Goal: Task Accomplishment & Management: Use online tool/utility

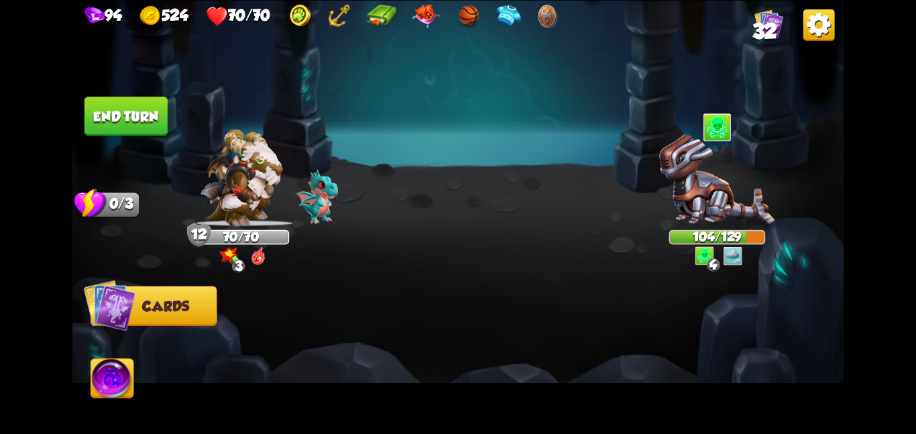
click at [111, 104] on button "End turn" at bounding box center [126, 116] width 83 height 39
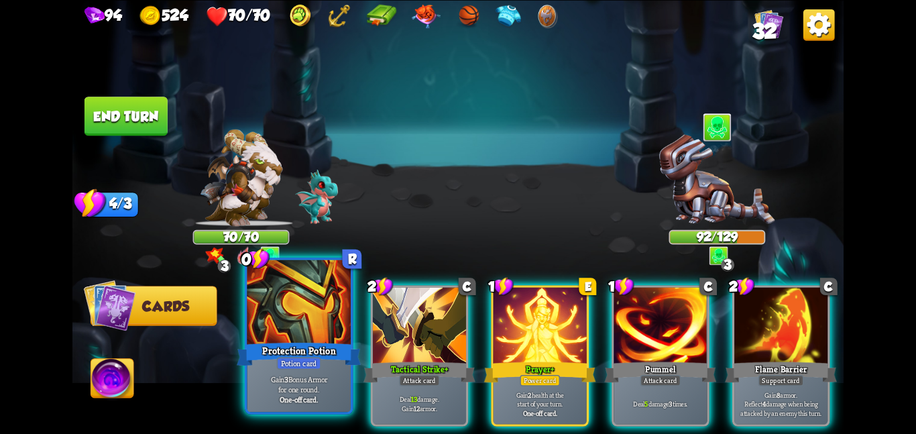
click at [251, 332] on div at bounding box center [299, 303] width 104 height 87
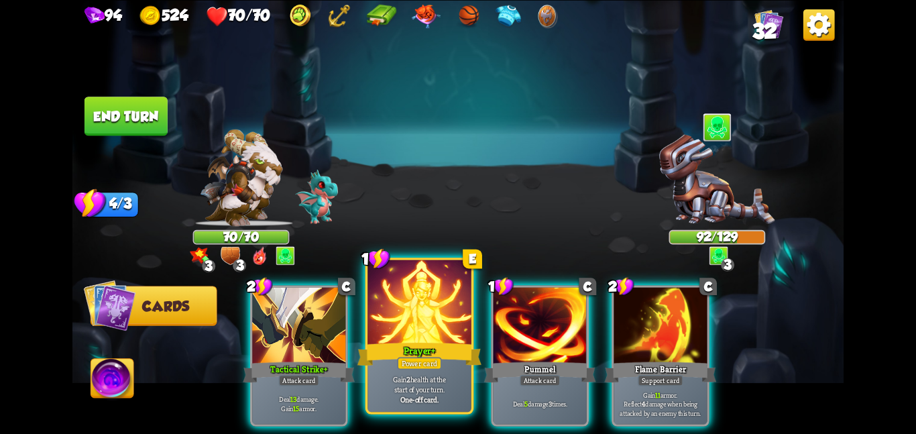
click at [432, 309] on div at bounding box center [420, 303] width 104 height 87
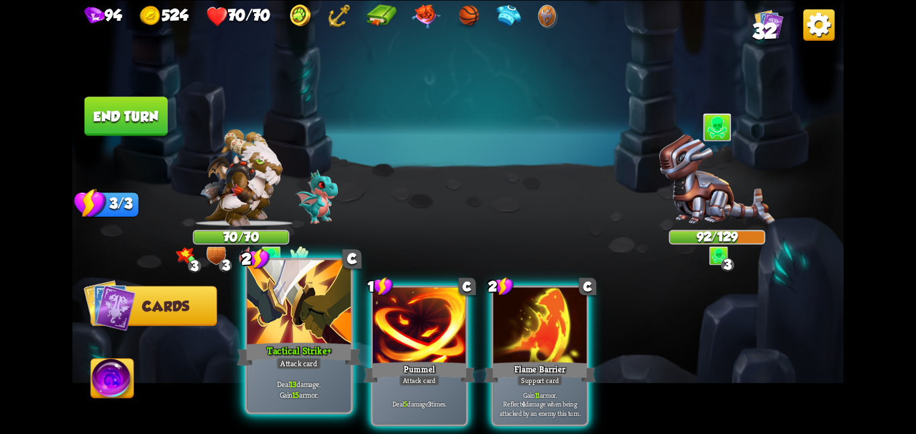
click at [301, 329] on div at bounding box center [299, 303] width 104 height 87
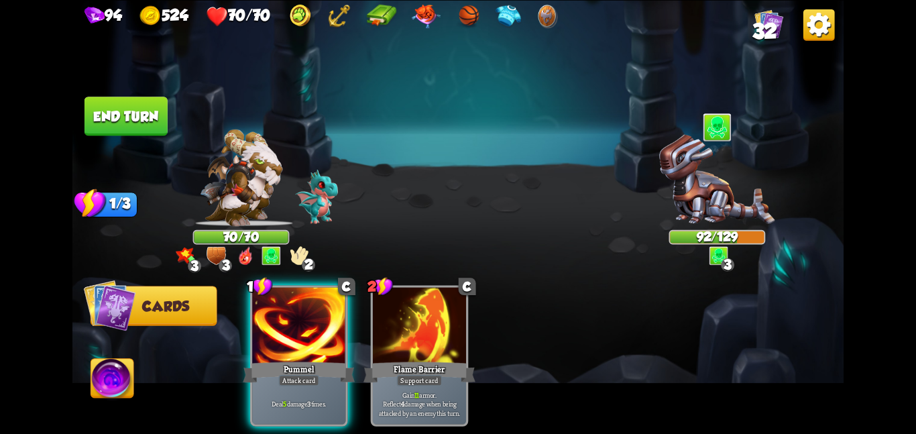
click at [301, 329] on div at bounding box center [298, 326] width 93 height 78
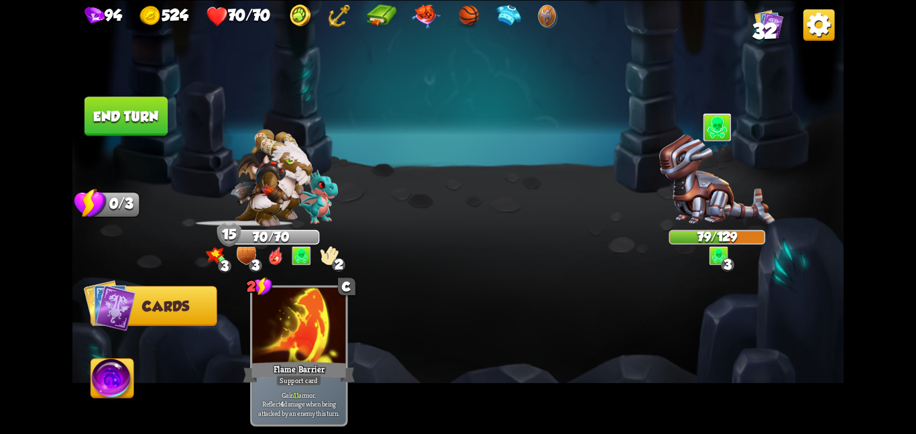
click at [124, 123] on button "End turn" at bounding box center [126, 116] width 83 height 39
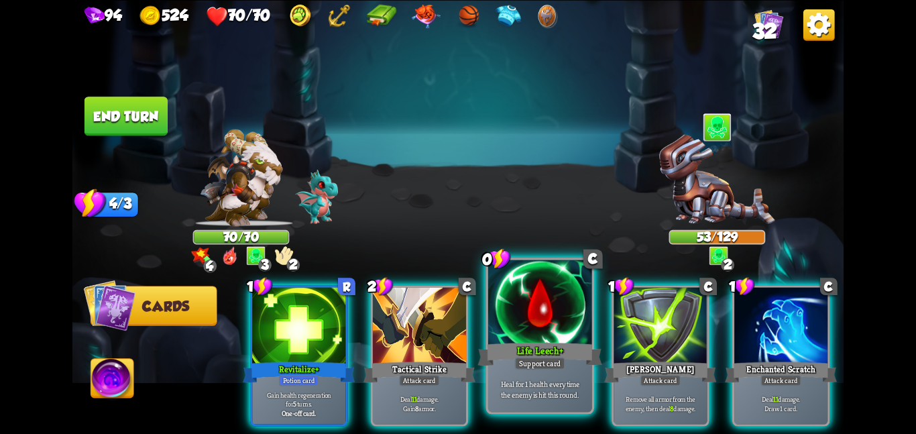
click at [559, 325] on div at bounding box center [540, 303] width 104 height 87
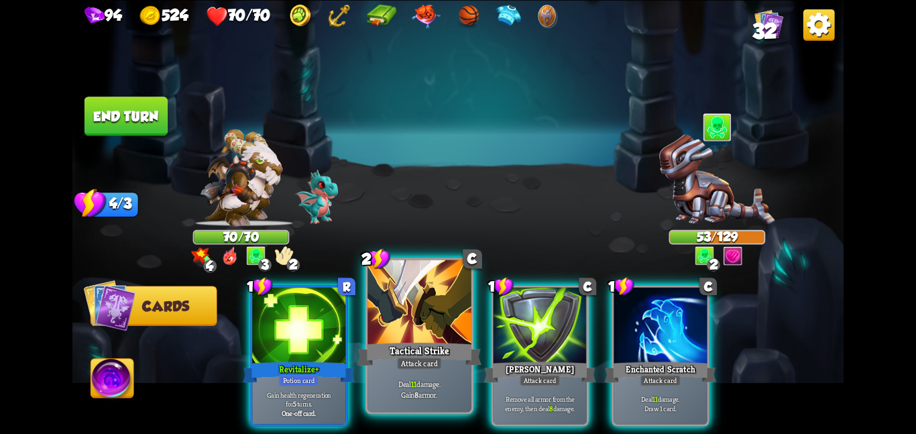
click at [437, 336] on div at bounding box center [420, 303] width 104 height 87
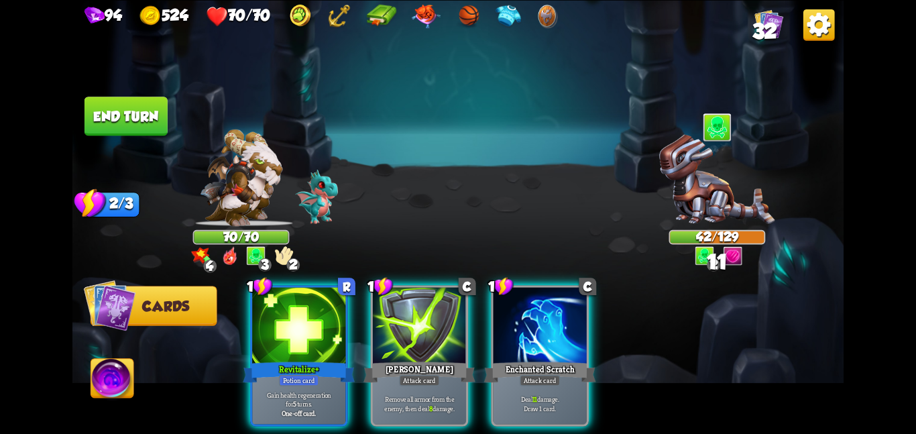
click at [437, 336] on div at bounding box center [419, 326] width 93 height 78
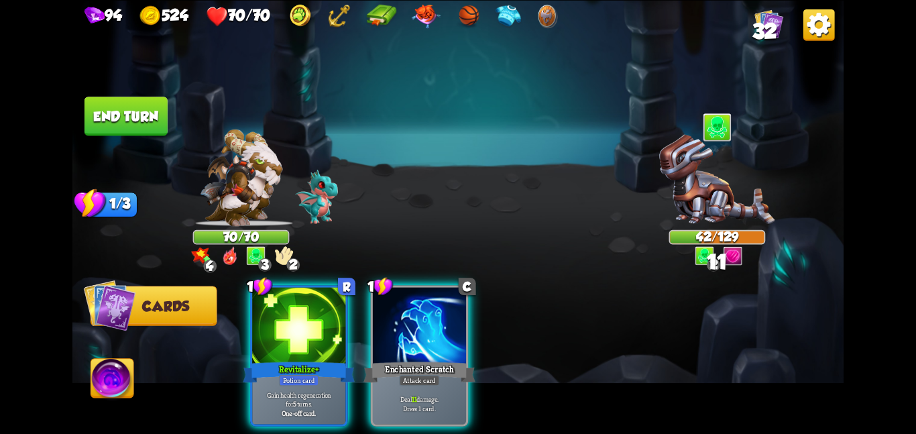
click at [437, 336] on div at bounding box center [419, 326] width 93 height 78
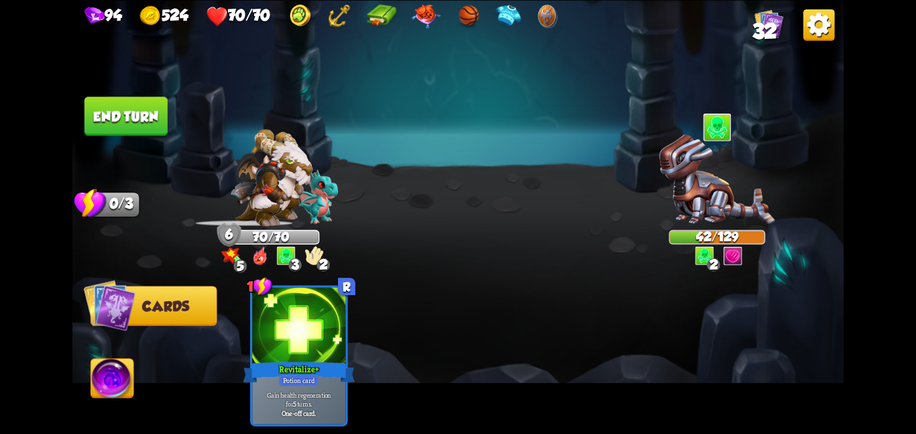
click at [118, 103] on button "End turn" at bounding box center [126, 116] width 83 height 39
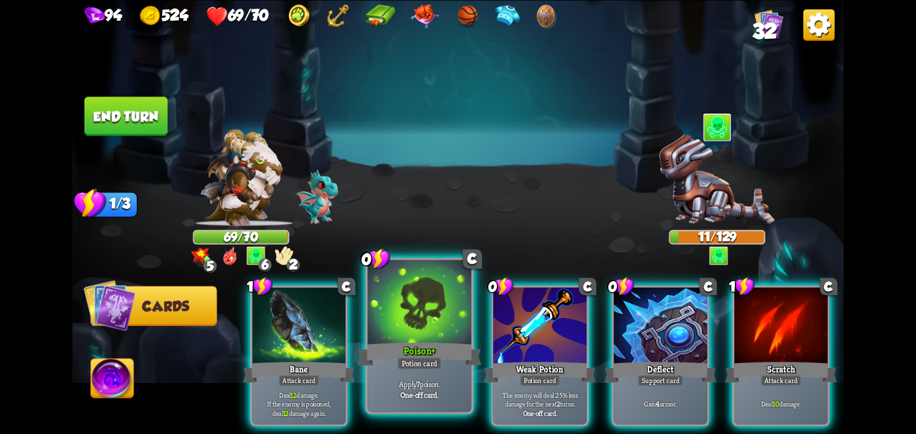
click at [395, 329] on div at bounding box center [420, 303] width 104 height 87
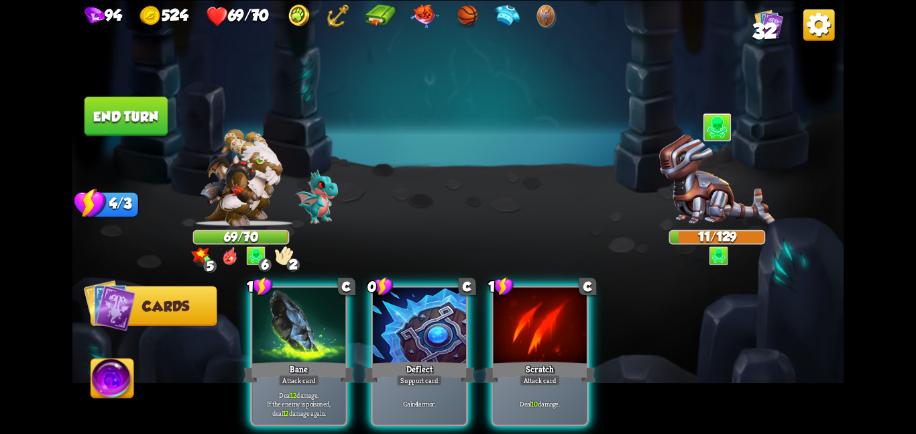
click at [395, 329] on div at bounding box center [419, 326] width 93 height 78
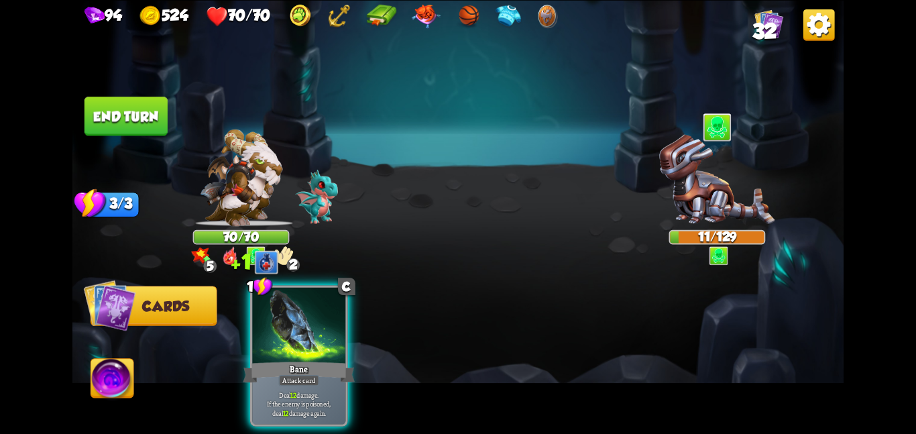
click at [395, 329] on div "1 C Bane Attack card Deal 12 damage. If the enemy is poisoned, deal 12 damage a…" at bounding box center [535, 337] width 617 height 193
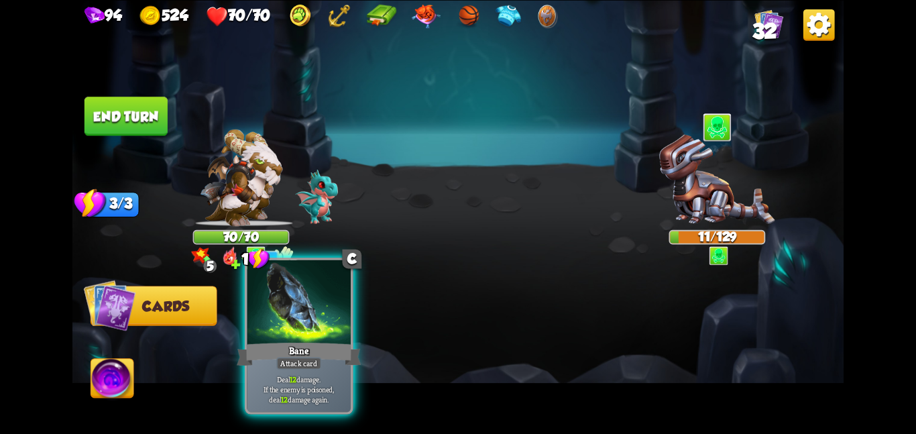
click at [274, 326] on div at bounding box center [299, 303] width 104 height 87
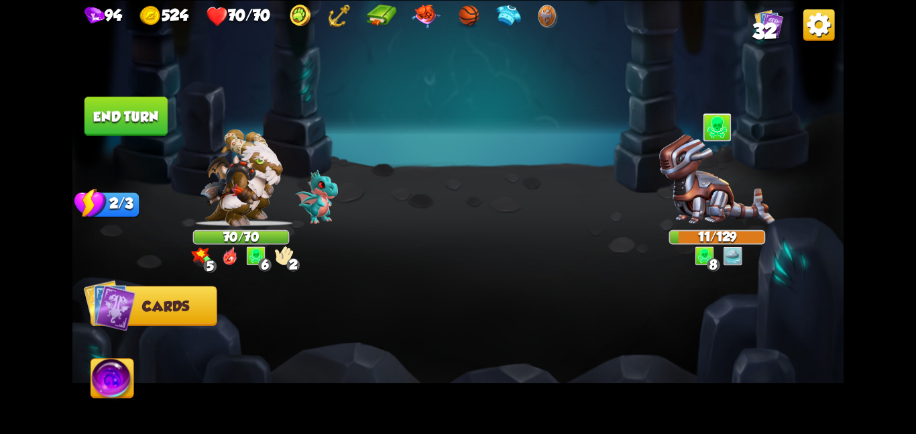
click at [137, 104] on button "End turn" at bounding box center [126, 116] width 83 height 39
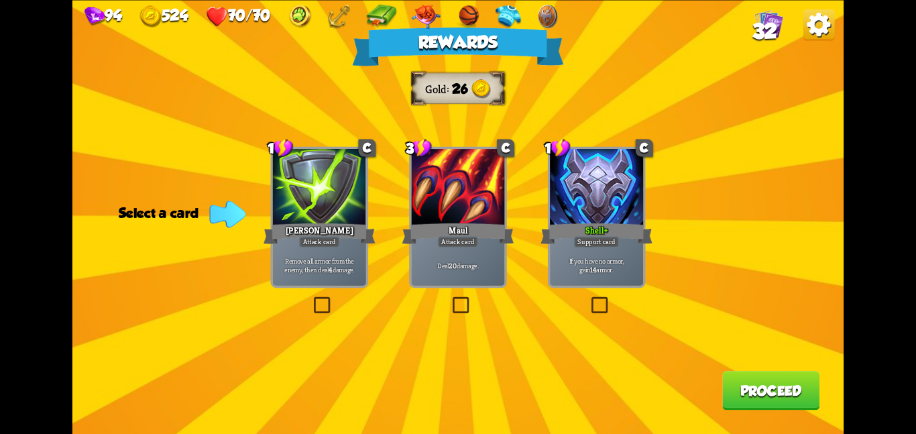
click at [564, 210] on div at bounding box center [596, 188] width 93 height 78
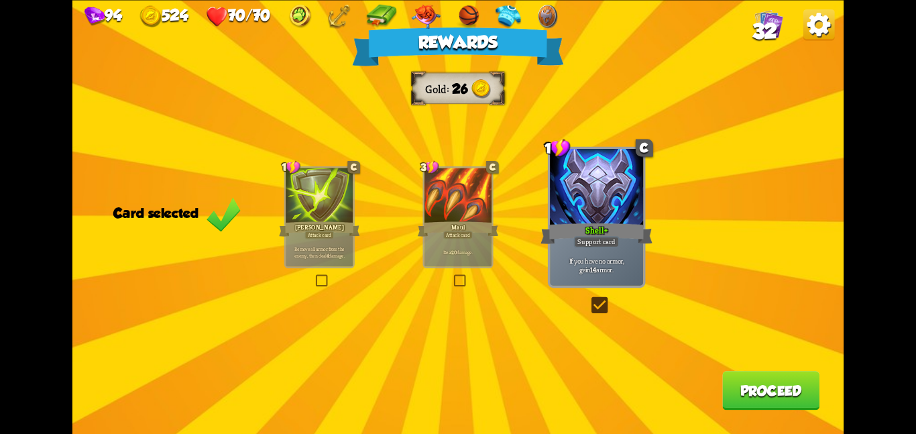
click at [771, 392] on button "Proceed" at bounding box center [771, 390] width 97 height 39
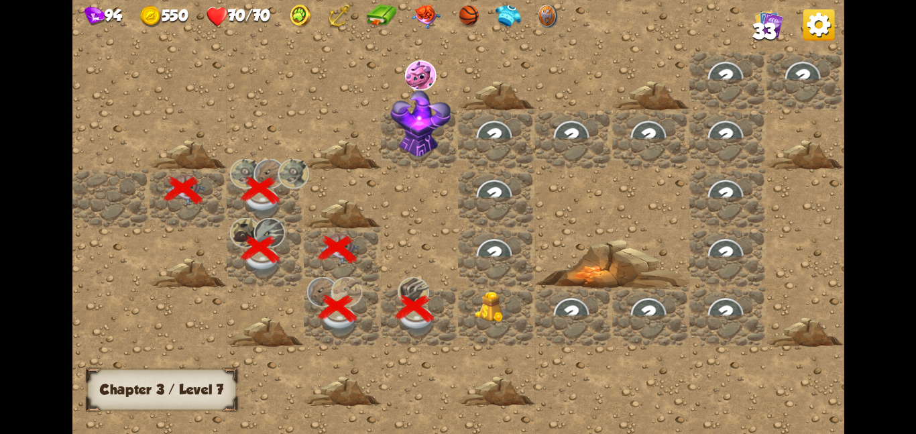
click at [505, 312] on img at bounding box center [494, 307] width 39 height 32
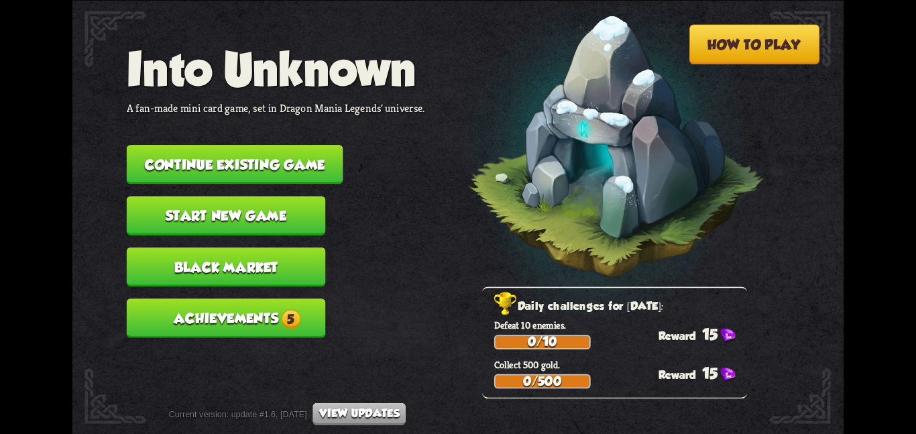
click at [309, 156] on button "Continue existing game" at bounding box center [235, 164] width 217 height 39
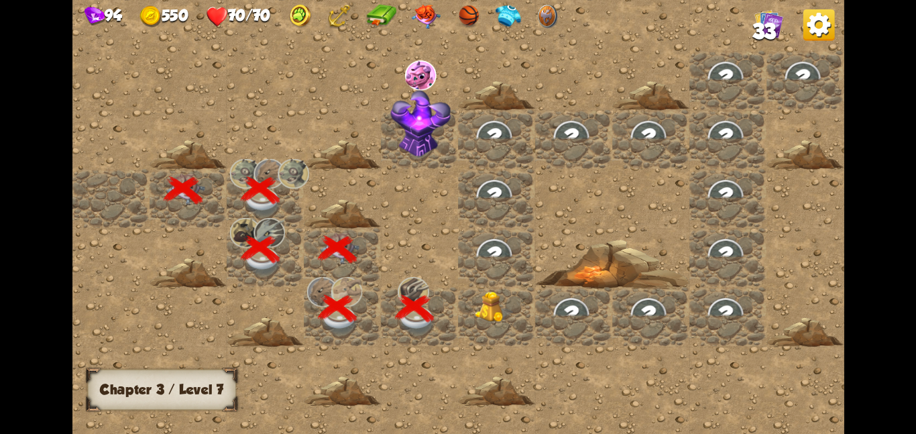
click at [501, 296] on img at bounding box center [494, 307] width 39 height 32
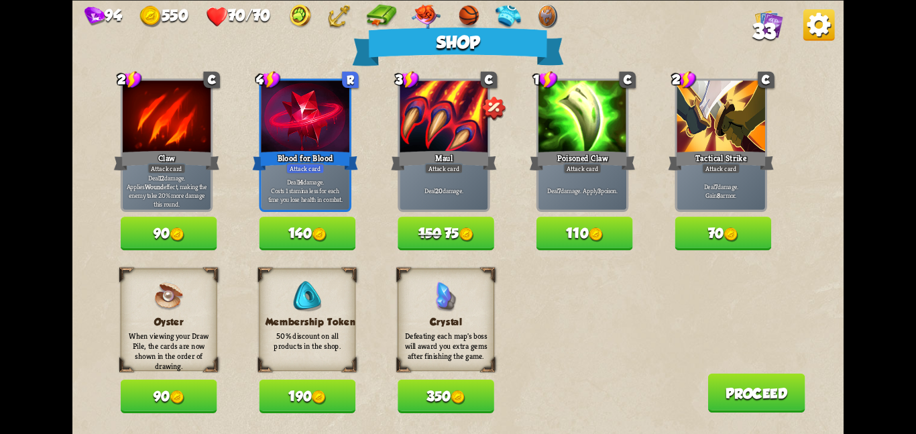
click at [416, 398] on button "350" at bounding box center [446, 397] width 97 height 34
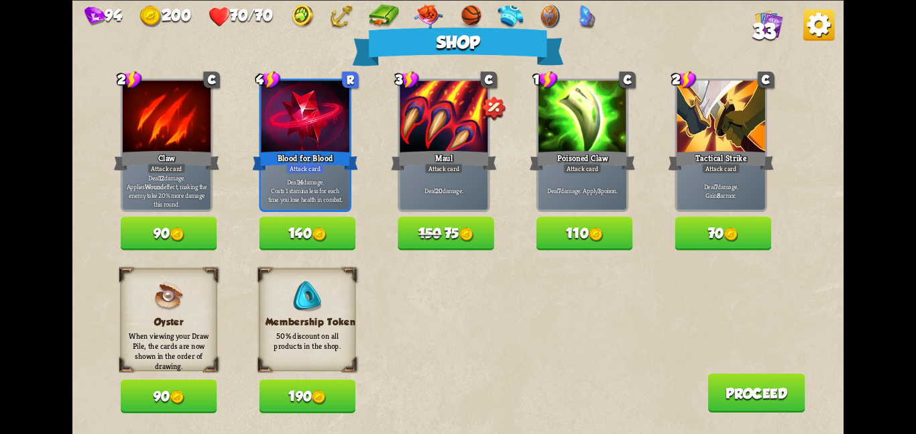
click at [543, 229] on button "110" at bounding box center [585, 234] width 97 height 34
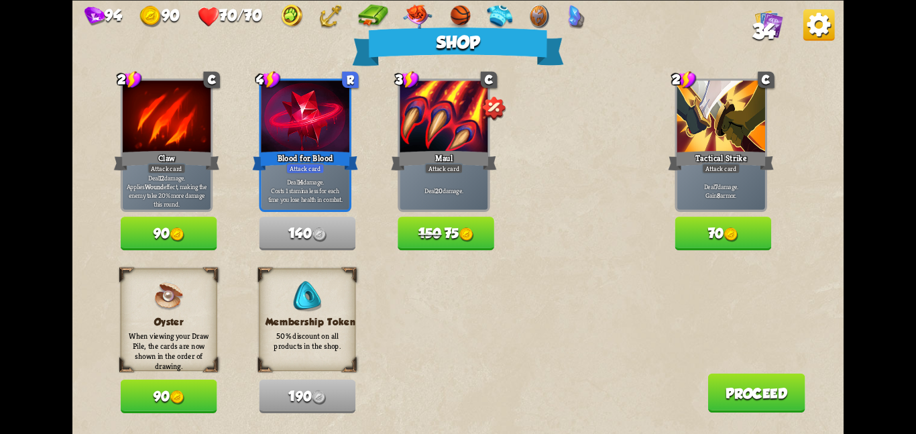
click at [719, 388] on button "Proceed" at bounding box center [756, 392] width 97 height 39
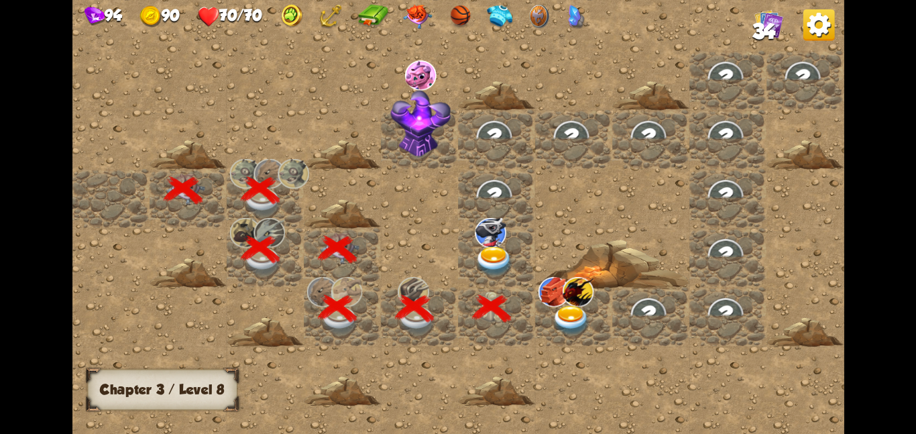
click at [486, 254] on img at bounding box center [494, 261] width 39 height 30
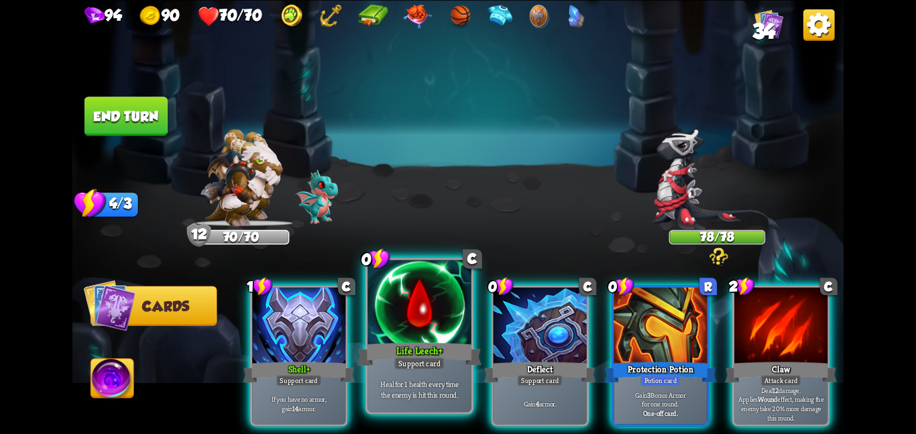
click at [397, 333] on div at bounding box center [420, 303] width 104 height 87
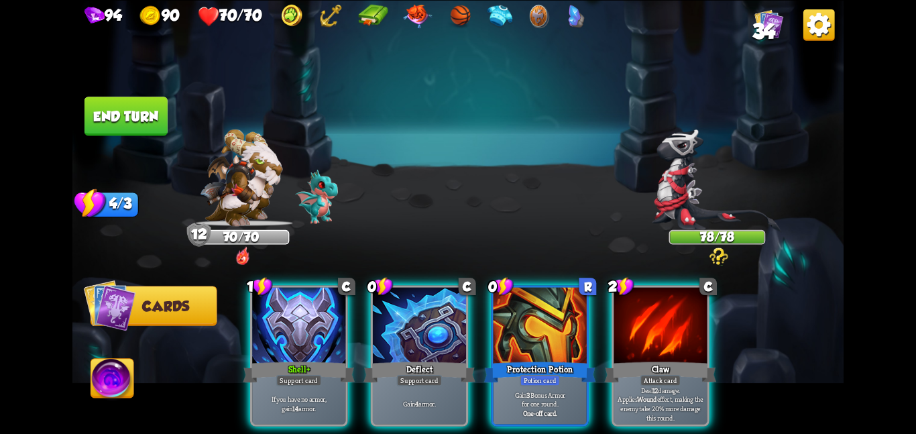
click at [397, 333] on div at bounding box center [419, 326] width 93 height 78
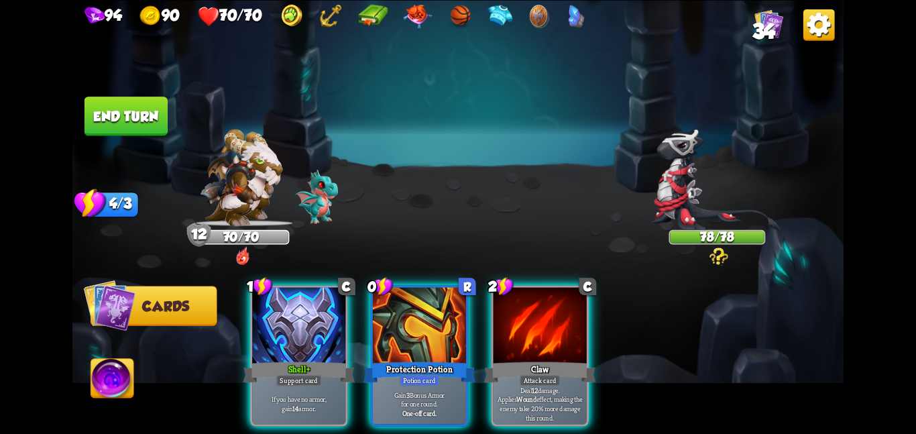
click at [397, 333] on div at bounding box center [419, 326] width 93 height 78
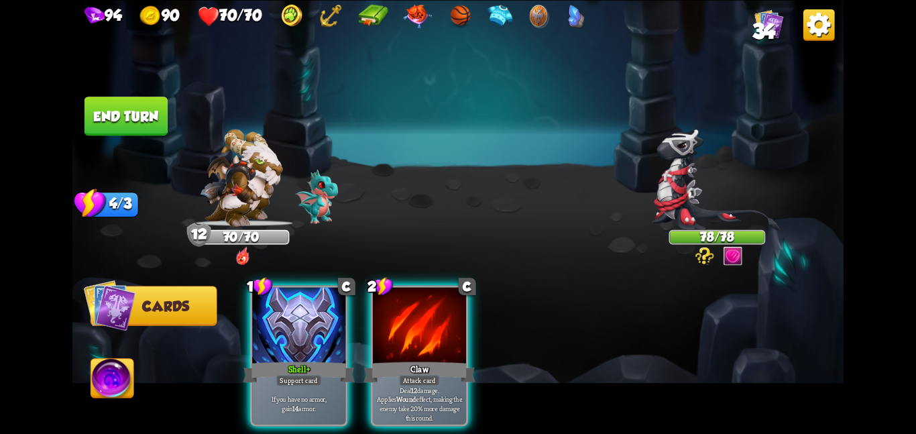
click at [397, 333] on div at bounding box center [419, 326] width 93 height 78
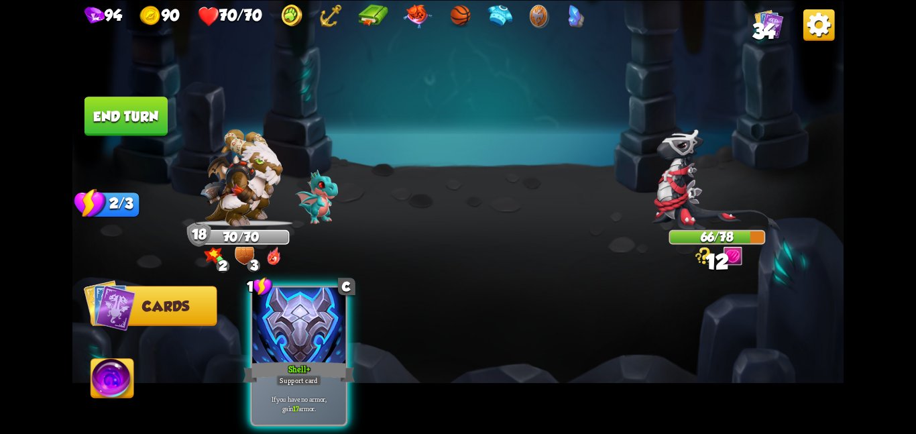
click at [138, 107] on button "End turn" at bounding box center [126, 116] width 83 height 39
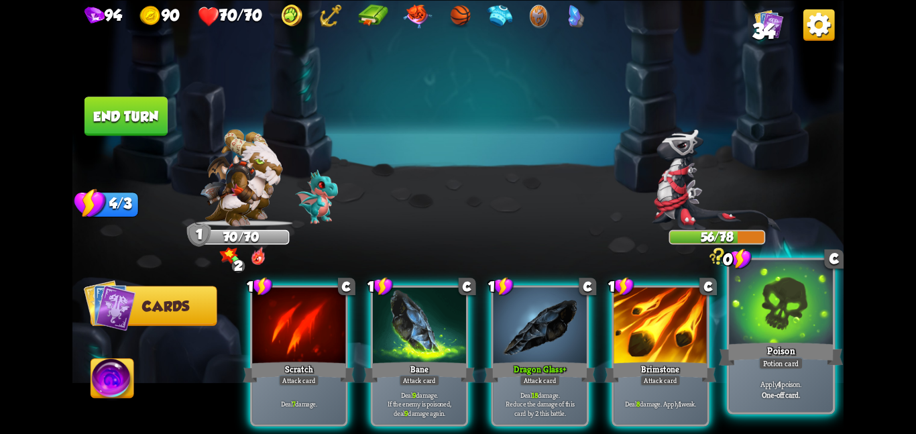
click at [831, 368] on div "Poison" at bounding box center [781, 354] width 124 height 28
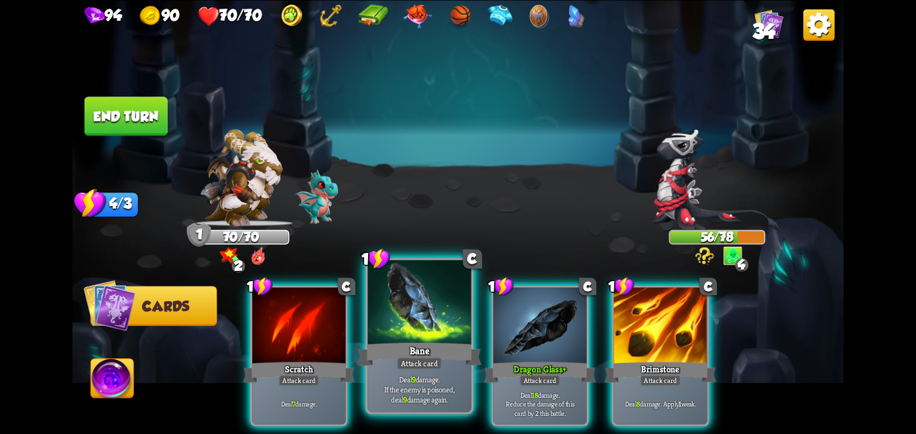
click at [398, 313] on div at bounding box center [420, 303] width 104 height 87
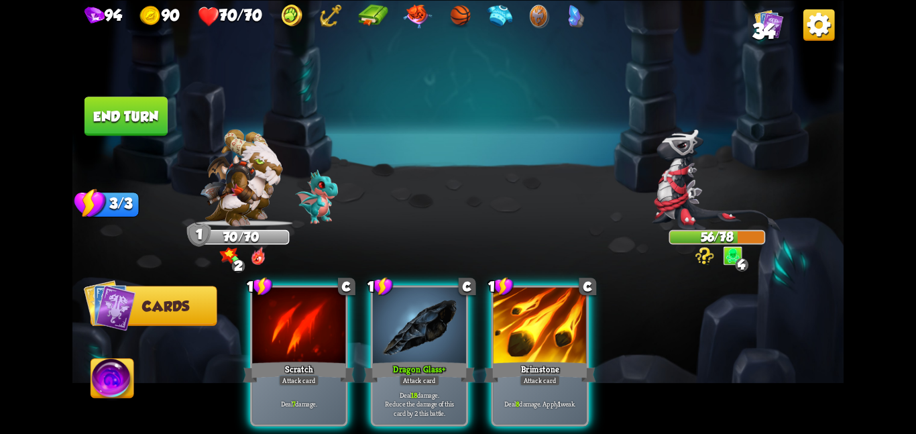
click at [398, 313] on div at bounding box center [419, 326] width 93 height 78
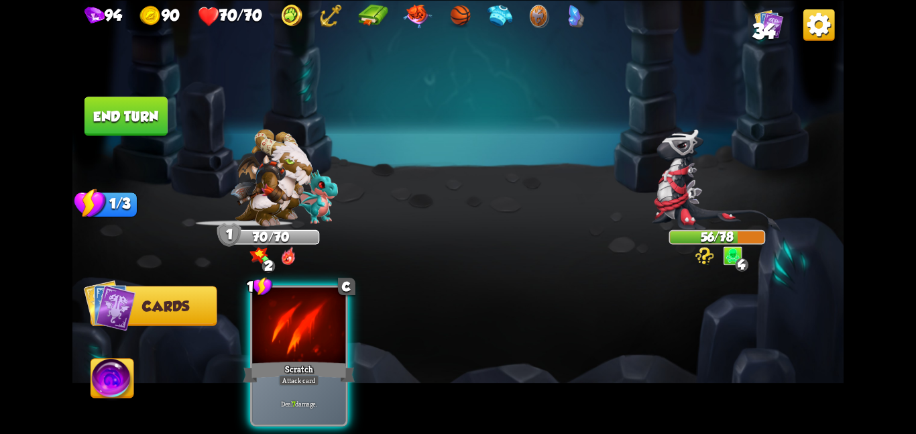
click at [398, 313] on div "1 C Scratch Attack card Deal 7 damage." at bounding box center [535, 337] width 617 height 193
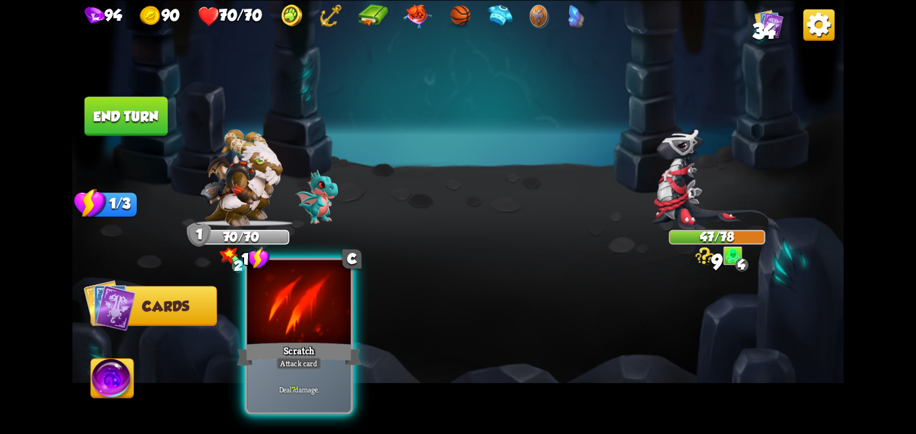
click at [257, 337] on div at bounding box center [299, 303] width 104 height 87
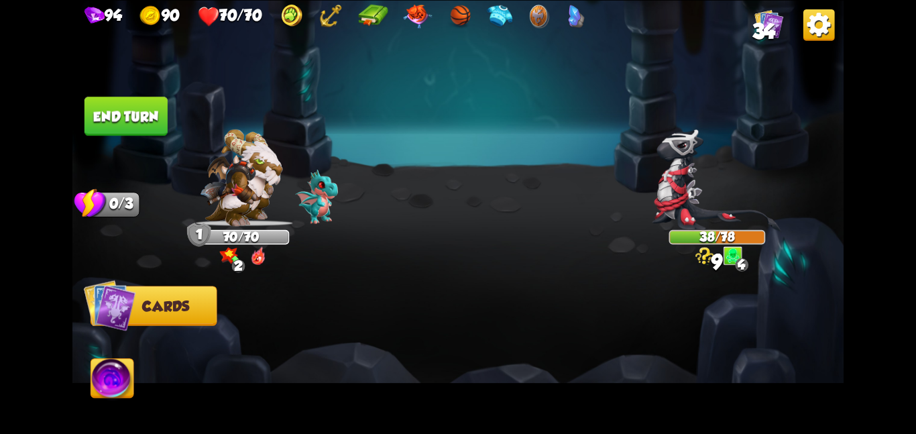
click at [91, 107] on button "End turn" at bounding box center [126, 116] width 83 height 39
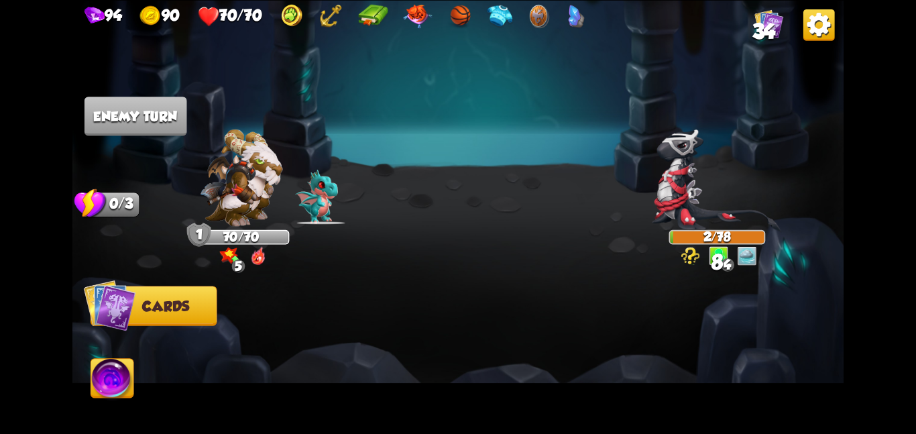
click at [91, 377] on img at bounding box center [112, 381] width 43 height 44
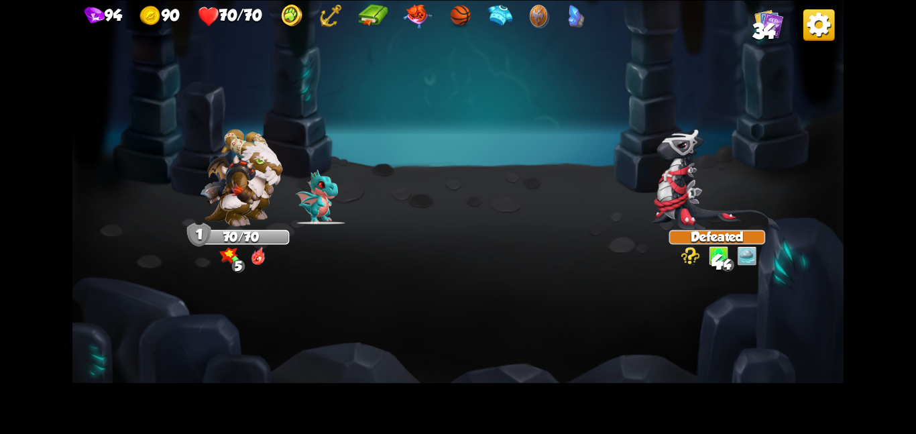
click at [109, 311] on img at bounding box center [457, 217] width 771 height 434
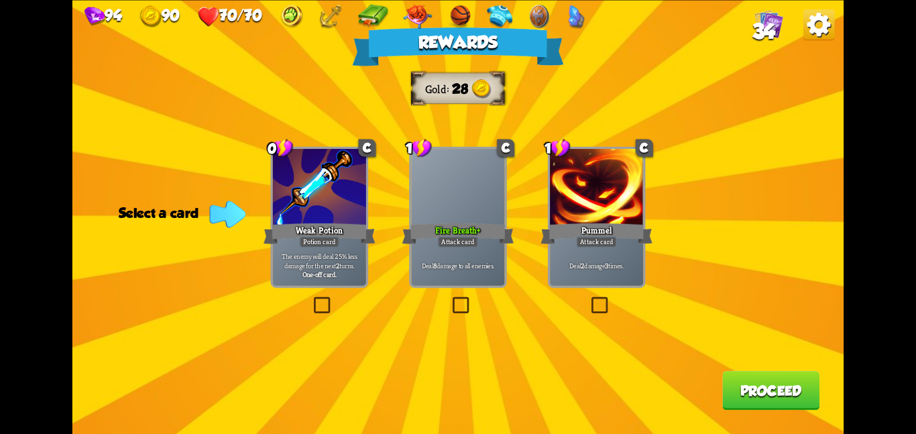
click at [430, 286] on div "1 C Fire Breath + Attack card Deal 8 damage to all enemies." at bounding box center [458, 216] width 98 height 141
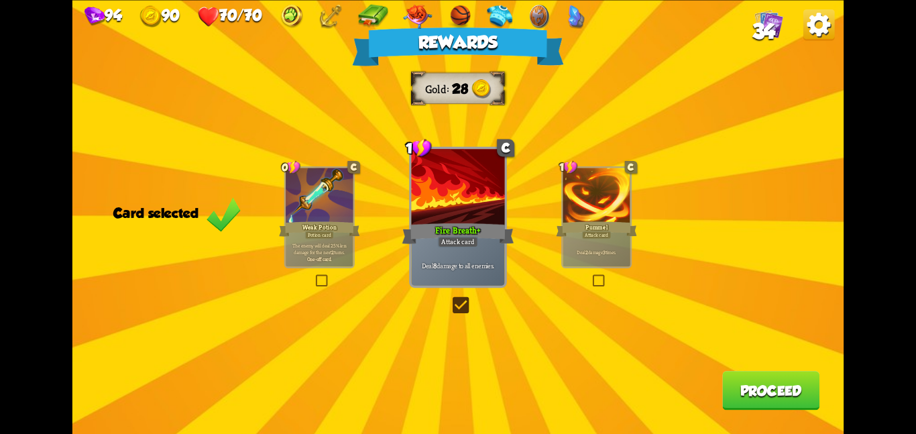
click at [800, 400] on button "Proceed" at bounding box center [771, 390] width 97 height 39
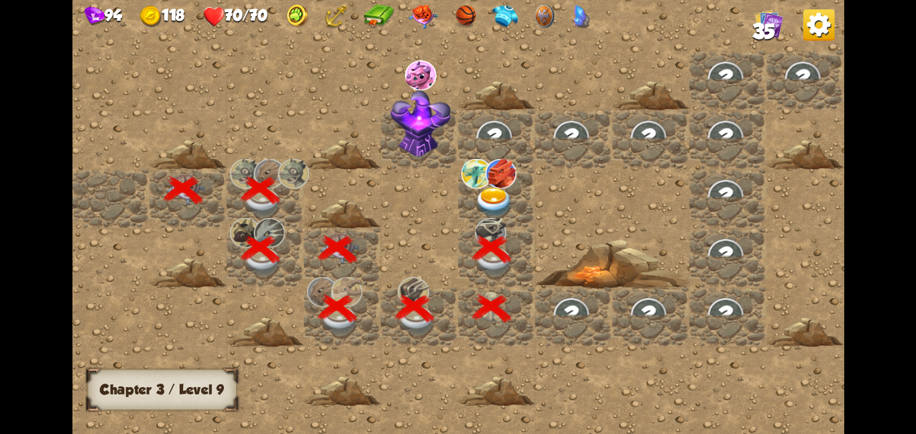
click at [539, 191] on div at bounding box center [573, 217] width 1003 height 451
click at [502, 191] on img at bounding box center [494, 202] width 39 height 30
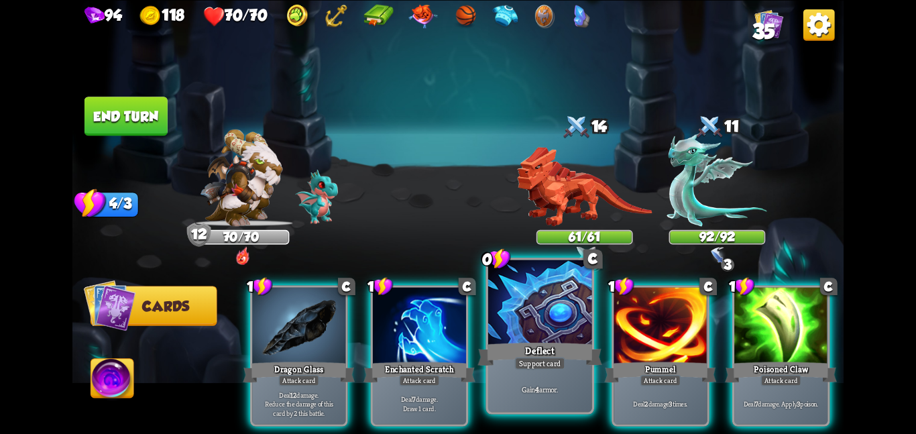
click at [553, 334] on div at bounding box center [540, 303] width 104 height 87
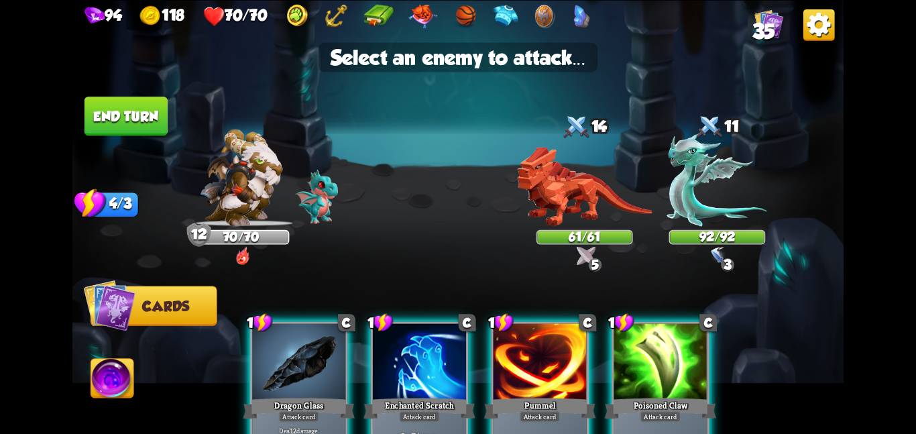
click at [553, 334] on div at bounding box center [540, 362] width 93 height 78
click at [561, 206] on img at bounding box center [584, 186] width 135 height 80
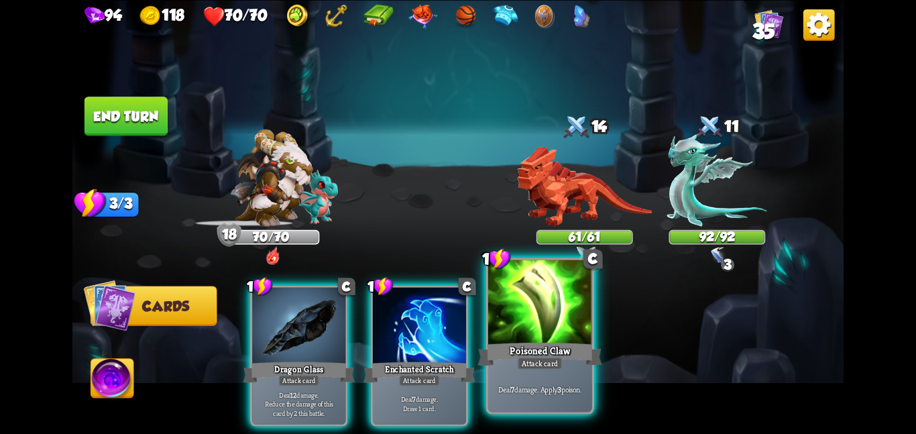
click at [521, 363] on div "Attack card" at bounding box center [540, 363] width 45 height 13
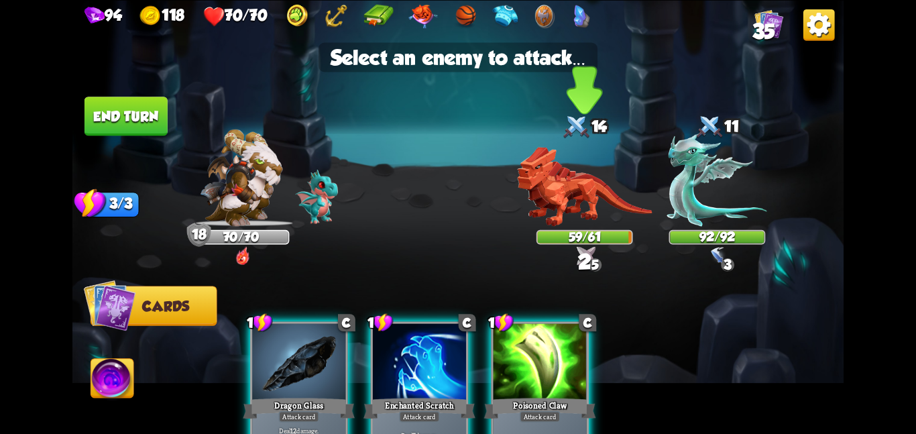
click at [539, 244] on div "59/61" at bounding box center [585, 236] width 97 height 15
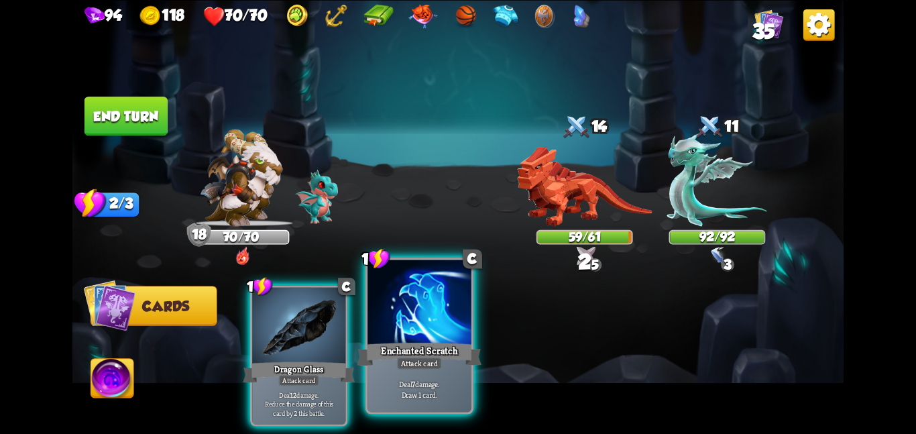
click at [396, 335] on div at bounding box center [420, 303] width 104 height 87
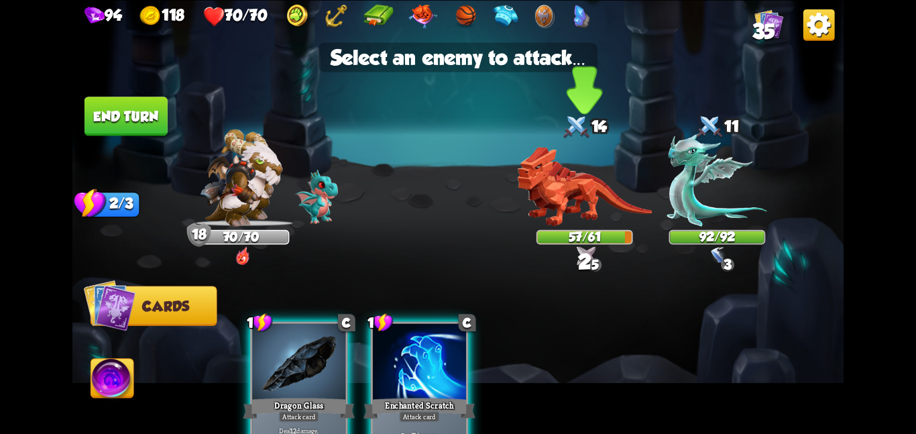
click at [548, 161] on img at bounding box center [584, 186] width 135 height 80
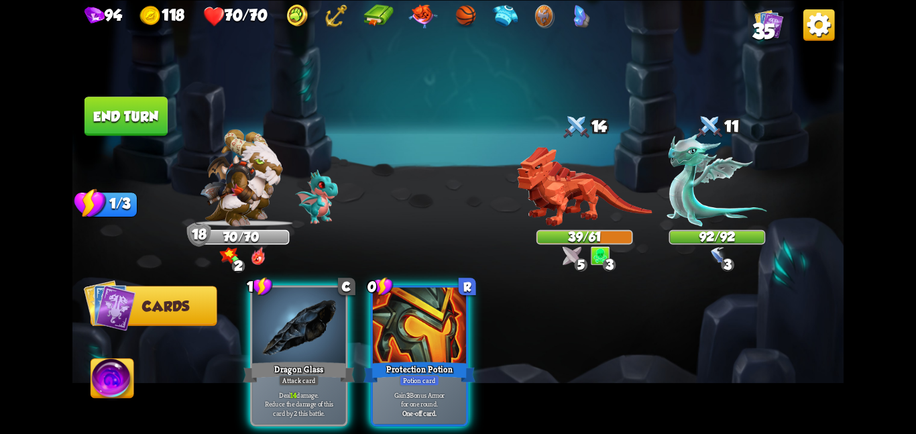
click at [402, 321] on div at bounding box center [419, 326] width 93 height 78
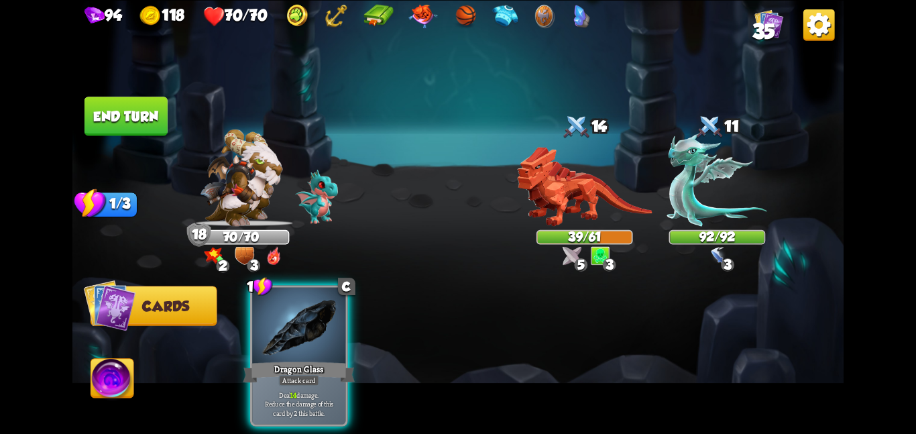
click at [120, 113] on button "End turn" at bounding box center [126, 116] width 83 height 39
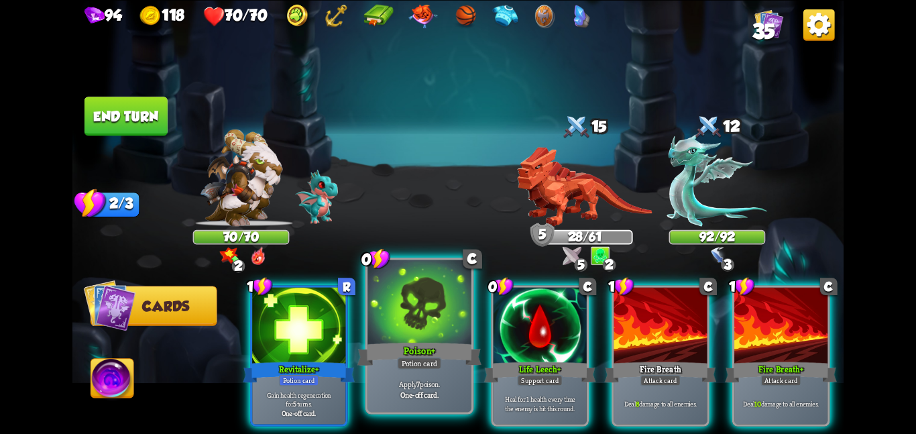
click at [398, 314] on div at bounding box center [420, 303] width 104 height 87
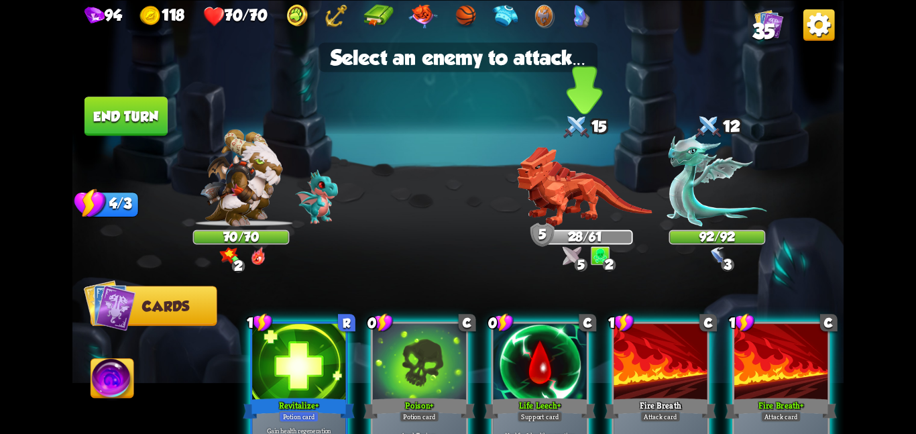
click at [567, 186] on img at bounding box center [584, 186] width 135 height 80
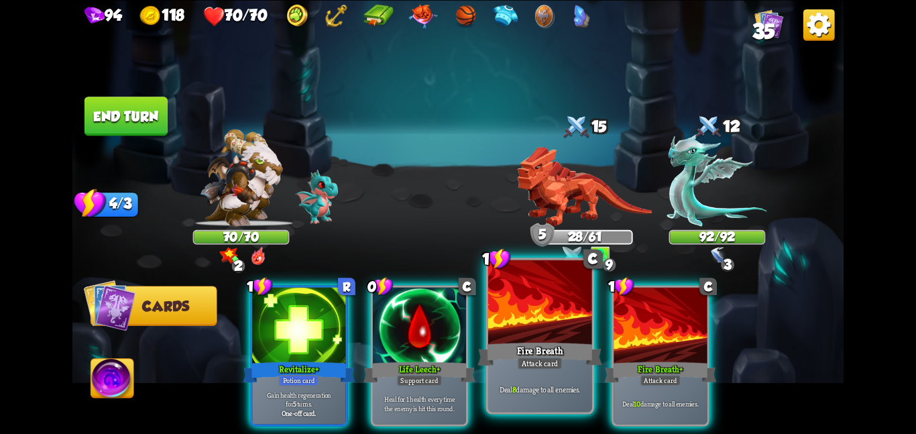
click at [492, 311] on div at bounding box center [540, 303] width 104 height 87
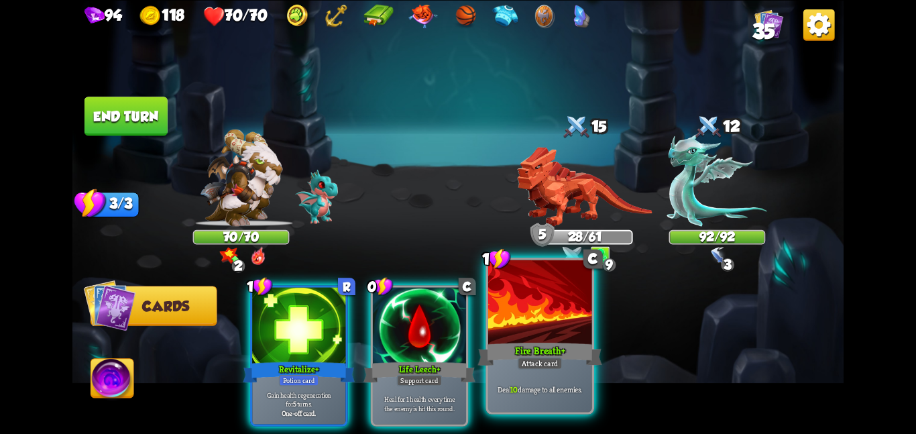
click at [492, 311] on div at bounding box center [540, 303] width 104 height 87
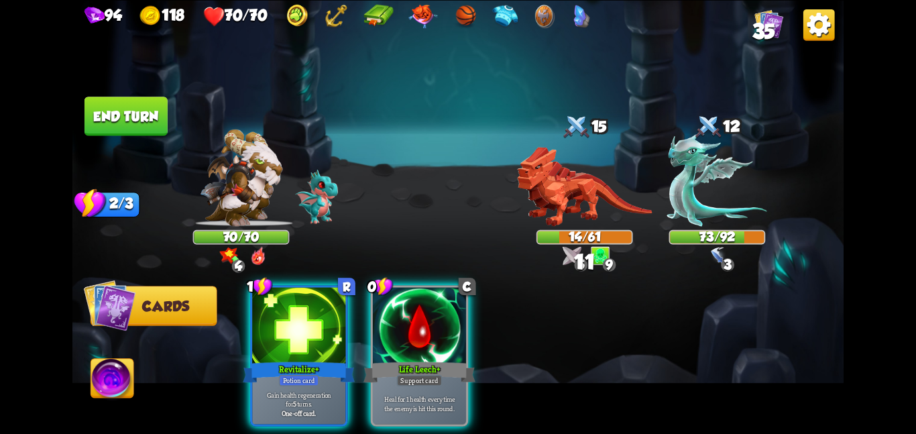
click at [134, 105] on button "End turn" at bounding box center [126, 116] width 83 height 39
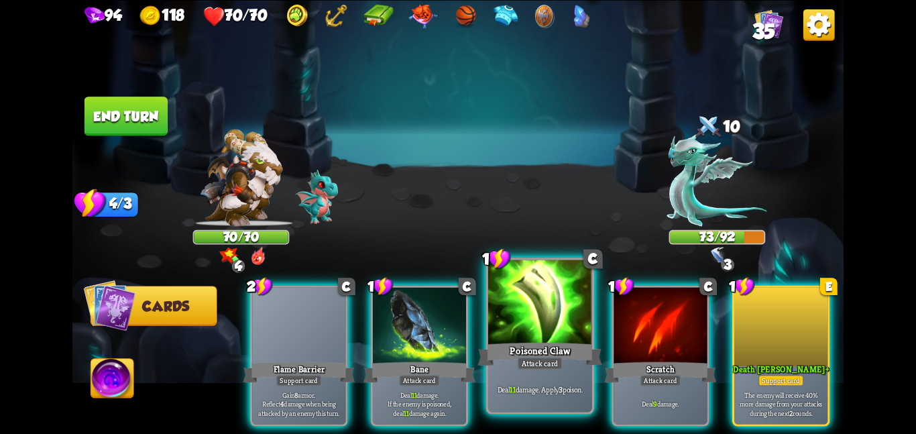
click at [512, 337] on div at bounding box center [540, 303] width 104 height 87
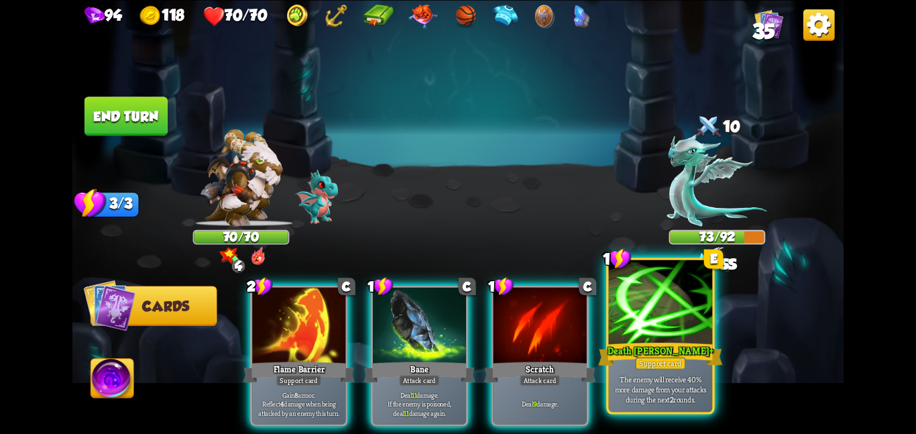
click at [628, 321] on div at bounding box center [661, 303] width 104 height 87
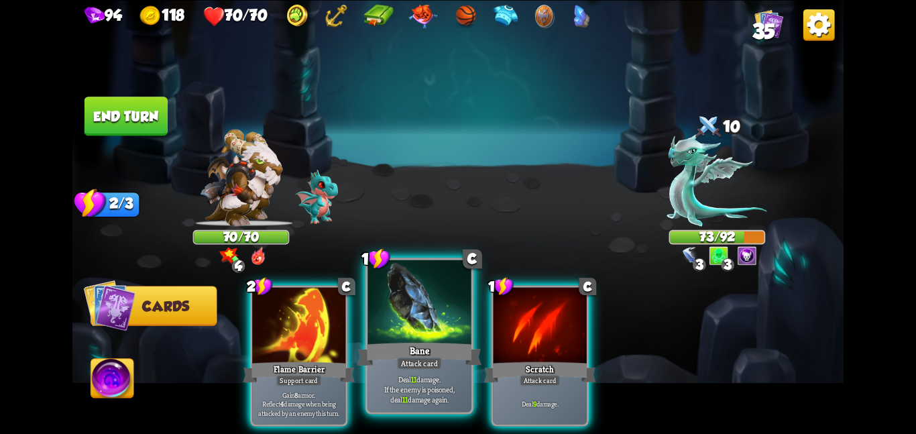
click at [434, 332] on div at bounding box center [420, 303] width 104 height 87
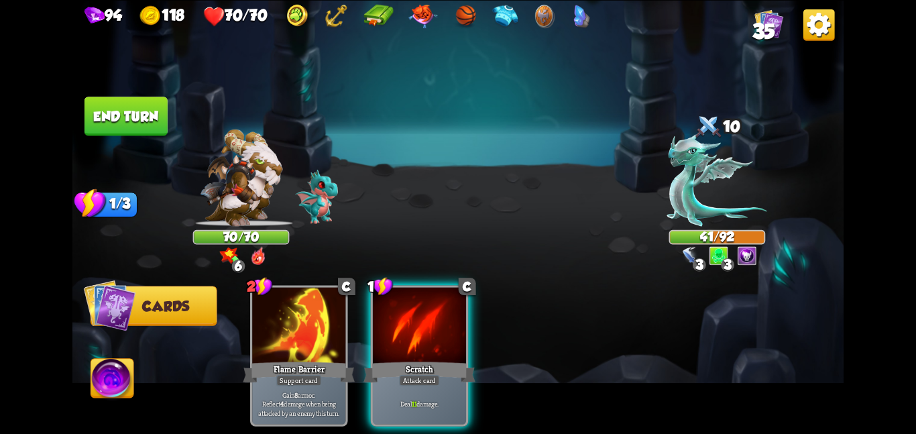
click at [137, 115] on button "End turn" at bounding box center [126, 116] width 83 height 39
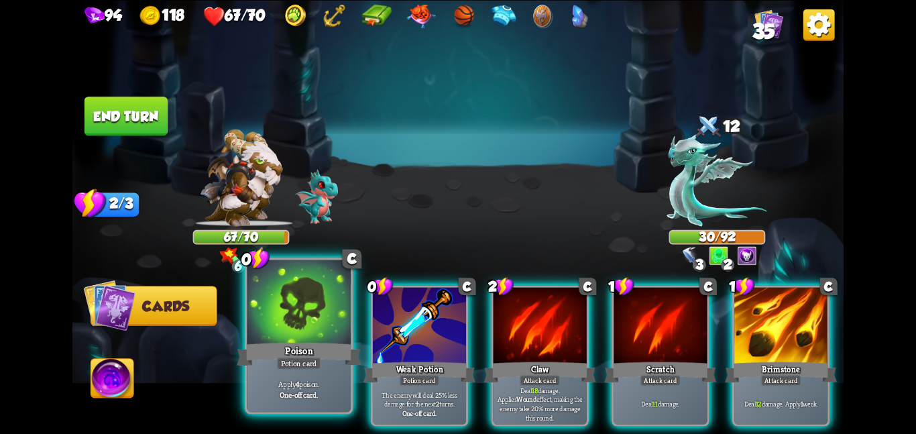
click at [287, 345] on div "Poison" at bounding box center [299, 354] width 124 height 28
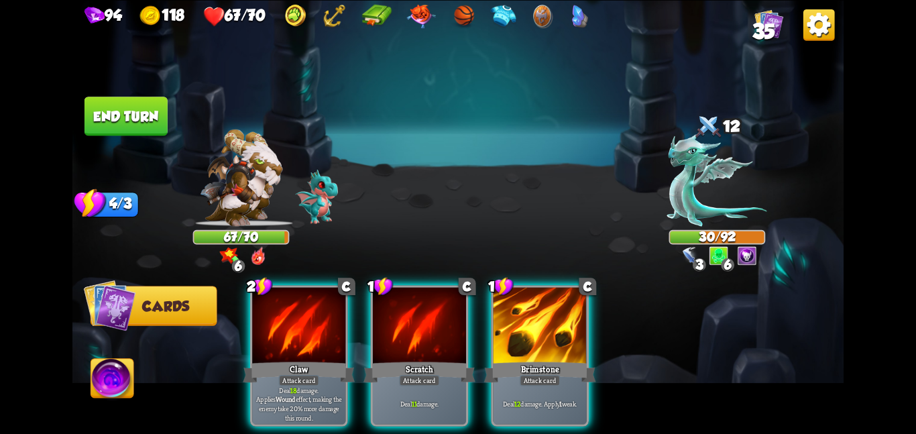
click at [287, 360] on div "Claw" at bounding box center [299, 372] width 112 height 25
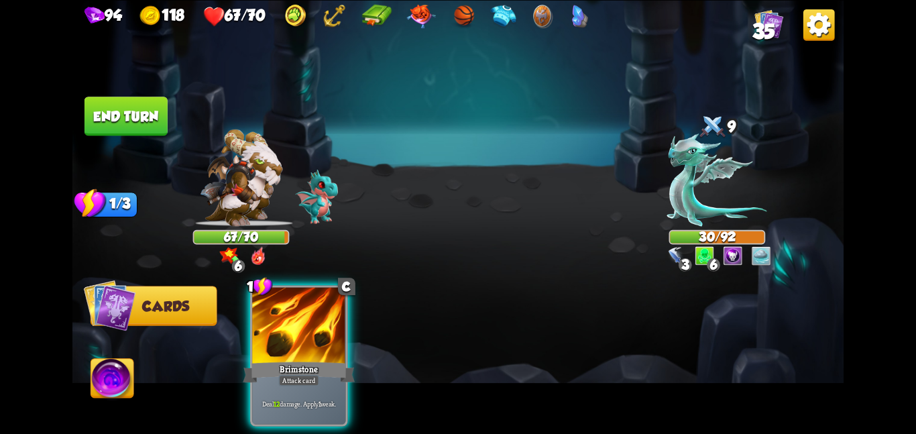
click at [287, 360] on div "Brimstone" at bounding box center [299, 372] width 112 height 25
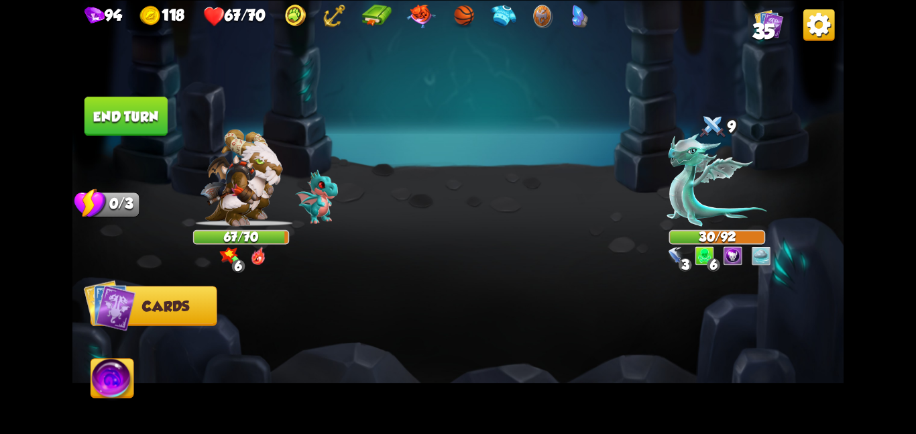
click at [287, 345] on div at bounding box center [535, 337] width 617 height 193
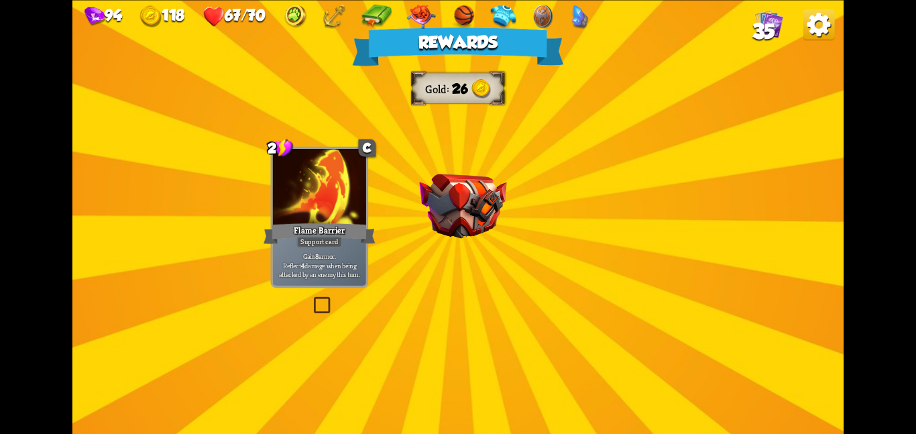
click at [564, 142] on div "Rewards Gold 26 Select a card 2 C Flame Barrier Support card Gain 8 armor. Refl…" at bounding box center [457, 217] width 771 height 434
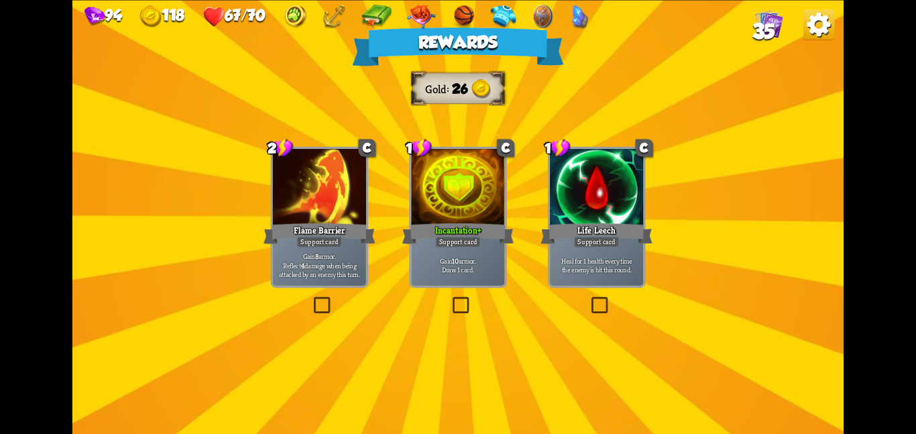
click at [456, 212] on div at bounding box center [457, 188] width 93 height 78
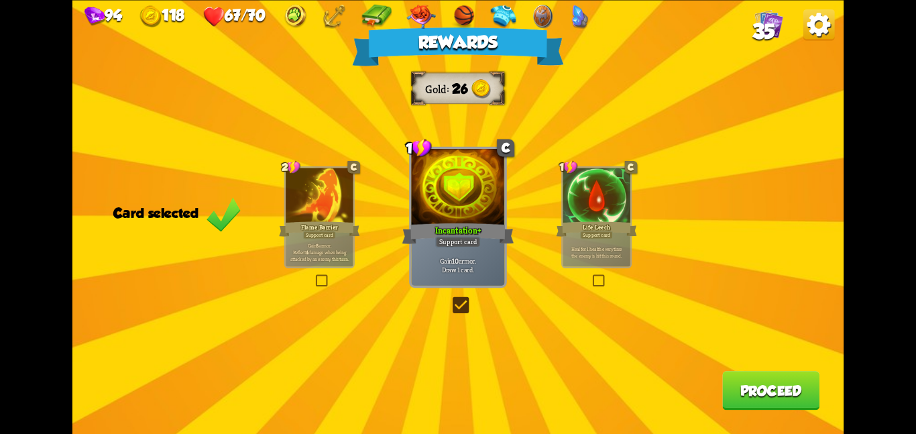
click at [799, 386] on button "Proceed" at bounding box center [771, 390] width 97 height 39
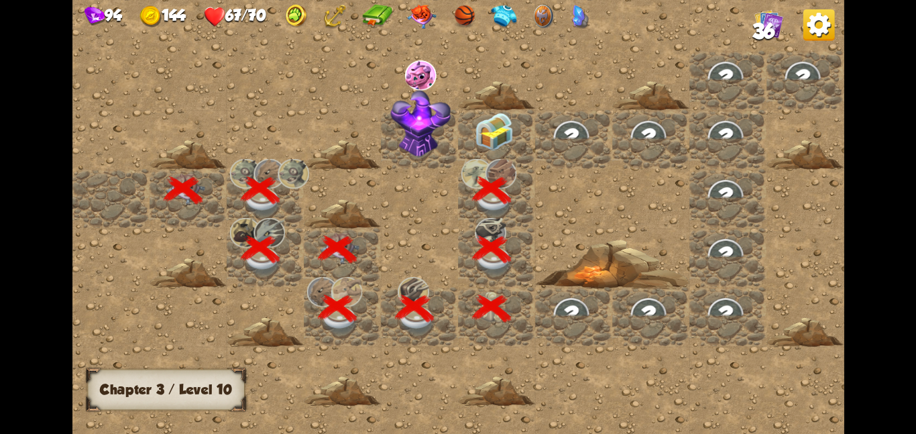
click at [472, 134] on div at bounding box center [496, 138] width 77 height 59
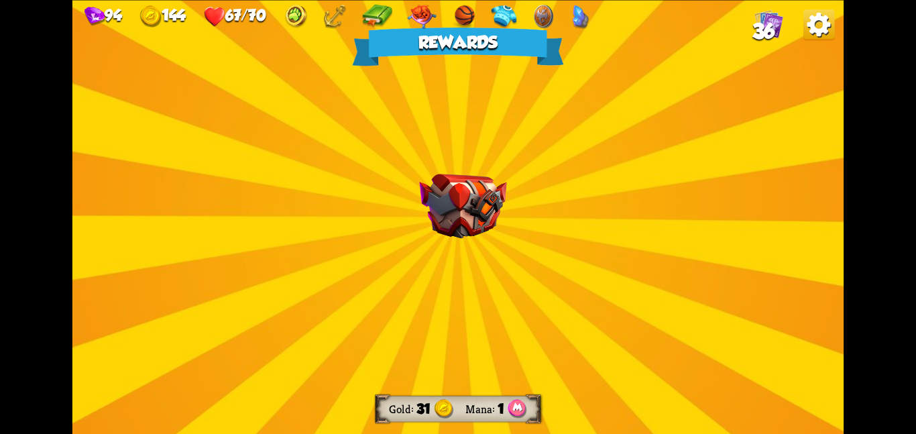
click at [464, 237] on img at bounding box center [462, 206] width 87 height 65
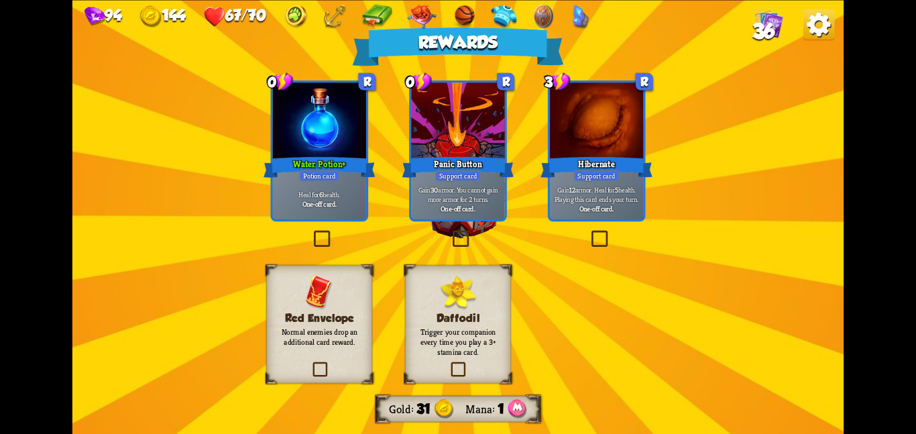
click at [340, 168] on div "Water Potion +" at bounding box center [320, 166] width 112 height 25
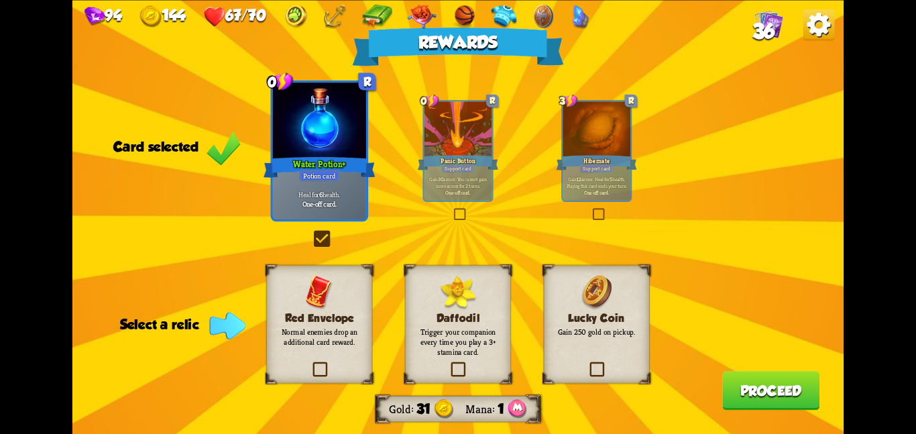
click at [575, 340] on div "Lucky Coin Gain 250 gold on pickup." at bounding box center [597, 324] width 106 height 118
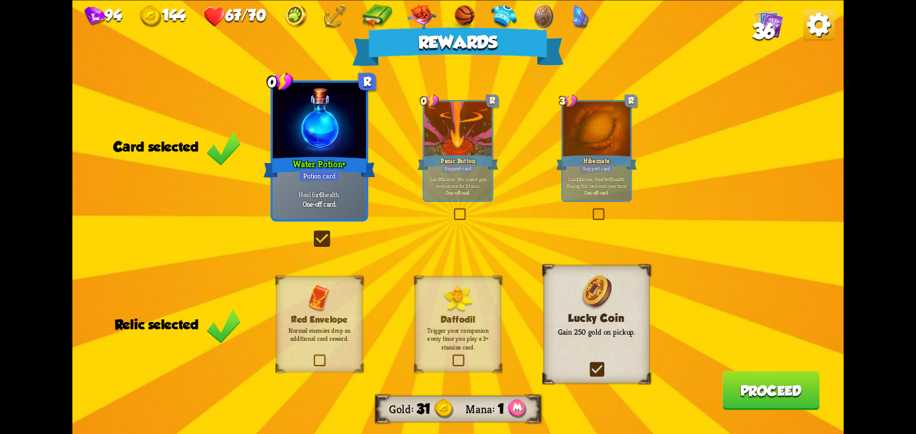
click at [349, 363] on div "Red Envelope Normal enemies drop an additional card reward." at bounding box center [319, 324] width 87 height 96
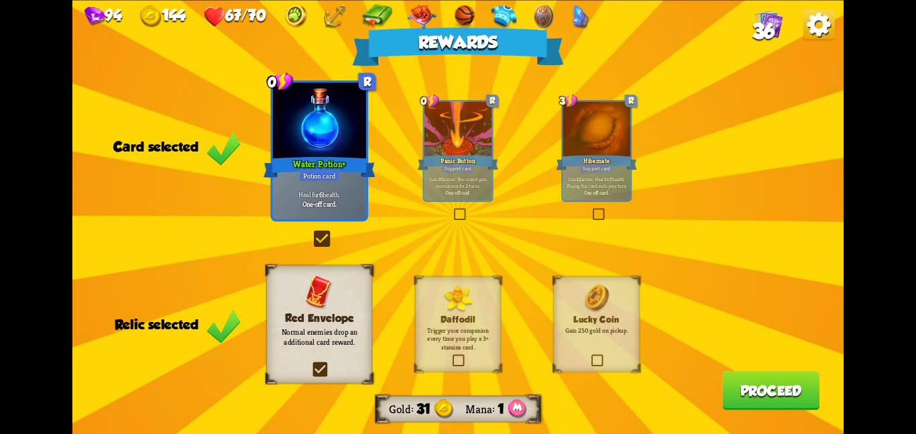
click at [783, 386] on button "Proceed" at bounding box center [771, 390] width 97 height 39
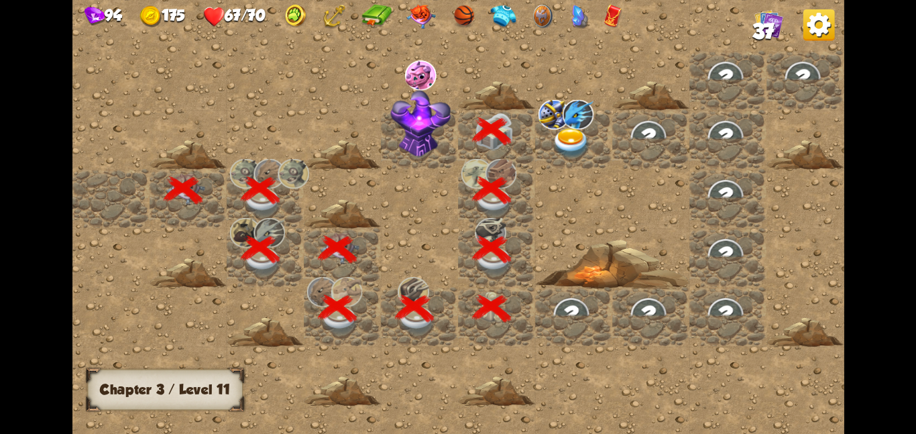
scroll to position [0, 258]
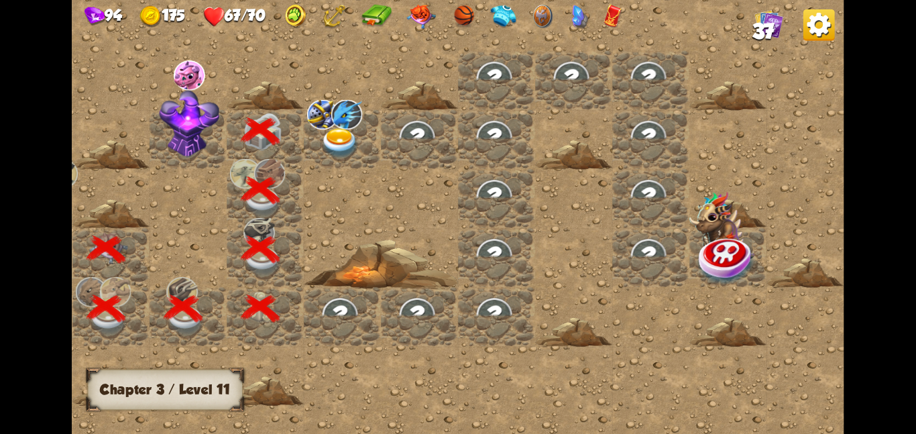
click at [184, 129] on img at bounding box center [189, 123] width 60 height 68
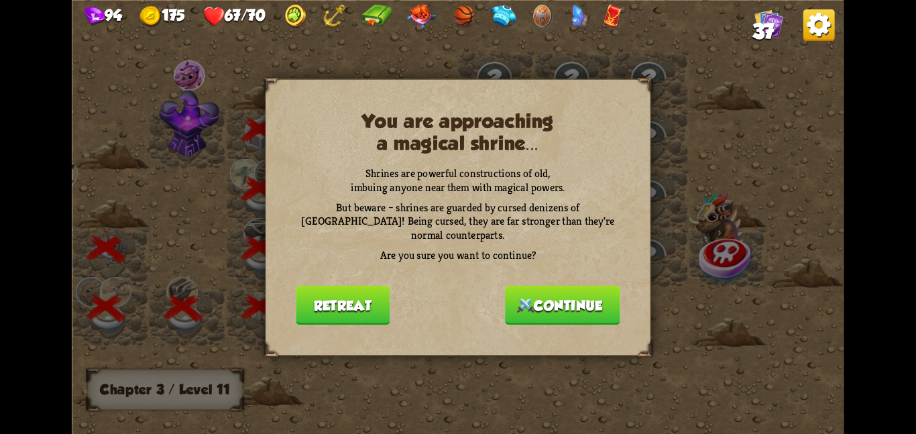
click at [517, 298] on img at bounding box center [525, 305] width 17 height 15
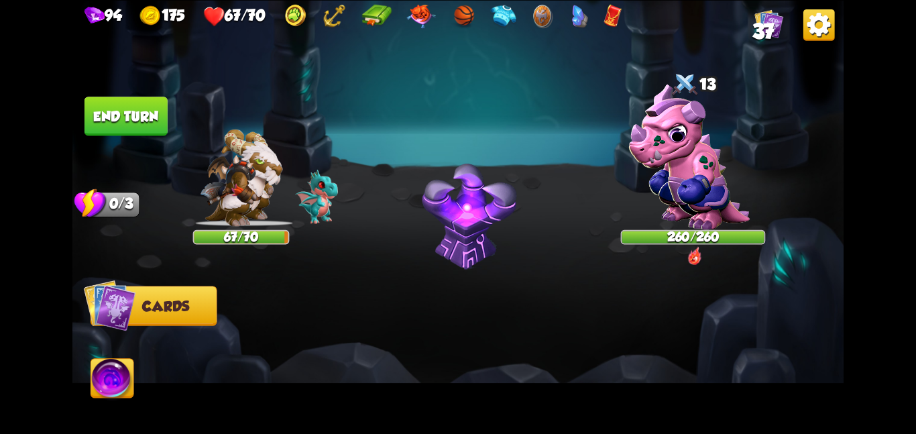
click at [751, 129] on img at bounding box center [689, 157] width 121 height 146
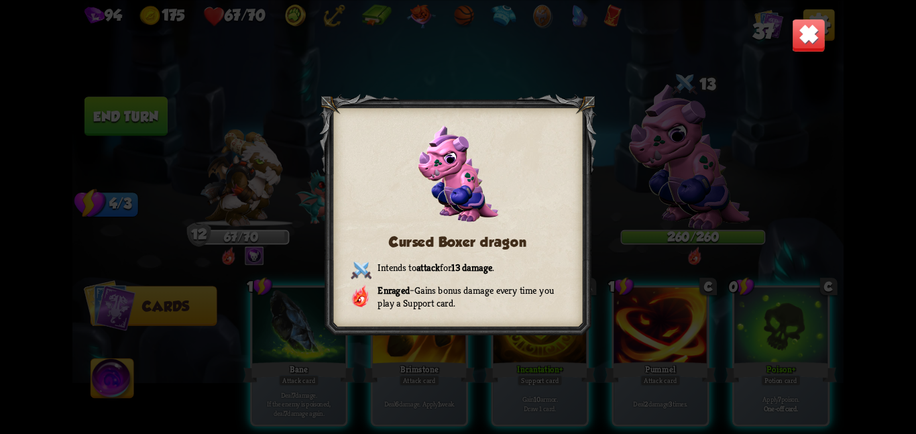
click at [808, 40] on img at bounding box center [809, 35] width 34 height 34
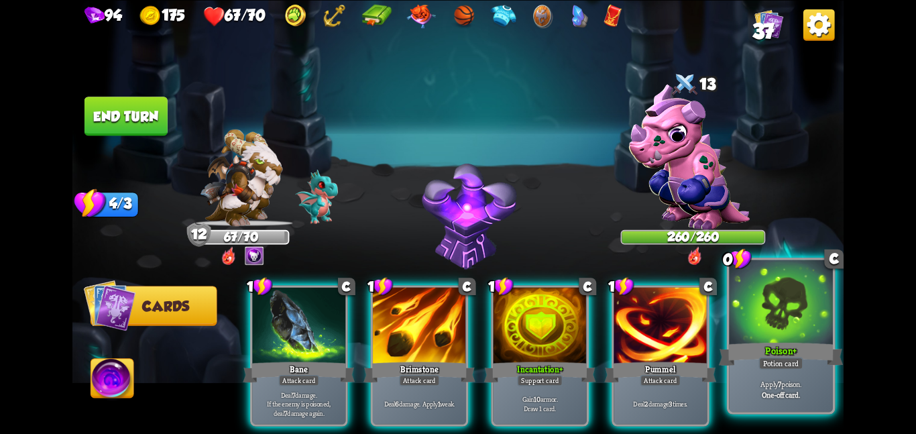
click at [794, 327] on div at bounding box center [781, 303] width 104 height 87
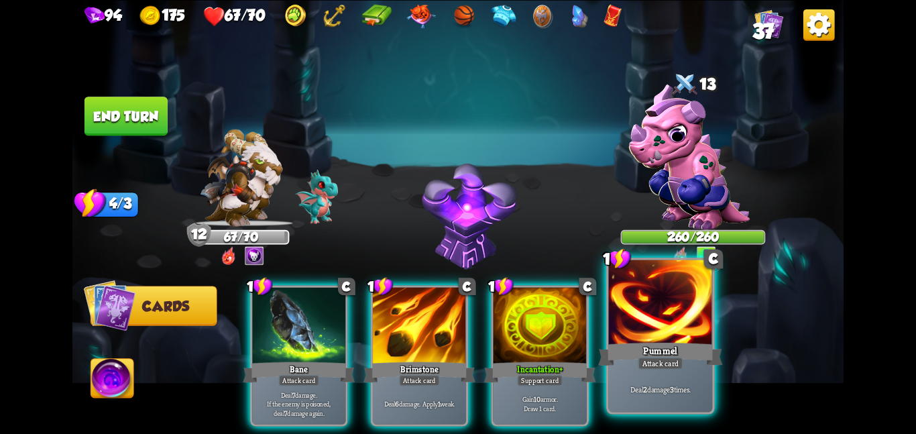
click at [637, 364] on div "Pummel" at bounding box center [660, 354] width 124 height 28
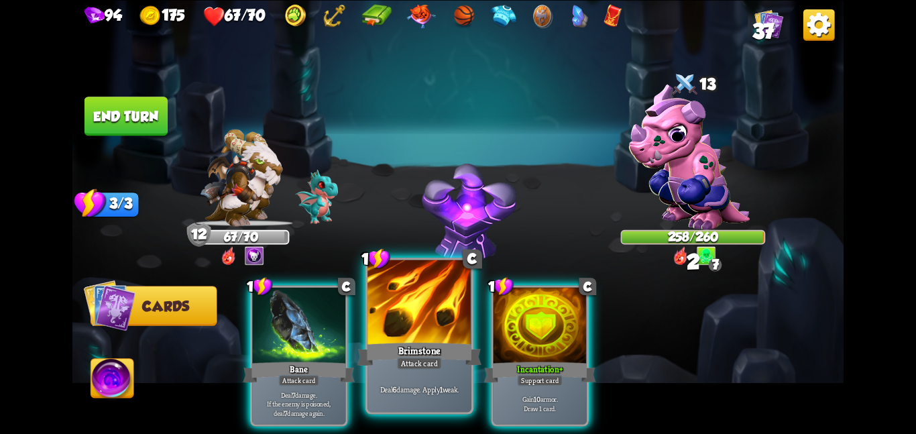
click at [382, 359] on div "Brimstone" at bounding box center [420, 354] width 124 height 28
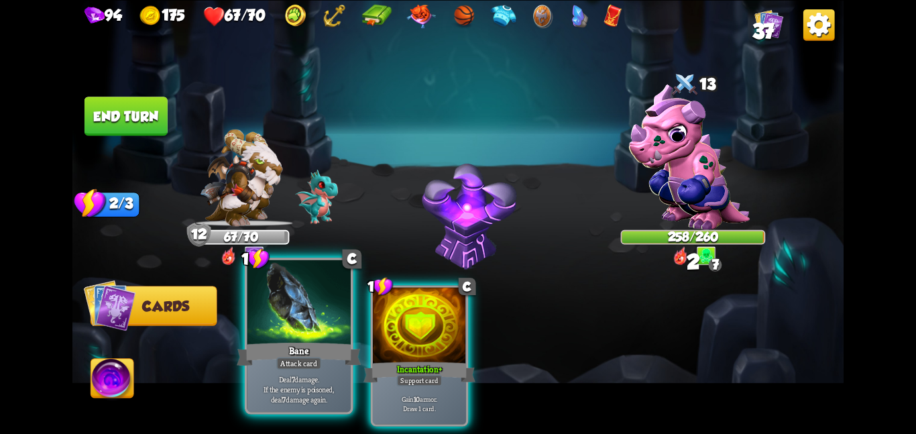
click at [290, 352] on div "Bane" at bounding box center [299, 354] width 124 height 28
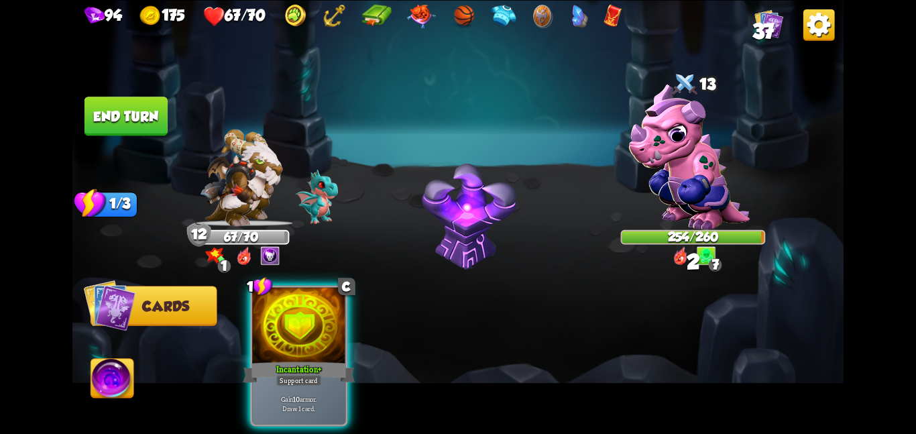
click at [290, 360] on div "Incantation +" at bounding box center [299, 372] width 112 height 25
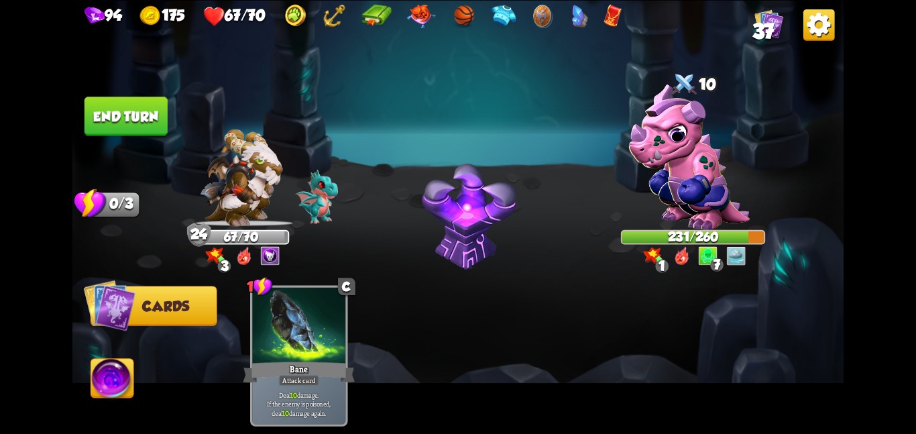
click at [203, 121] on div at bounding box center [241, 127] width 97 height 32
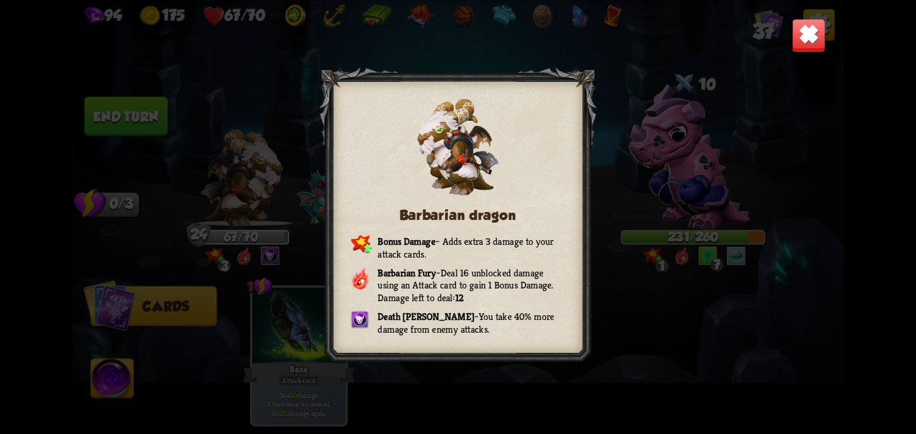
click at [146, 122] on div "Barbarian dragon Bonus Damage – Adds extra 3 damage to your attack cards. Barba…" at bounding box center [457, 217] width 771 height 434
click at [805, 38] on img at bounding box center [809, 35] width 34 height 34
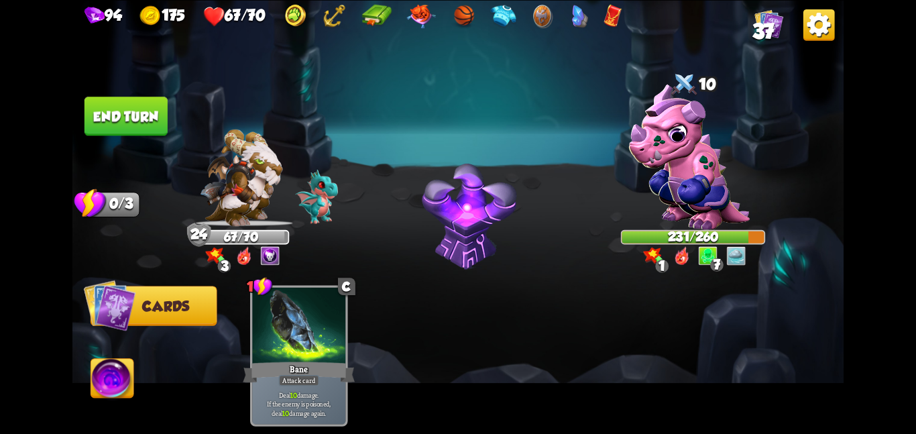
click at [111, 122] on button "End turn" at bounding box center [126, 116] width 83 height 39
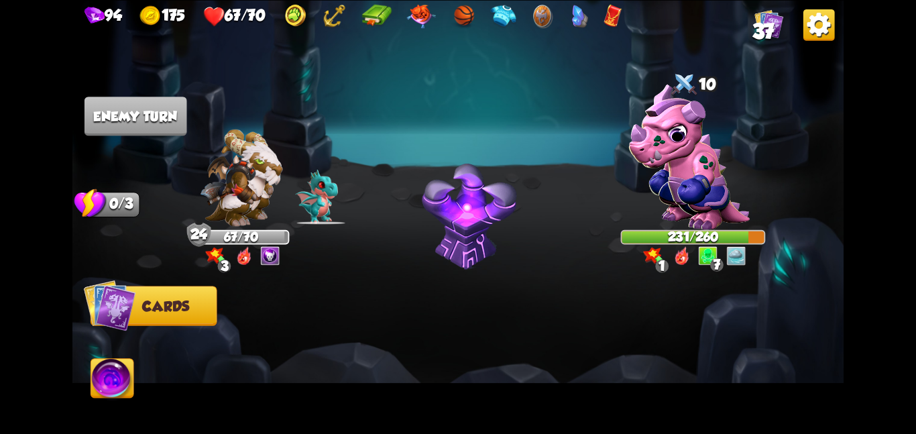
click at [220, 186] on img at bounding box center [241, 177] width 83 height 97
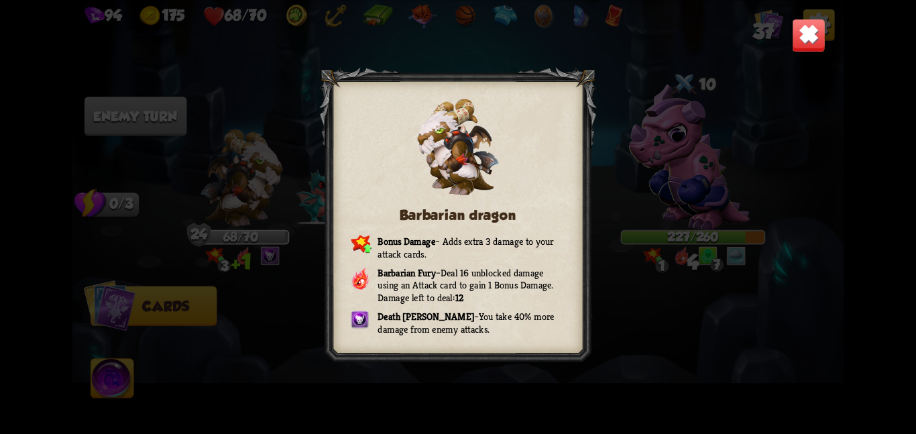
click at [812, 28] on img at bounding box center [809, 35] width 34 height 34
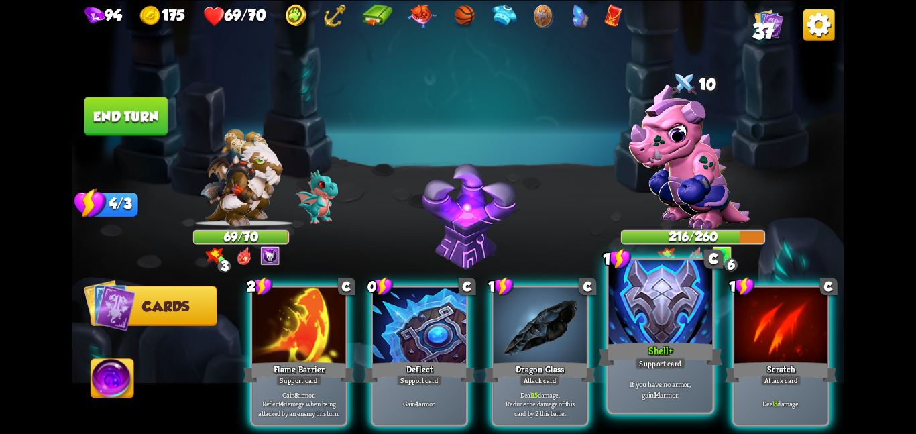
click at [631, 315] on div at bounding box center [661, 303] width 104 height 87
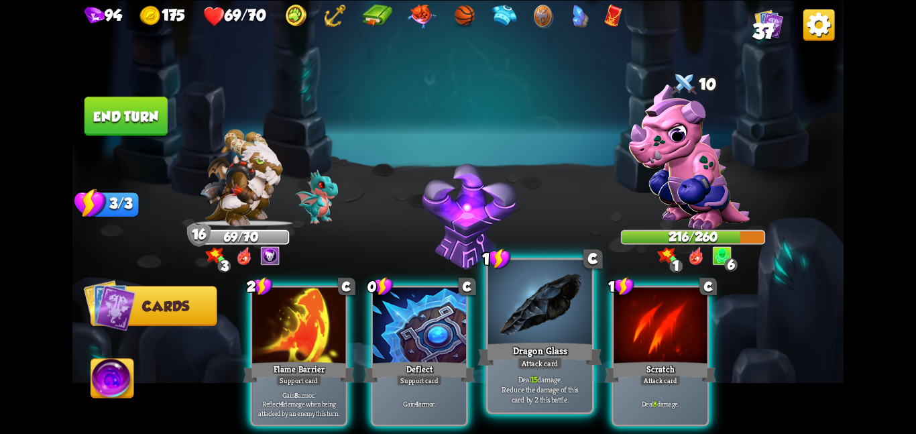
click at [529, 343] on div "Dragon Glass" at bounding box center [540, 354] width 124 height 28
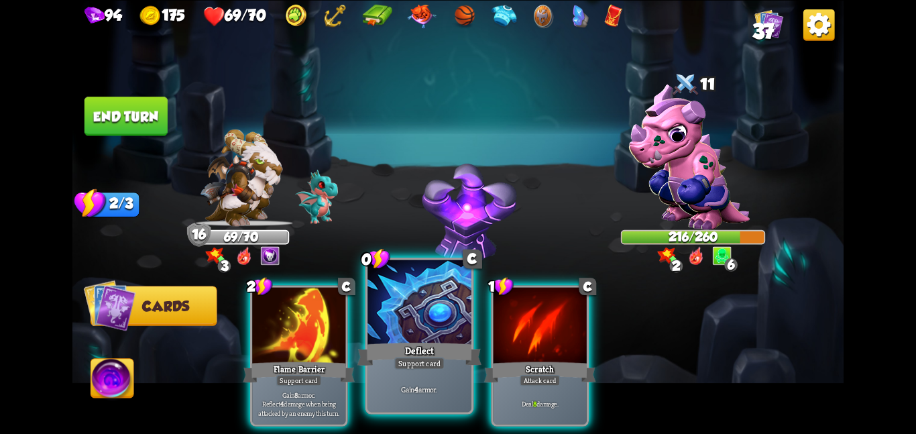
click at [427, 333] on div at bounding box center [420, 303] width 104 height 87
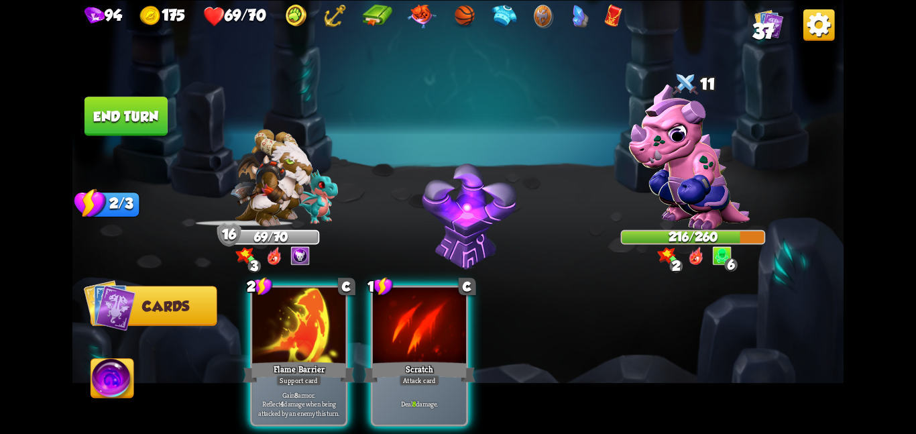
click at [427, 333] on div at bounding box center [419, 326] width 93 height 78
click at [427, 333] on div "2 C Flame Barrier Support card Gain 8 armor. Reflect 4 damage when being attack…" at bounding box center [535, 337] width 617 height 193
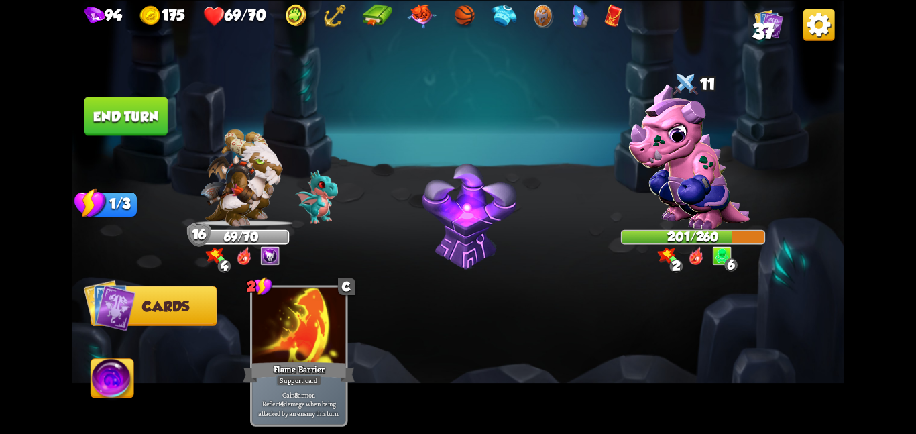
click at [113, 117] on button "End turn" at bounding box center [126, 116] width 83 height 39
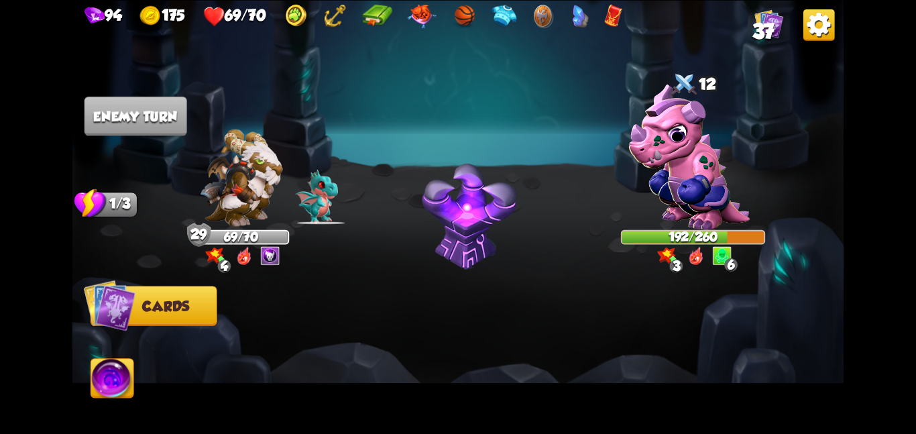
click at [266, 100] on img at bounding box center [457, 217] width 771 height 434
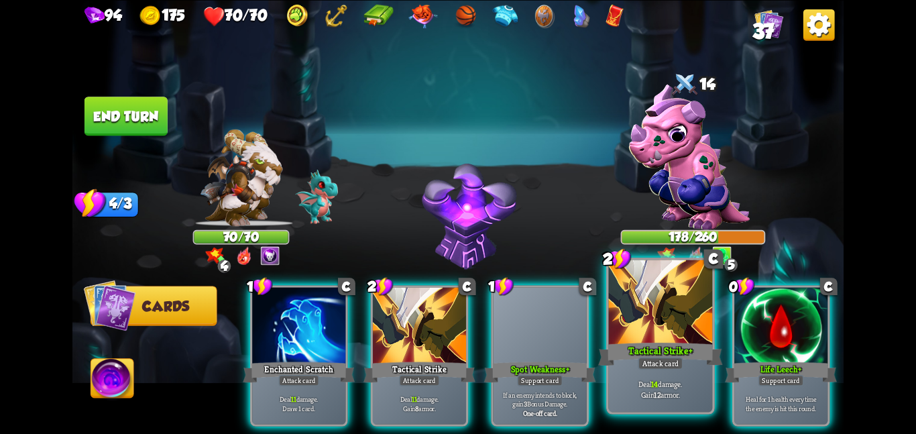
click at [661, 337] on div at bounding box center [661, 303] width 104 height 87
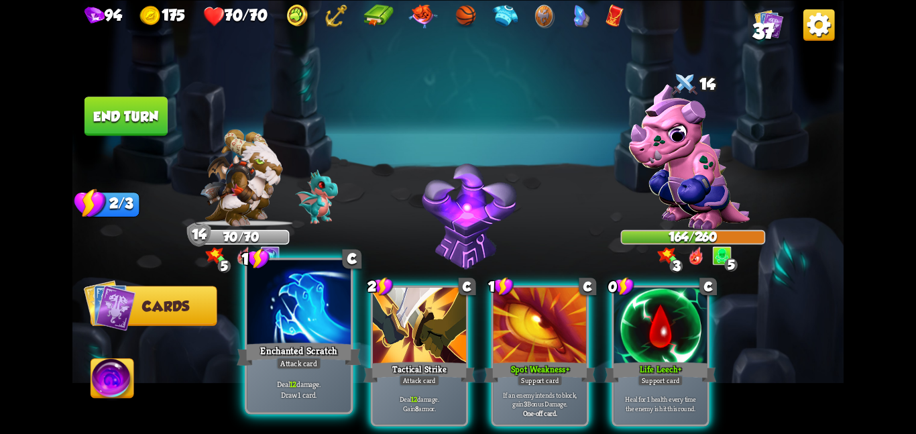
click at [303, 316] on div at bounding box center [299, 303] width 104 height 87
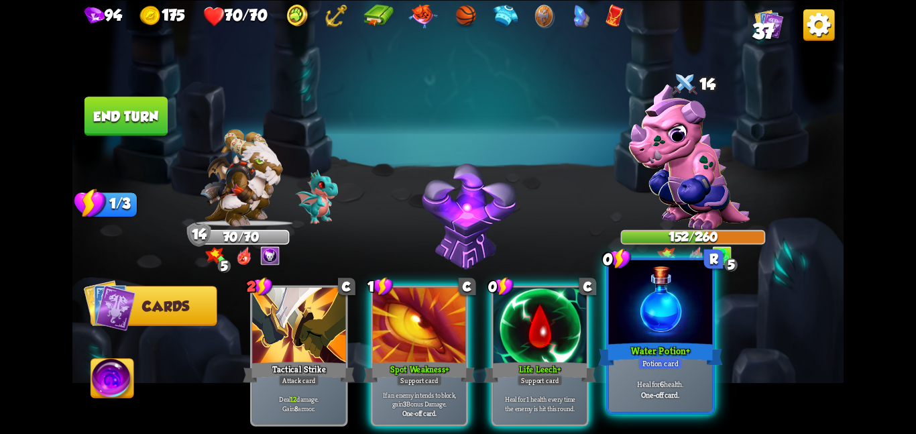
click at [673, 364] on div "Potion card" at bounding box center [661, 363] width 44 height 13
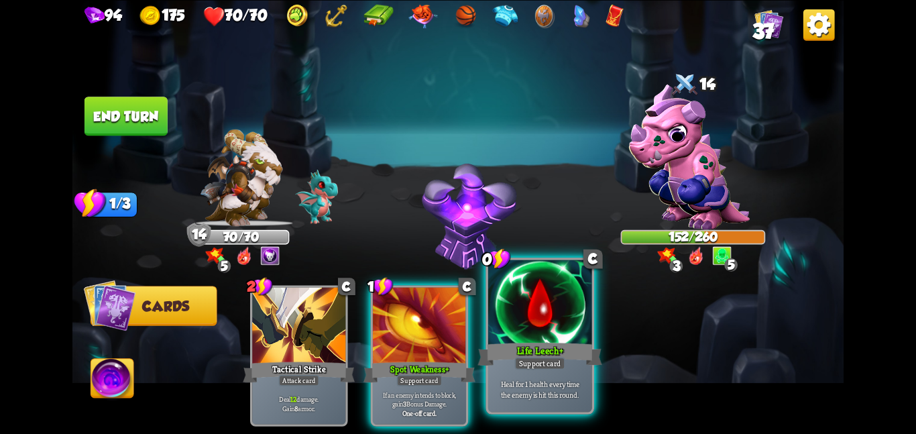
click at [555, 350] on div "Life Leech +" at bounding box center [540, 354] width 124 height 28
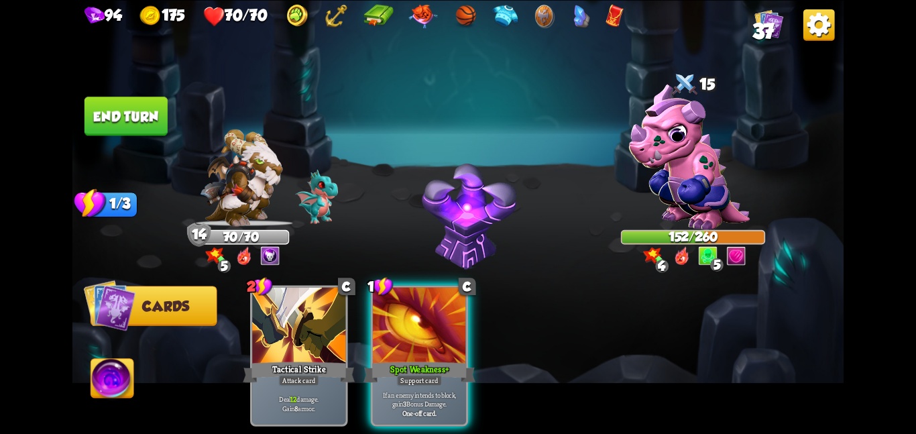
click at [123, 118] on button "End turn" at bounding box center [126, 116] width 83 height 39
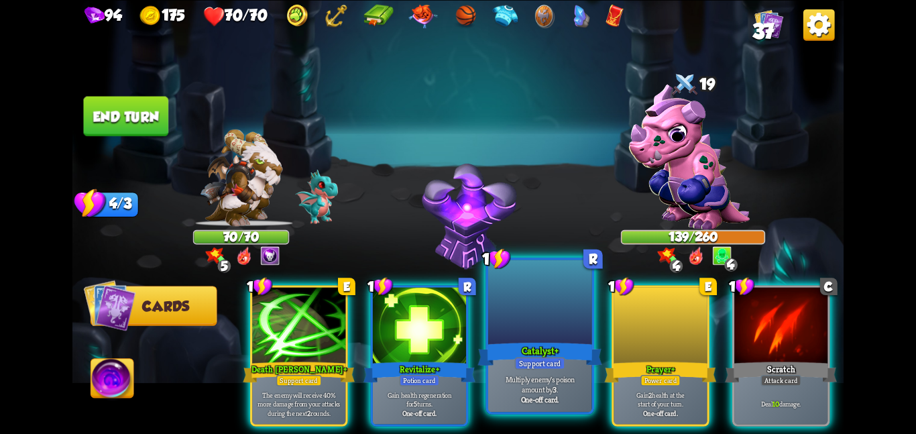
click at [529, 360] on div "Support card" at bounding box center [540, 363] width 50 height 13
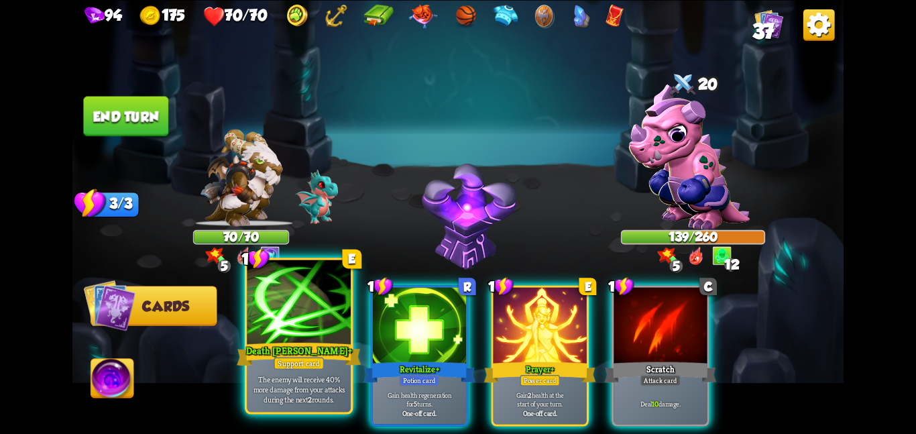
click at [295, 311] on div at bounding box center [299, 303] width 104 height 87
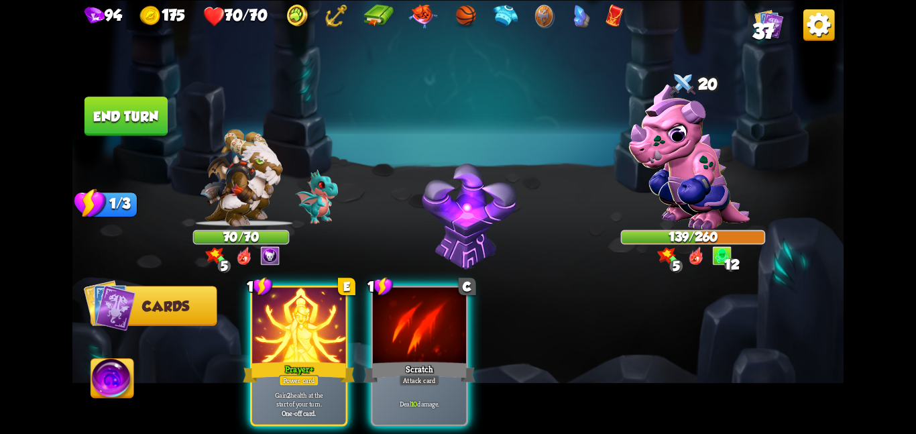
click at [295, 311] on div at bounding box center [298, 326] width 93 height 78
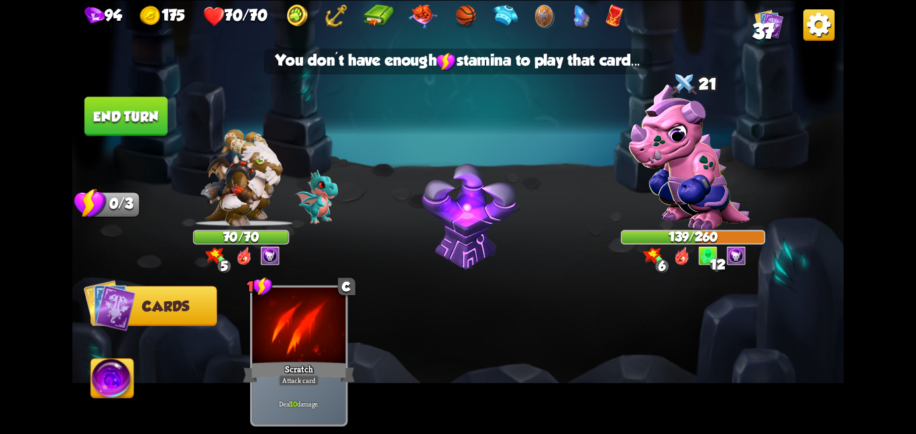
click at [295, 311] on div at bounding box center [298, 326] width 93 height 78
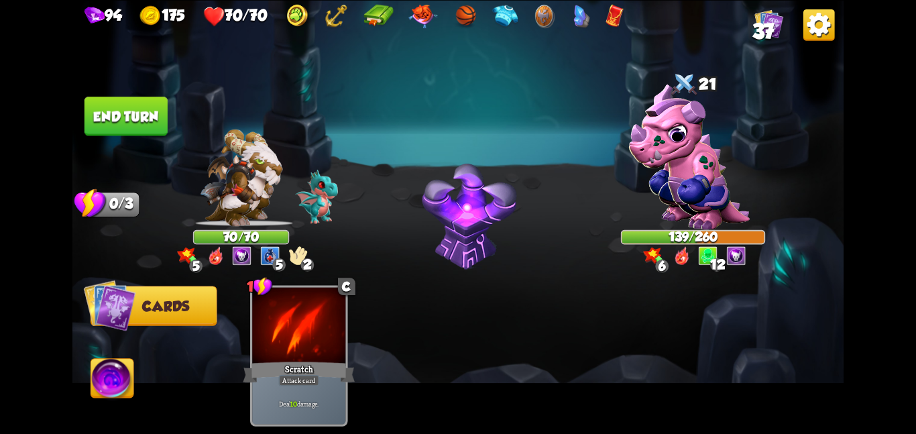
click at [133, 117] on button "End turn" at bounding box center [126, 116] width 83 height 39
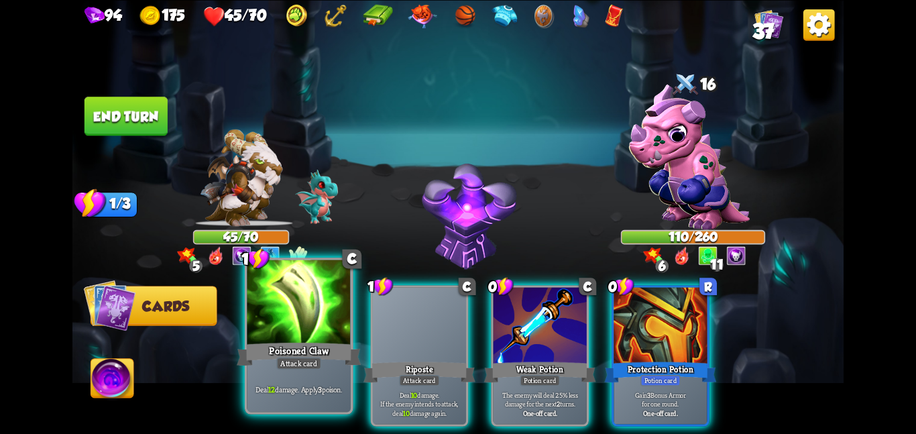
click at [302, 364] on div "Attack card" at bounding box center [298, 363] width 45 height 13
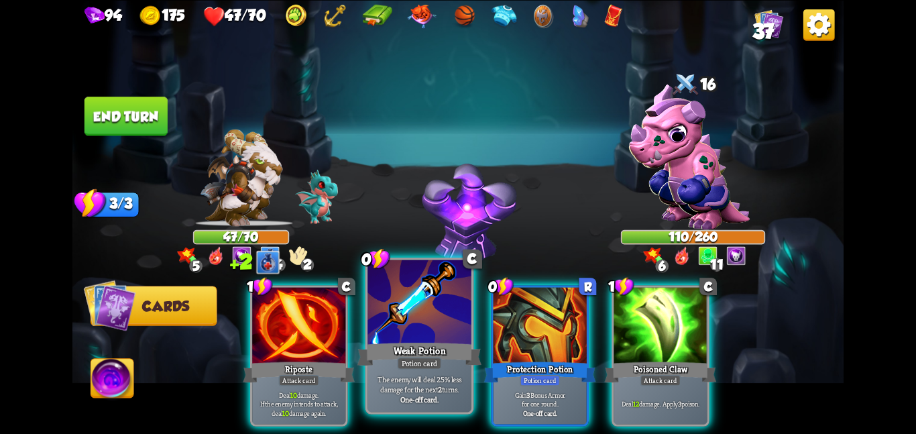
click at [454, 358] on div "Weak Potion" at bounding box center [420, 354] width 124 height 28
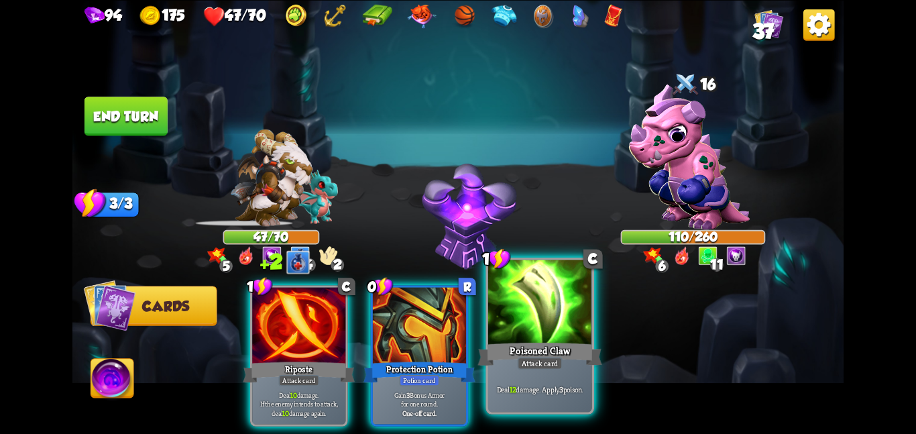
click at [498, 352] on div "Poisoned Claw" at bounding box center [540, 354] width 124 height 28
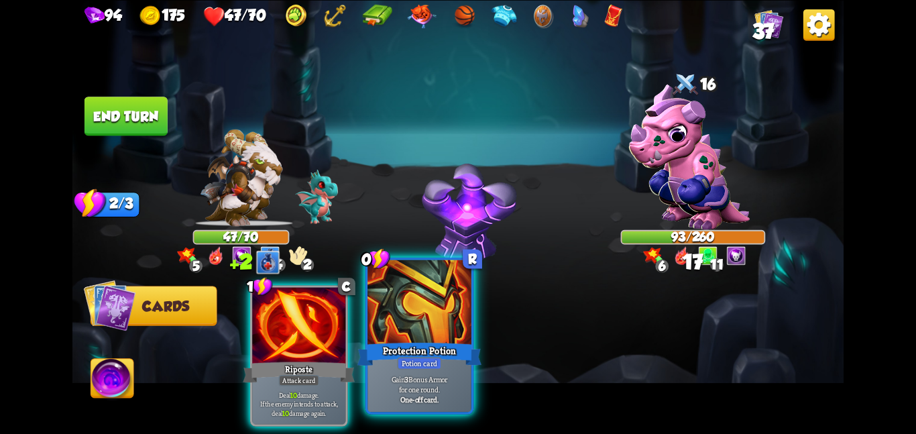
click at [433, 352] on div "Protection Potion" at bounding box center [420, 354] width 124 height 28
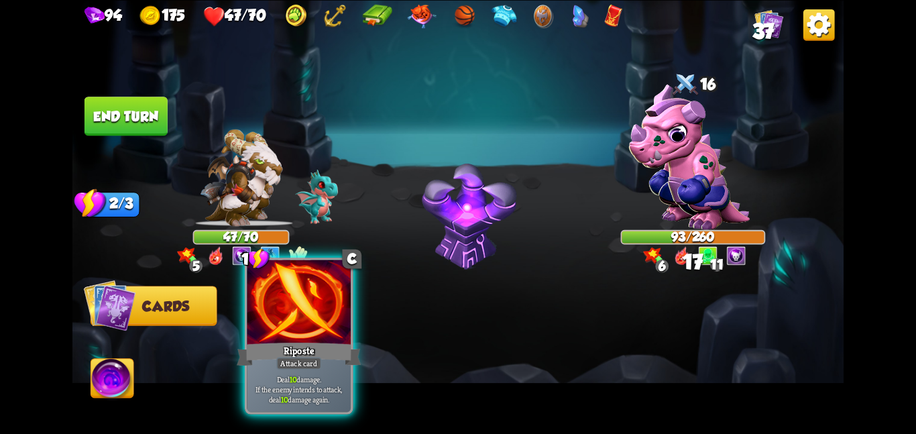
click at [297, 316] on div at bounding box center [299, 303] width 104 height 87
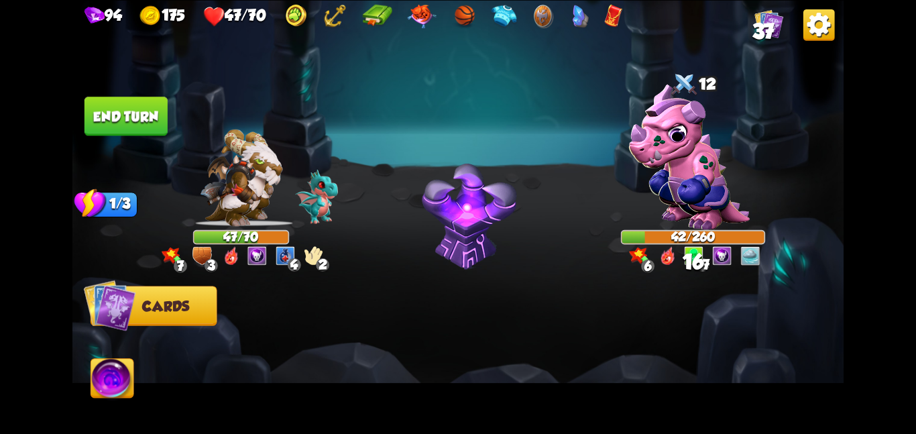
click at [148, 120] on button "End turn" at bounding box center [126, 116] width 83 height 39
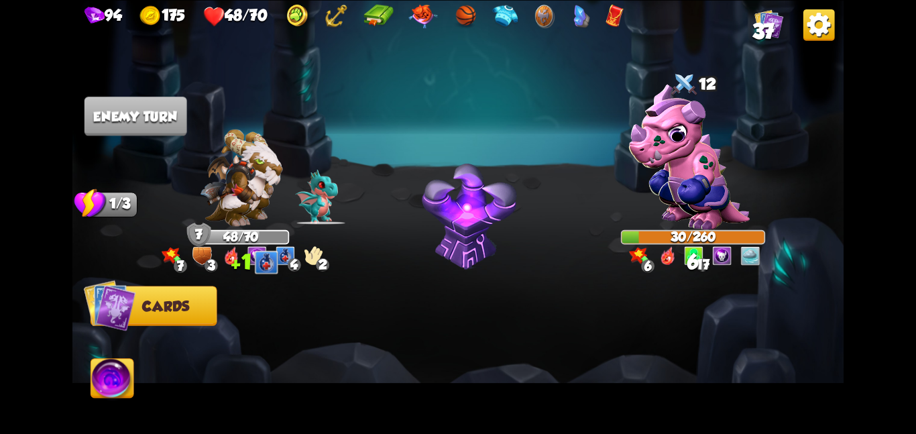
click at [114, 396] on img at bounding box center [112, 381] width 43 height 44
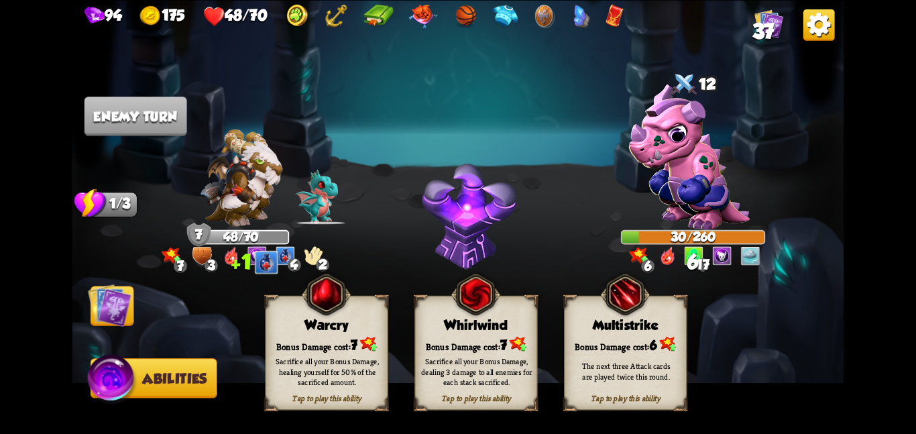
click at [420, 340] on div "Bonus Damage cost: 7" at bounding box center [476, 343] width 122 height 17
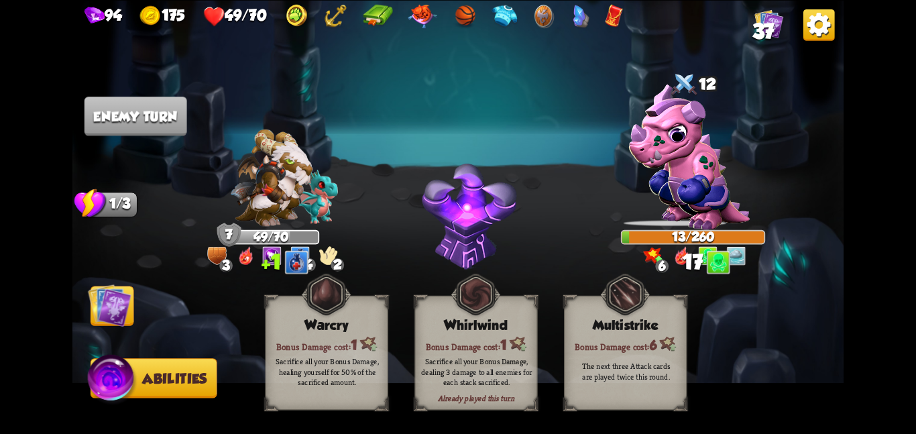
click at [117, 311] on img at bounding box center [110, 305] width 44 height 44
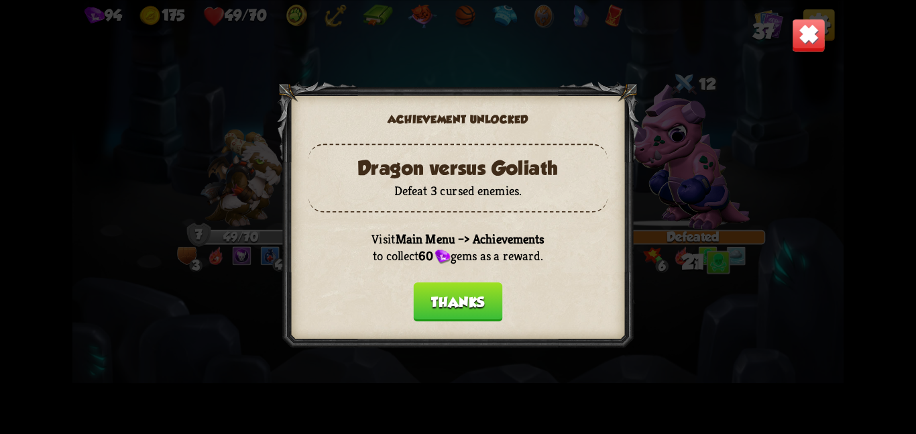
click at [117, 311] on div "Achievement unlocked Dragon versus Goliath Defeat 3 cursed enemies. Visit Main …" at bounding box center [457, 217] width 771 height 434
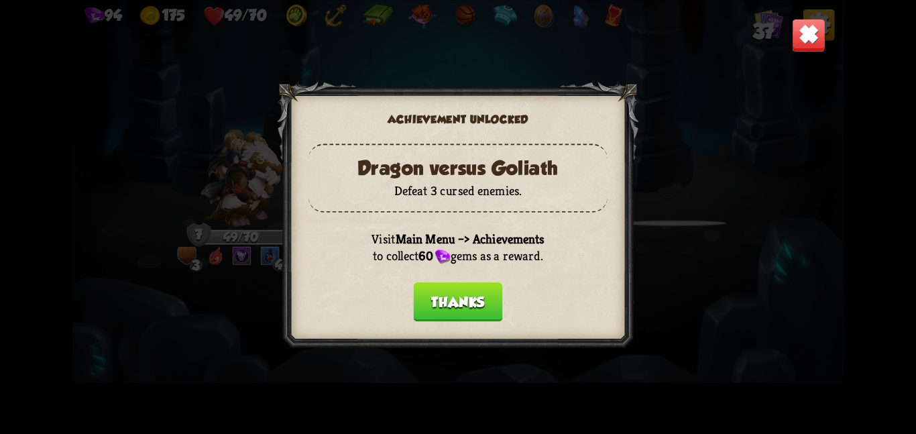
click at [446, 300] on button "Thanks" at bounding box center [458, 301] width 89 height 39
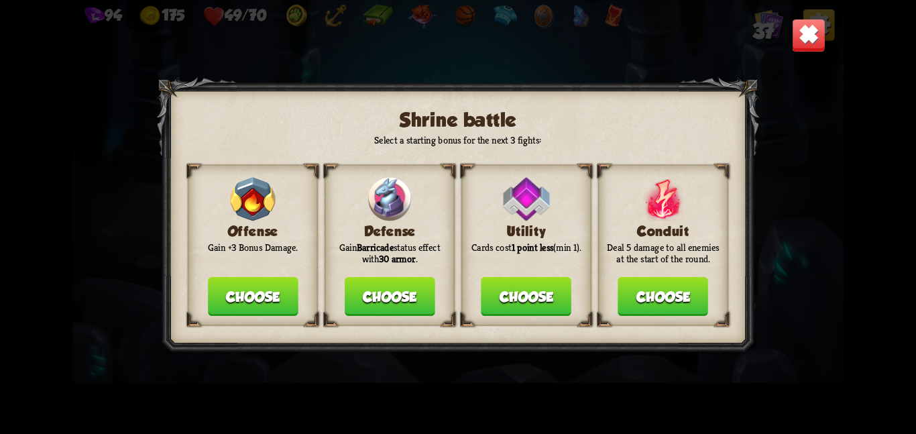
click at [385, 291] on button "Choose" at bounding box center [390, 296] width 91 height 39
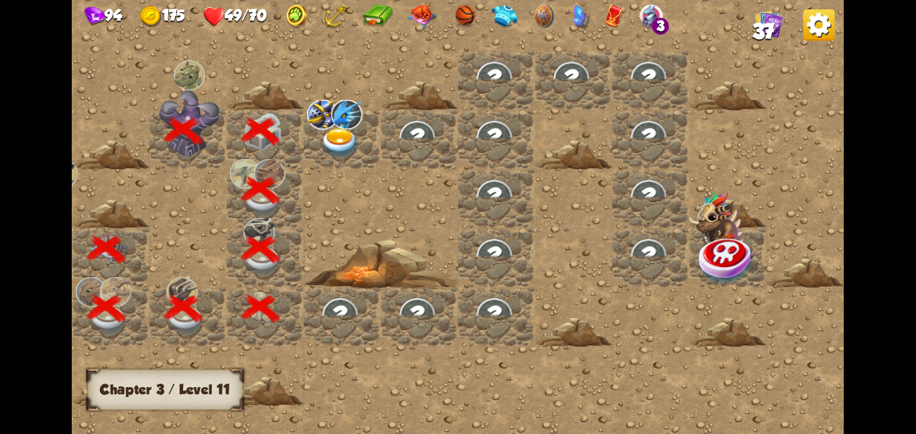
click at [347, 129] on img at bounding box center [340, 142] width 39 height 30
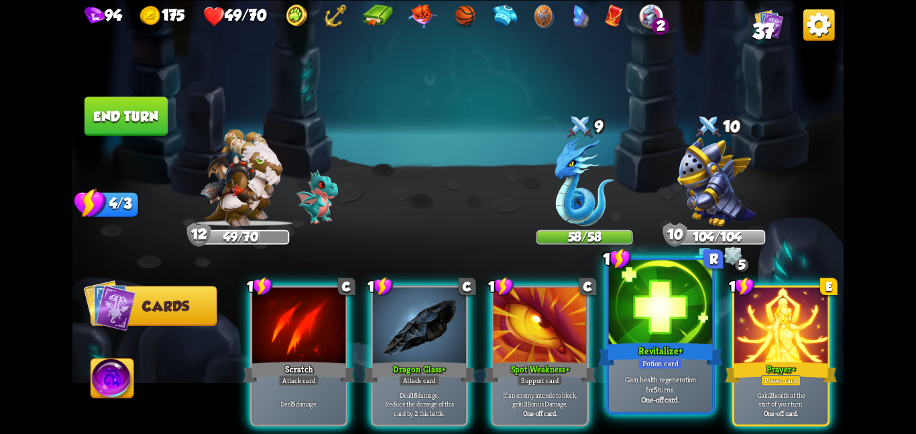
click at [698, 360] on div "Revitalize +" at bounding box center [660, 354] width 124 height 28
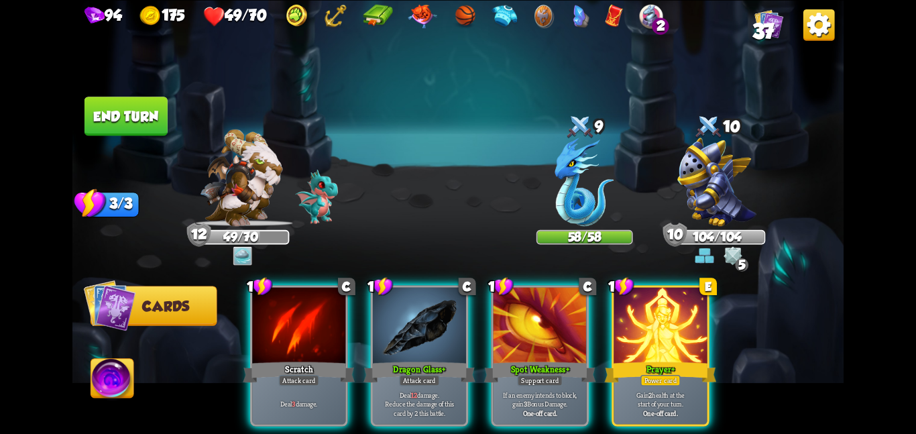
click at [698, 360] on div "Prayer +" at bounding box center [660, 372] width 112 height 25
click at [698, 360] on div "1 C Scratch Attack card Deal 3 damage. 1 C Dragon Glass + Attack card Deal 12 d…" at bounding box center [535, 337] width 617 height 193
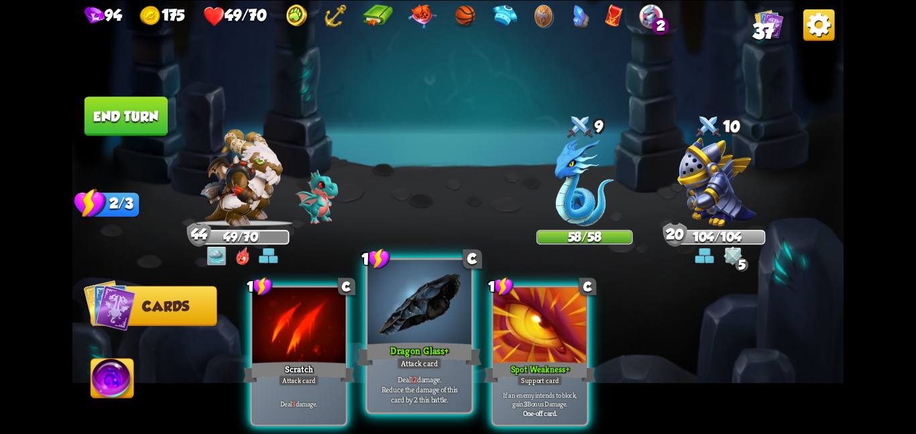
click at [362, 340] on div "Dragon Glass +" at bounding box center [420, 354] width 124 height 28
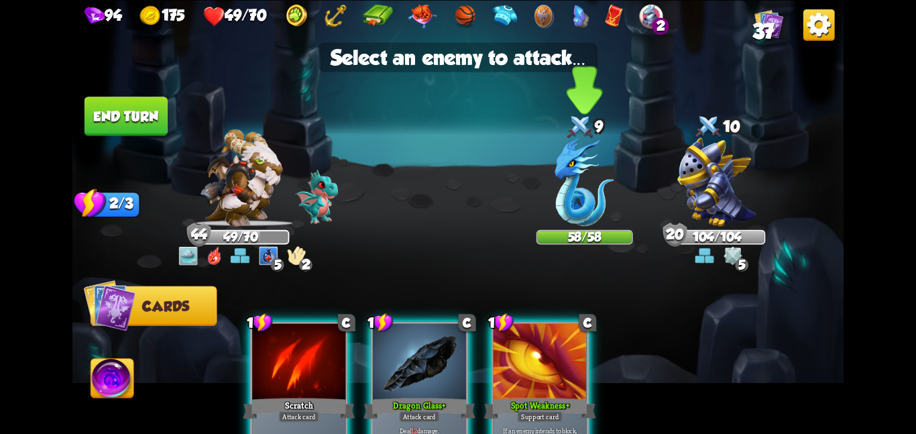
click at [560, 180] on img at bounding box center [584, 182] width 59 height 89
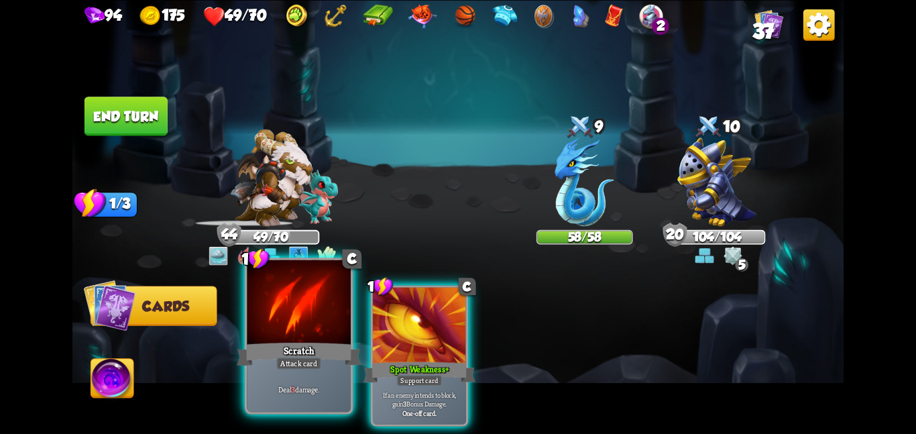
click at [262, 340] on div "Scratch" at bounding box center [299, 354] width 124 height 28
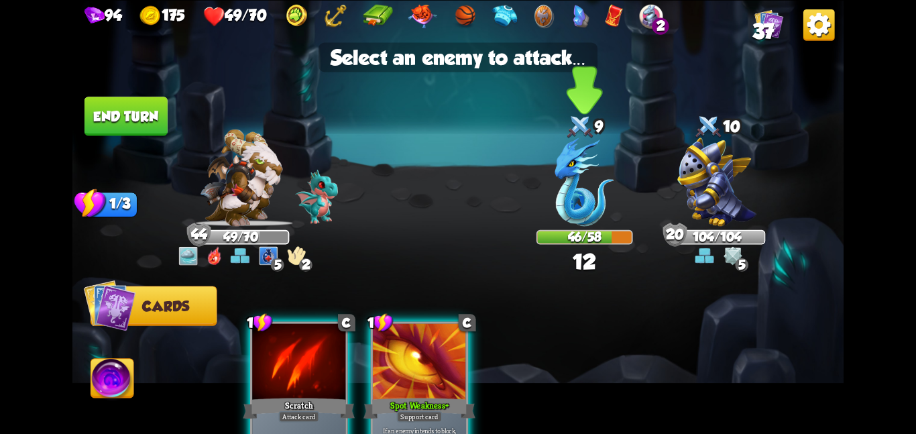
click at [586, 176] on img at bounding box center [584, 182] width 59 height 89
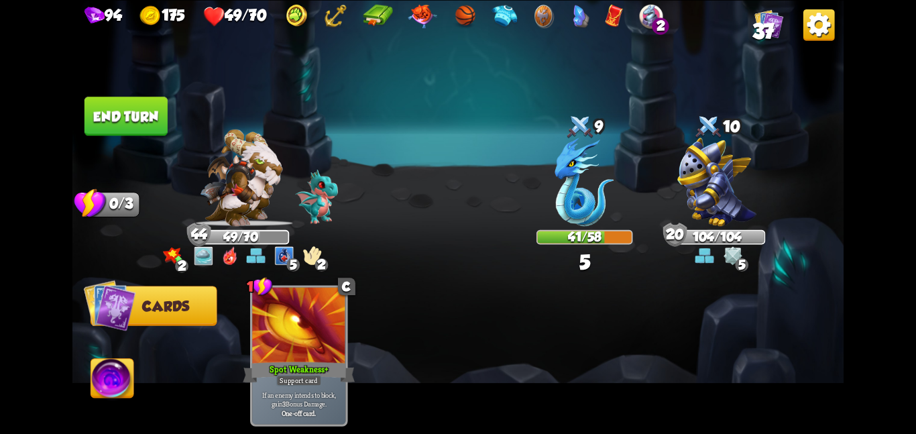
click at [150, 125] on button "End turn" at bounding box center [126, 116] width 83 height 39
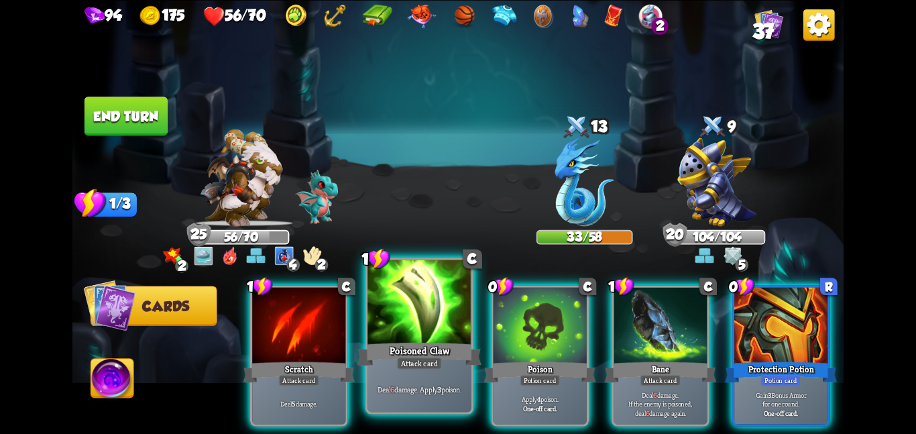
click at [449, 377] on div "Deal 6 damage. Apply 3 poison." at bounding box center [420, 388] width 104 height 45
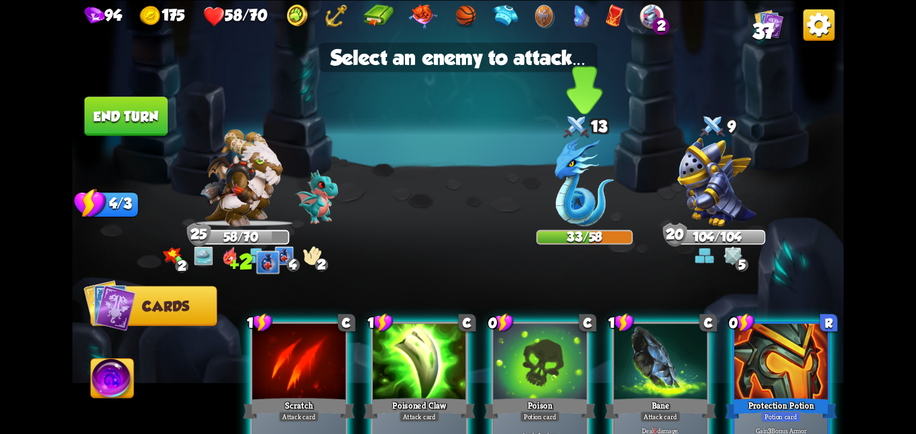
click at [590, 176] on img at bounding box center [584, 182] width 59 height 89
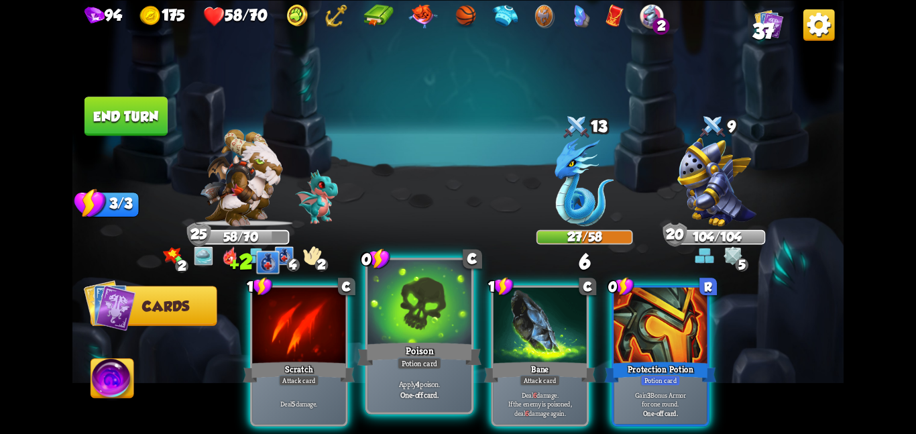
click at [392, 312] on div at bounding box center [420, 303] width 104 height 87
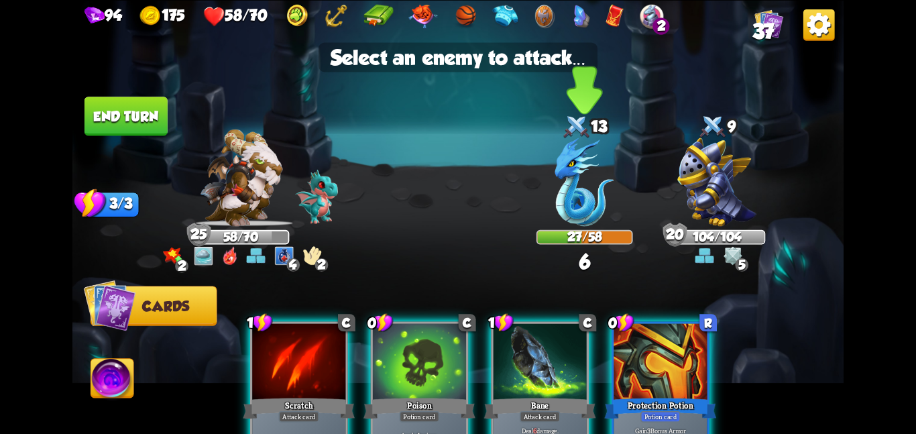
click at [584, 211] on img at bounding box center [584, 182] width 59 height 89
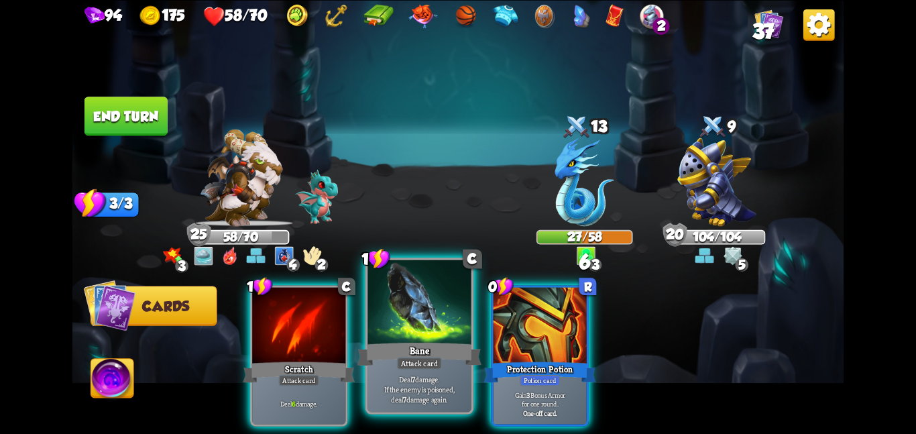
click at [388, 347] on div "Bane" at bounding box center [420, 354] width 124 height 28
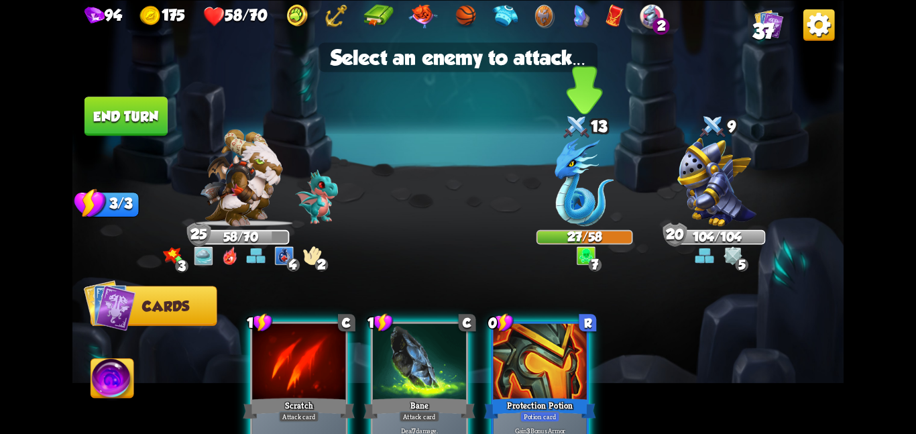
click at [602, 169] on img at bounding box center [584, 182] width 59 height 89
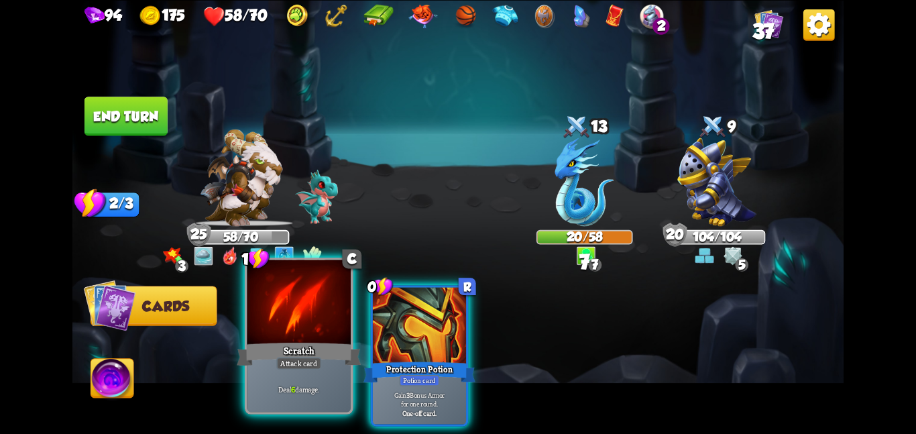
click at [325, 364] on div "Scratch" at bounding box center [299, 354] width 124 height 28
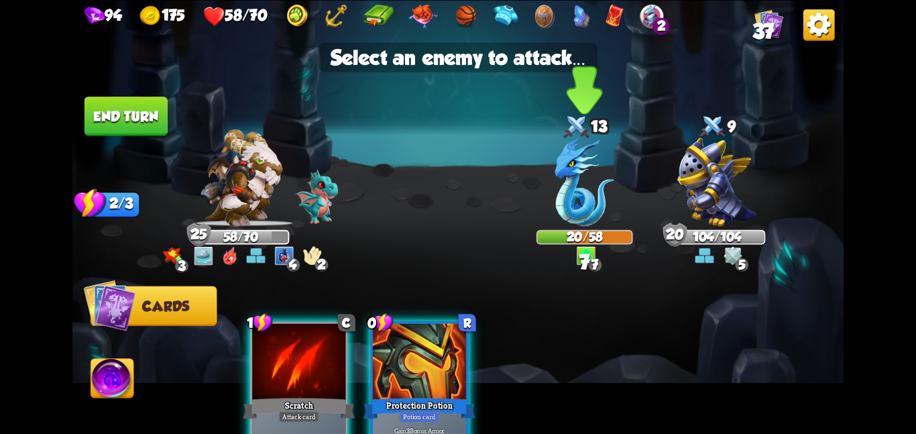
click at [575, 223] on img at bounding box center [584, 182] width 59 height 89
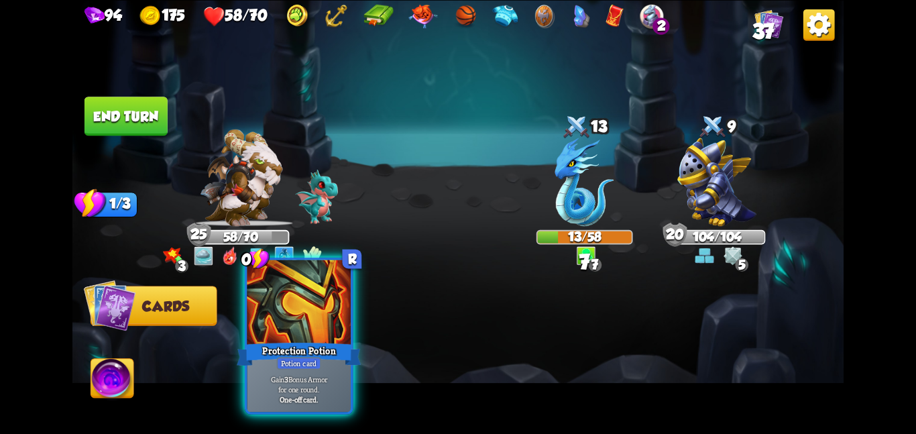
click at [258, 348] on div "Protection Potion" at bounding box center [299, 354] width 124 height 28
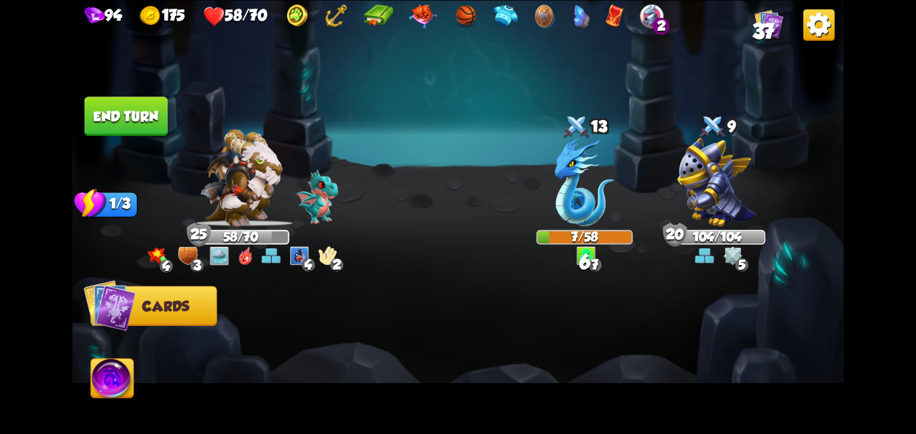
click at [103, 366] on img at bounding box center [112, 381] width 43 height 44
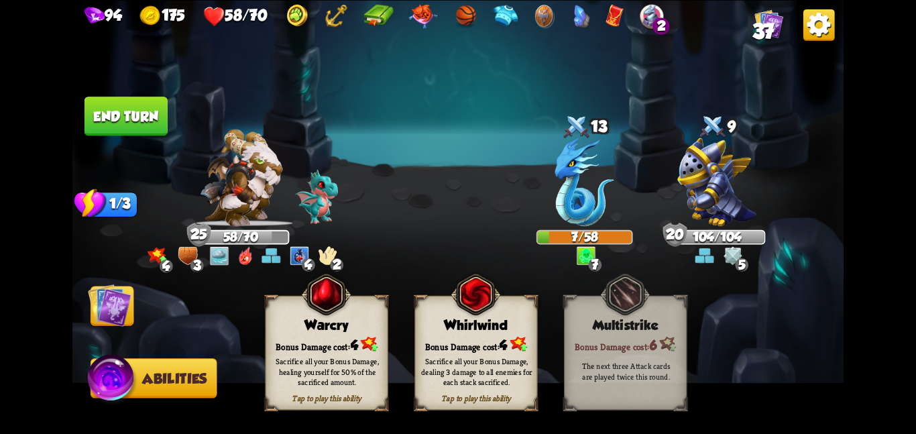
click at [109, 309] on img at bounding box center [110, 305] width 44 height 44
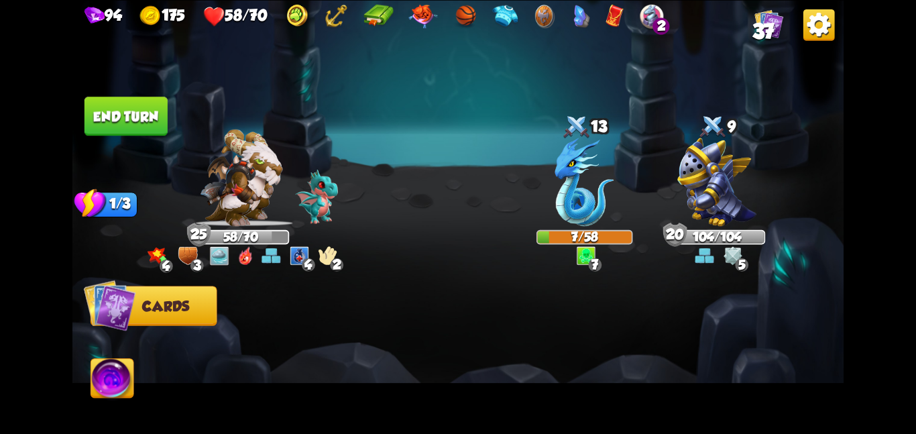
click at [138, 118] on button "End turn" at bounding box center [126, 116] width 83 height 39
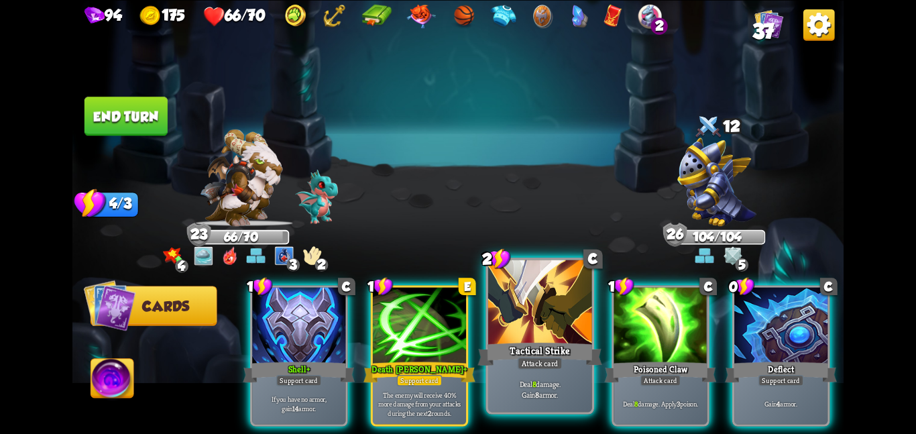
click at [561, 379] on p "Deal 8 damage. Gain 8 armor." at bounding box center [540, 389] width 99 height 21
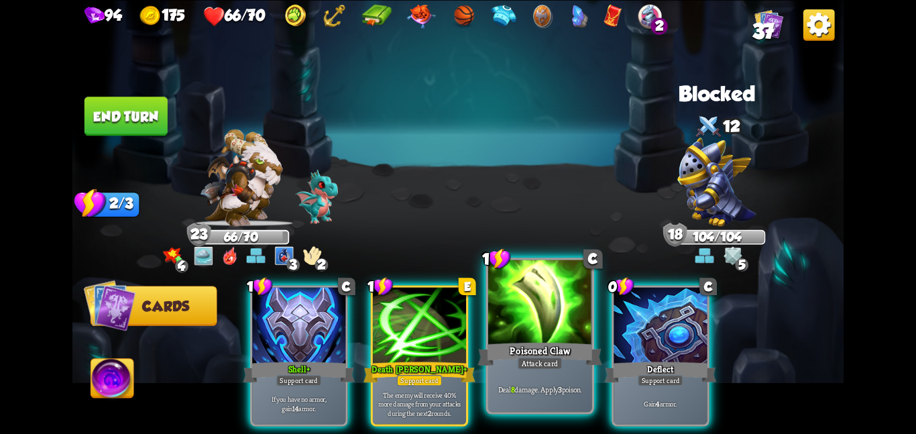
click at [530, 352] on div "Poisoned Claw" at bounding box center [540, 354] width 124 height 28
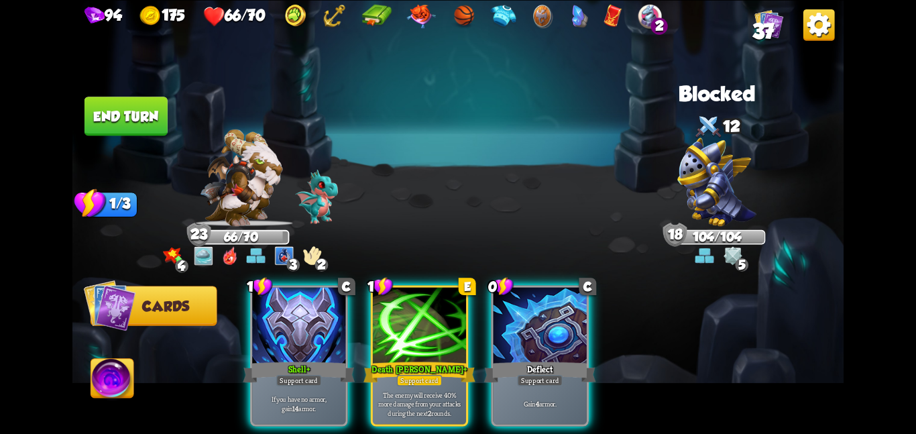
click at [530, 360] on div "Deflect" at bounding box center [540, 372] width 112 height 25
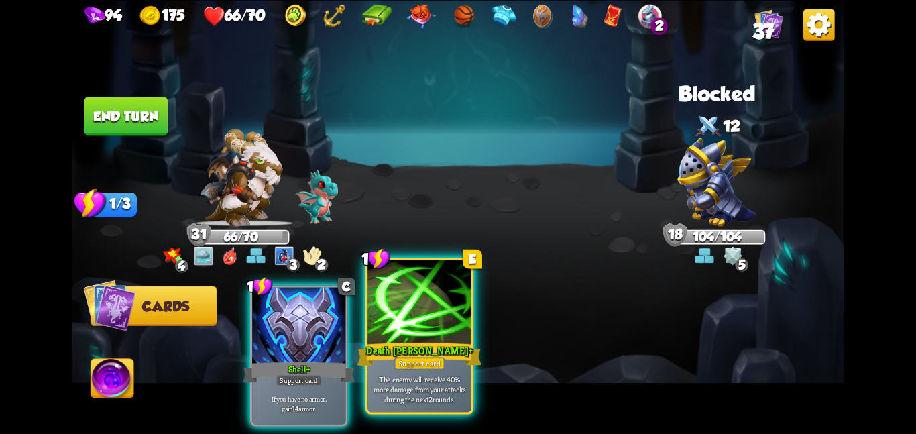
click at [366, 342] on div "Death Mark +" at bounding box center [420, 354] width 124 height 28
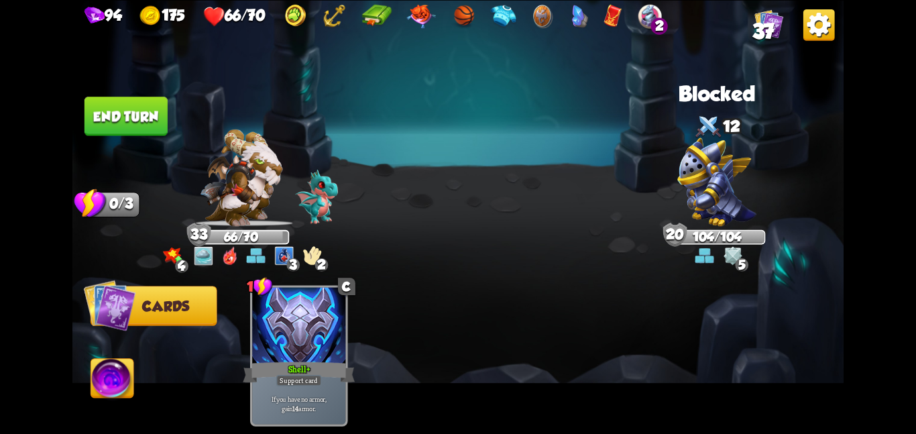
click at [126, 115] on button "End turn" at bounding box center [126, 116] width 83 height 39
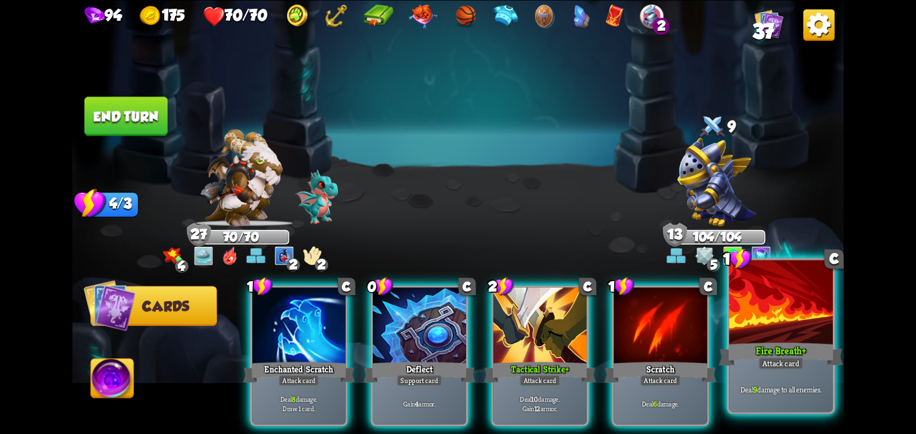
click at [793, 387] on p "Deal 9 damage to all enemies." at bounding box center [781, 389] width 99 height 10
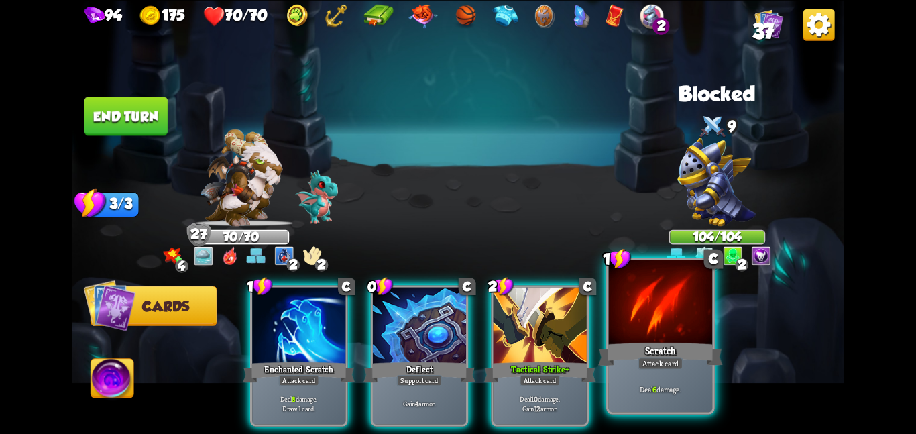
click at [674, 331] on div at bounding box center [661, 303] width 104 height 87
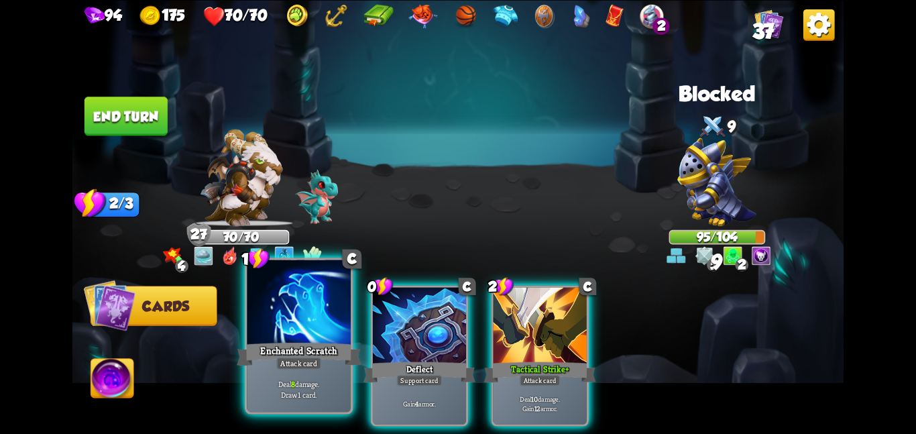
click at [317, 298] on div at bounding box center [299, 303] width 104 height 87
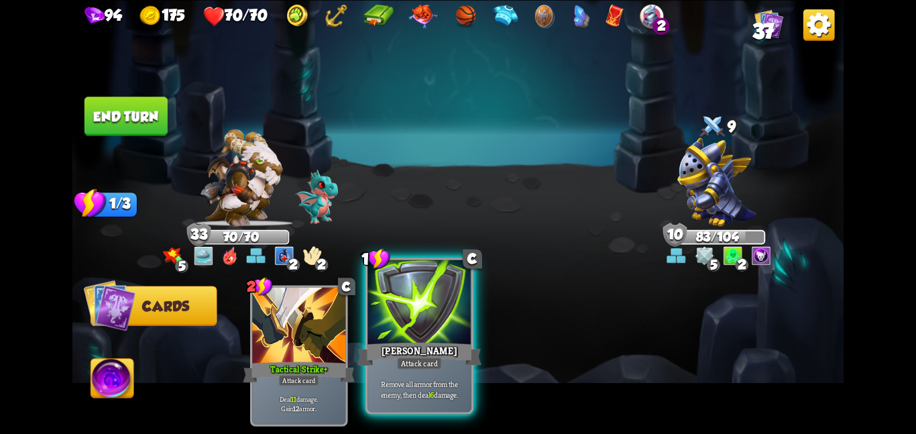
click at [417, 288] on div at bounding box center [420, 303] width 104 height 87
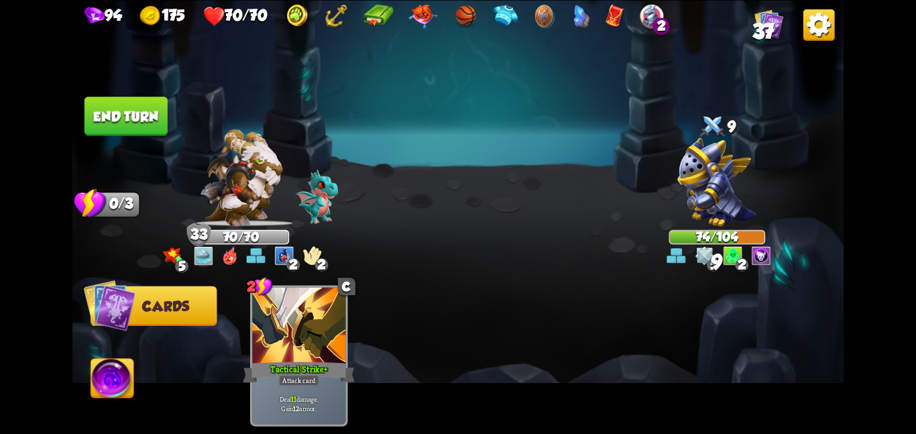
click at [129, 107] on button "End turn" at bounding box center [126, 116] width 83 height 39
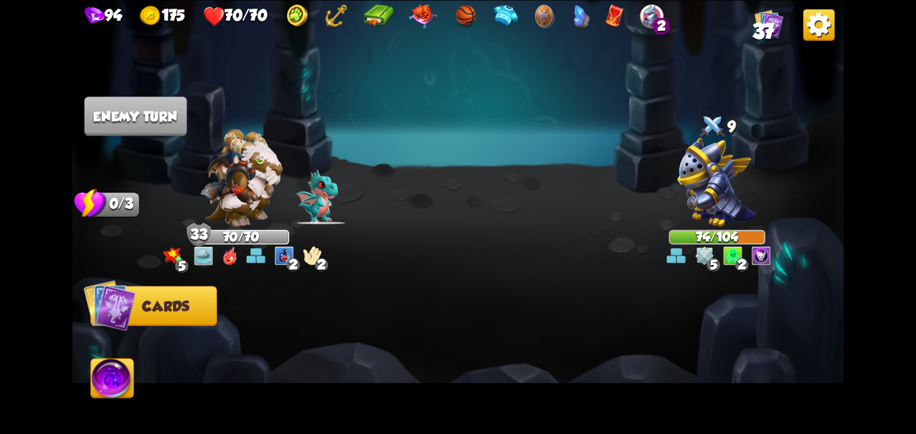
click at [707, 175] on img at bounding box center [717, 182] width 79 height 89
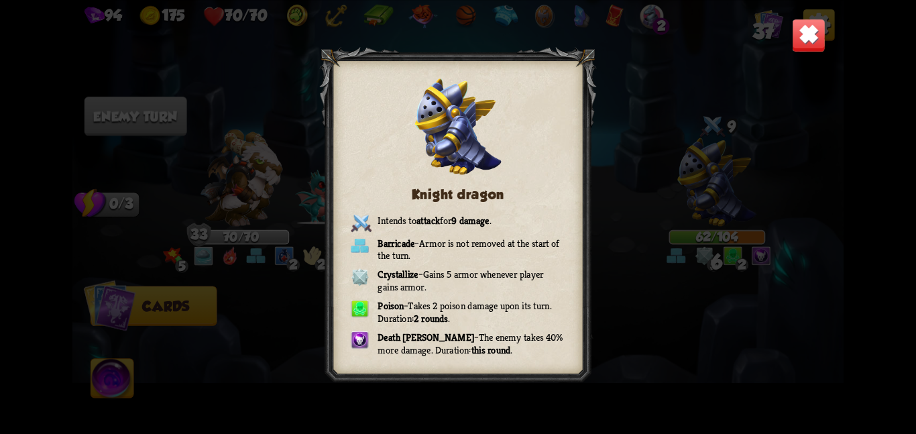
click at [805, 46] on img at bounding box center [809, 35] width 34 height 34
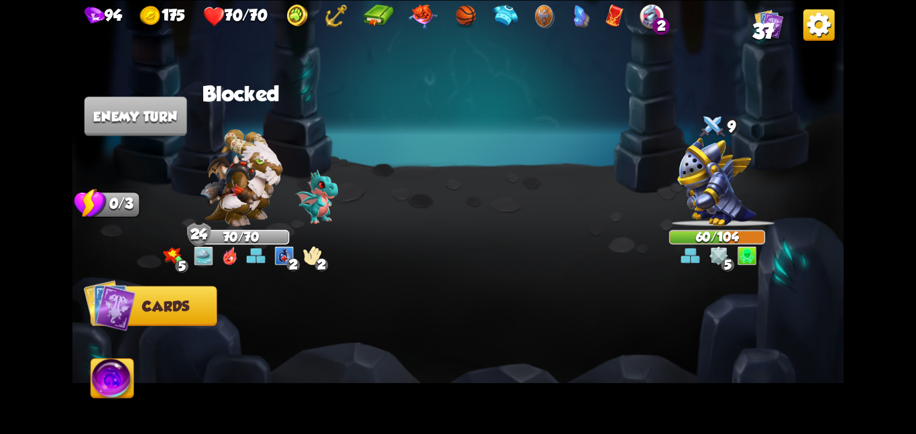
click at [254, 246] on img at bounding box center [255, 255] width 19 height 19
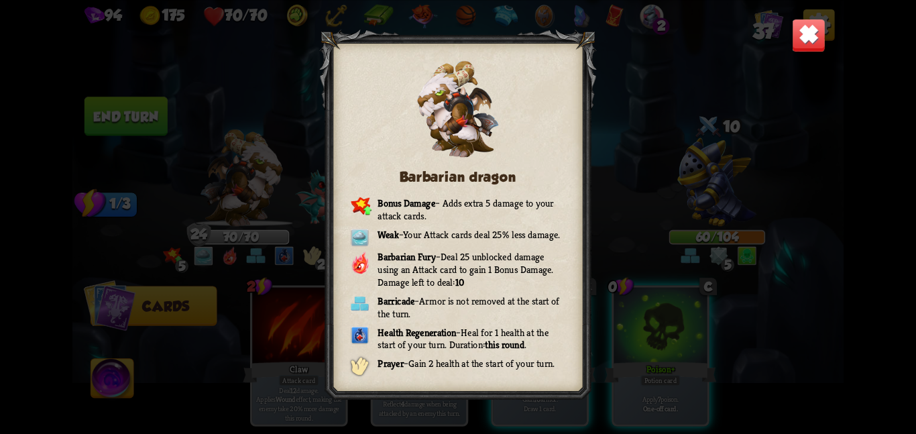
click at [824, 33] on img at bounding box center [809, 35] width 34 height 34
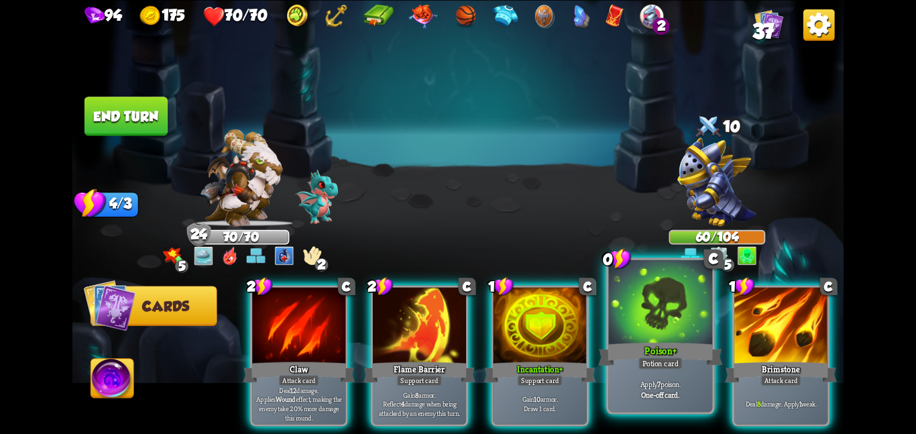
click at [634, 333] on div at bounding box center [661, 303] width 104 height 87
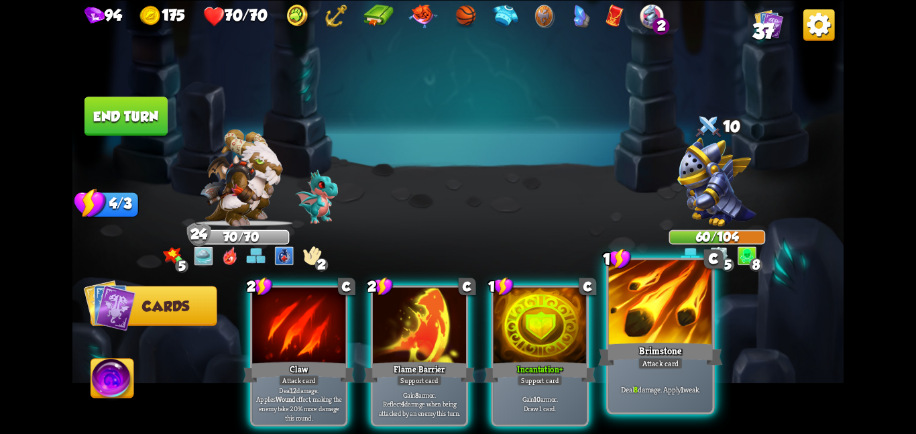
click at [626, 336] on div at bounding box center [661, 303] width 104 height 87
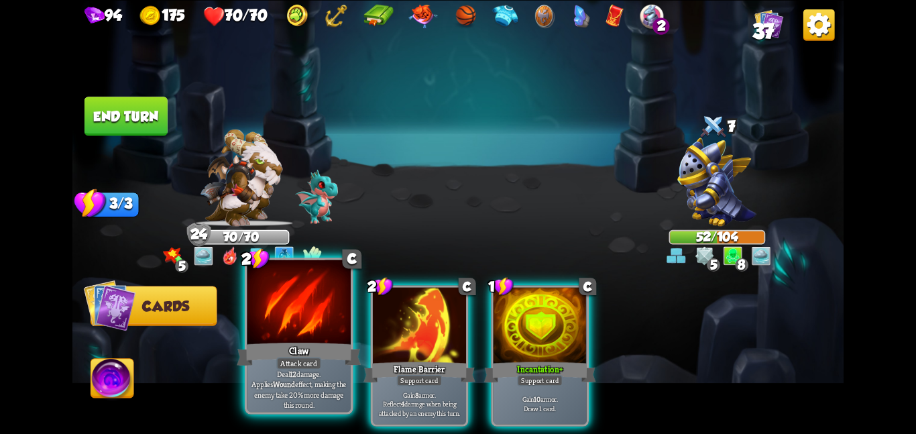
click at [337, 317] on div at bounding box center [299, 303] width 104 height 87
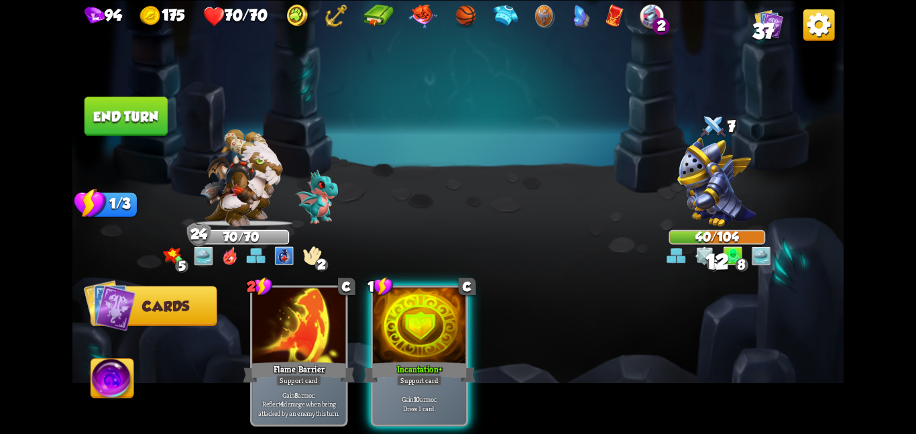
click at [136, 110] on button "End turn" at bounding box center [126, 116] width 83 height 39
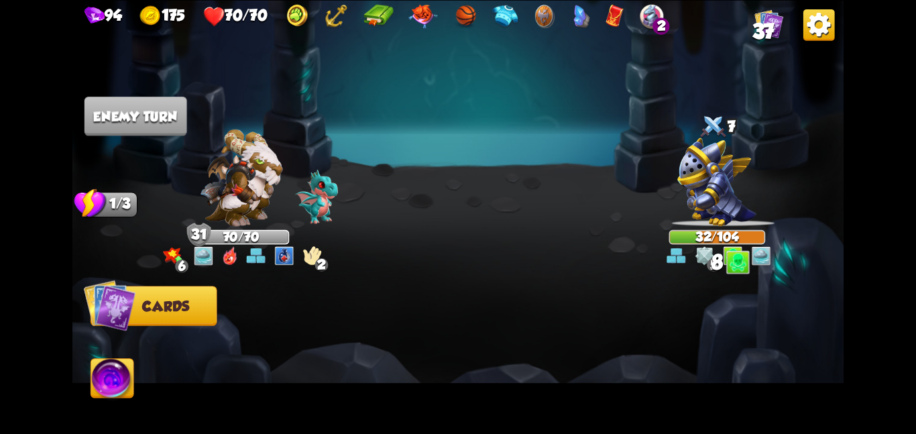
click at [429, 286] on div at bounding box center [535, 337] width 617 height 193
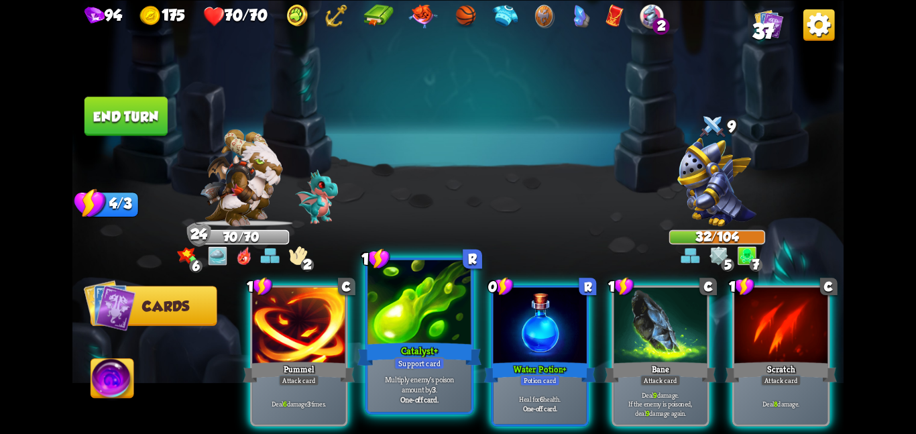
click at [412, 319] on div at bounding box center [420, 303] width 104 height 87
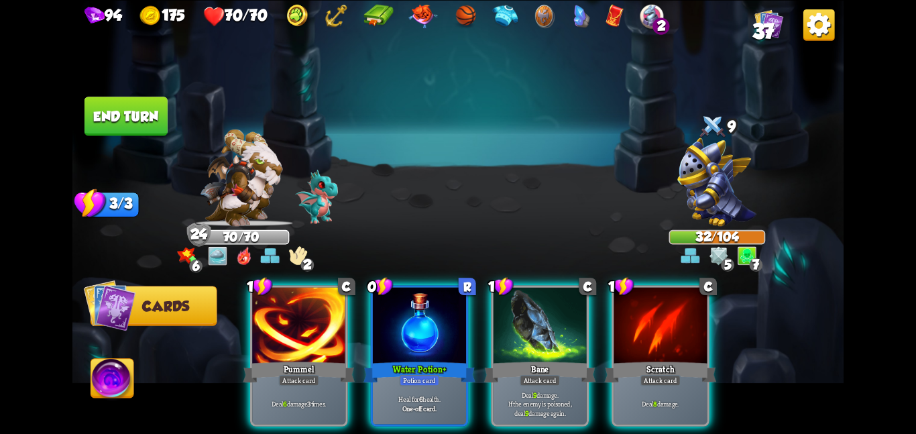
click at [412, 319] on div at bounding box center [419, 326] width 93 height 78
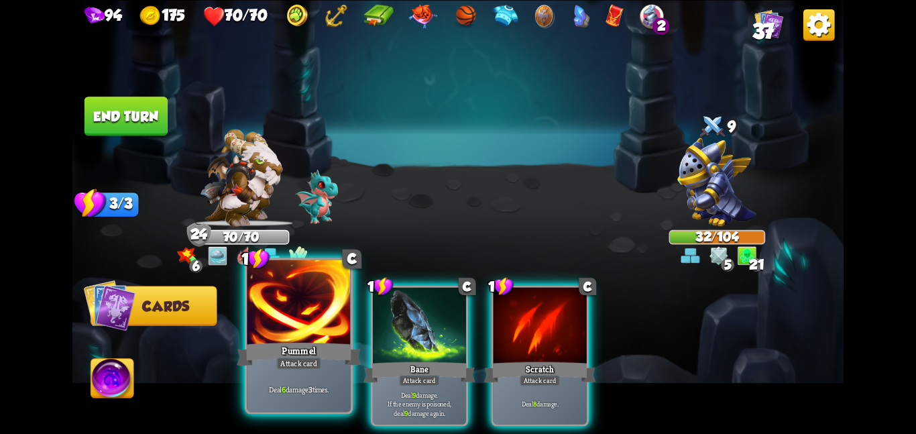
click at [302, 295] on div at bounding box center [299, 303] width 104 height 87
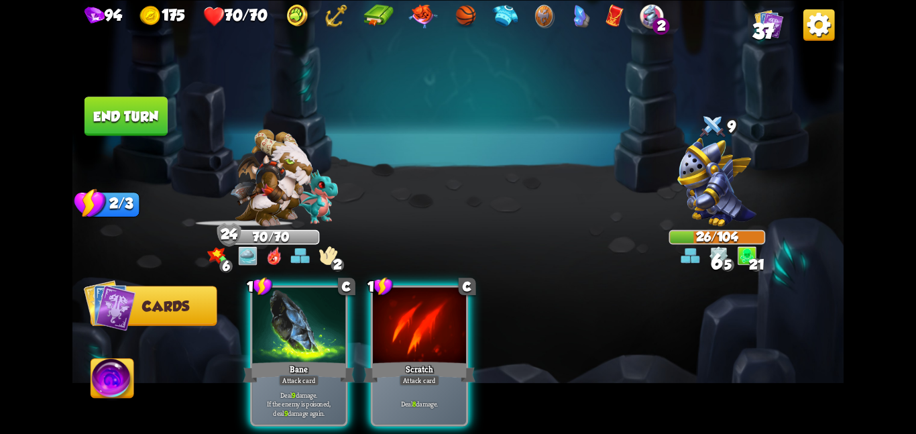
click at [127, 91] on img at bounding box center [457, 217] width 771 height 434
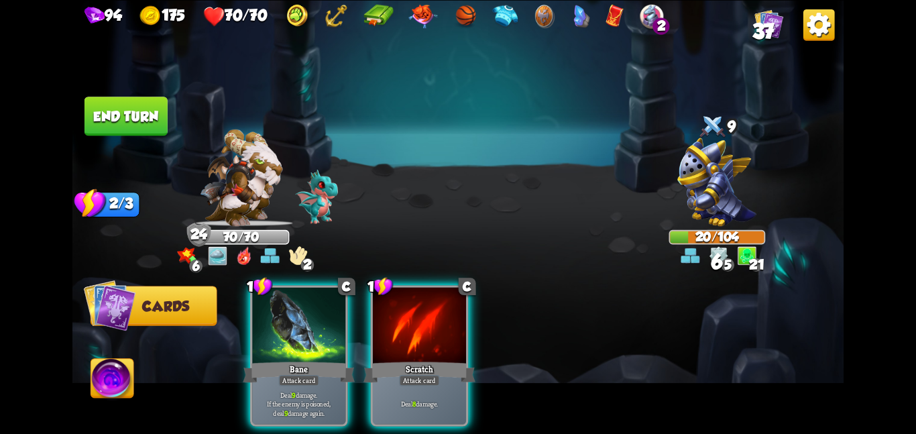
click at [130, 97] on button "End turn" at bounding box center [126, 116] width 83 height 39
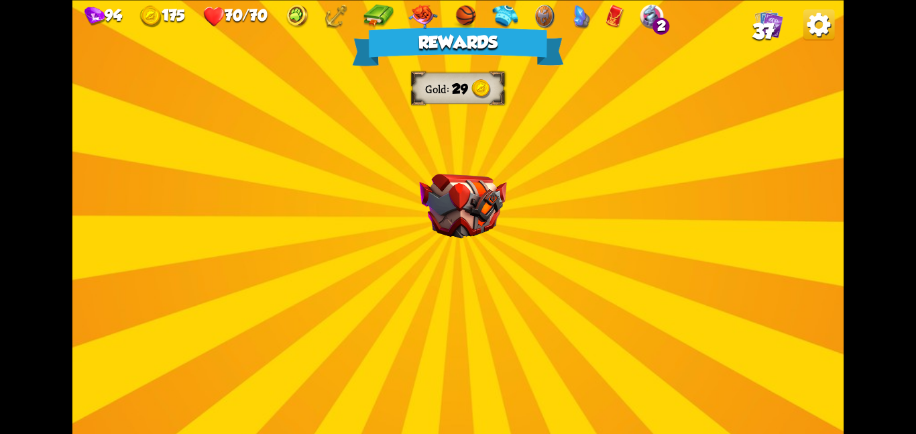
click at [470, 211] on img at bounding box center [462, 206] width 87 height 65
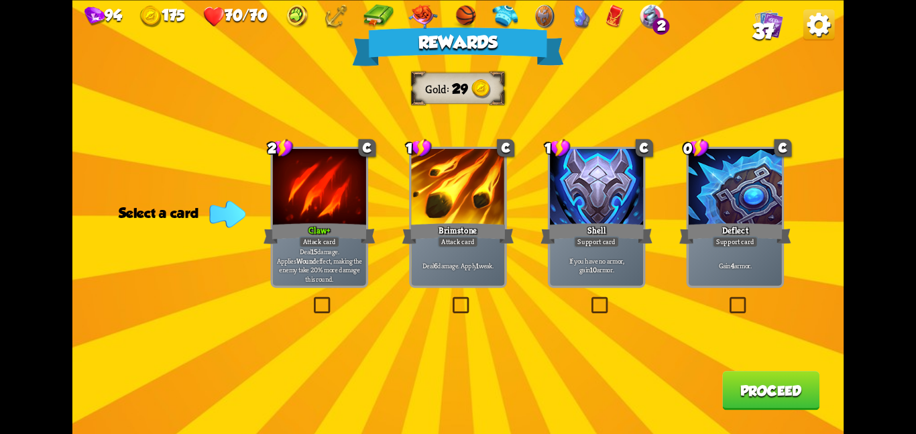
click at [364, 210] on div at bounding box center [319, 188] width 93 height 78
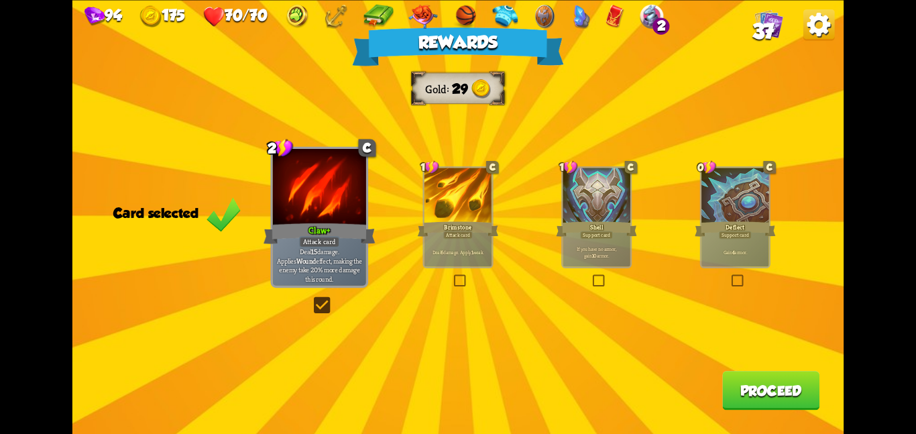
click at [731, 388] on button "Proceed" at bounding box center [771, 390] width 97 height 39
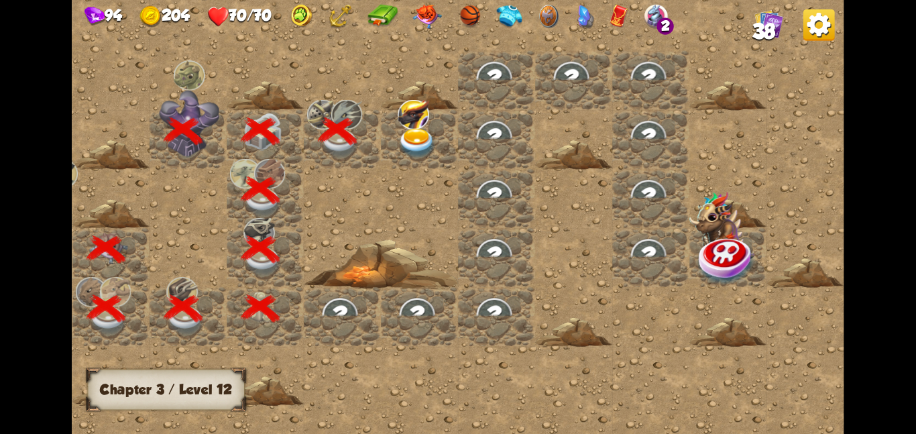
click at [434, 137] on img at bounding box center [417, 142] width 39 height 30
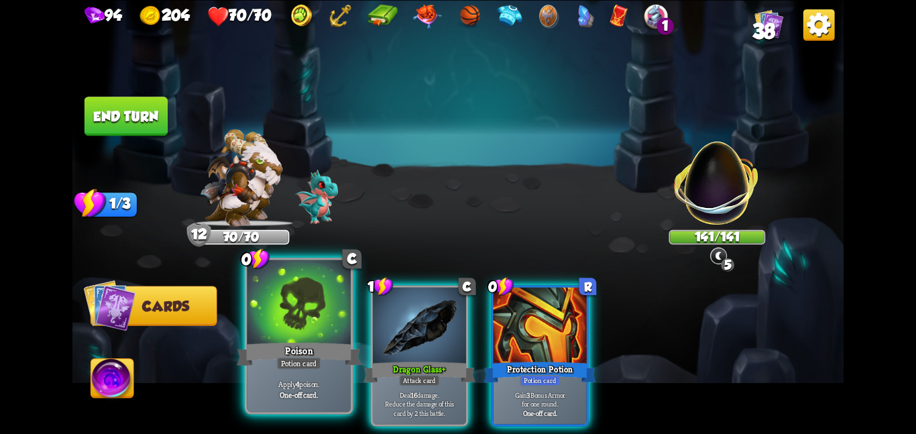
click at [295, 339] on div at bounding box center [299, 303] width 104 height 87
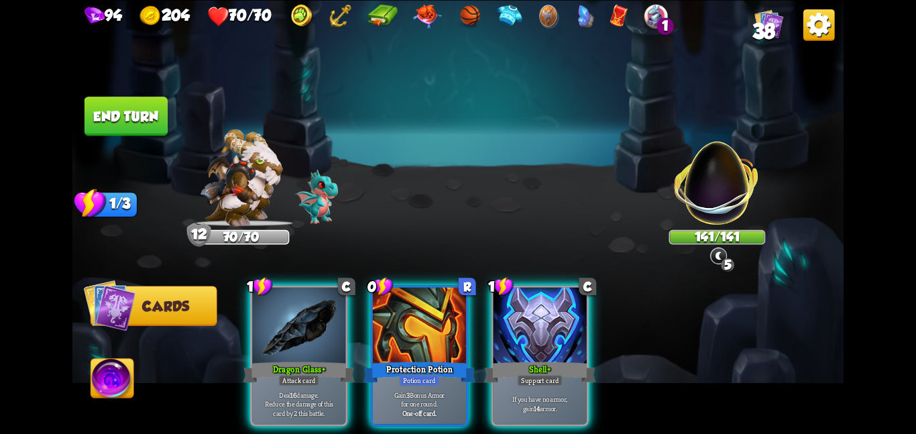
click at [295, 339] on div at bounding box center [298, 326] width 93 height 78
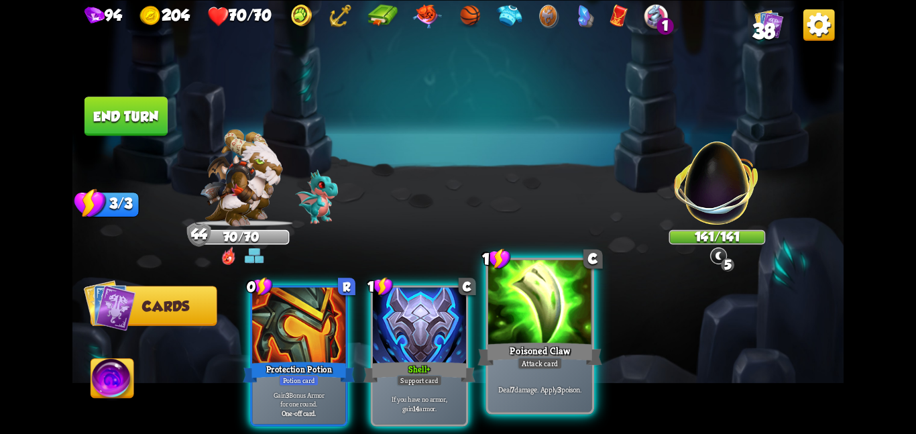
click at [551, 335] on div at bounding box center [540, 303] width 104 height 87
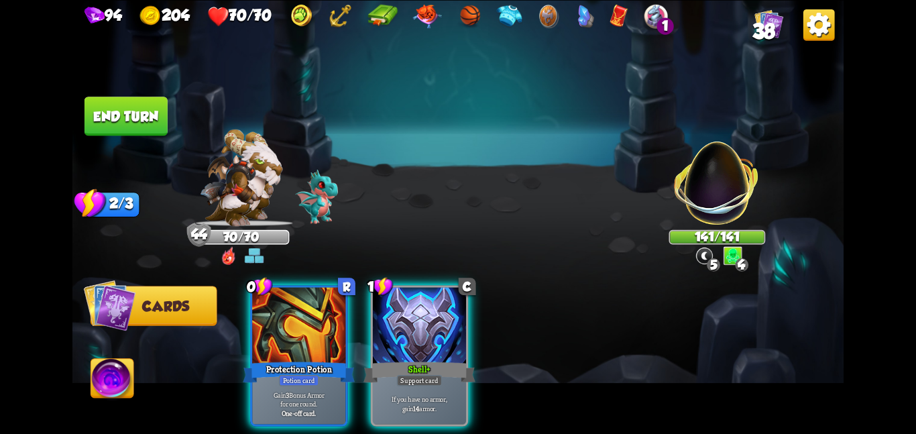
click at [155, 138] on img at bounding box center [457, 217] width 771 height 434
click at [142, 129] on button "End turn" at bounding box center [126, 116] width 83 height 39
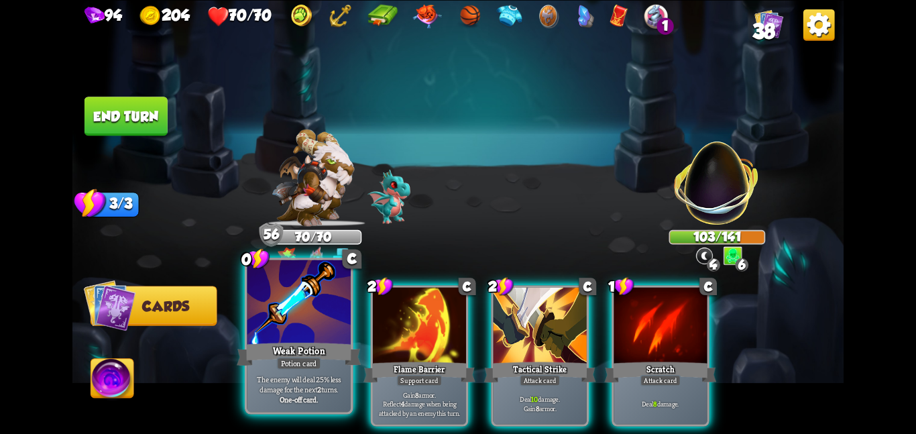
click at [304, 325] on div at bounding box center [299, 303] width 104 height 87
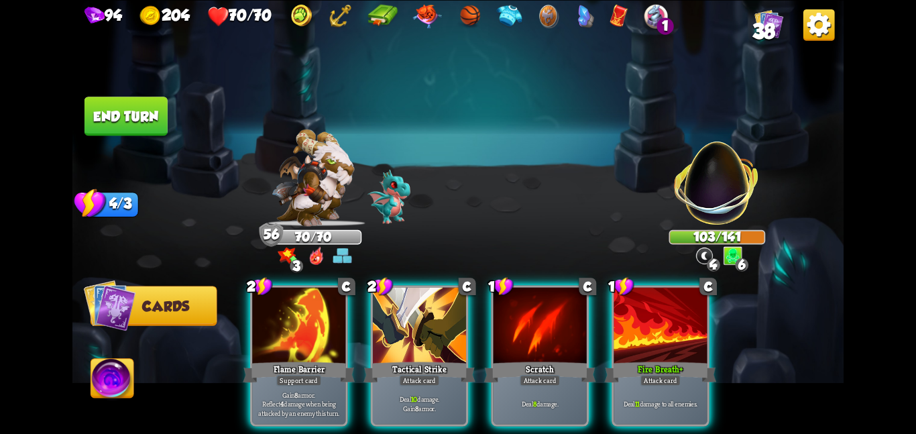
click at [304, 325] on div at bounding box center [298, 326] width 93 height 78
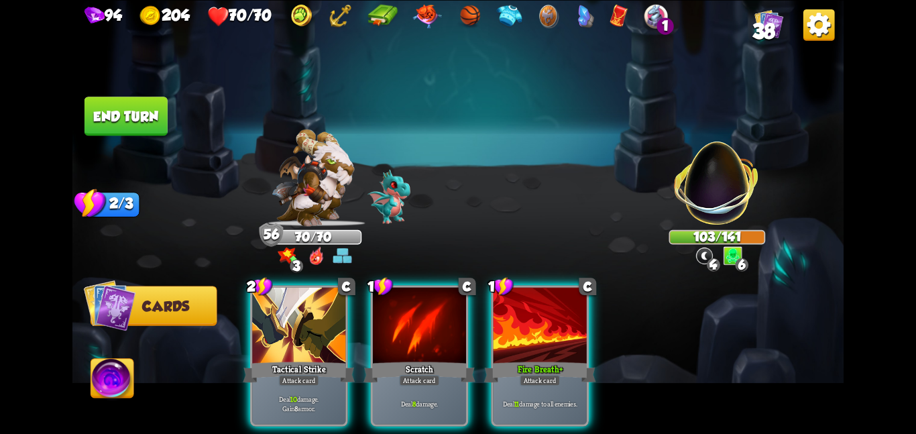
click at [304, 325] on div at bounding box center [298, 326] width 93 height 78
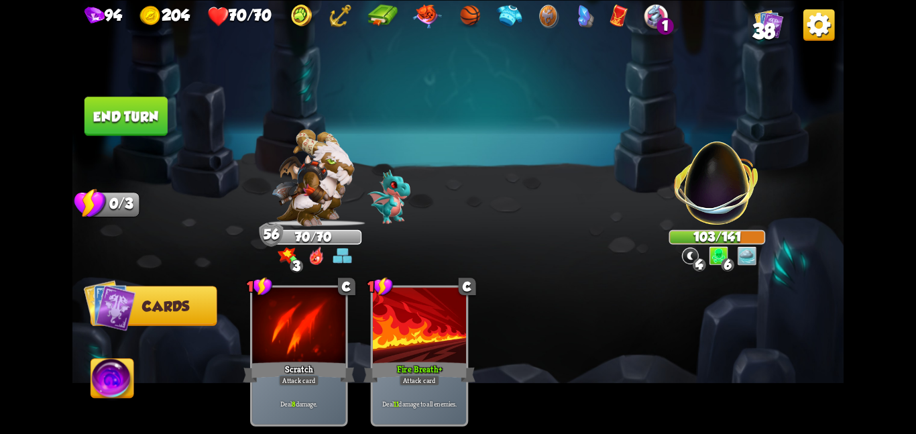
click at [304, 325] on div at bounding box center [298, 326] width 93 height 78
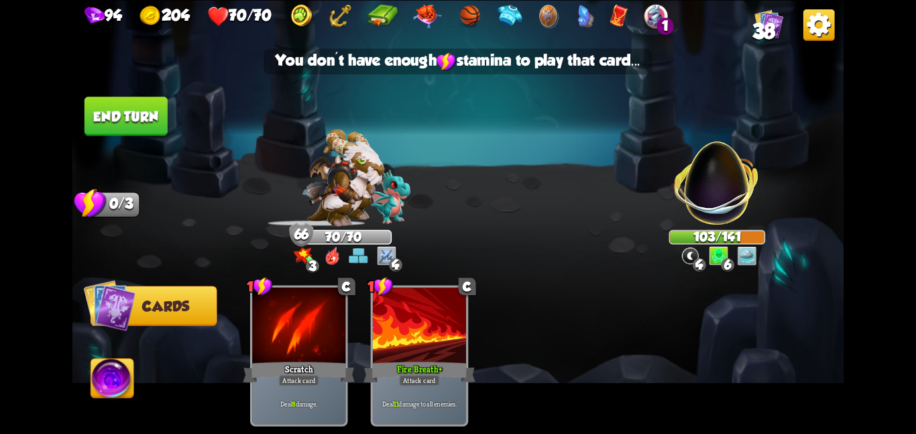
click at [97, 100] on button "End turn" at bounding box center [126, 116] width 83 height 39
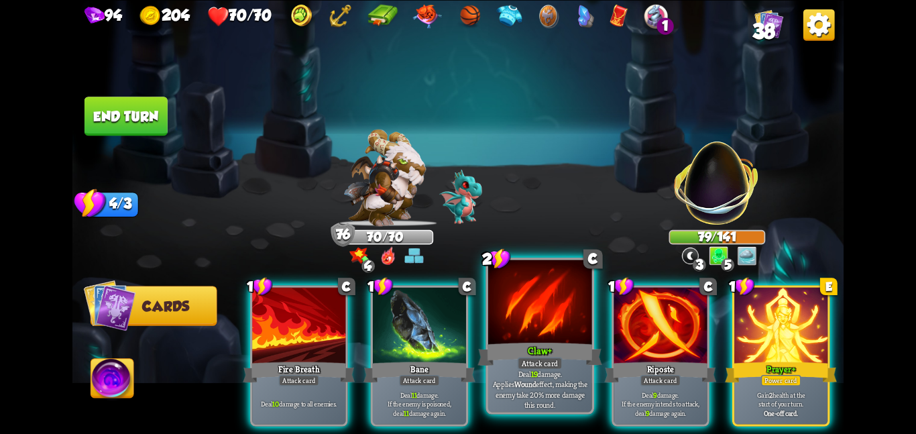
click at [517, 346] on div "Claw +" at bounding box center [540, 354] width 124 height 28
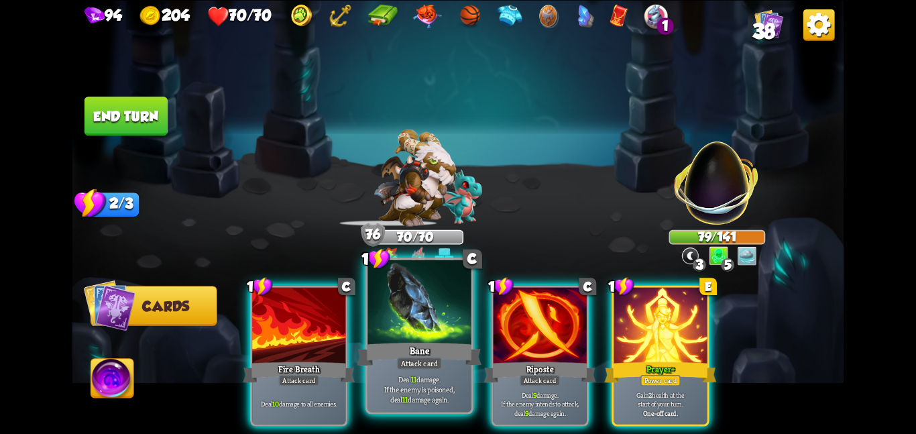
click at [403, 335] on div at bounding box center [420, 303] width 104 height 87
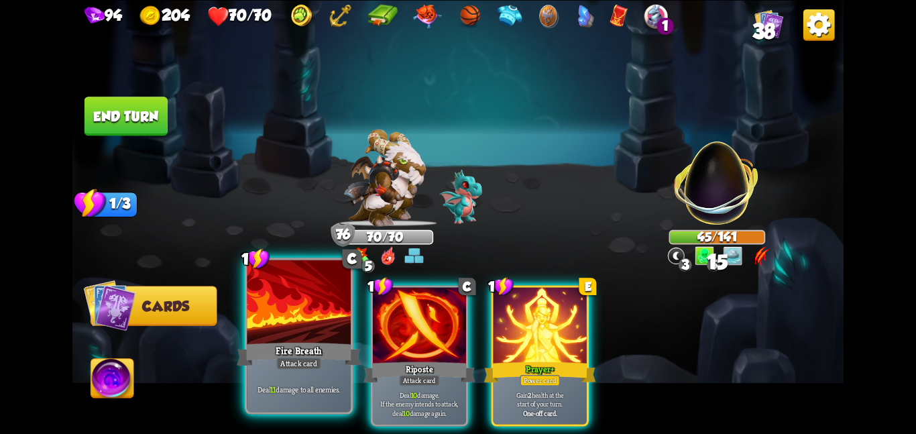
click at [331, 347] on div "Fire Breath" at bounding box center [299, 354] width 124 height 28
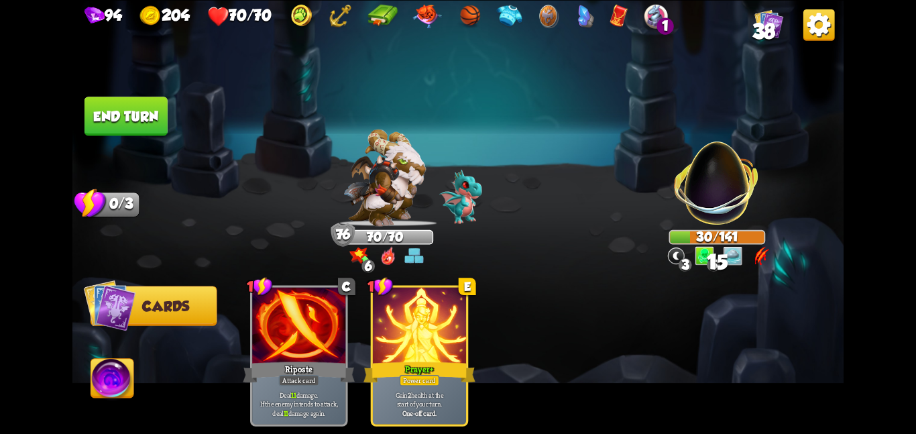
click at [97, 94] on img at bounding box center [457, 217] width 771 height 434
click at [112, 104] on button "End turn" at bounding box center [126, 116] width 83 height 39
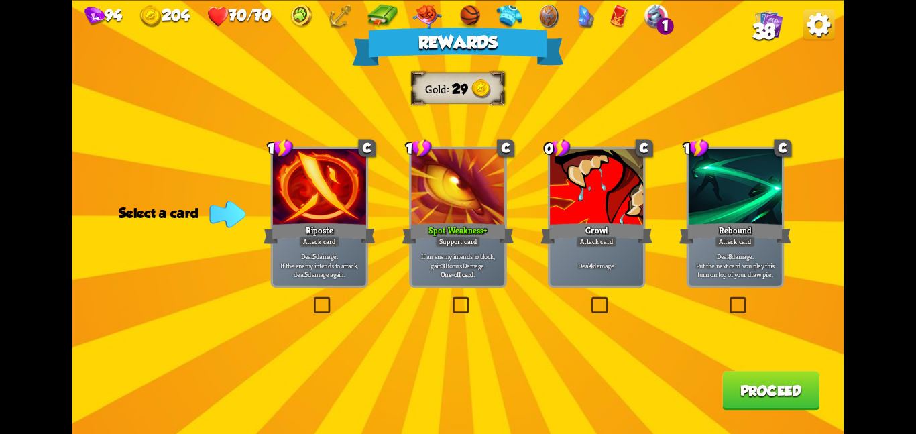
click at [568, 230] on div "Growl" at bounding box center [597, 233] width 112 height 25
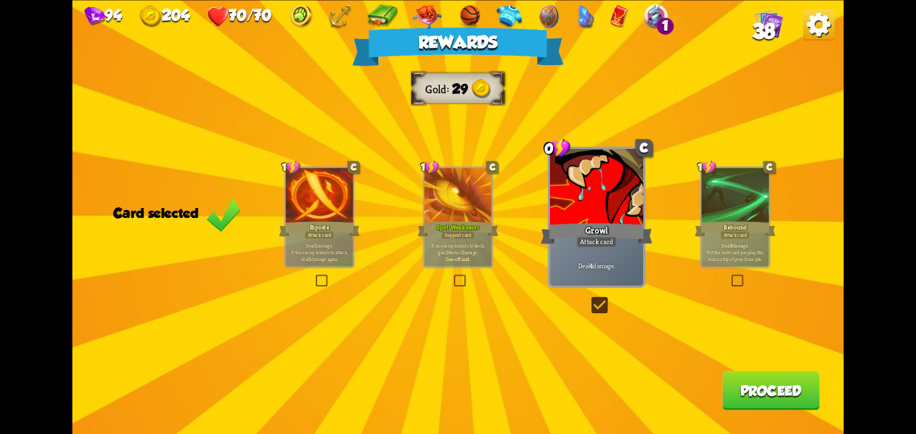
click at [731, 381] on button "Proceed" at bounding box center [771, 390] width 97 height 39
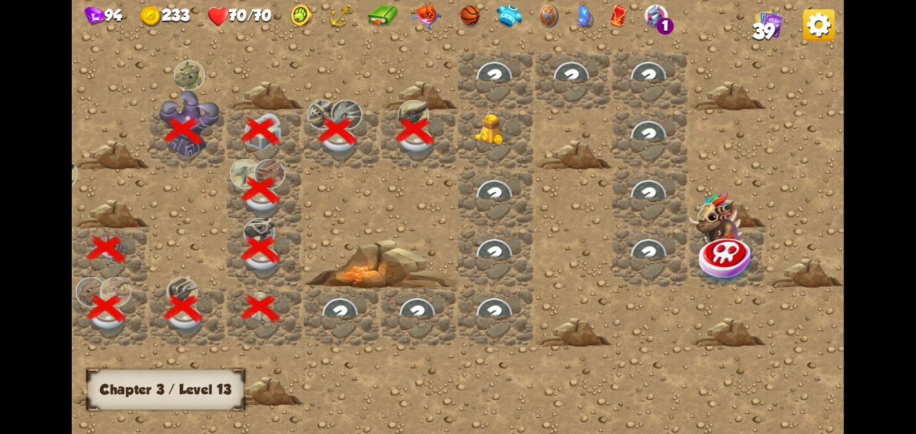
click at [478, 146] on div at bounding box center [496, 138] width 77 height 59
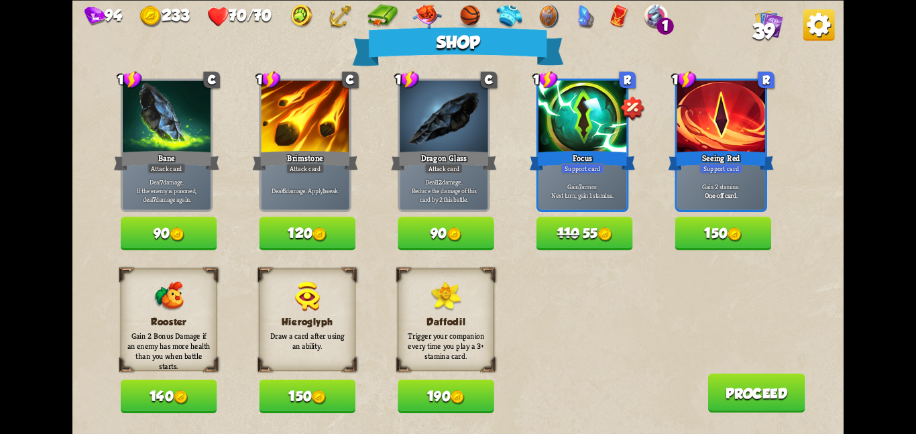
click at [177, 400] on img at bounding box center [181, 397] width 15 height 15
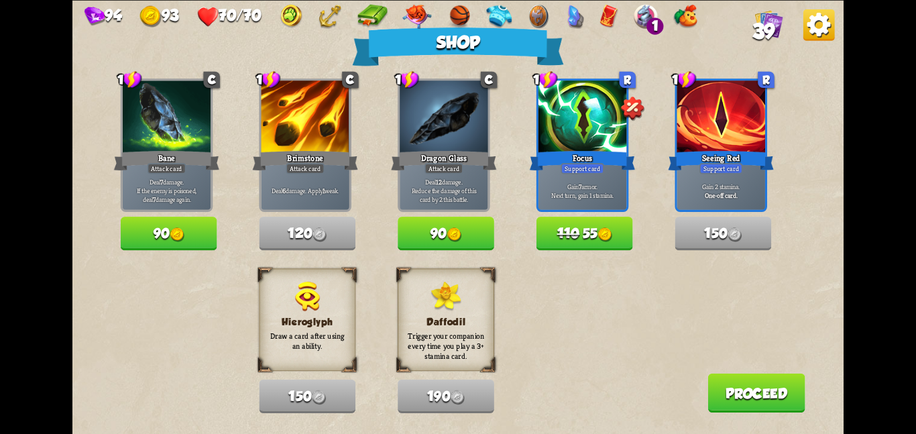
click at [708, 400] on button "Proceed" at bounding box center [756, 392] width 97 height 39
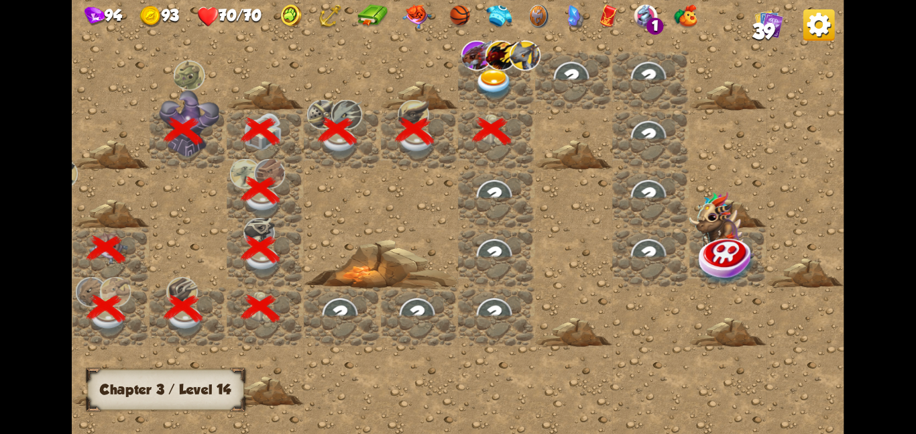
click at [513, 70] on img at bounding box center [494, 83] width 39 height 30
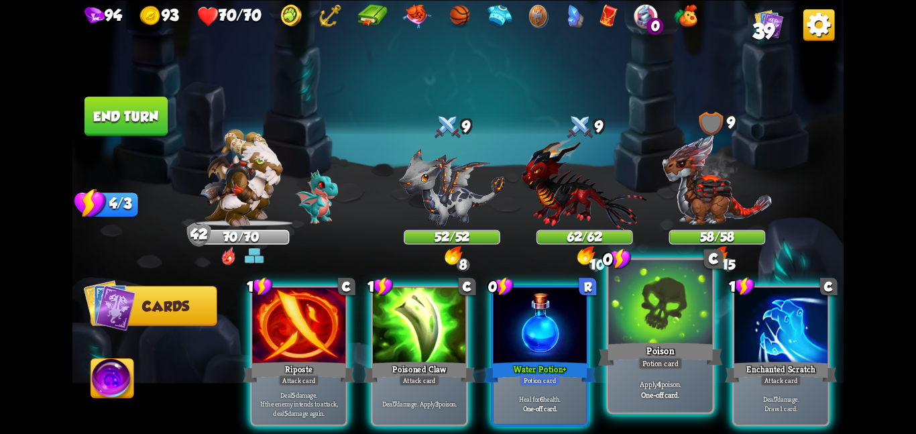
click at [661, 316] on div at bounding box center [661, 303] width 104 height 87
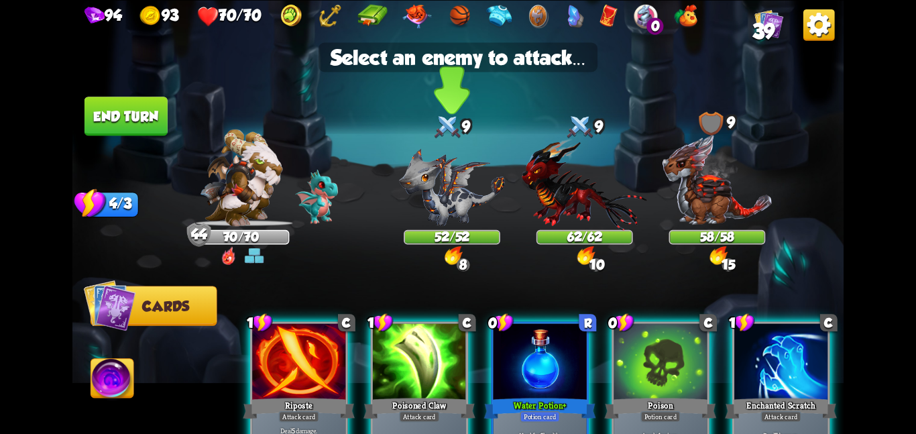
click at [453, 180] on img at bounding box center [452, 187] width 106 height 78
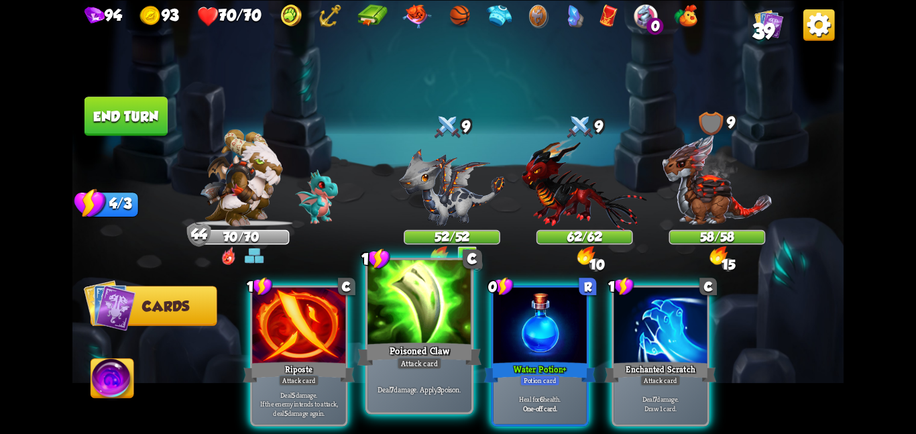
click at [419, 301] on div at bounding box center [420, 303] width 104 height 87
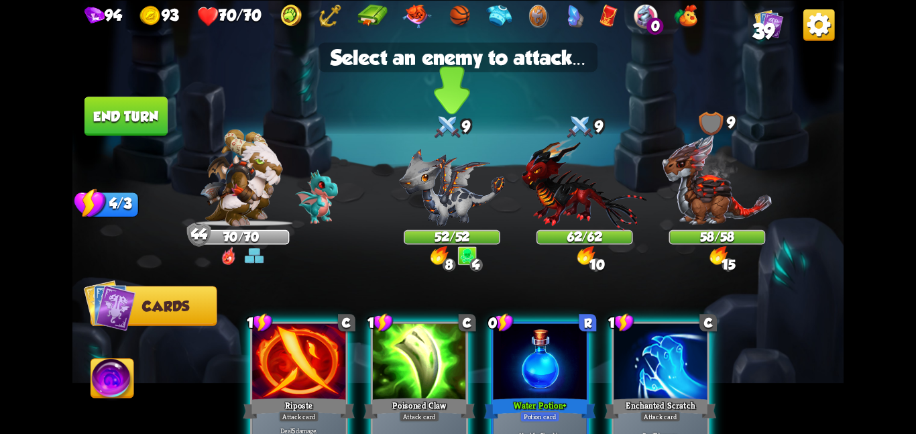
click at [443, 224] on img at bounding box center [452, 187] width 106 height 78
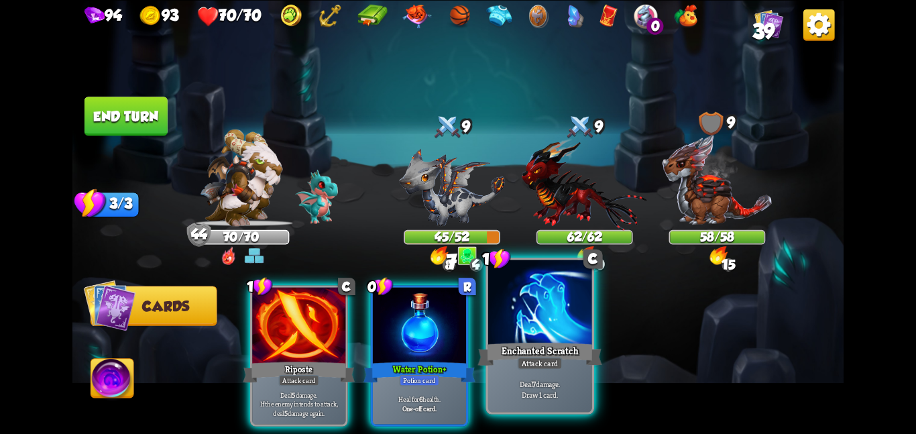
click at [533, 331] on div at bounding box center [540, 303] width 104 height 87
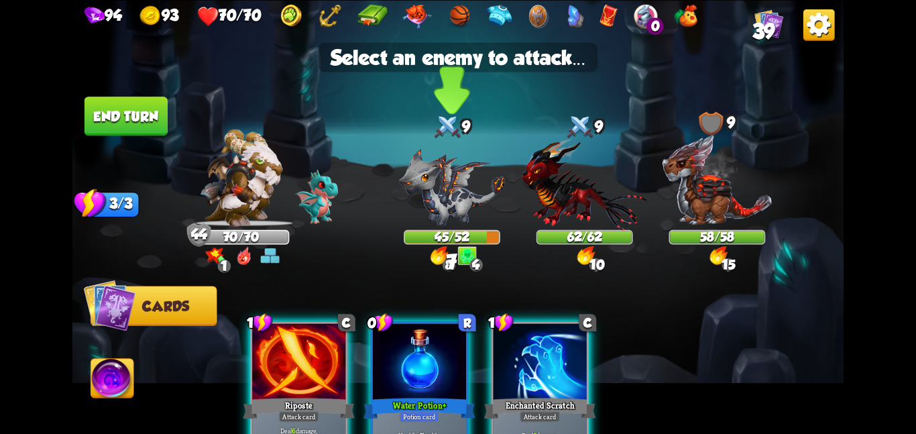
click at [428, 172] on img at bounding box center [452, 187] width 106 height 78
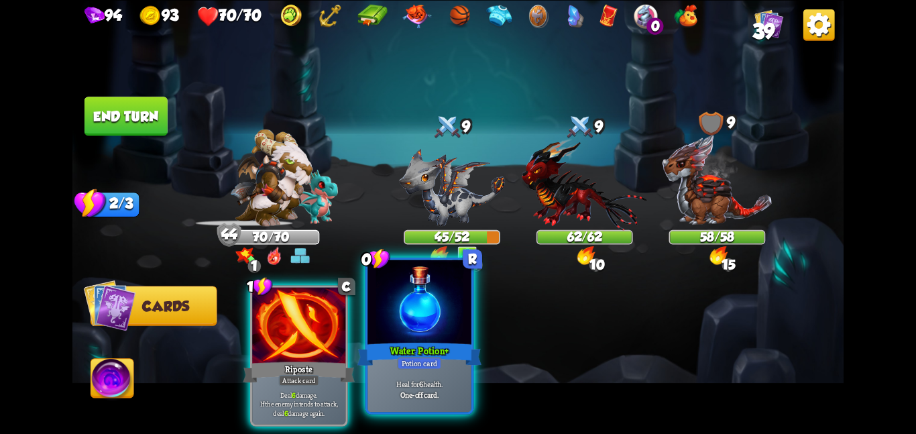
click at [415, 305] on div at bounding box center [420, 303] width 104 height 87
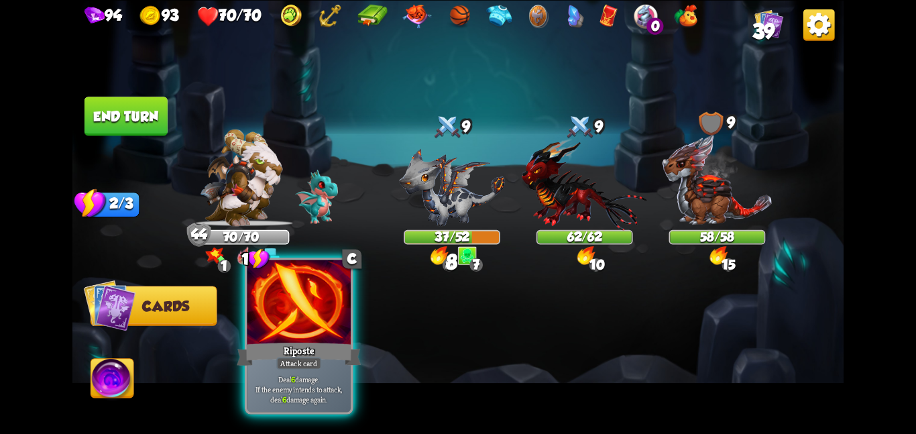
click at [324, 333] on div at bounding box center [299, 303] width 104 height 87
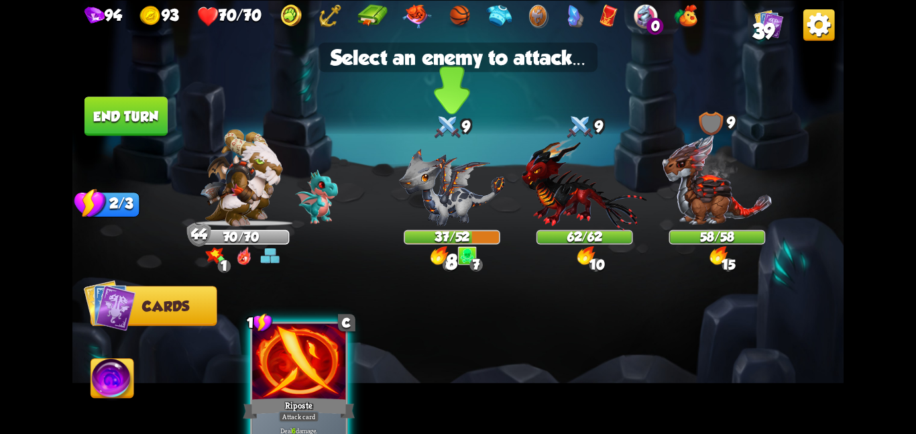
click at [462, 201] on img at bounding box center [452, 187] width 106 height 78
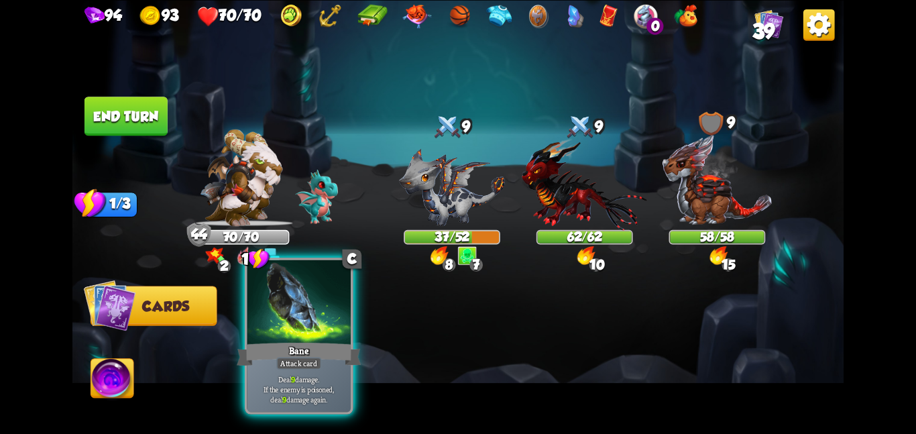
click at [287, 321] on div at bounding box center [299, 303] width 104 height 87
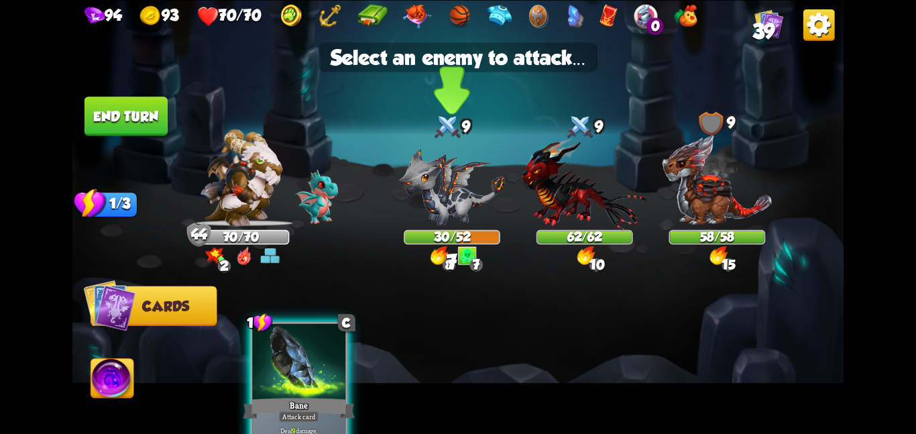
click at [471, 180] on img at bounding box center [452, 187] width 106 height 78
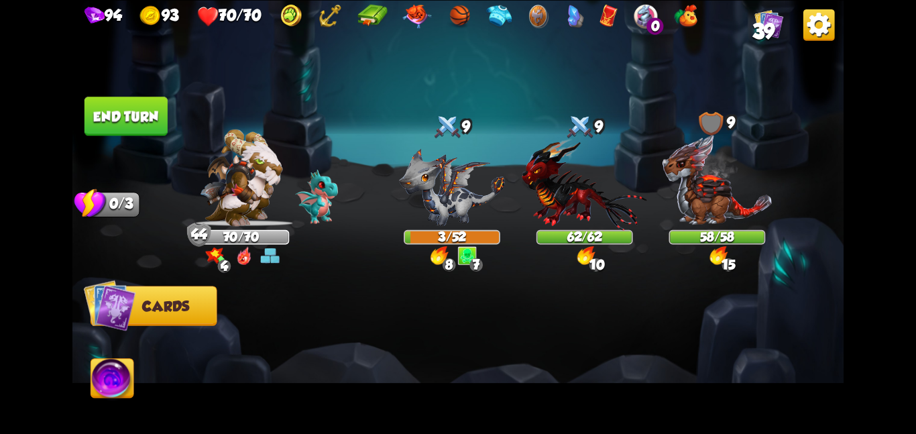
click at [148, 125] on button "End turn" at bounding box center [126, 116] width 83 height 39
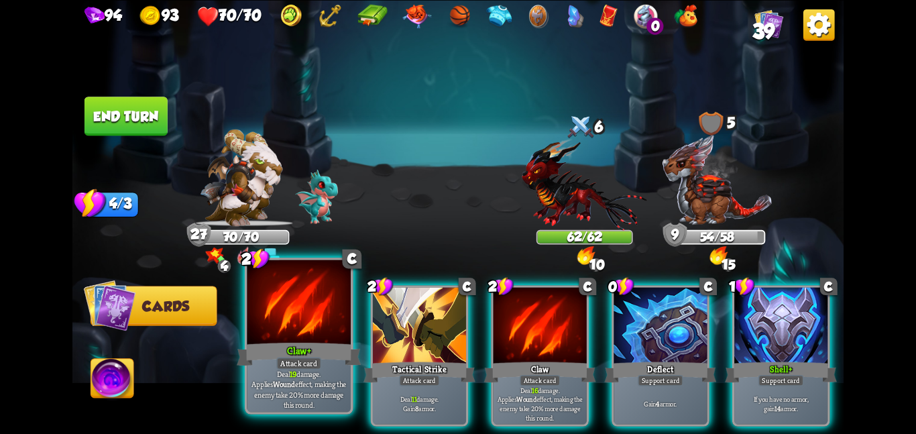
click at [283, 370] on div "Deal 19 damage. Applies Wound effect, making the enemy take 20% more damage thi…" at bounding box center [299, 388] width 104 height 45
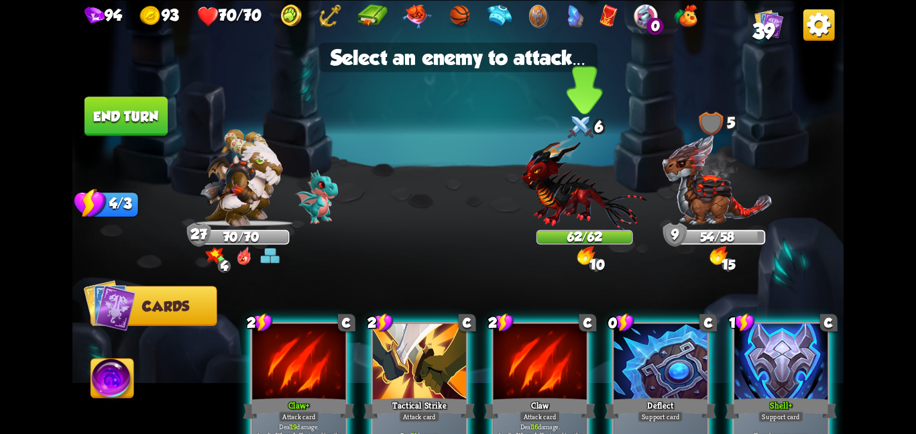
click at [542, 191] on img at bounding box center [584, 184] width 125 height 92
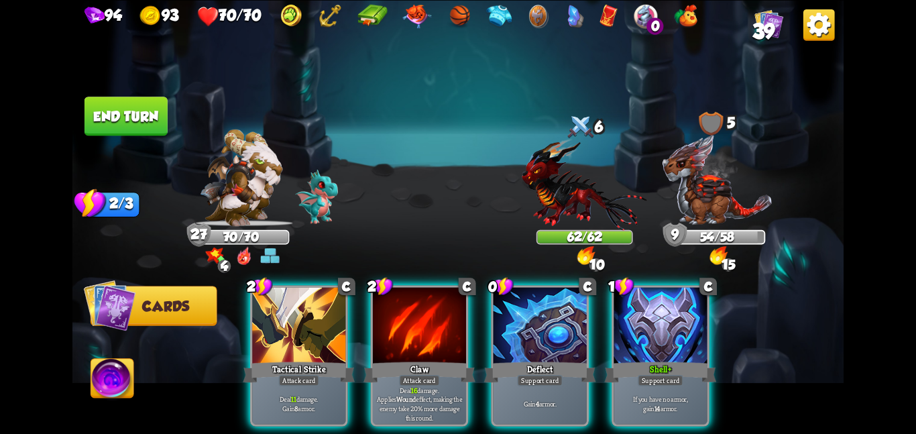
click at [542, 191] on img at bounding box center [584, 184] width 125 height 92
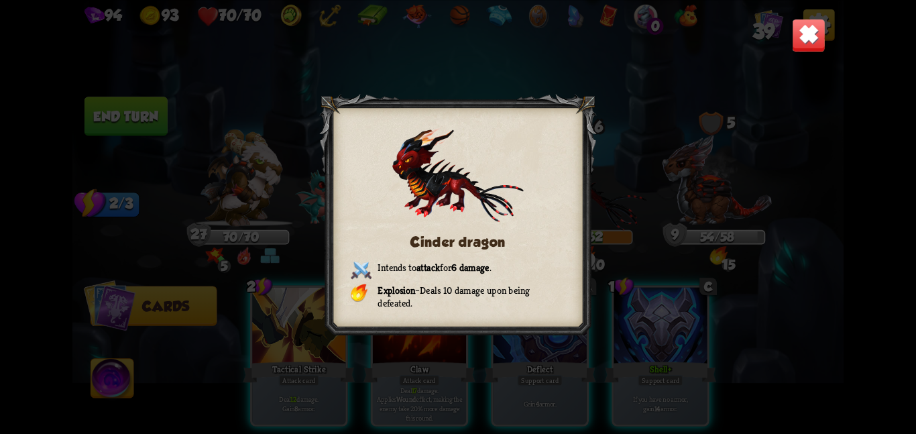
click at [798, 42] on img at bounding box center [809, 35] width 34 height 34
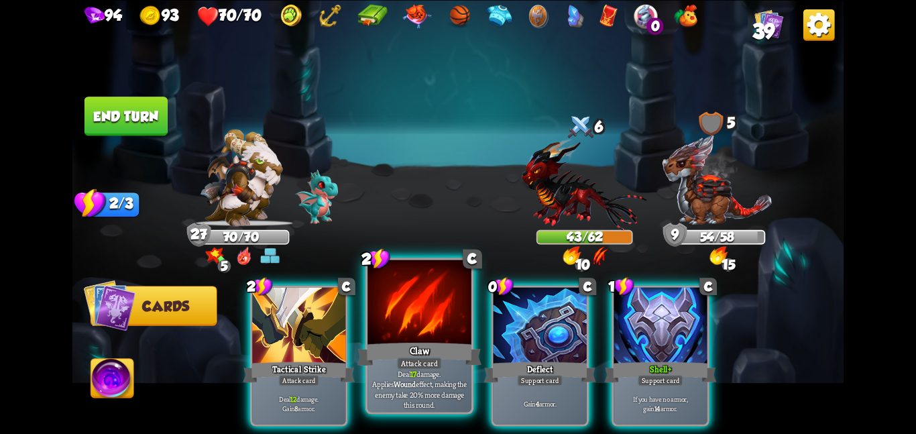
click at [433, 347] on div "Claw" at bounding box center [420, 354] width 124 height 28
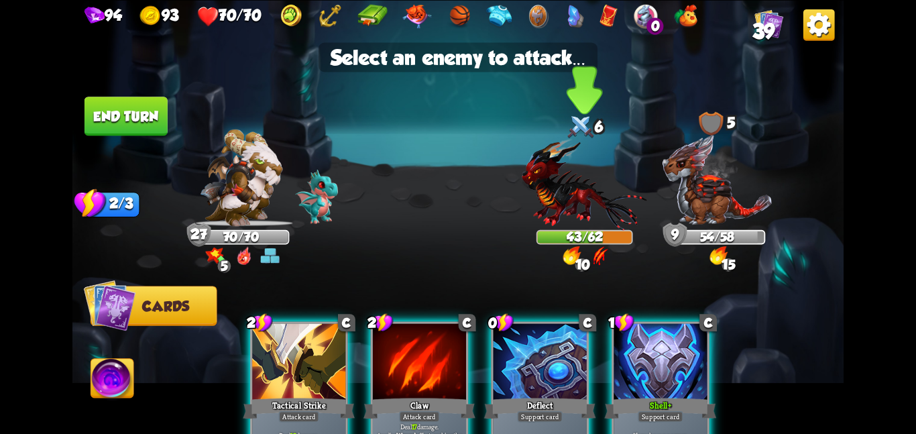
click at [577, 202] on img at bounding box center [584, 184] width 125 height 92
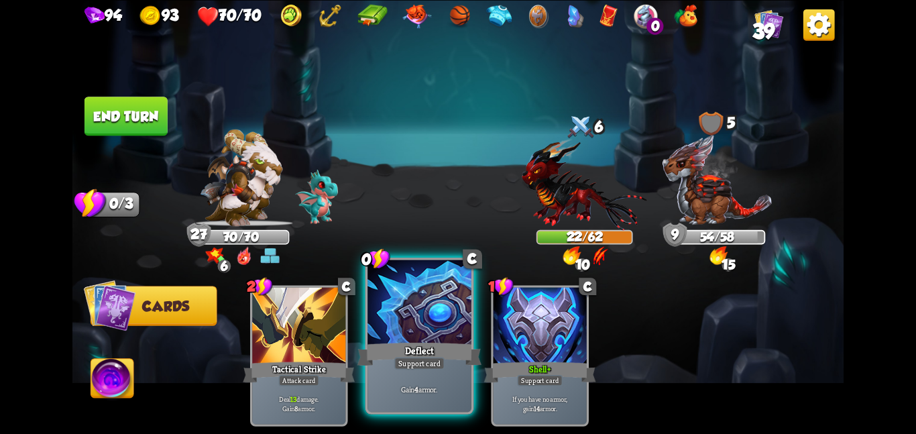
click at [411, 334] on div at bounding box center [420, 303] width 104 height 87
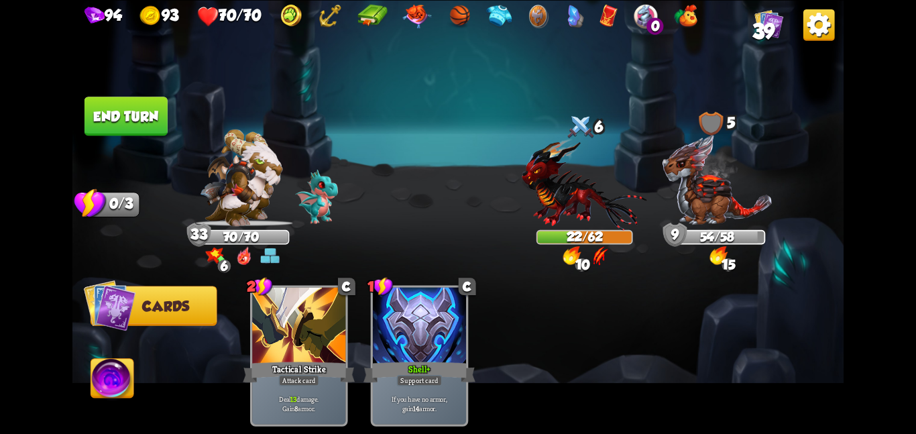
click at [127, 130] on button "End turn" at bounding box center [126, 116] width 83 height 39
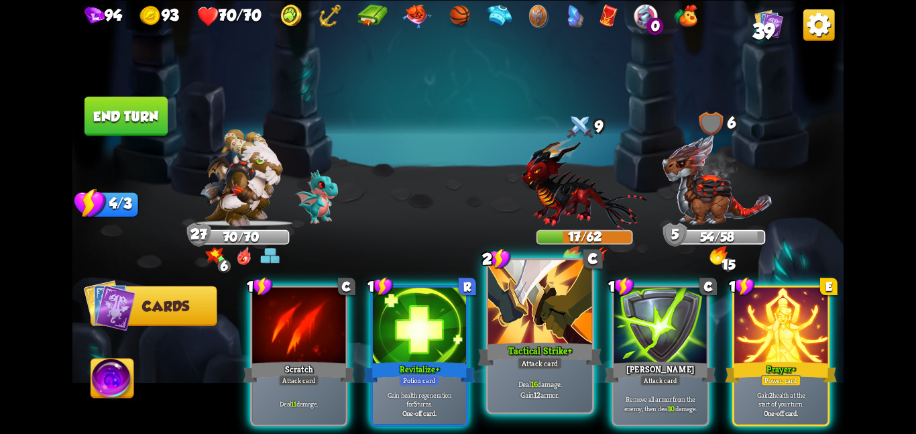
click at [509, 324] on div at bounding box center [540, 303] width 104 height 87
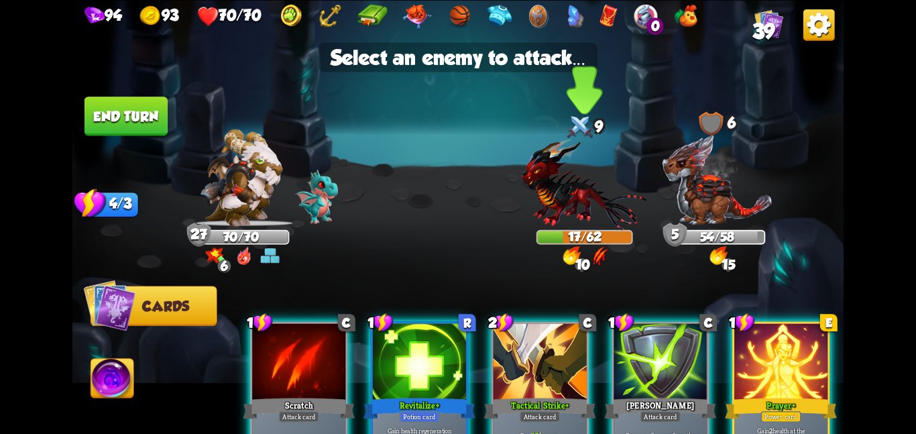
click at [550, 217] on img at bounding box center [584, 184] width 125 height 92
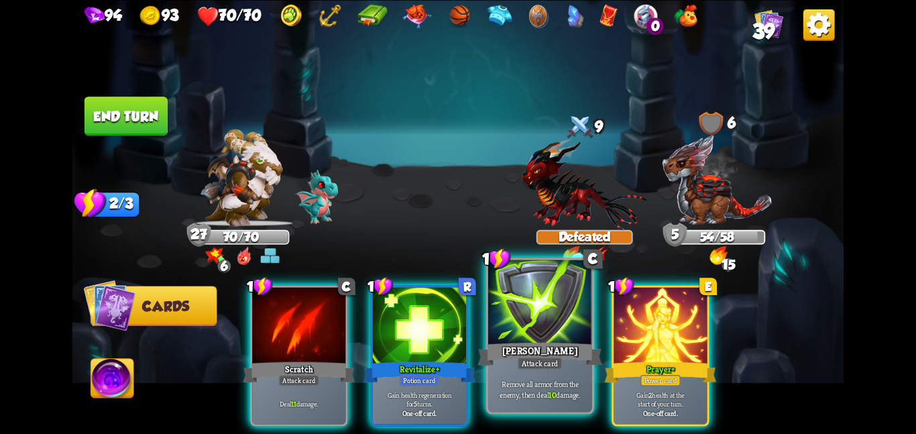
click at [535, 371] on div "Remove all armor from the enemy, then deal 10 damage." at bounding box center [540, 388] width 104 height 45
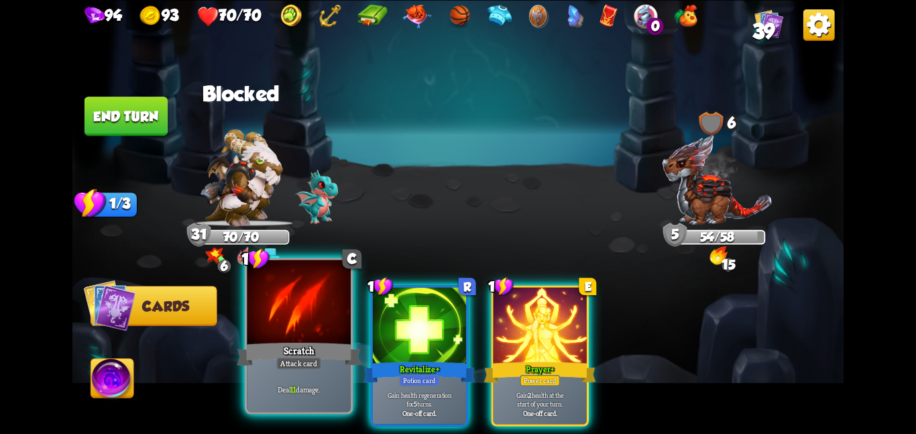
click at [315, 341] on div "Scratch" at bounding box center [299, 354] width 124 height 28
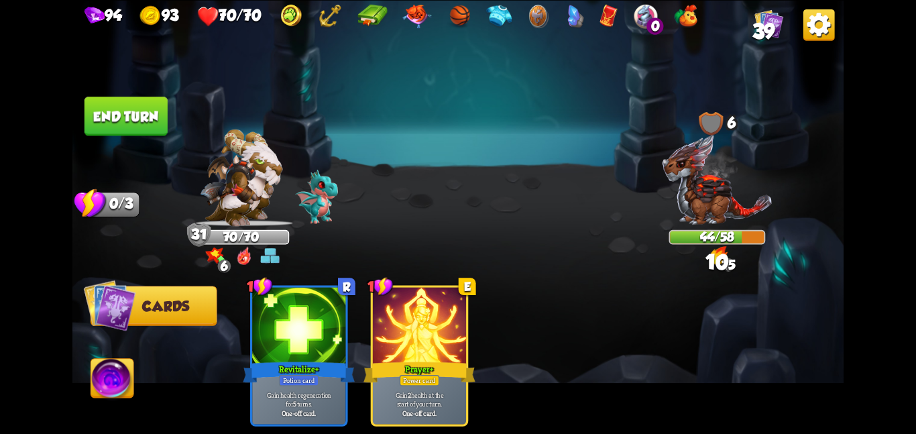
click at [118, 115] on button "End turn" at bounding box center [126, 116] width 83 height 39
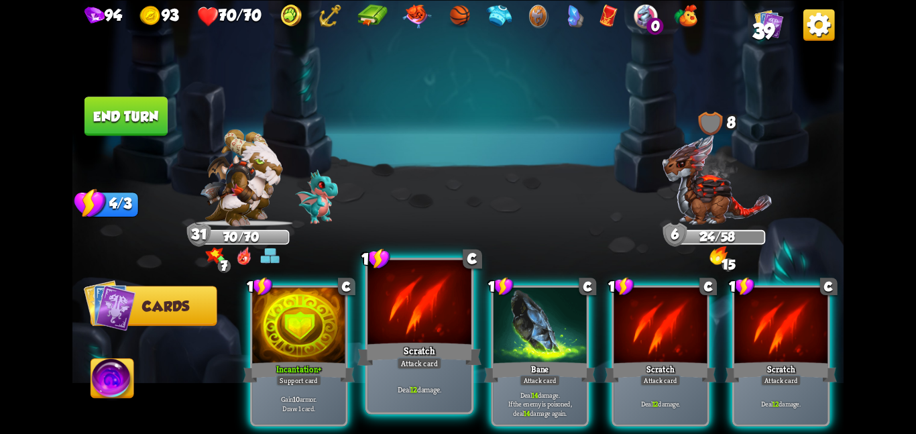
click at [446, 339] on div at bounding box center [420, 303] width 104 height 87
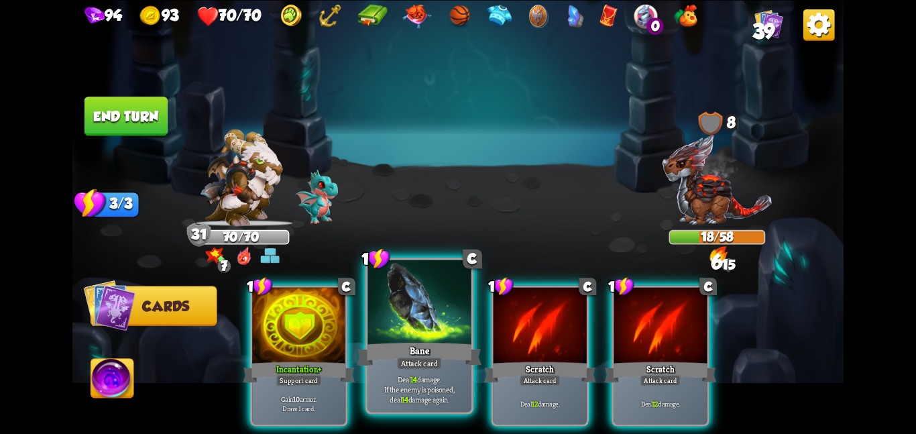
click at [435, 338] on div at bounding box center [420, 303] width 104 height 87
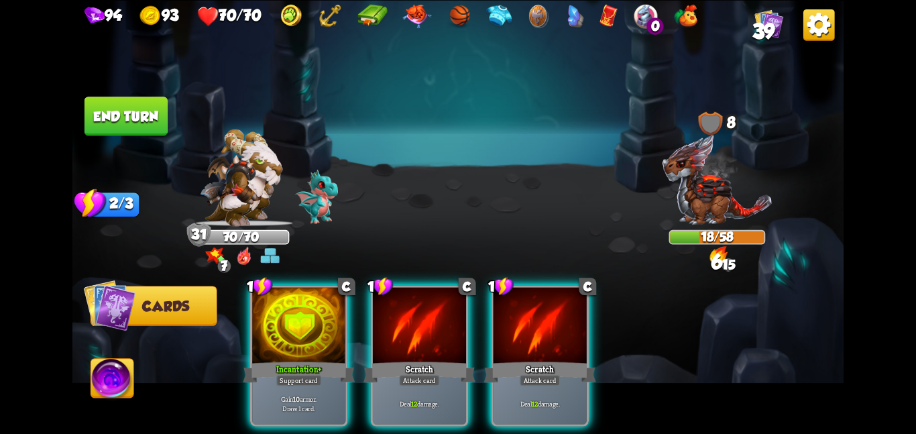
click at [435, 338] on div at bounding box center [419, 326] width 93 height 78
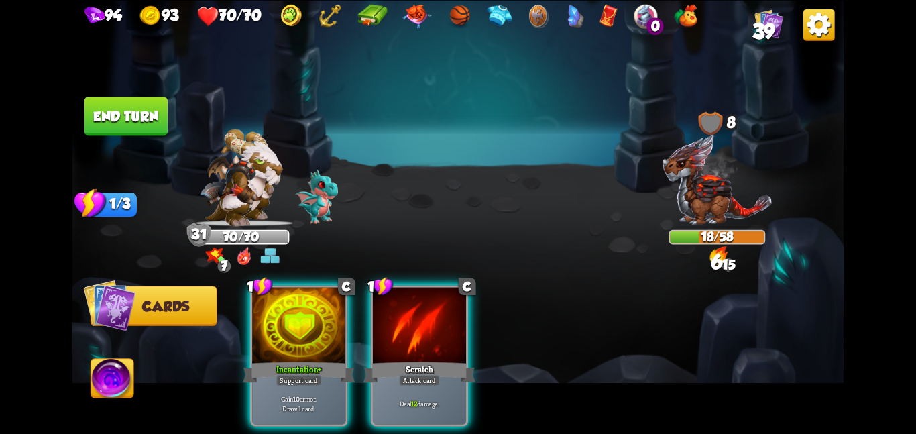
click at [435, 338] on div at bounding box center [419, 326] width 93 height 78
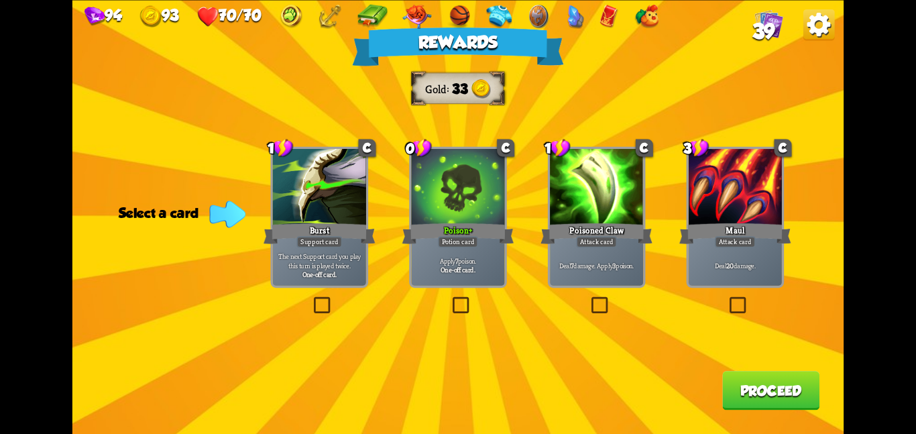
click at [488, 178] on div at bounding box center [457, 188] width 93 height 78
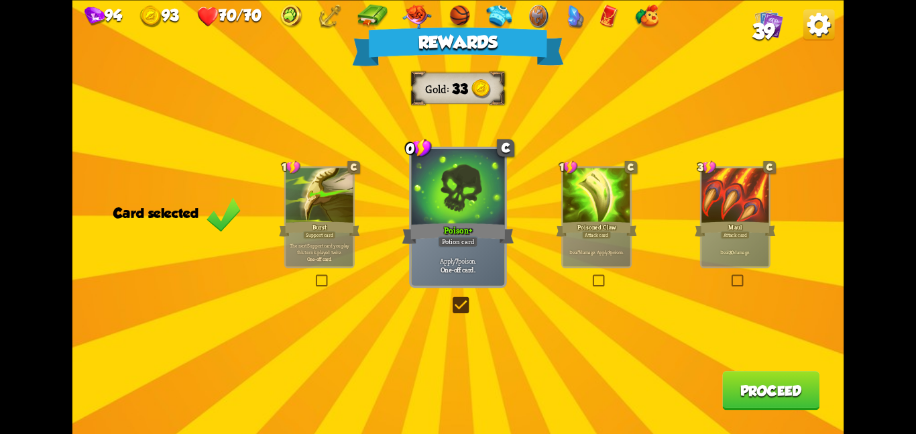
click at [769, 403] on button "Proceed" at bounding box center [771, 390] width 97 height 39
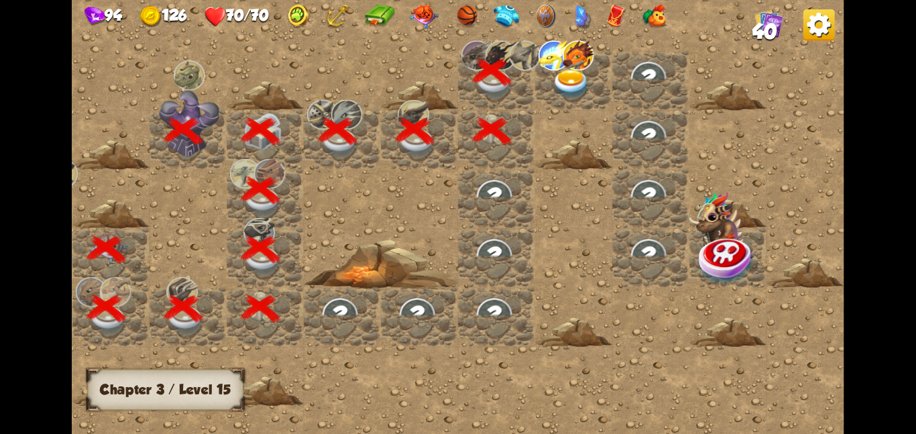
click at [584, 78] on img at bounding box center [571, 83] width 39 height 30
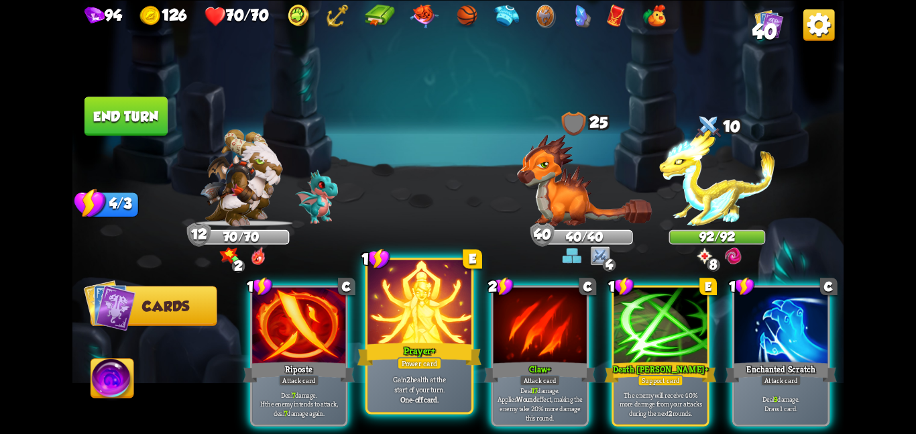
click at [429, 327] on div at bounding box center [420, 303] width 104 height 87
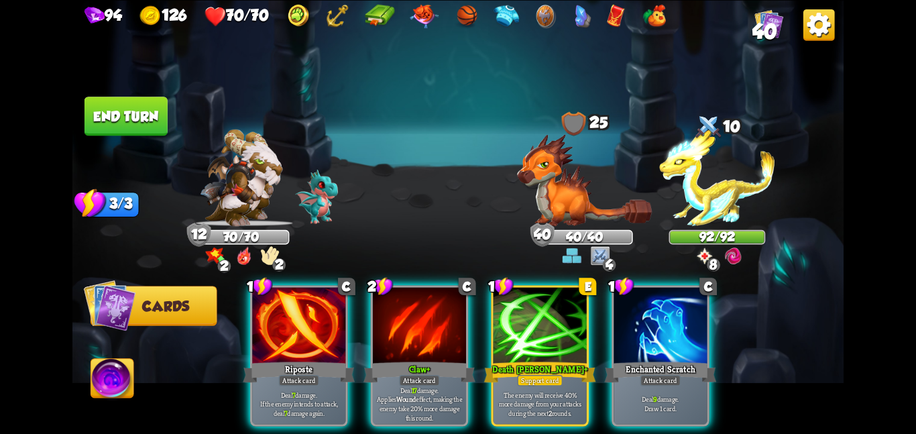
click at [429, 327] on div at bounding box center [419, 326] width 93 height 78
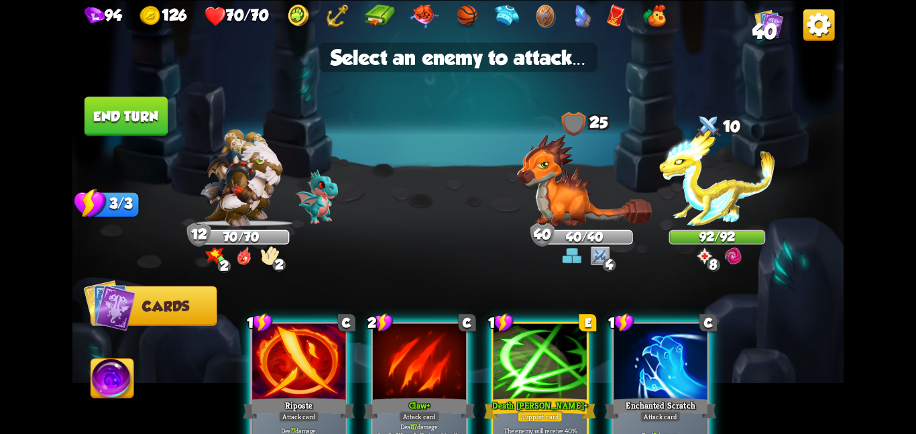
click at [450, 351] on div at bounding box center [419, 362] width 93 height 78
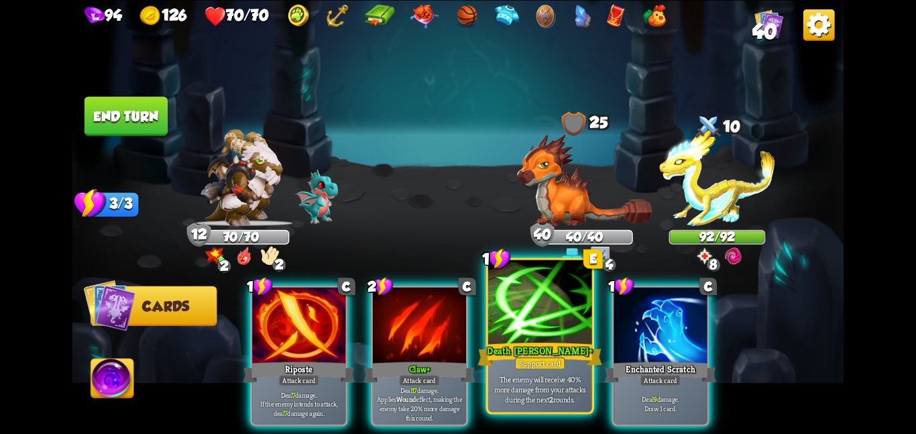
click at [539, 332] on div at bounding box center [540, 303] width 104 height 87
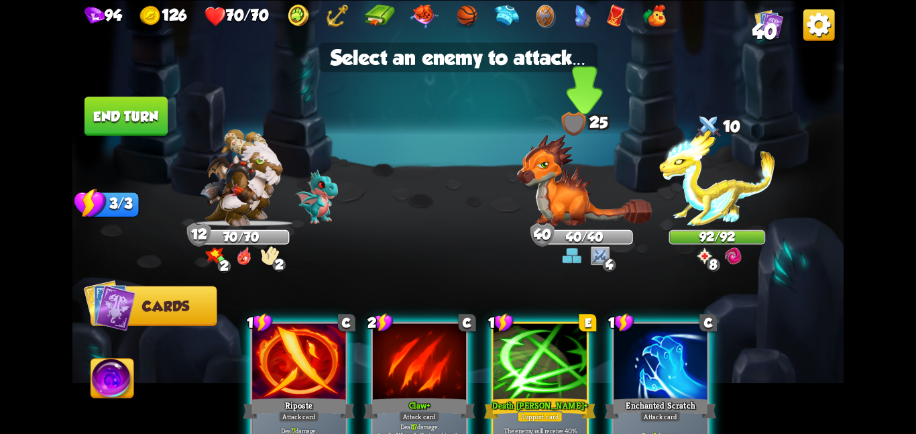
click at [551, 188] on img at bounding box center [584, 179] width 135 height 93
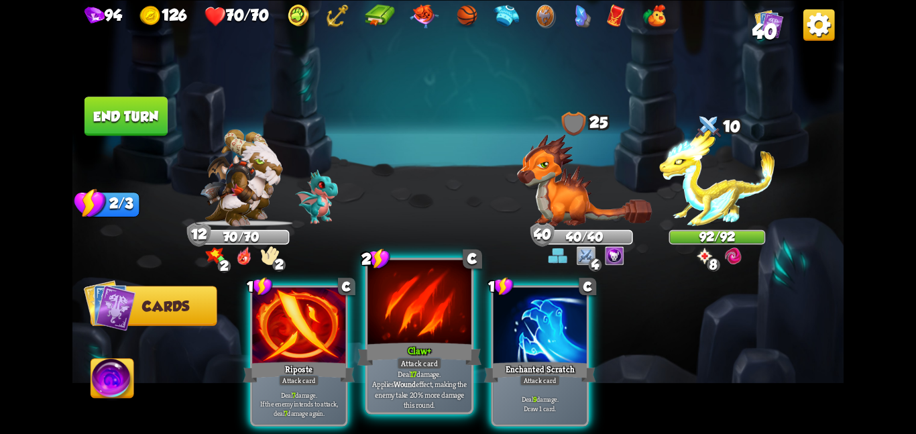
click at [419, 321] on div at bounding box center [420, 303] width 104 height 87
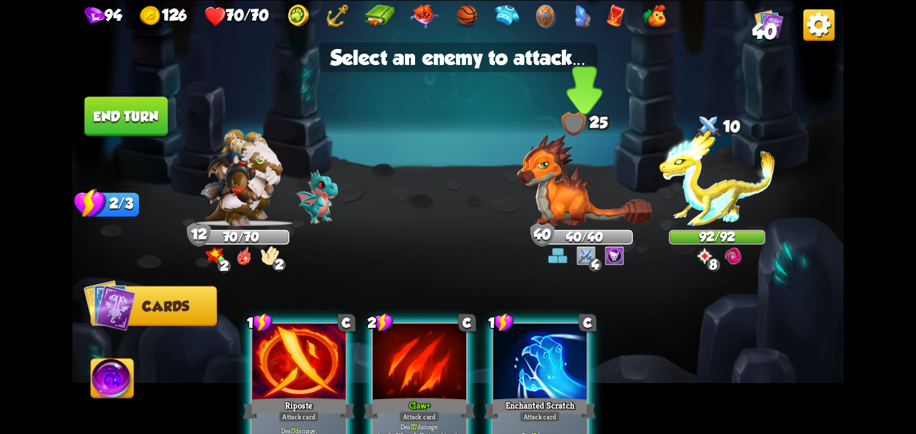
click at [553, 216] on img at bounding box center [584, 179] width 135 height 93
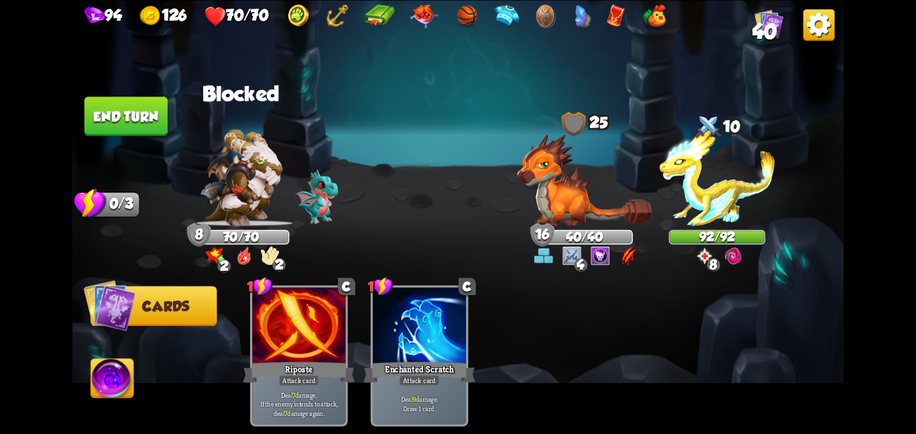
click at [130, 125] on button "End turn" at bounding box center [126, 116] width 83 height 39
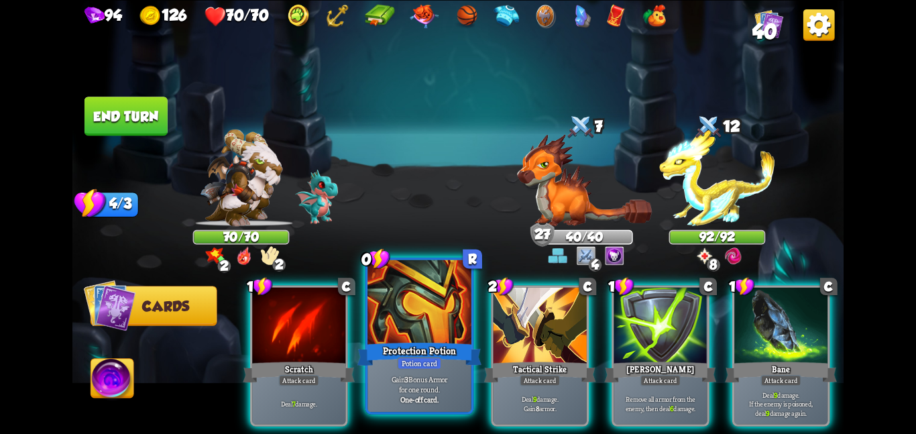
click at [376, 314] on div at bounding box center [420, 303] width 104 height 87
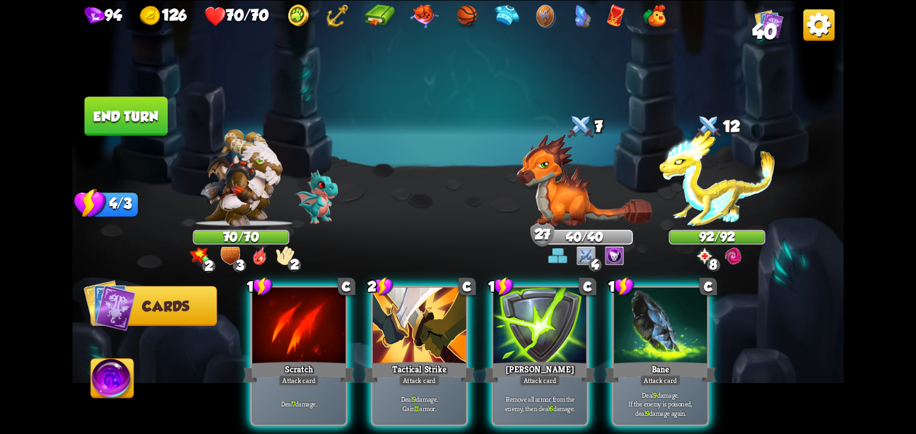
click at [376, 314] on div at bounding box center [419, 326] width 93 height 78
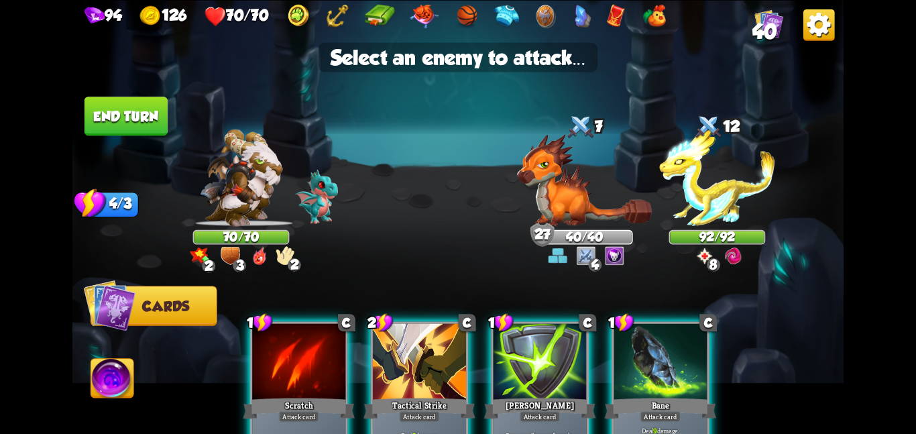
click at [392, 327] on div "2" at bounding box center [381, 322] width 26 height 19
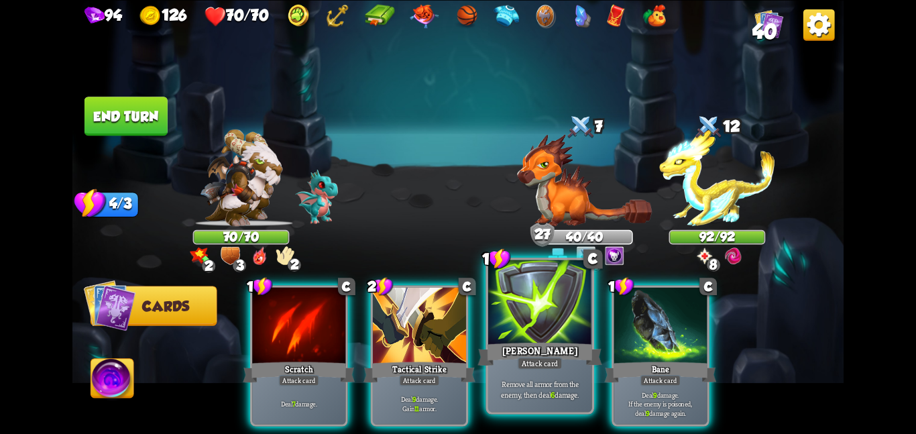
click at [568, 337] on div at bounding box center [540, 303] width 104 height 87
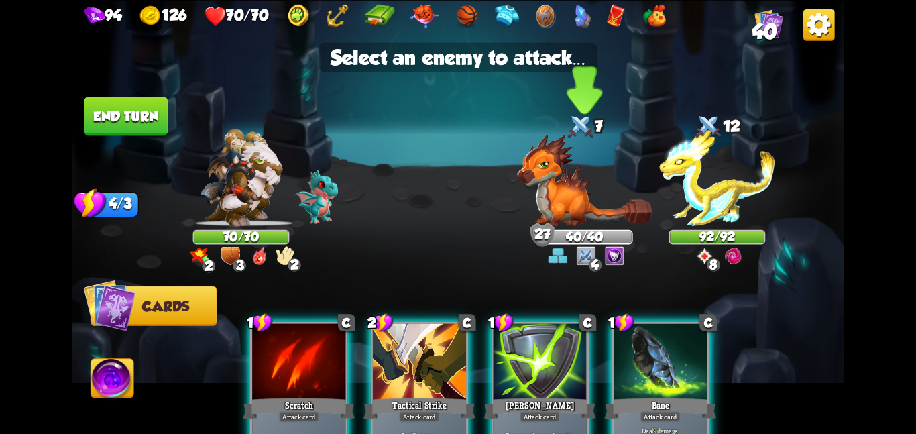
click at [569, 162] on img at bounding box center [584, 179] width 135 height 93
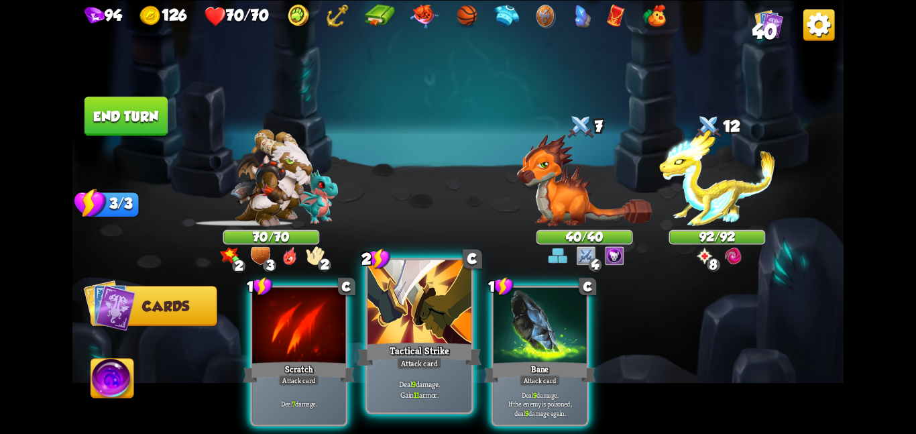
click at [429, 352] on div "Tactical Strike" at bounding box center [420, 354] width 124 height 28
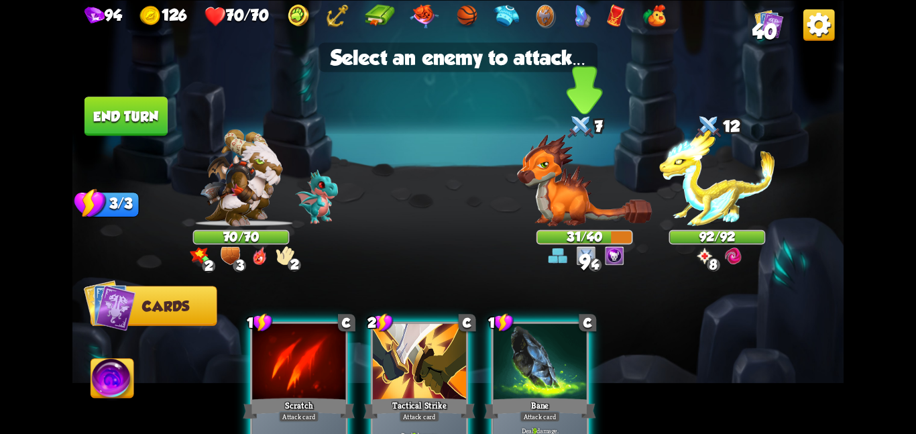
click at [537, 212] on img at bounding box center [584, 179] width 135 height 93
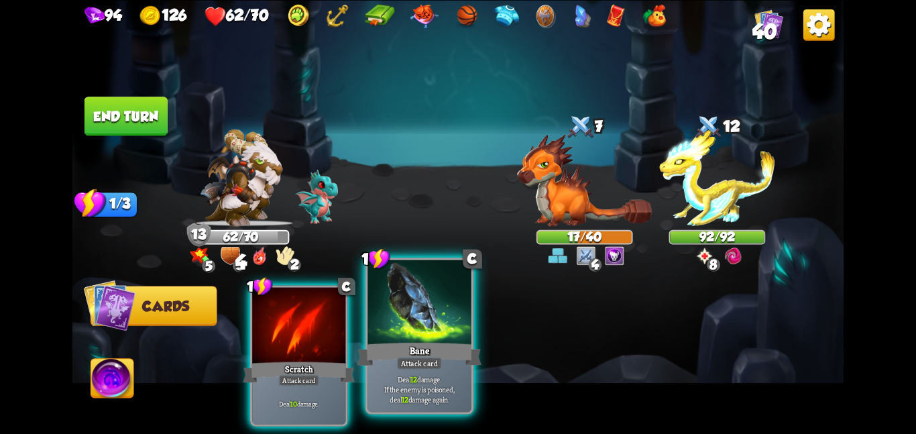
click at [425, 308] on div at bounding box center [420, 303] width 104 height 87
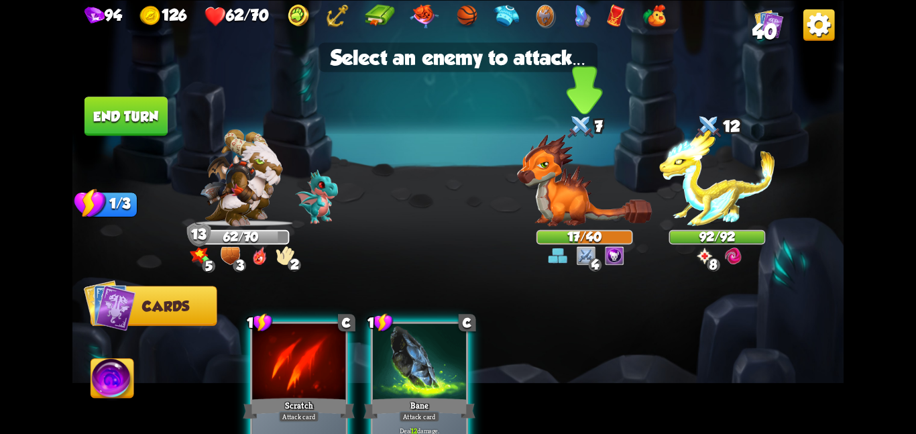
click at [542, 203] on img at bounding box center [584, 179] width 135 height 93
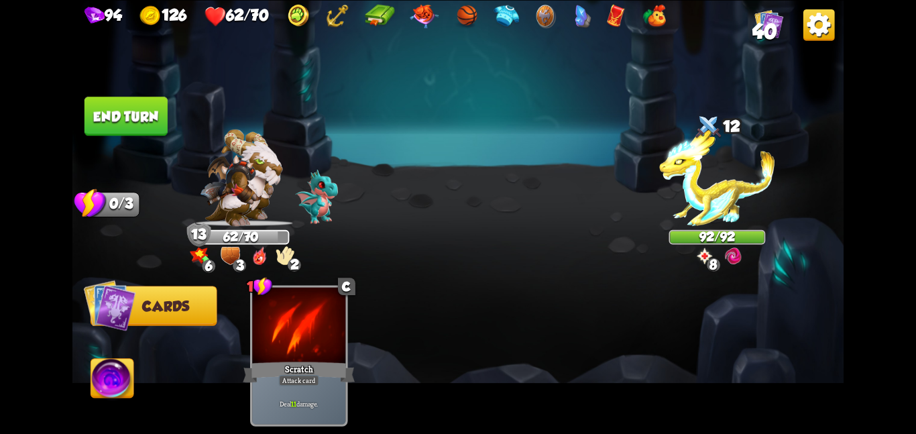
click at [142, 117] on button "End turn" at bounding box center [126, 116] width 83 height 39
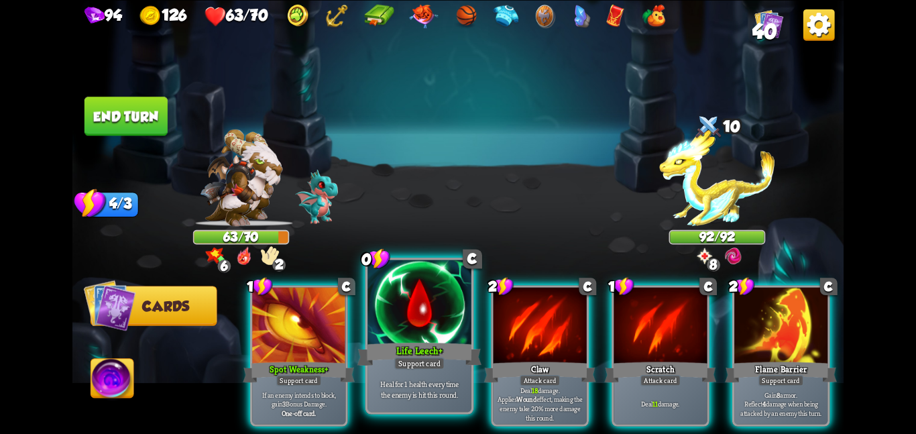
click at [377, 301] on div at bounding box center [420, 303] width 104 height 87
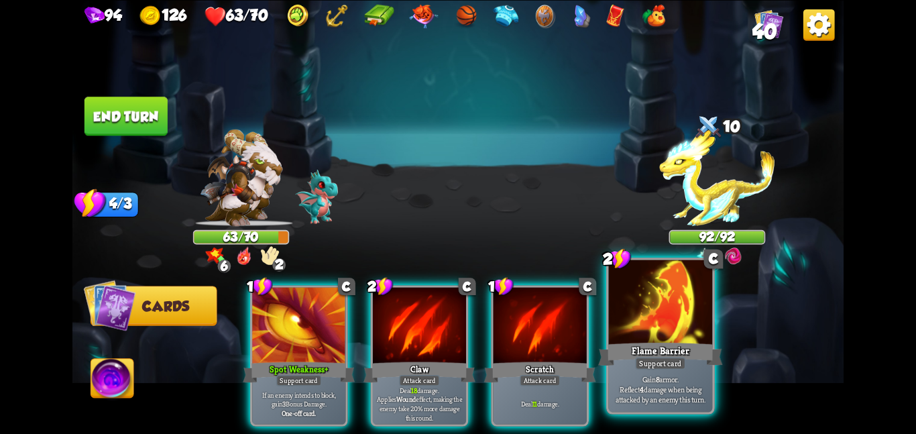
click at [627, 300] on div at bounding box center [661, 303] width 104 height 87
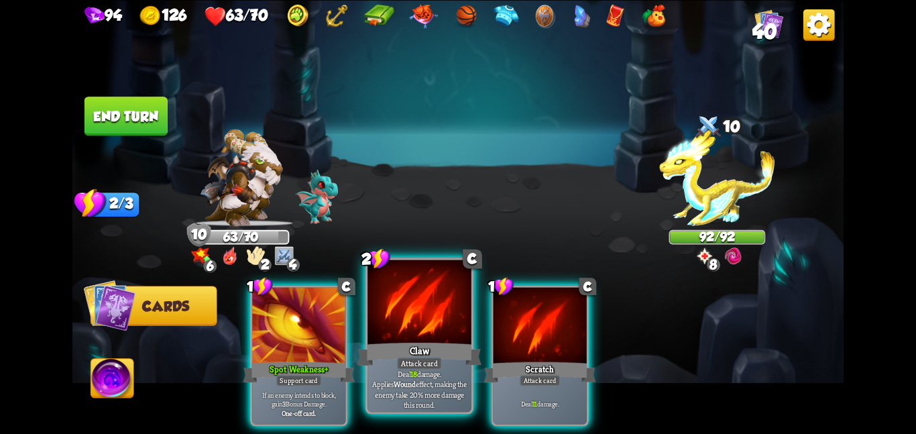
click at [412, 313] on div at bounding box center [420, 303] width 104 height 87
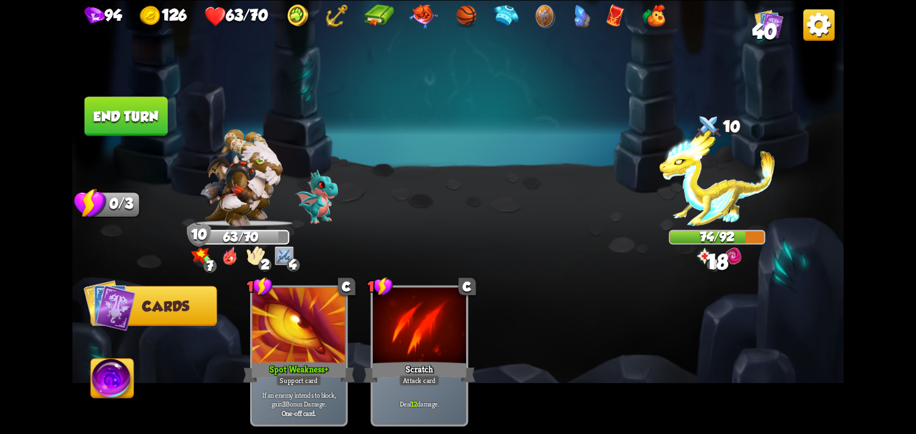
click at [141, 112] on button "End turn" at bounding box center [126, 116] width 83 height 39
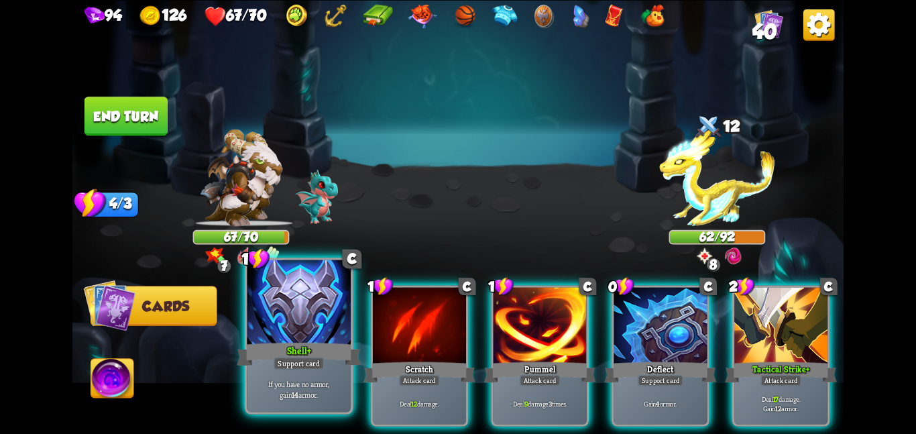
click at [280, 325] on div at bounding box center [299, 303] width 104 height 87
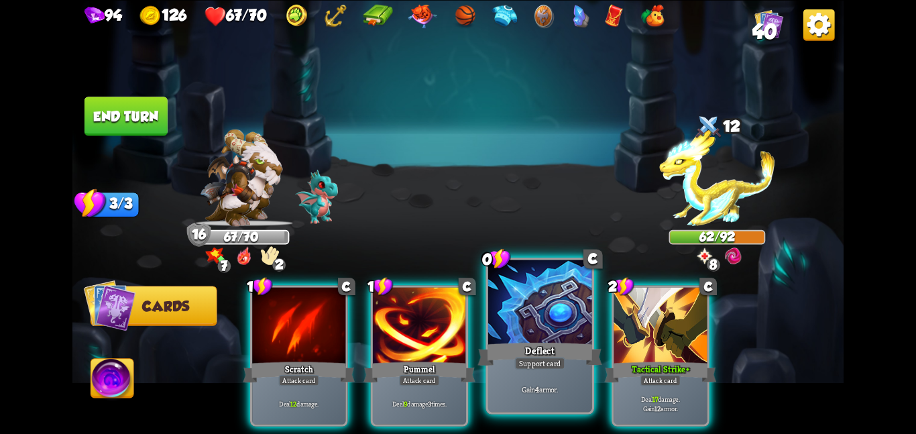
click at [527, 333] on div at bounding box center [540, 303] width 104 height 87
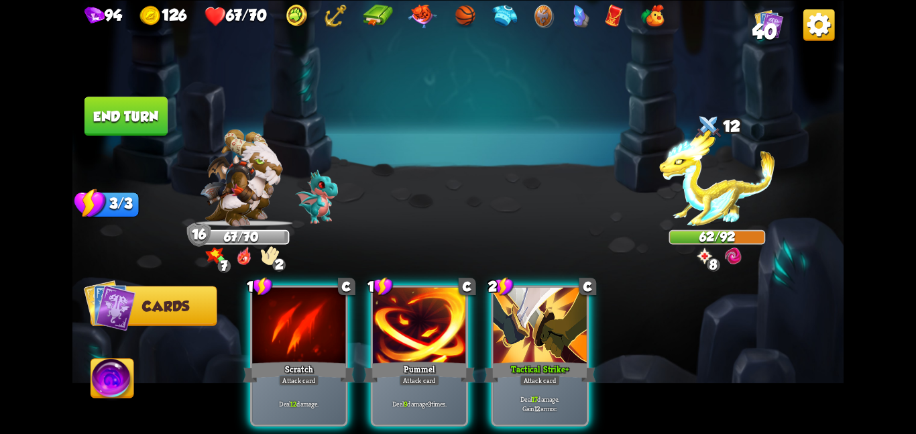
click at [527, 333] on div at bounding box center [540, 326] width 93 height 78
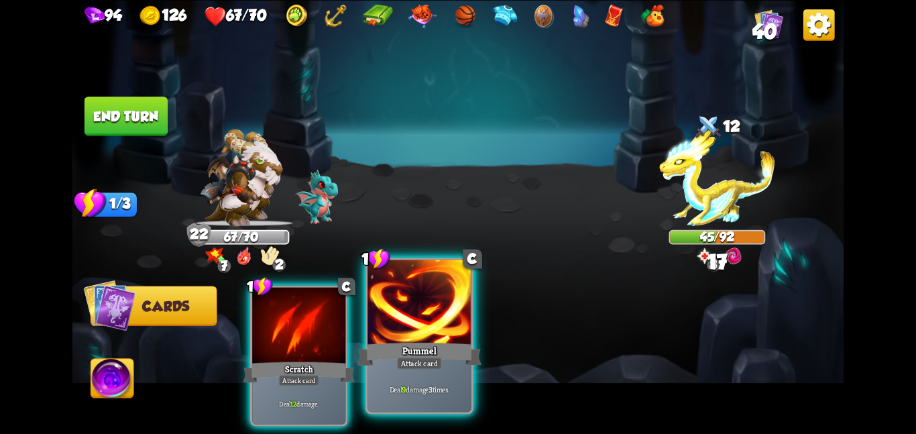
click at [437, 319] on div at bounding box center [420, 303] width 104 height 87
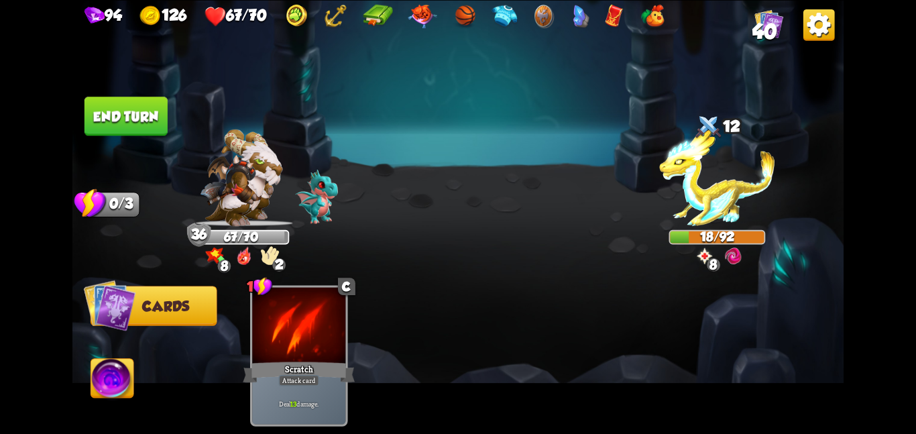
click at [111, 107] on button "End turn" at bounding box center [126, 116] width 83 height 39
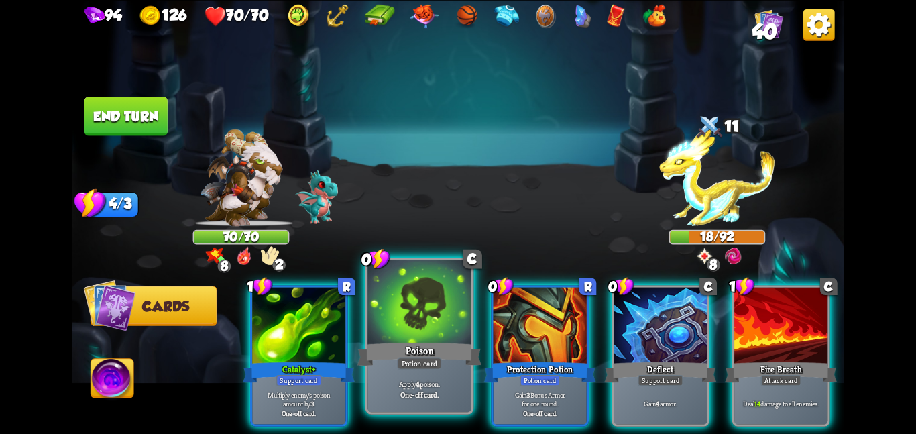
click at [436, 396] on b "One-off card." at bounding box center [419, 394] width 38 height 10
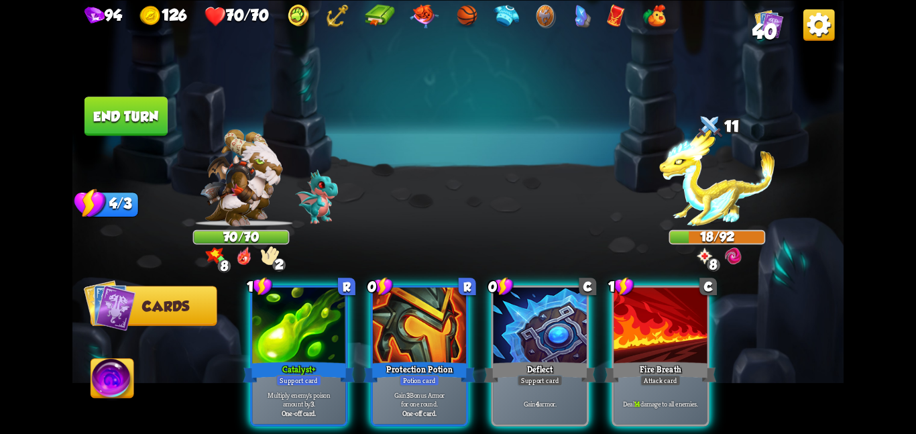
click at [436, 409] on b "One-off card." at bounding box center [420, 413] width 34 height 9
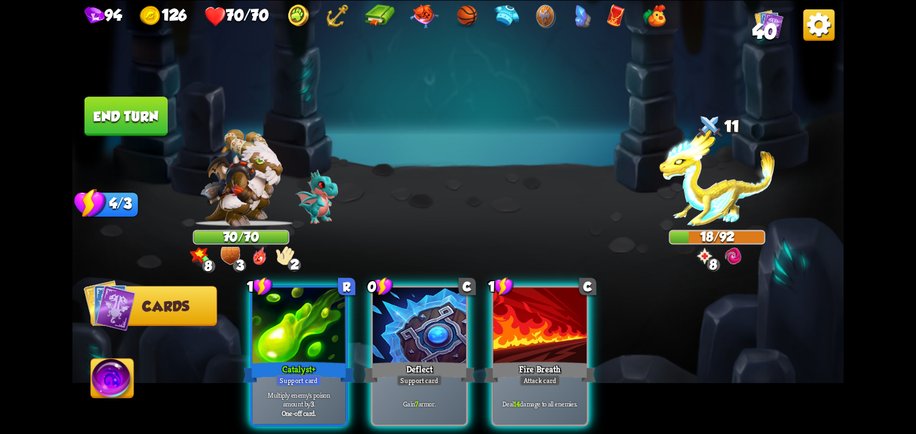
click at [436, 396] on div "Gain 7 armor." at bounding box center [419, 403] width 93 height 41
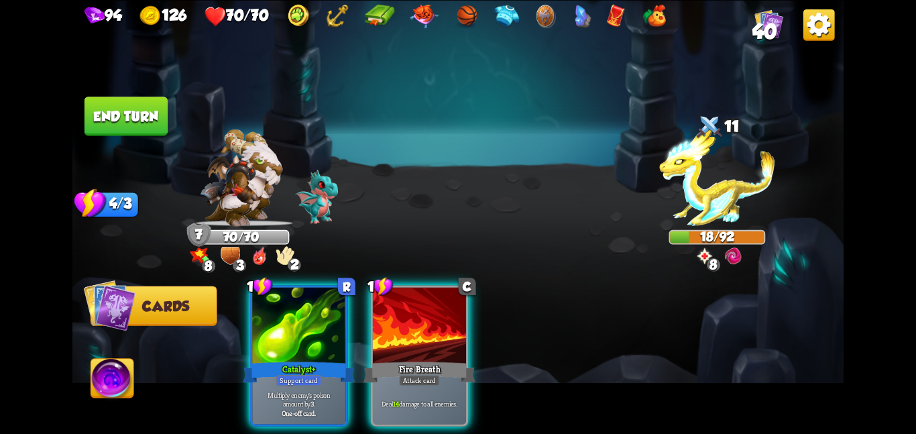
click at [436, 396] on div "Deal 14 damage to all enemies." at bounding box center [419, 403] width 93 height 41
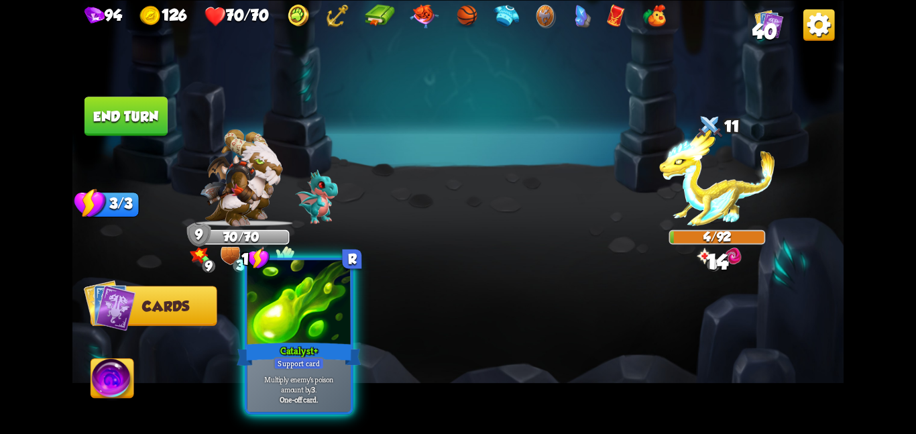
click at [331, 350] on div "Catalyst +" at bounding box center [299, 354] width 124 height 28
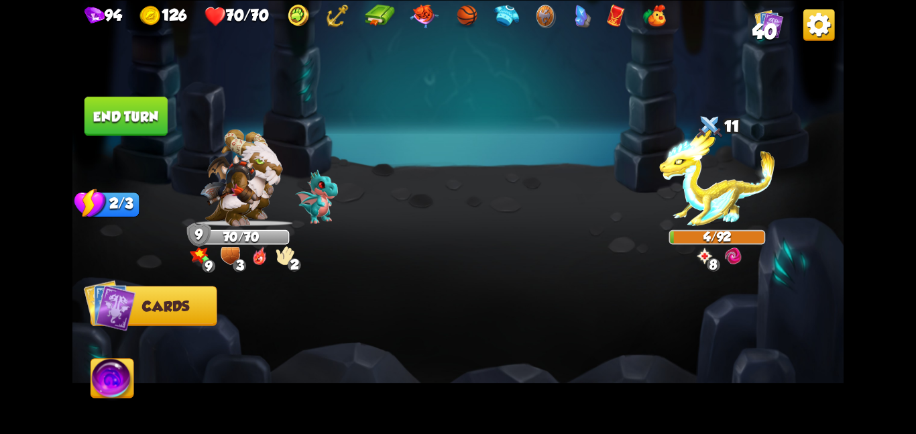
click at [137, 129] on button "End turn" at bounding box center [126, 116] width 83 height 39
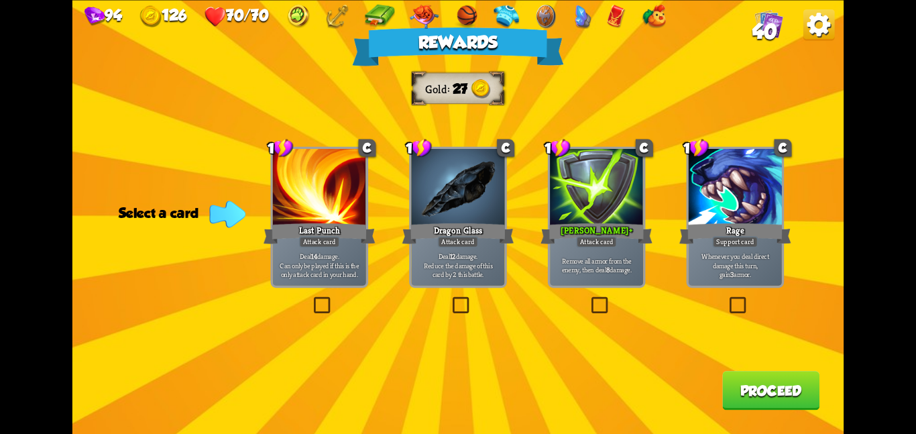
click at [616, 266] on p "Remove all armor from the enemy, then deal 8 damage." at bounding box center [597, 265] width 89 height 18
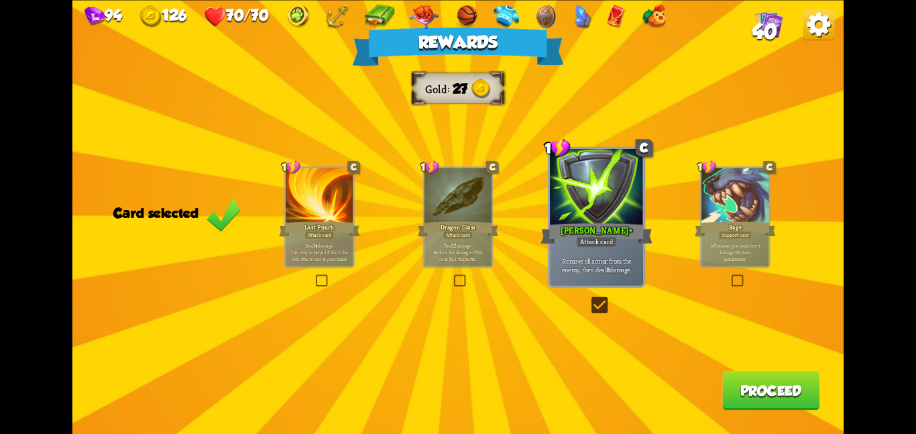
click at [725, 380] on button "Proceed" at bounding box center [771, 390] width 97 height 39
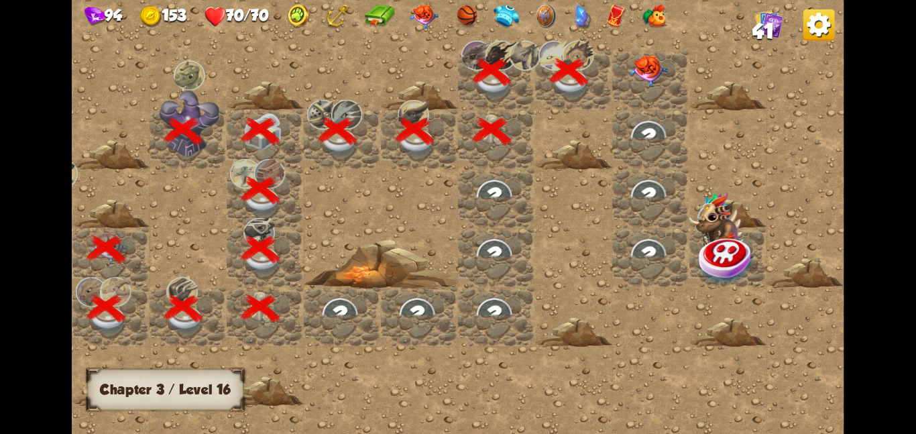
click at [631, 95] on div at bounding box center [650, 79] width 77 height 59
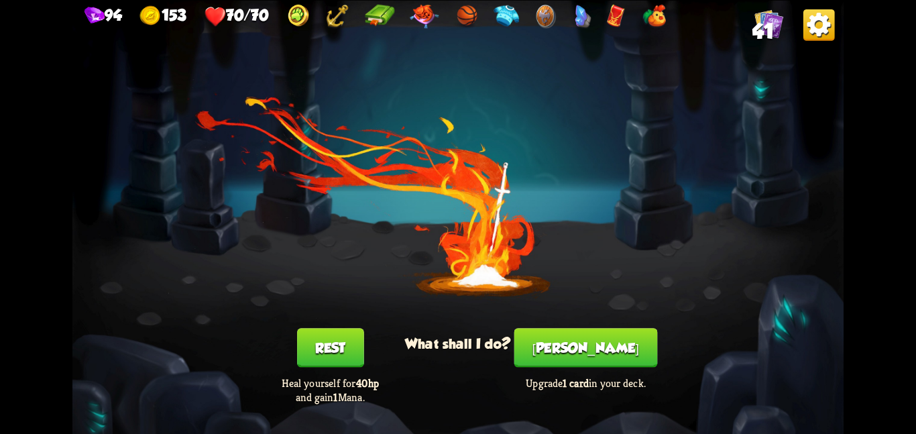
click at [586, 352] on button "[PERSON_NAME]" at bounding box center [587, 347] width 144 height 39
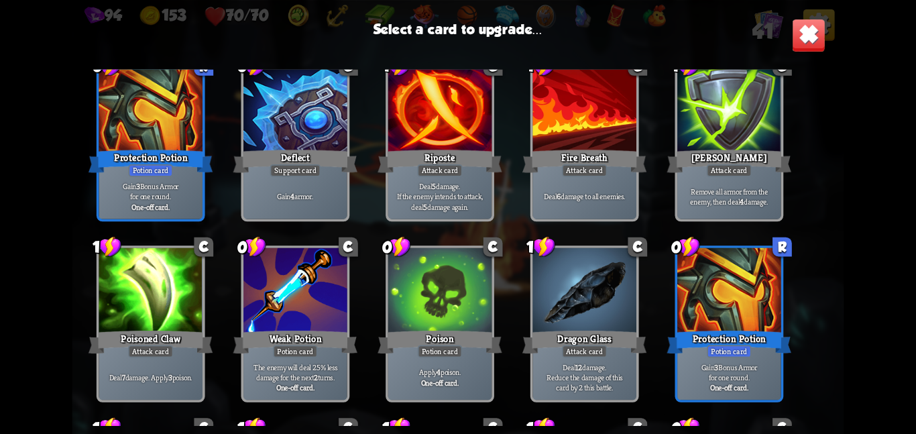
scroll to position [452, 0]
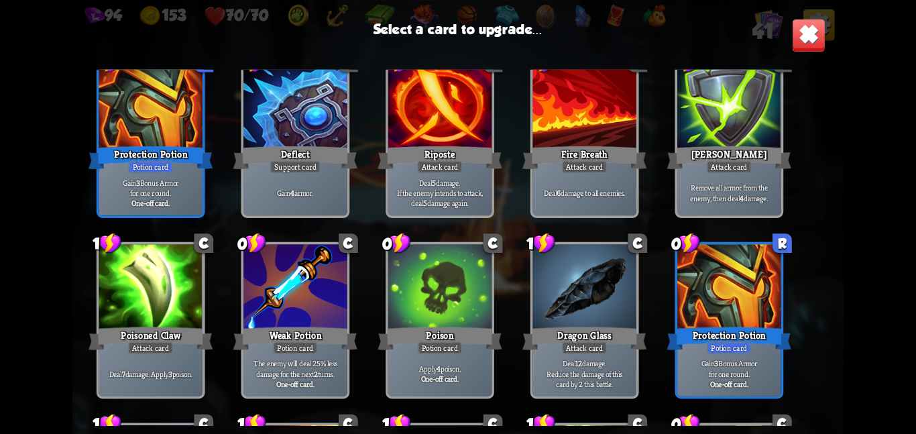
click at [451, 307] on div at bounding box center [440, 287] width 104 height 87
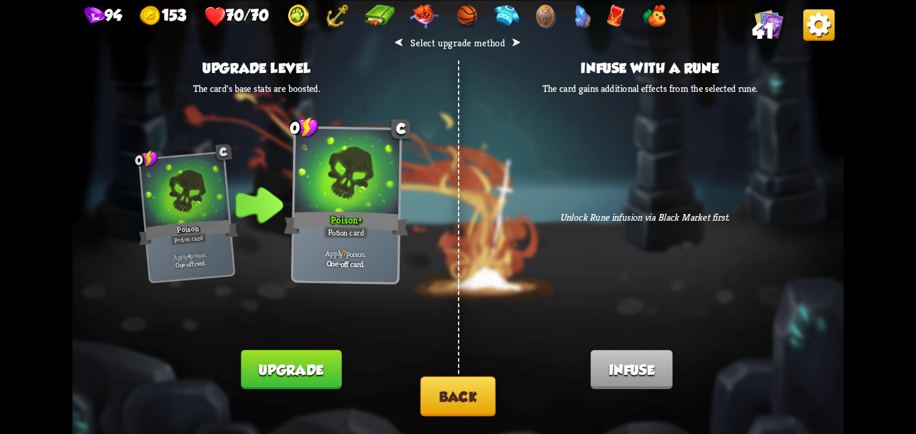
click at [278, 359] on button "Upgrade" at bounding box center [292, 369] width 101 height 39
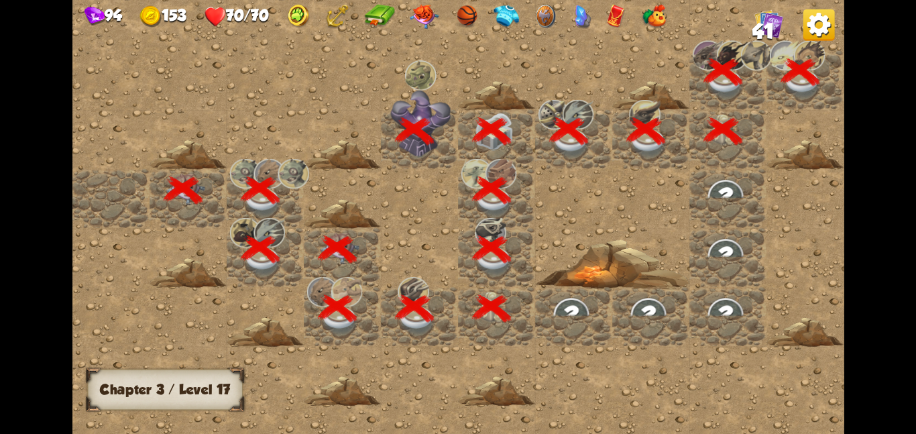
scroll to position [0, 258]
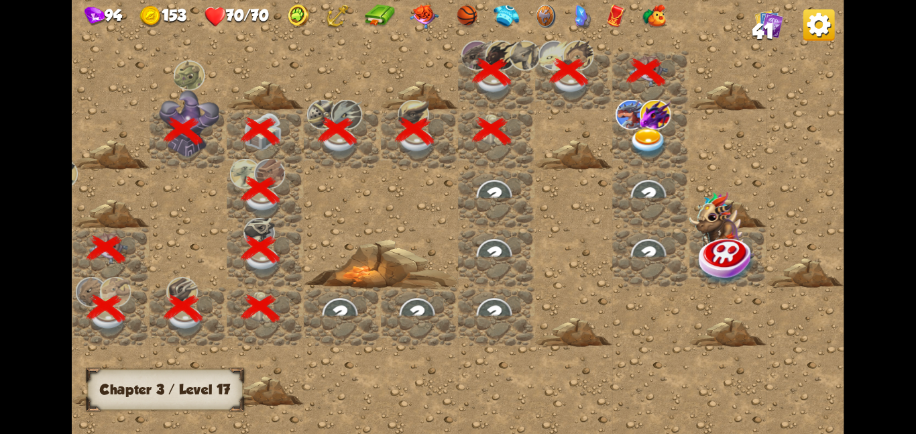
click at [655, 147] on img at bounding box center [648, 142] width 39 height 30
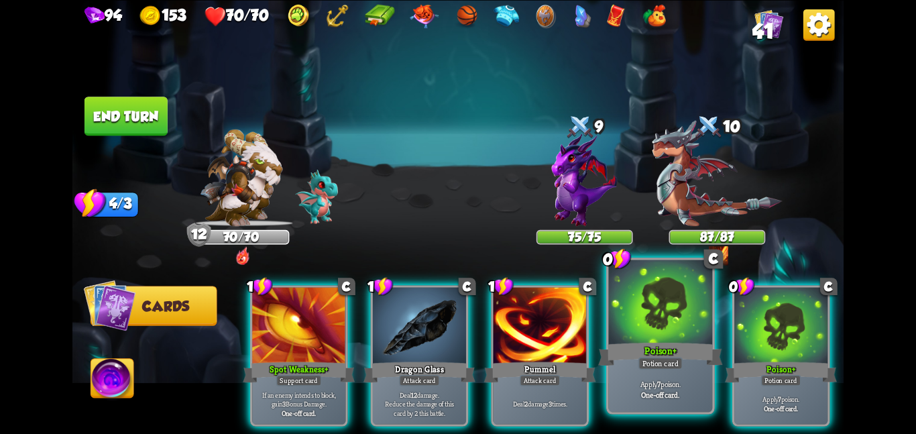
click at [703, 314] on div at bounding box center [661, 303] width 104 height 87
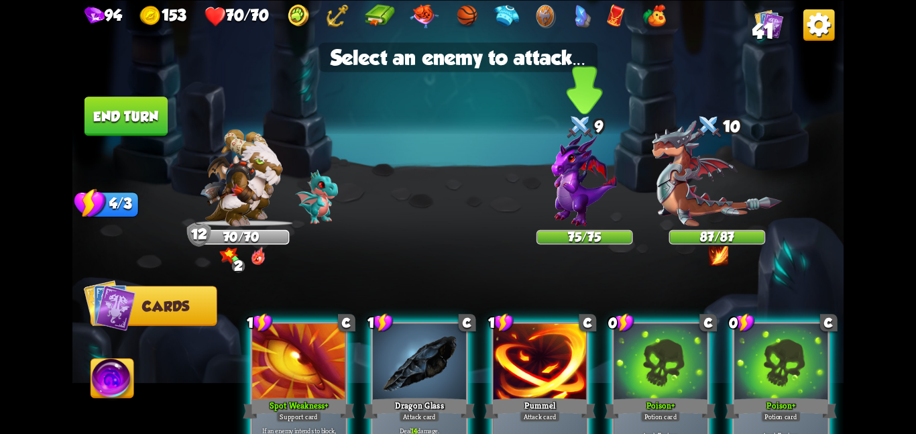
click at [560, 131] on div "9" at bounding box center [585, 127] width 97 height 32
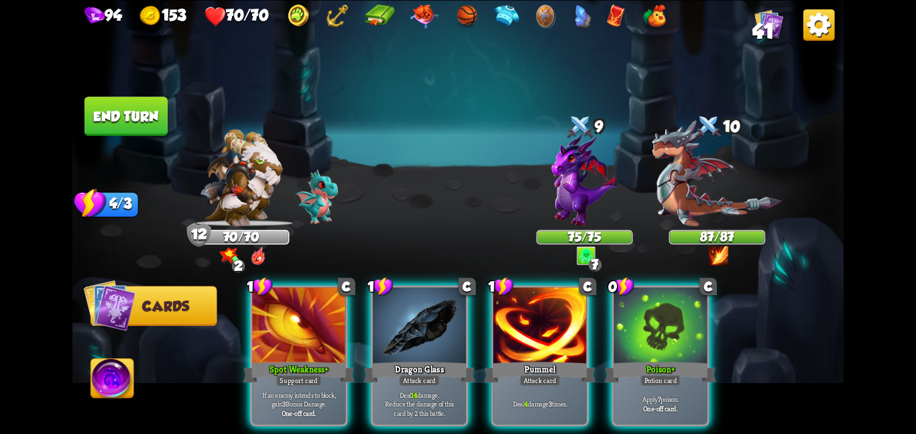
click at [623, 264] on div "1 C Spot Weakness + Support card If an enemy intends to block, gain 3 Bonus Dam…" at bounding box center [535, 337] width 617 height 193
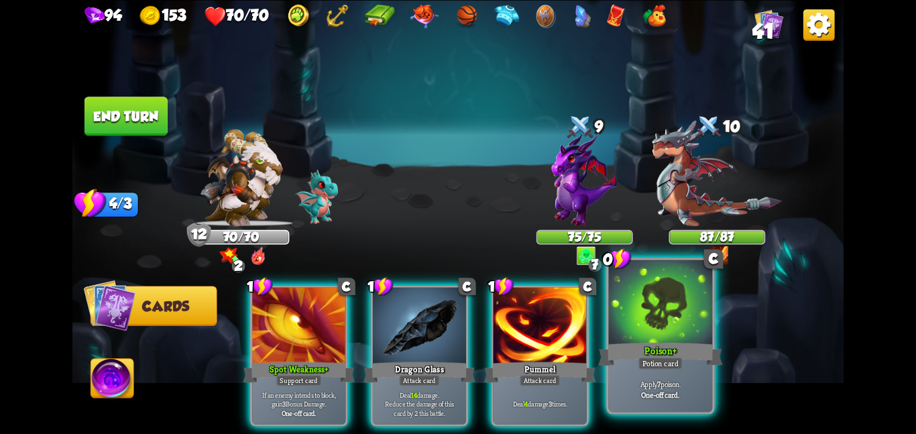
click at [624, 302] on div at bounding box center [661, 303] width 104 height 87
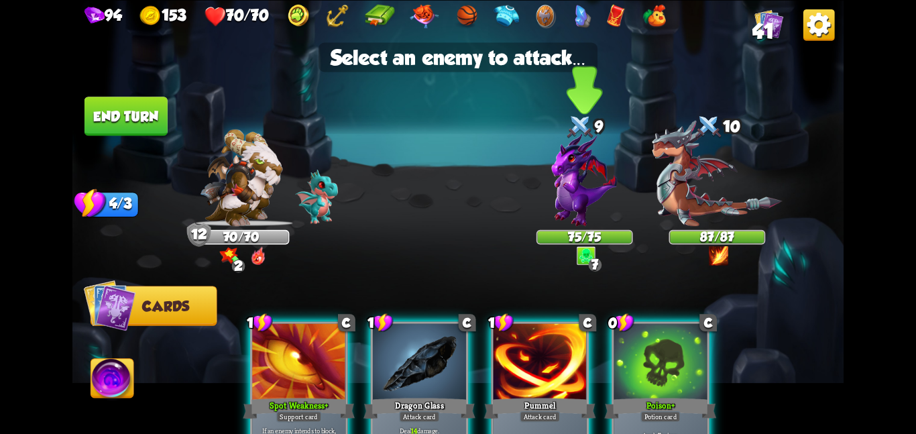
click at [573, 201] on img at bounding box center [585, 179] width 66 height 93
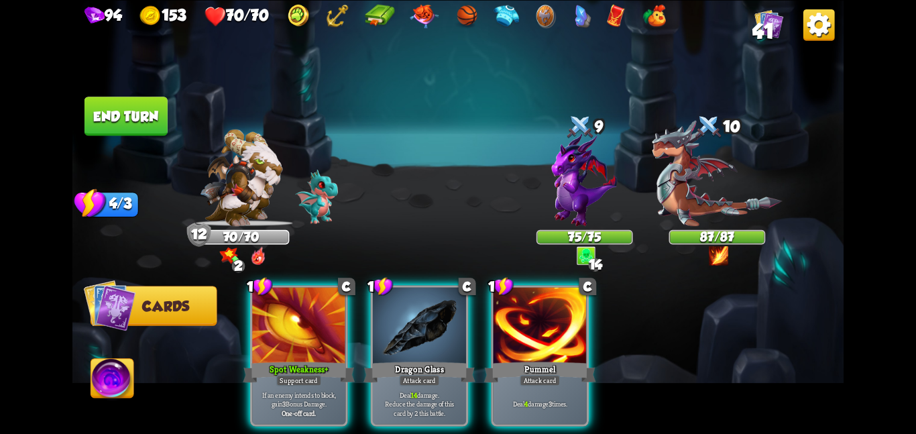
click at [146, 113] on button "End turn" at bounding box center [126, 116] width 83 height 39
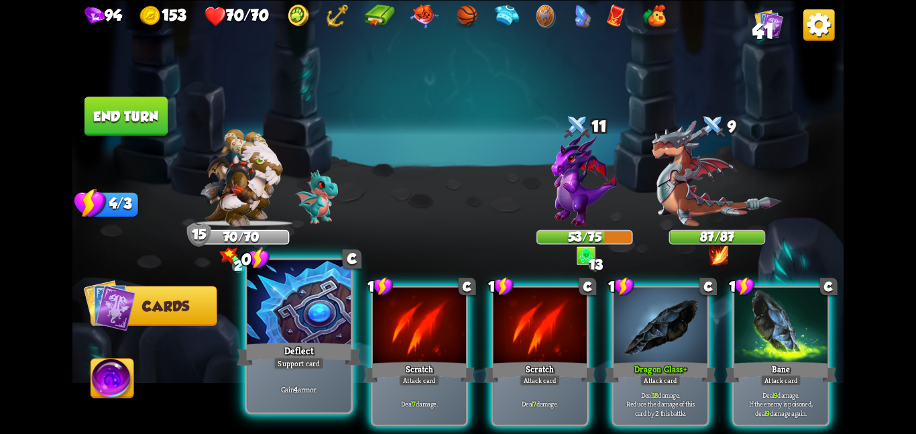
click at [324, 340] on div "Deflect" at bounding box center [299, 354] width 124 height 28
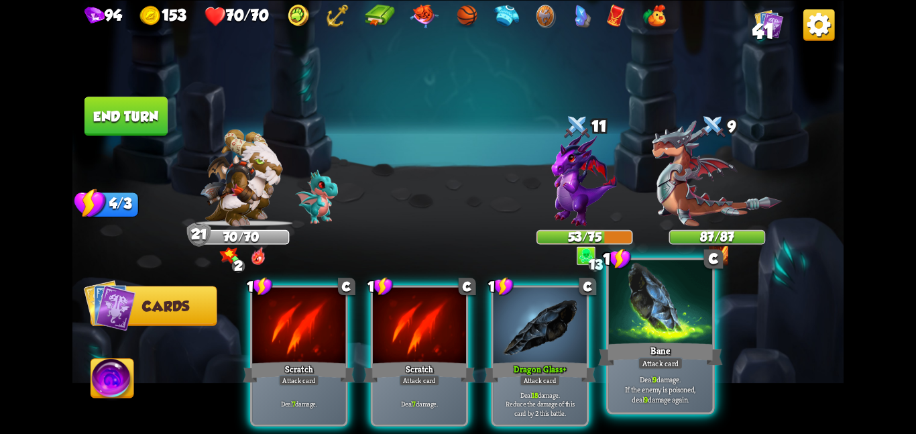
click at [646, 341] on div "Bane" at bounding box center [660, 354] width 124 height 28
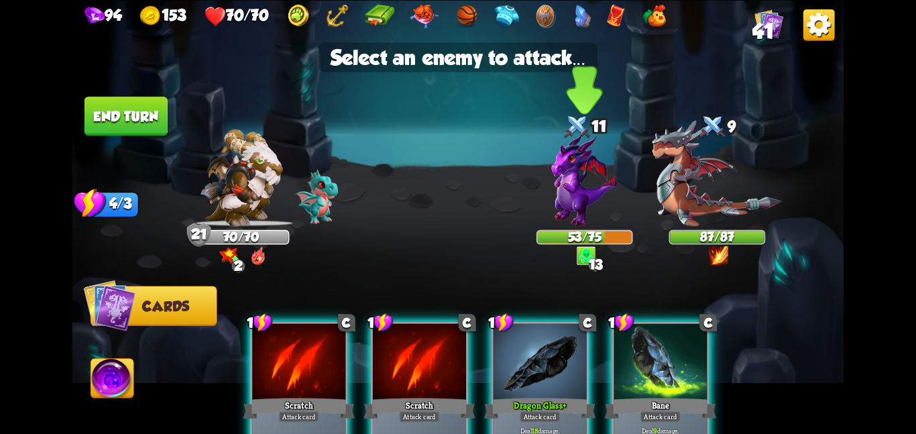
click at [581, 223] on img at bounding box center [585, 179] width 66 height 93
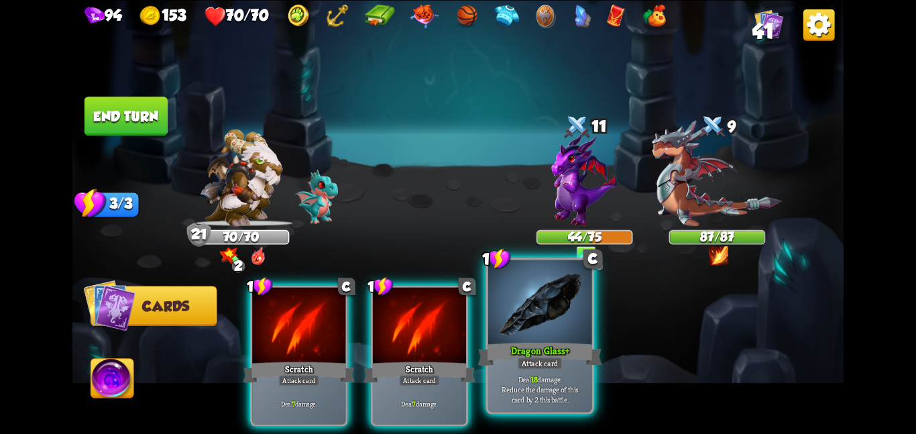
click at [517, 337] on div at bounding box center [540, 303] width 104 height 87
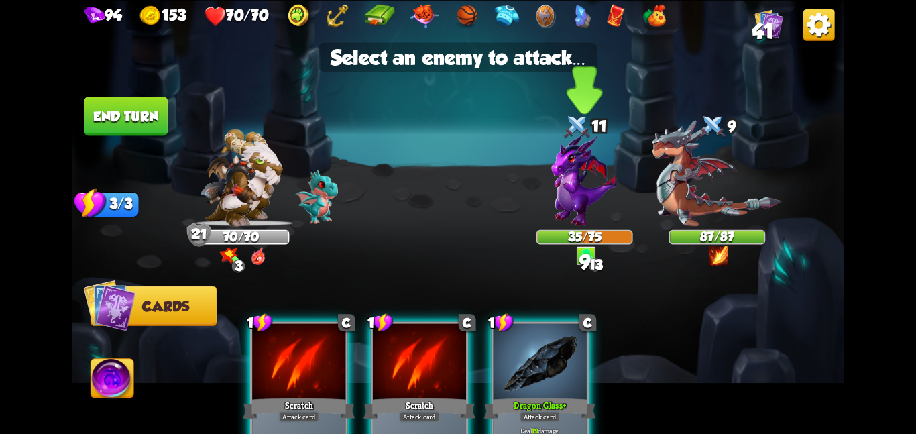
click at [556, 179] on img at bounding box center [585, 179] width 66 height 93
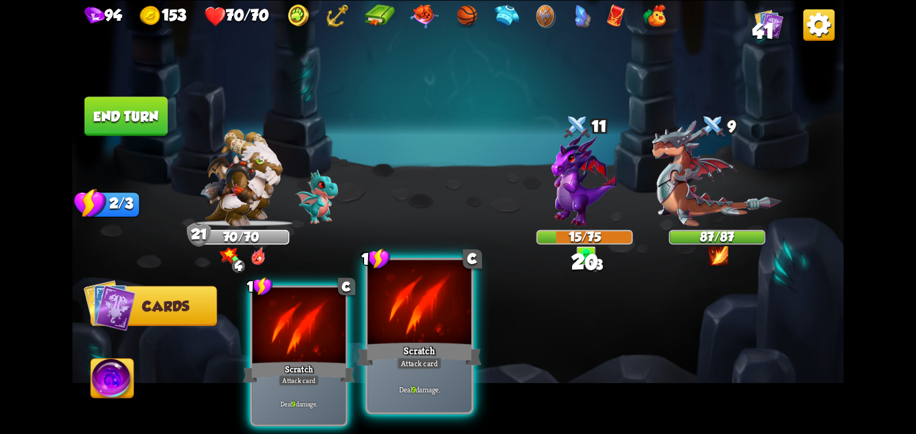
click at [423, 376] on div "Deal 9 damage." at bounding box center [420, 388] width 104 height 45
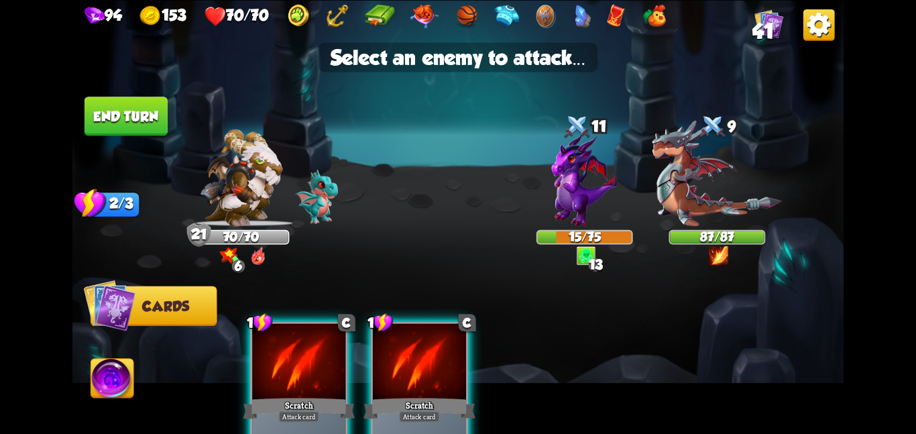
click at [702, 227] on img at bounding box center [457, 217] width 771 height 434
click at [696, 199] on img at bounding box center [717, 173] width 130 height 106
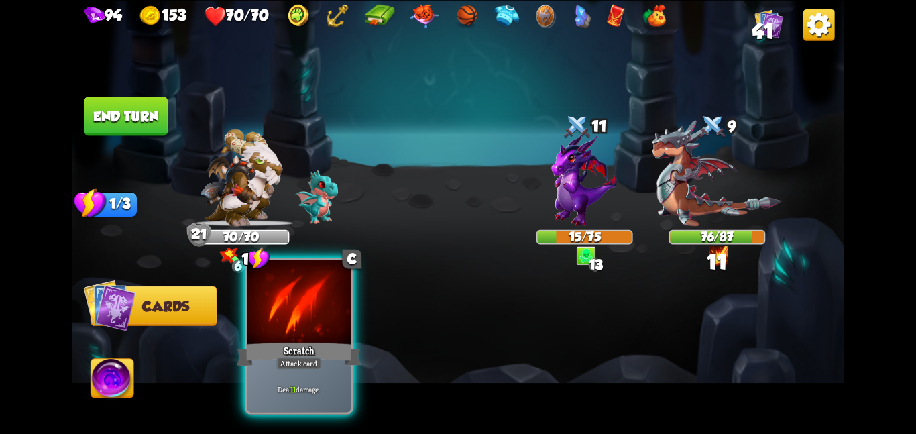
click at [292, 344] on div "Scratch" at bounding box center [299, 354] width 124 height 28
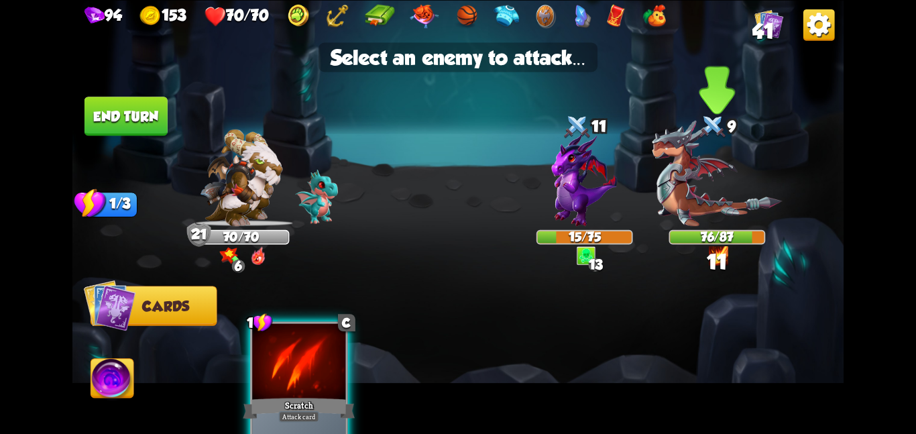
click at [691, 222] on img at bounding box center [717, 173] width 130 height 106
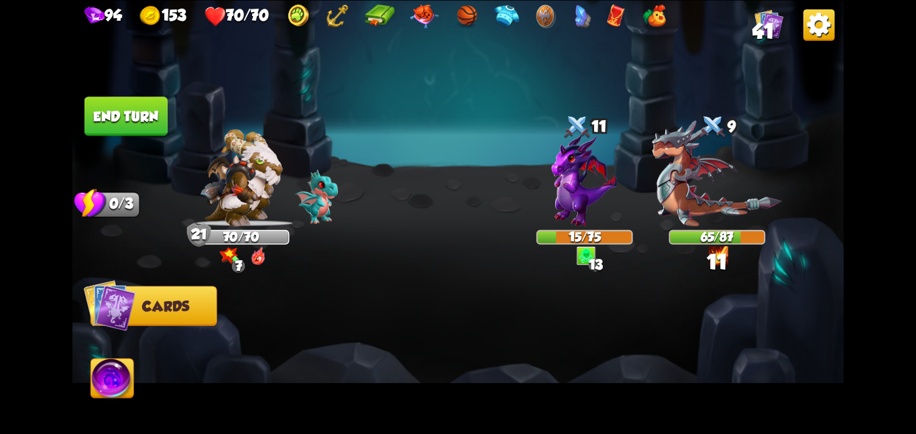
click at [123, 124] on button "End turn" at bounding box center [126, 116] width 83 height 39
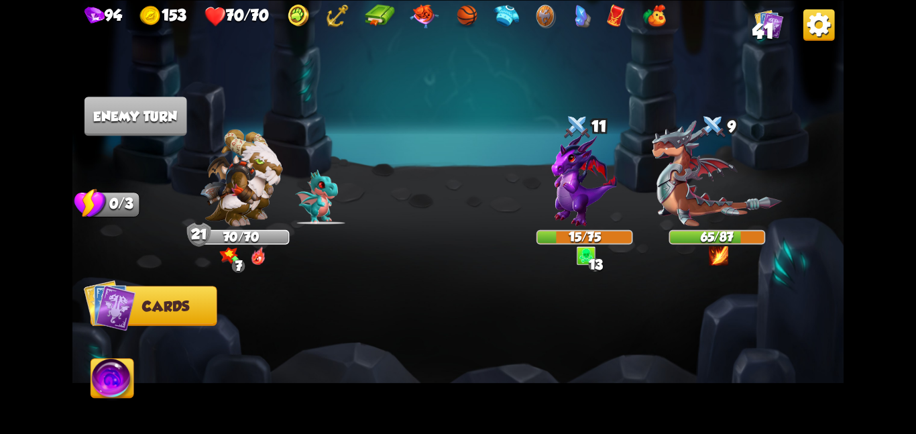
click at [665, 180] on img at bounding box center [717, 173] width 130 height 106
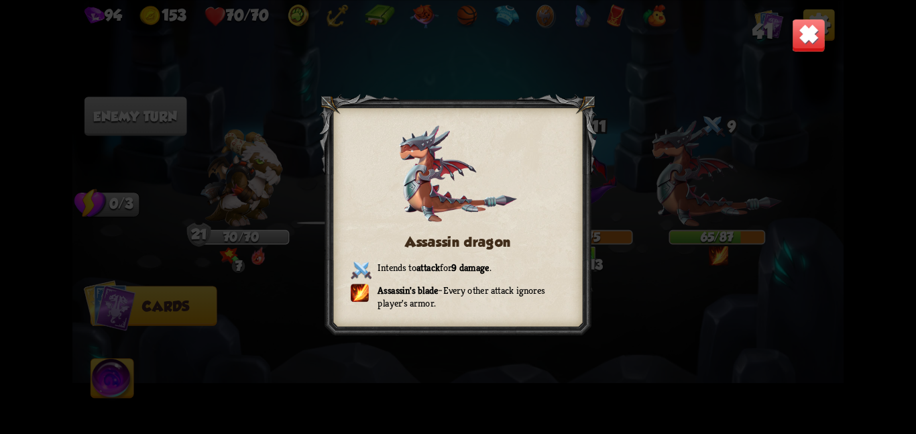
click at [800, 36] on img at bounding box center [809, 35] width 34 height 34
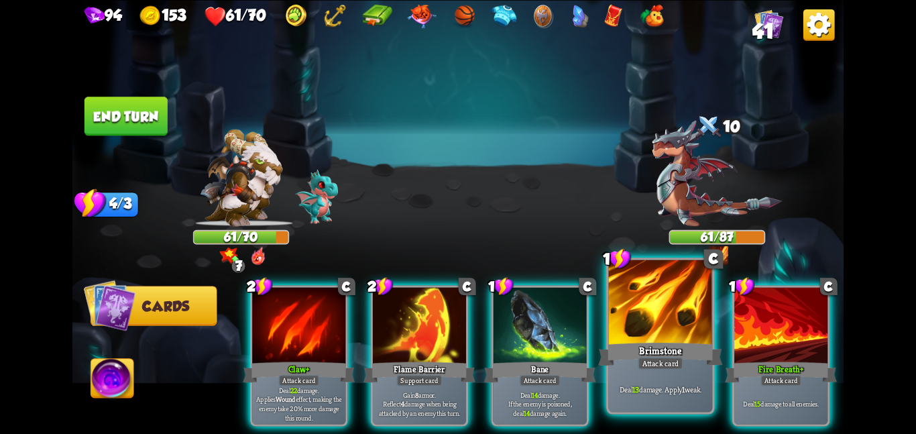
click at [625, 319] on div at bounding box center [661, 303] width 104 height 87
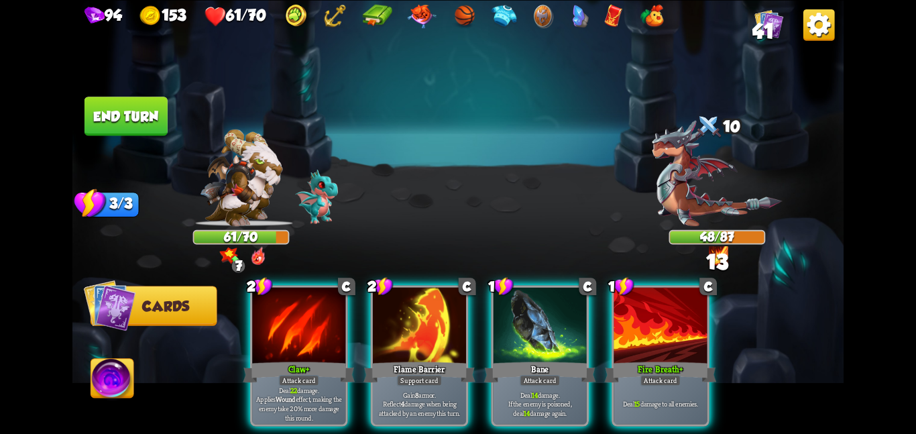
click at [625, 319] on div at bounding box center [660, 326] width 93 height 78
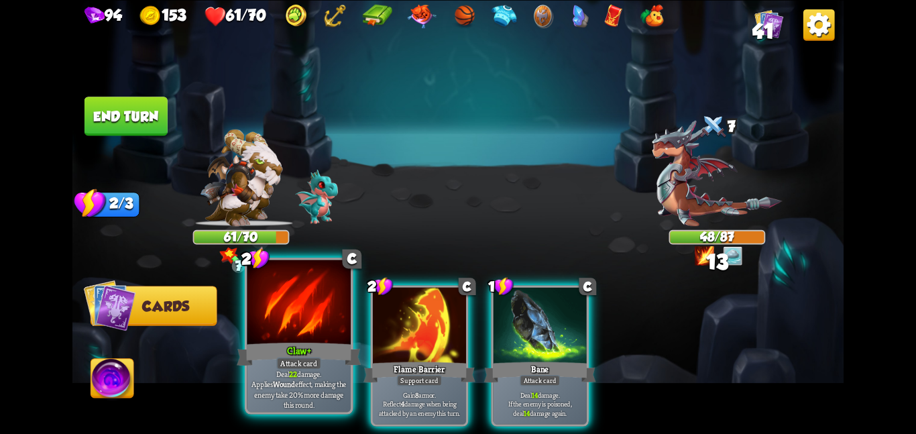
click at [258, 307] on div at bounding box center [299, 303] width 104 height 87
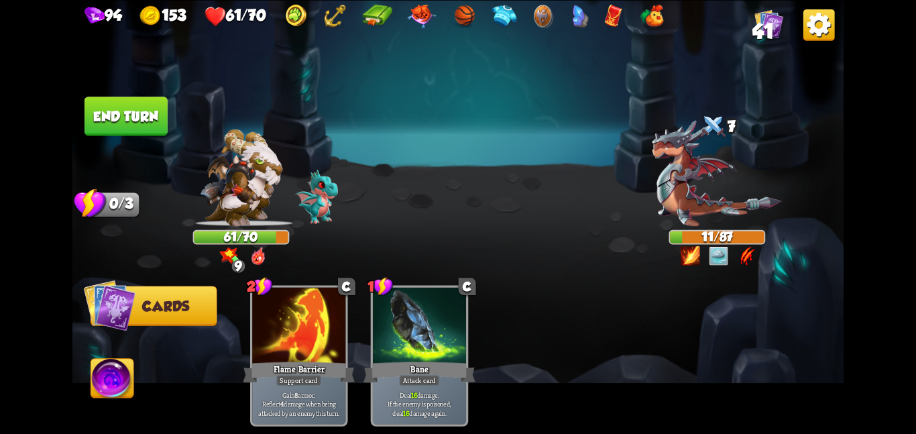
click at [118, 376] on img at bounding box center [112, 381] width 43 height 44
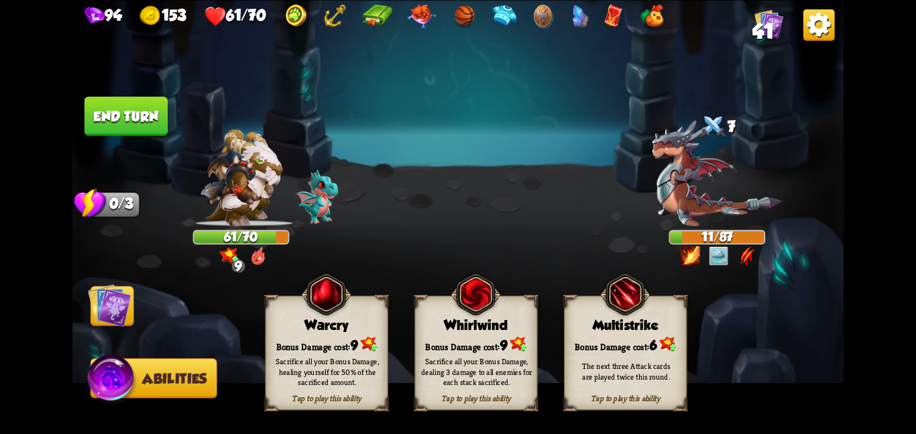
click at [419, 321] on div "Whirlwind" at bounding box center [476, 324] width 122 height 15
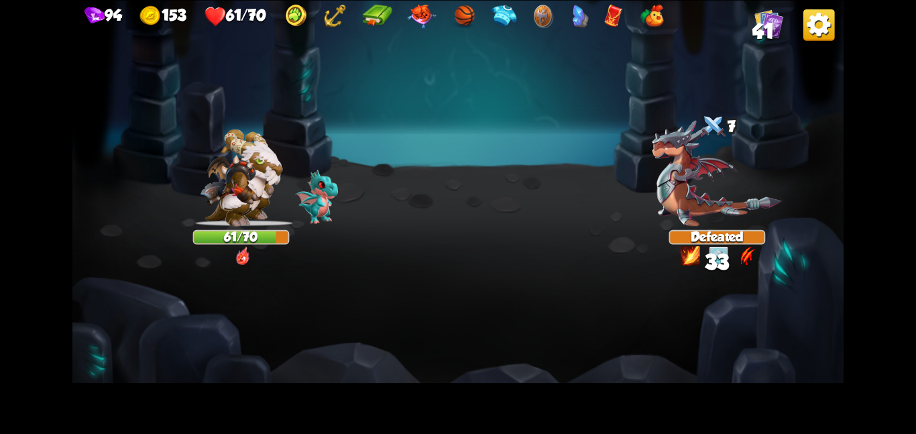
click at [104, 307] on img at bounding box center [457, 217] width 771 height 434
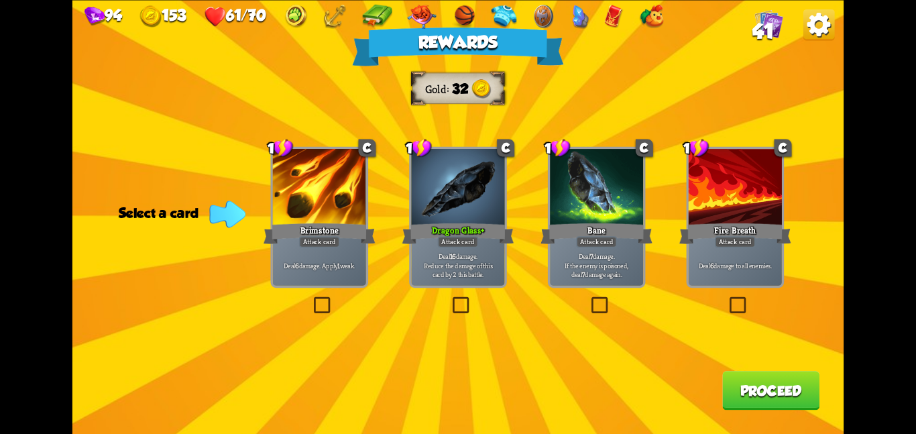
click at [490, 230] on div "Dragon Glass +" at bounding box center [459, 233] width 112 height 25
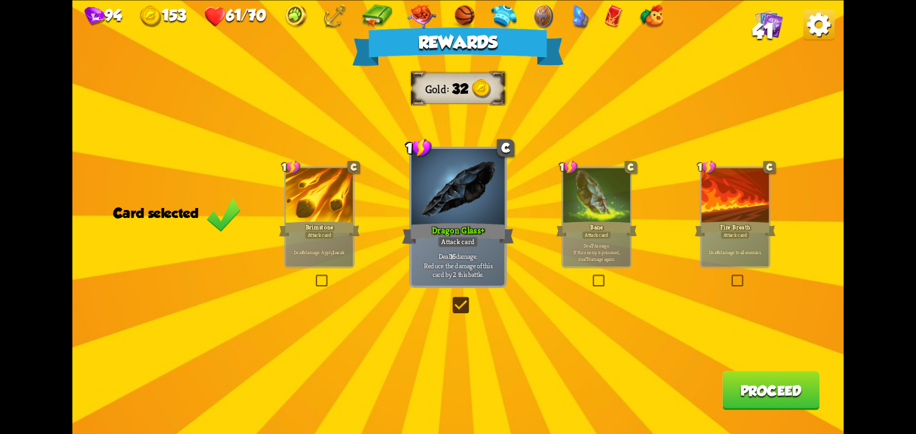
click at [737, 386] on button "Proceed" at bounding box center [771, 390] width 97 height 39
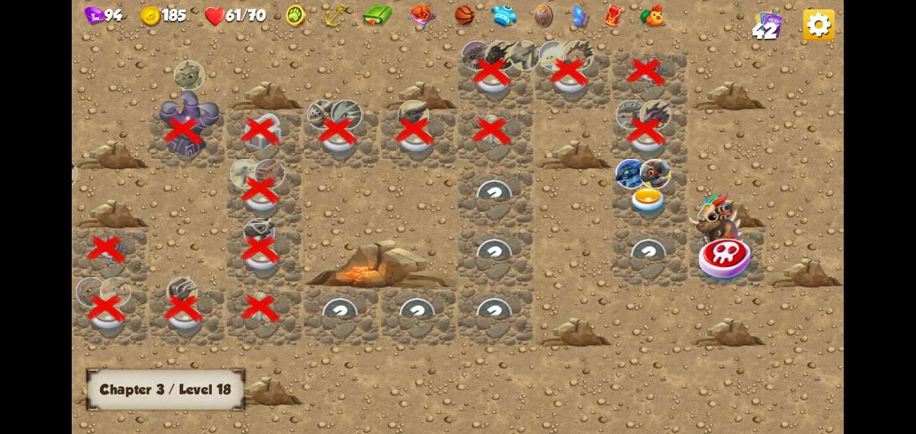
click at [631, 199] on img at bounding box center [648, 202] width 39 height 30
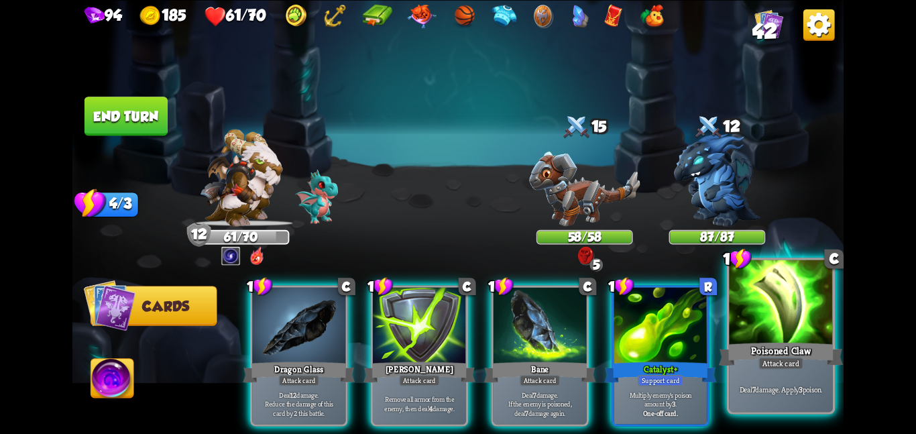
click at [752, 381] on div "Deal 7 damage. Apply 3 poison." at bounding box center [781, 388] width 104 height 45
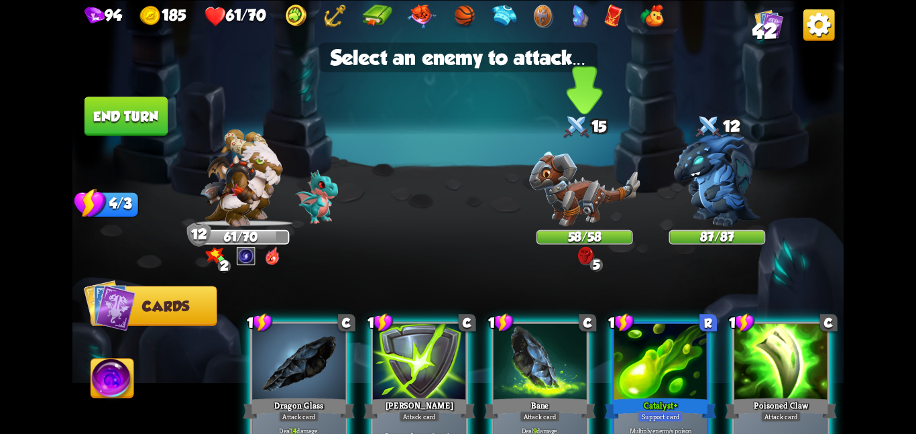
click at [576, 260] on div "0 0 5" at bounding box center [584, 255] width 25 height 19
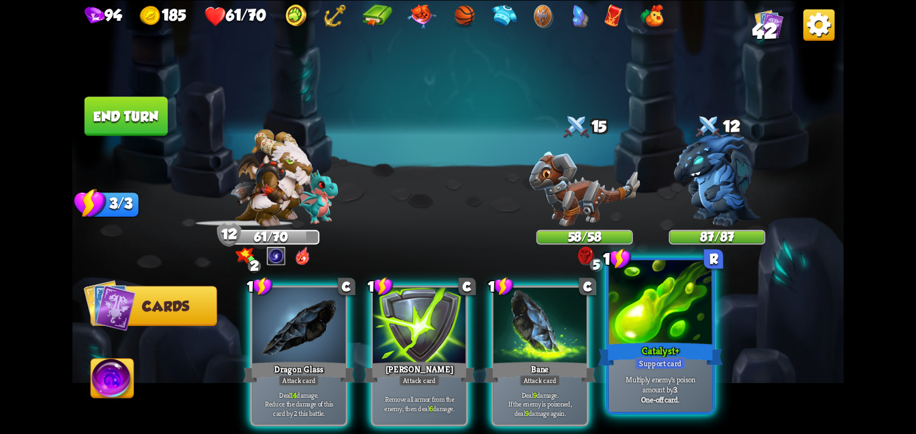
click at [615, 325] on div at bounding box center [661, 303] width 104 height 87
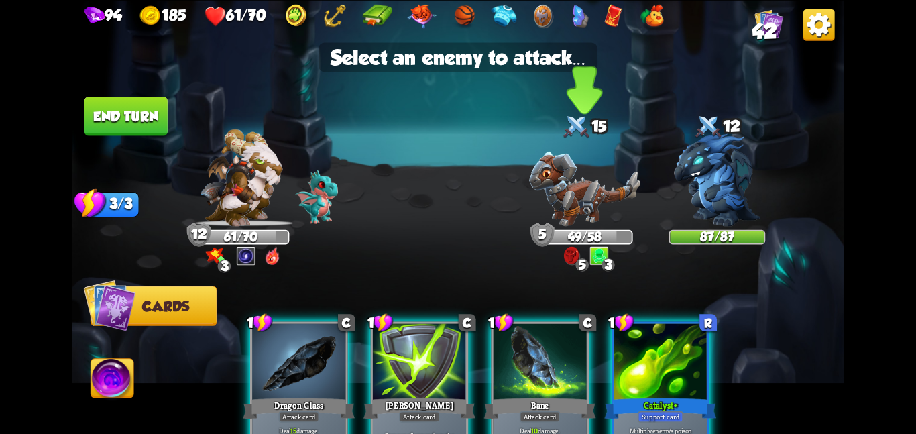
click at [548, 178] on img at bounding box center [584, 188] width 111 height 75
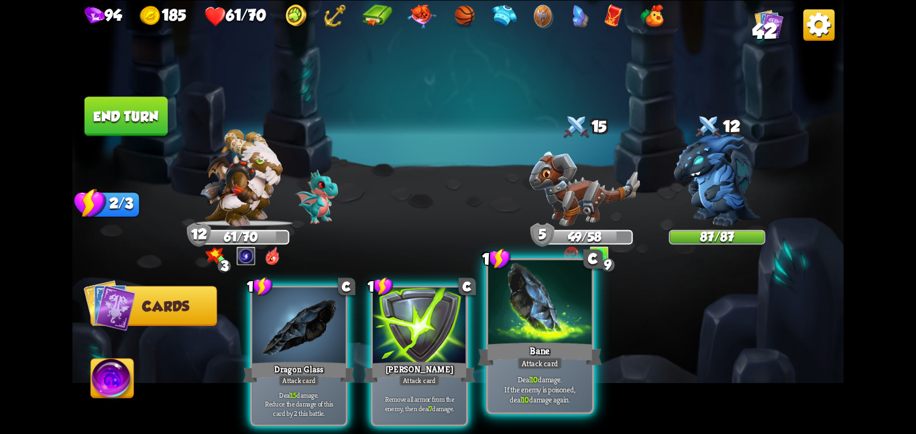
click at [539, 355] on div "Bane" at bounding box center [540, 354] width 124 height 28
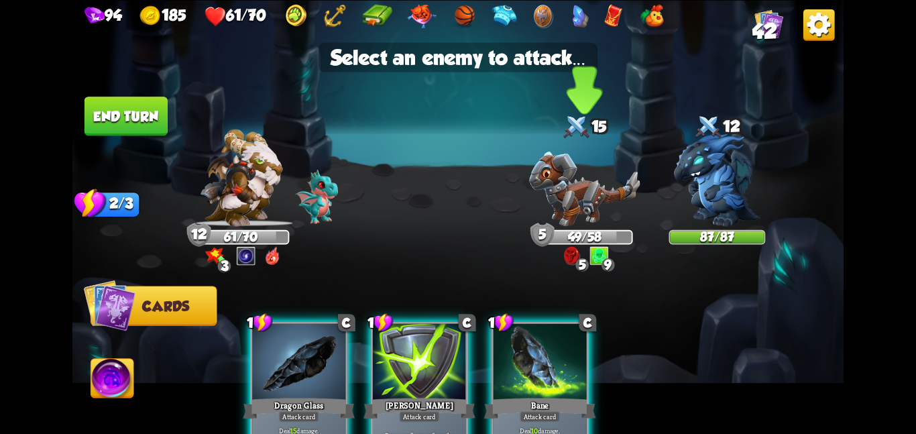
click at [585, 219] on img at bounding box center [584, 188] width 111 height 75
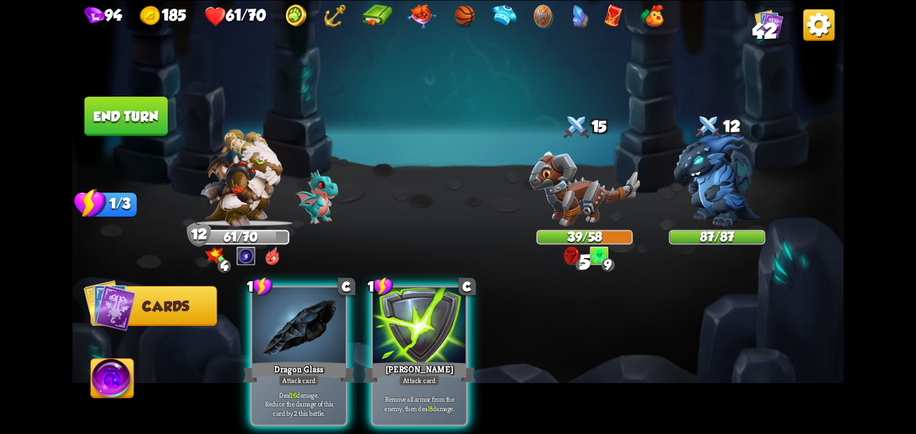
click at [121, 97] on button "End turn" at bounding box center [126, 116] width 83 height 39
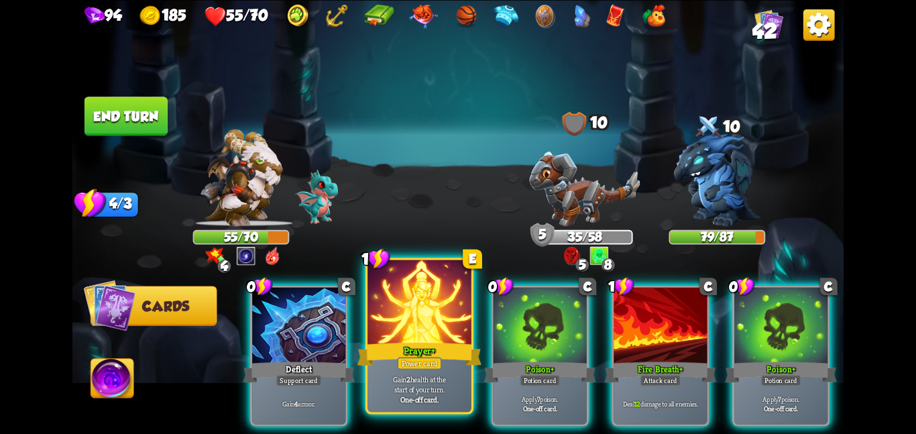
click at [413, 364] on div "Power card" at bounding box center [419, 363] width 44 height 13
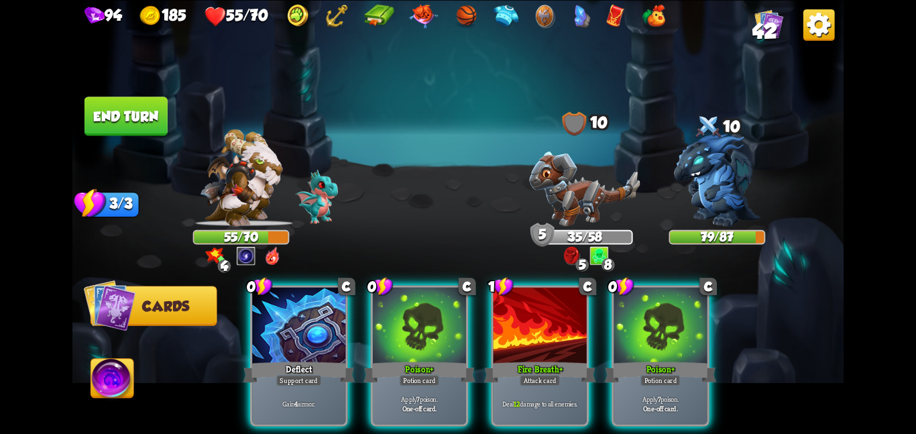
click at [413, 374] on div "Potion card" at bounding box center [420, 379] width 40 height 11
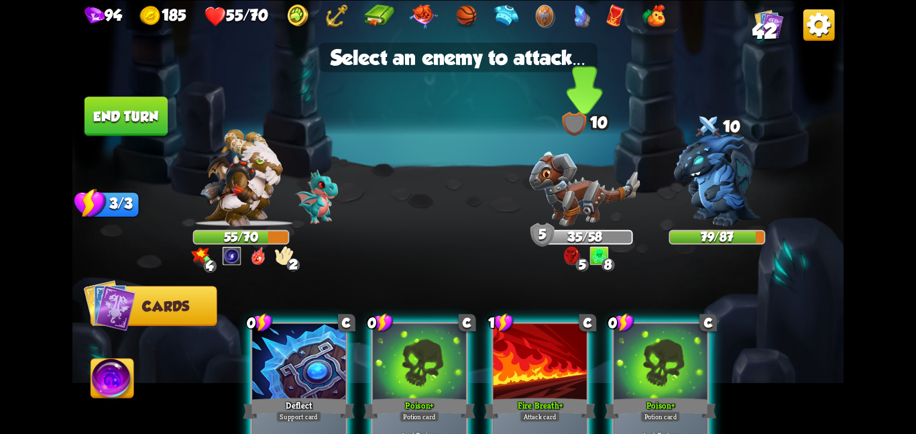
click at [553, 177] on img at bounding box center [584, 188] width 111 height 75
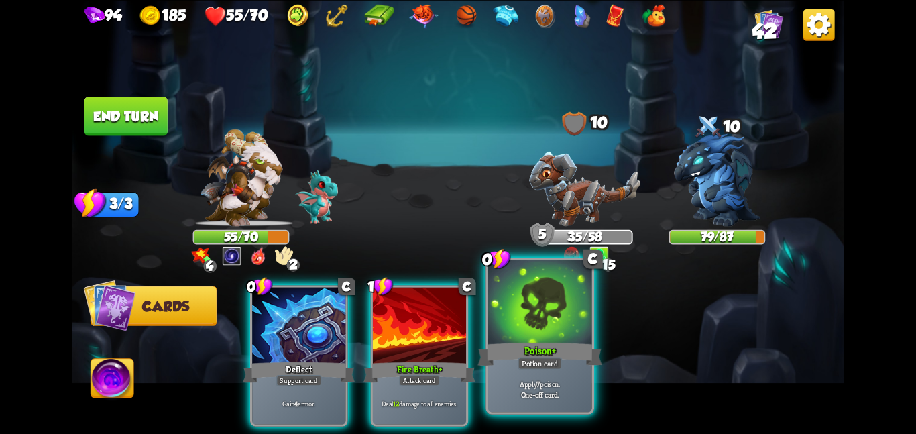
click at [553, 302] on div at bounding box center [540, 303] width 104 height 87
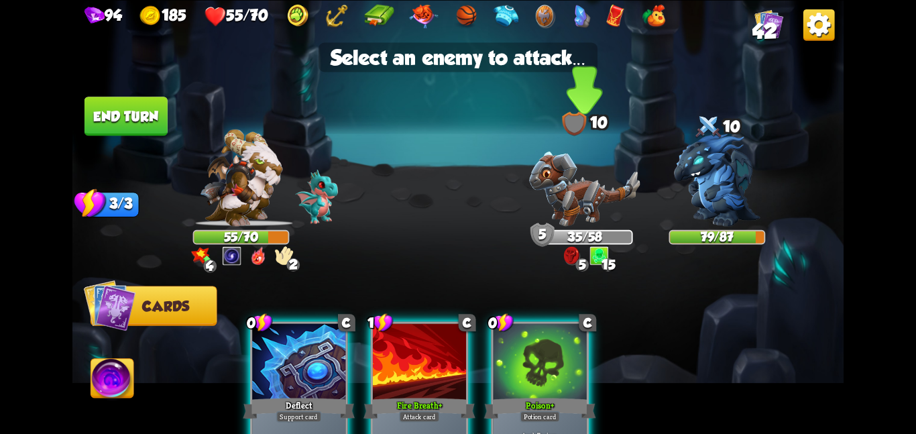
click at [568, 224] on img at bounding box center [584, 188] width 111 height 75
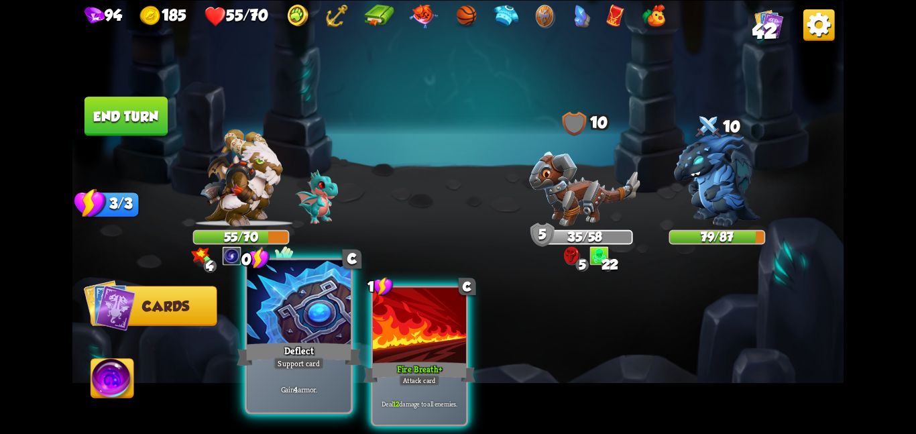
click at [290, 330] on div at bounding box center [299, 303] width 104 height 87
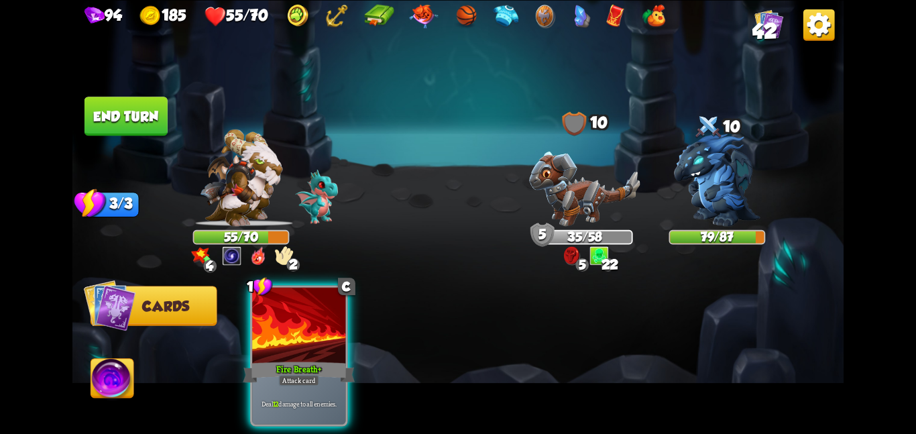
click at [290, 330] on div at bounding box center [298, 326] width 93 height 78
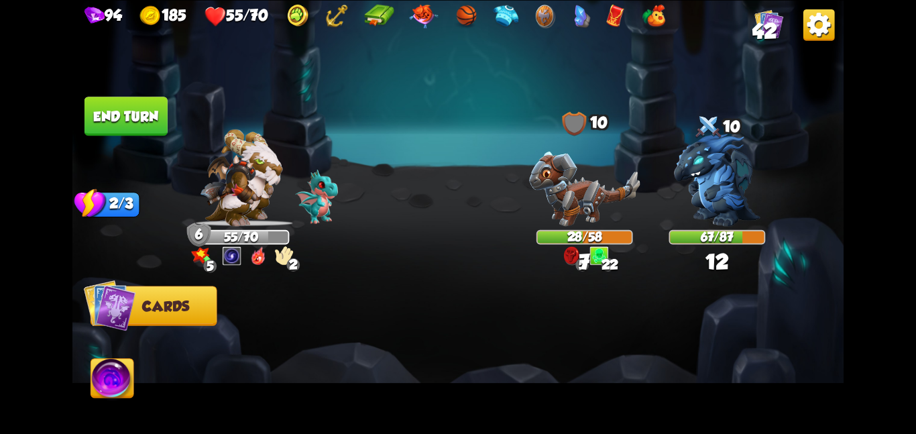
click at [113, 100] on button "End turn" at bounding box center [126, 116] width 83 height 39
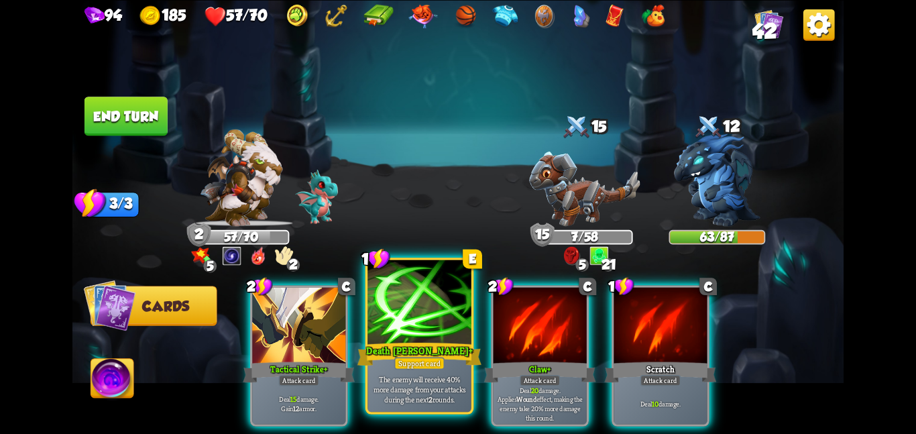
click at [383, 353] on div "Death Mark +" at bounding box center [420, 354] width 124 height 28
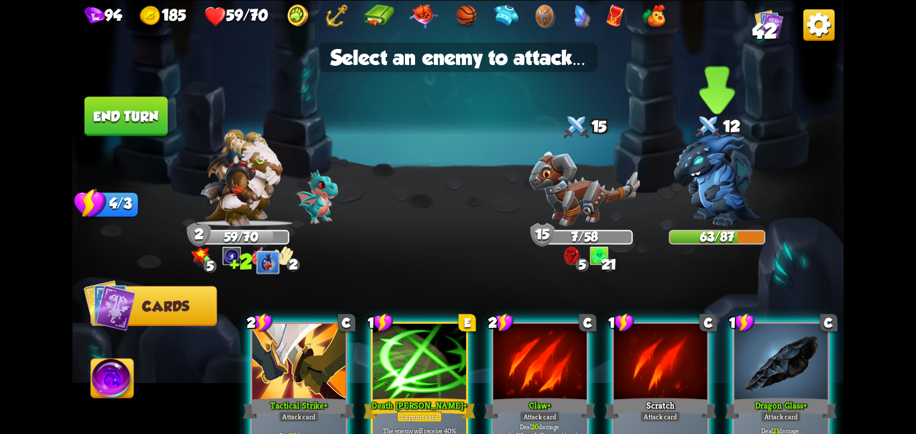
click at [702, 147] on img at bounding box center [717, 179] width 87 height 93
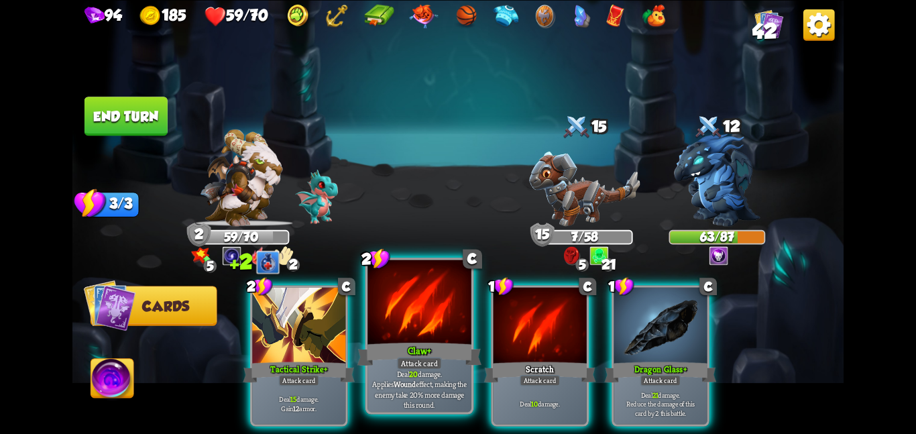
click at [454, 331] on div at bounding box center [420, 303] width 104 height 87
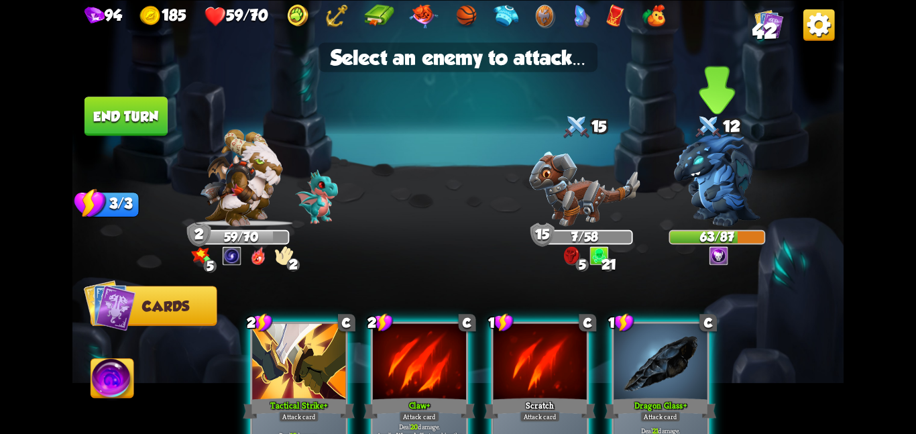
click at [718, 189] on img at bounding box center [717, 179] width 87 height 93
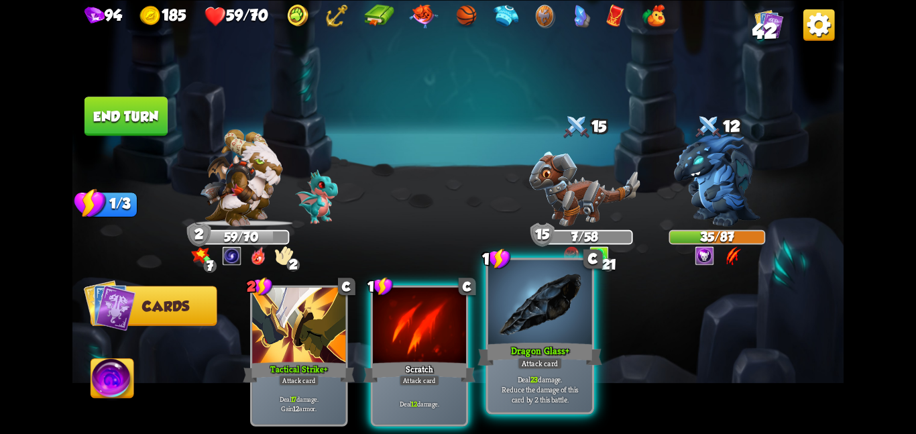
click at [539, 278] on div at bounding box center [540, 303] width 104 height 87
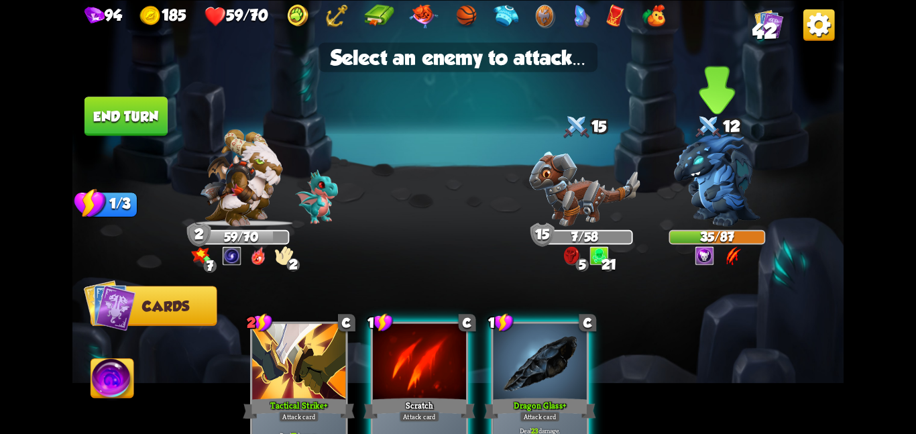
click at [693, 178] on img at bounding box center [717, 179] width 87 height 93
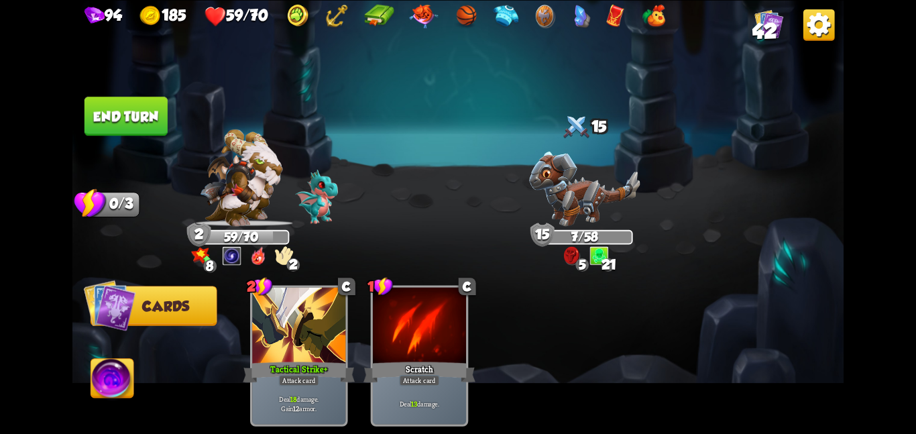
click at [113, 101] on button "End turn" at bounding box center [126, 116] width 83 height 39
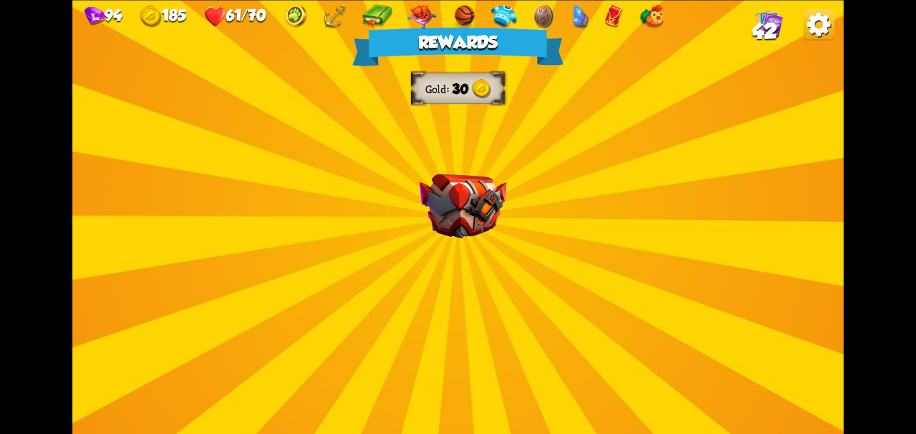
click at [416, 311] on div "Rewards Gold 30 Select a card 1 C Rebound Attack card Deal 8 damage. Put the ne…" at bounding box center [457, 217] width 771 height 434
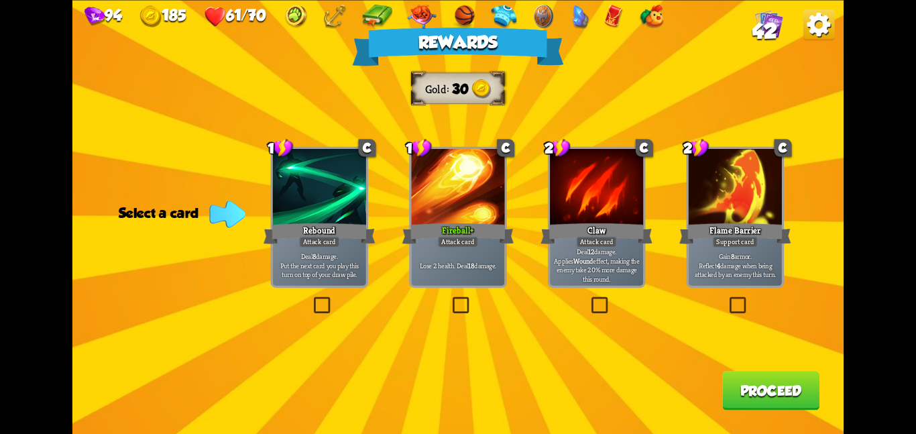
click at [441, 282] on div "Lose 2 health. Deal 18 damage." at bounding box center [457, 265] width 93 height 41
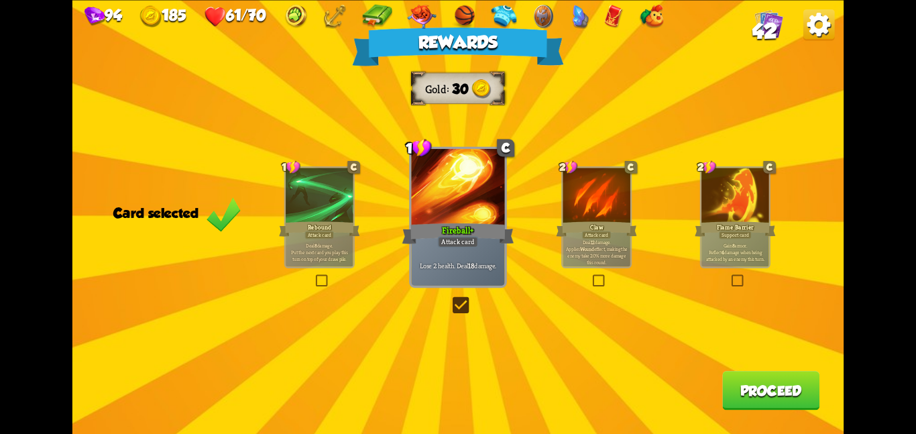
click at [807, 394] on button "Proceed" at bounding box center [771, 390] width 97 height 39
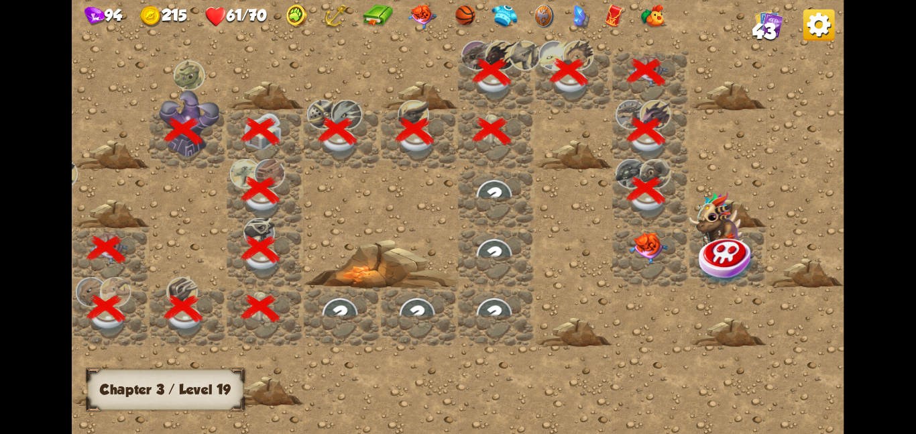
click at [658, 233] on img at bounding box center [648, 247] width 39 height 32
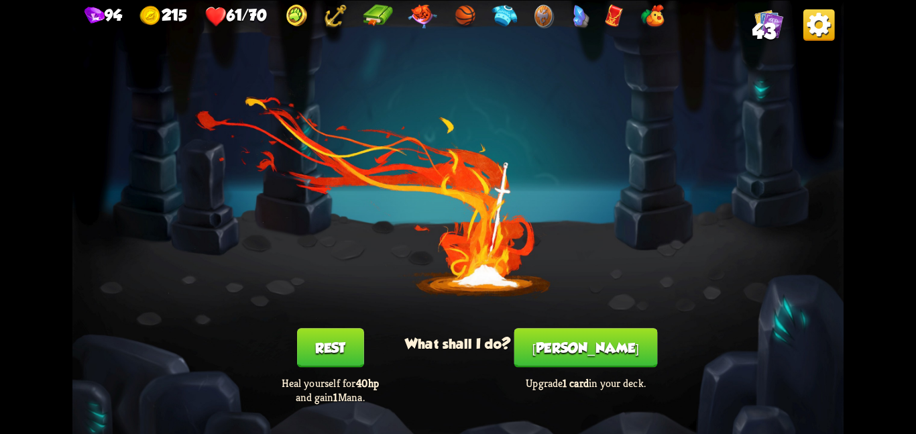
click at [540, 332] on div "[PERSON_NAME] Upgrade 1 card in your deck." at bounding box center [586, 366] width 154 height 76
click at [560, 334] on button "[PERSON_NAME]" at bounding box center [587, 347] width 144 height 39
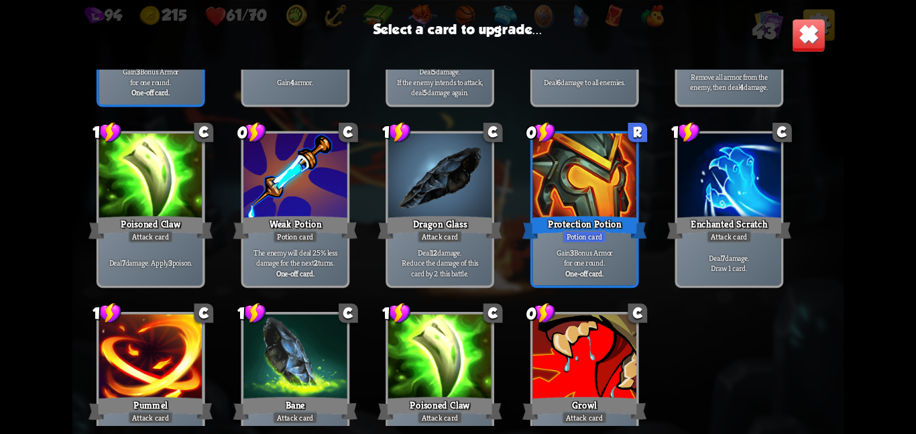
scroll to position [575, 0]
click at [308, 377] on div at bounding box center [296, 358] width 104 height 87
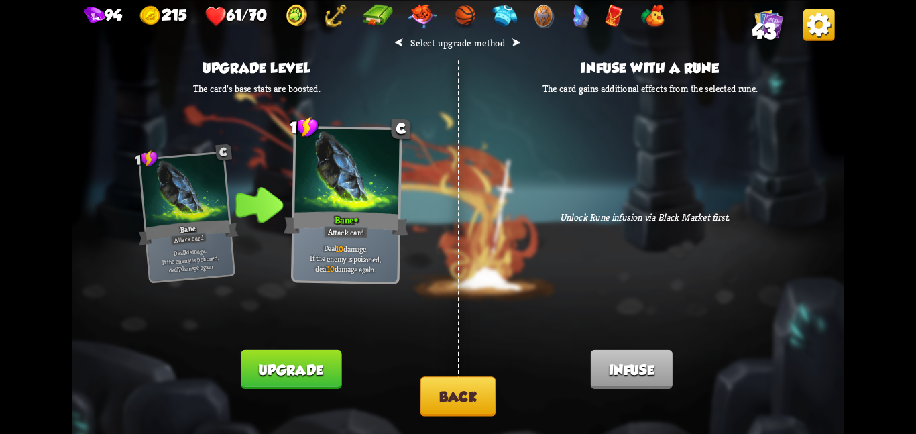
click at [267, 356] on button "Upgrade" at bounding box center [292, 369] width 101 height 39
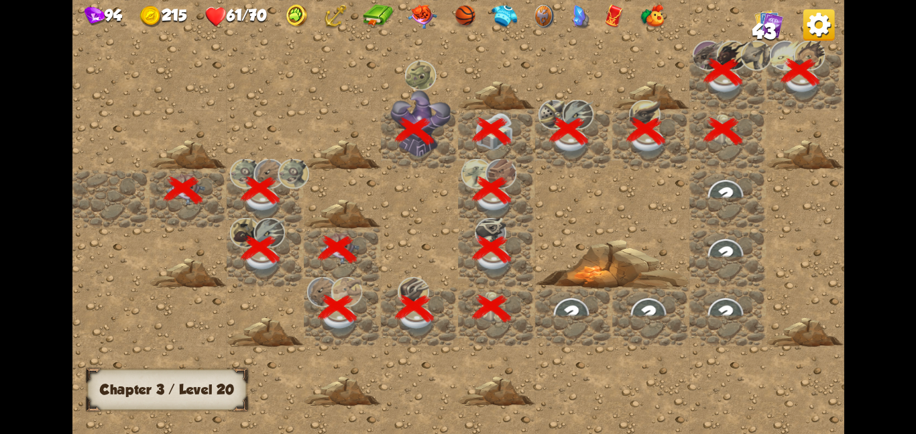
scroll to position [0, 258]
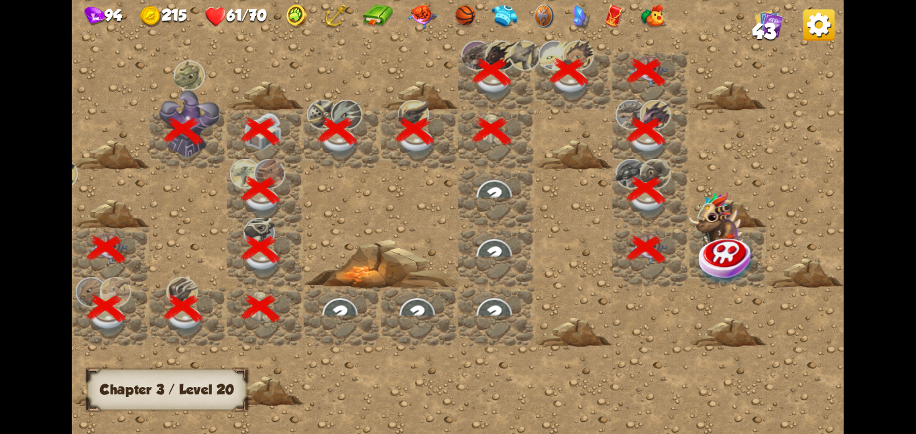
click at [710, 262] on img at bounding box center [727, 260] width 58 height 50
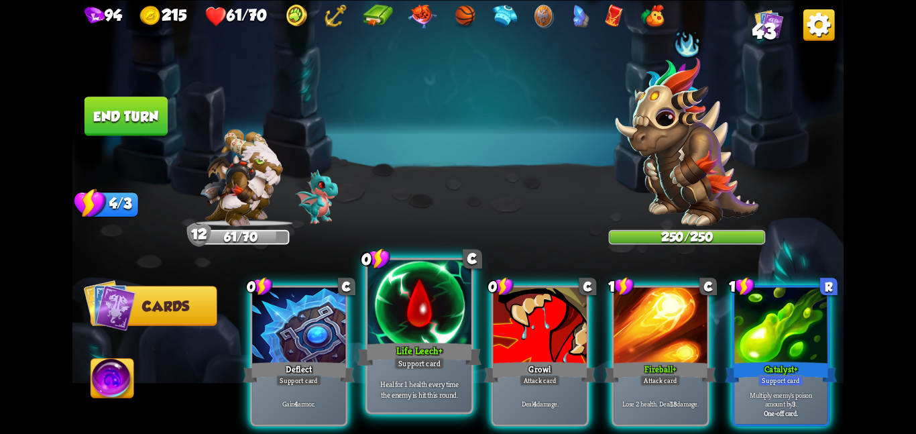
click at [419, 332] on div at bounding box center [420, 303] width 104 height 87
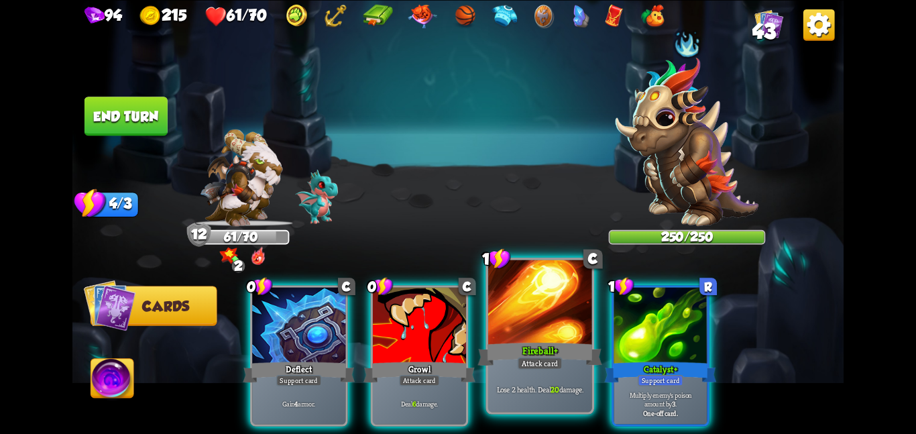
click at [523, 331] on div at bounding box center [540, 303] width 104 height 87
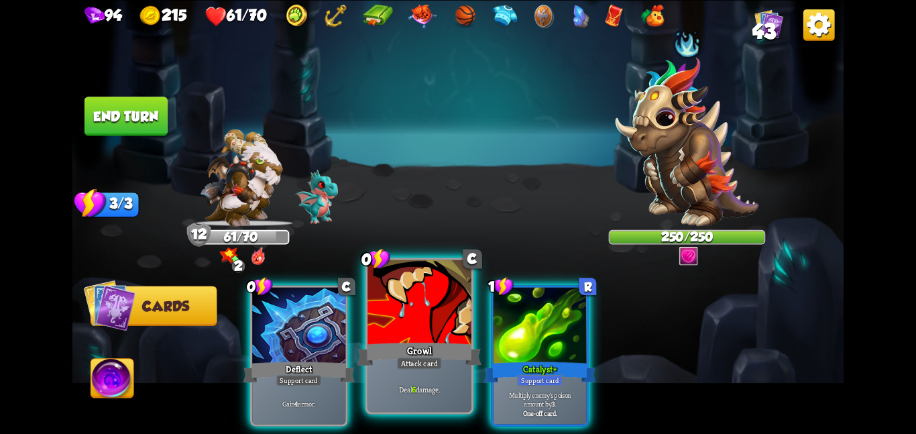
click at [453, 340] on div "Growl" at bounding box center [420, 354] width 124 height 28
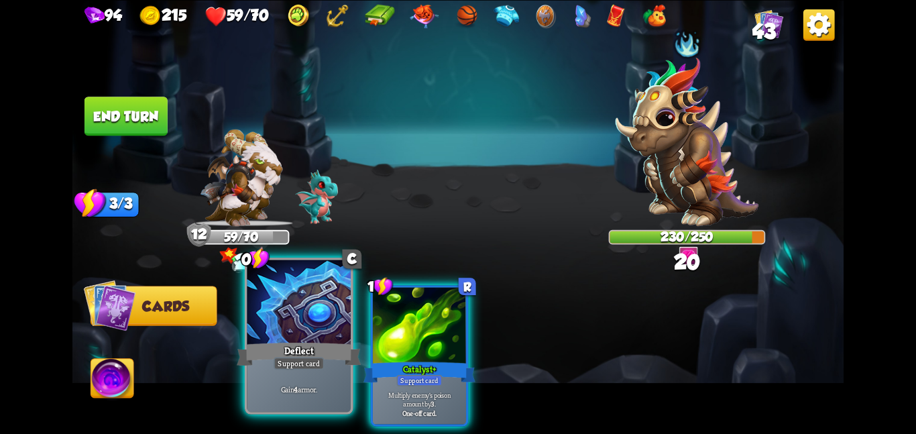
click at [322, 327] on div at bounding box center [299, 303] width 104 height 87
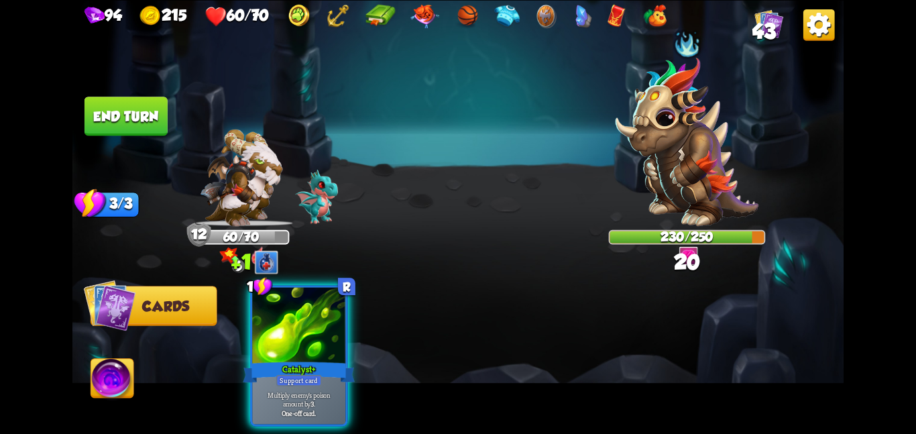
click at [139, 128] on button "End turn" at bounding box center [126, 116] width 83 height 39
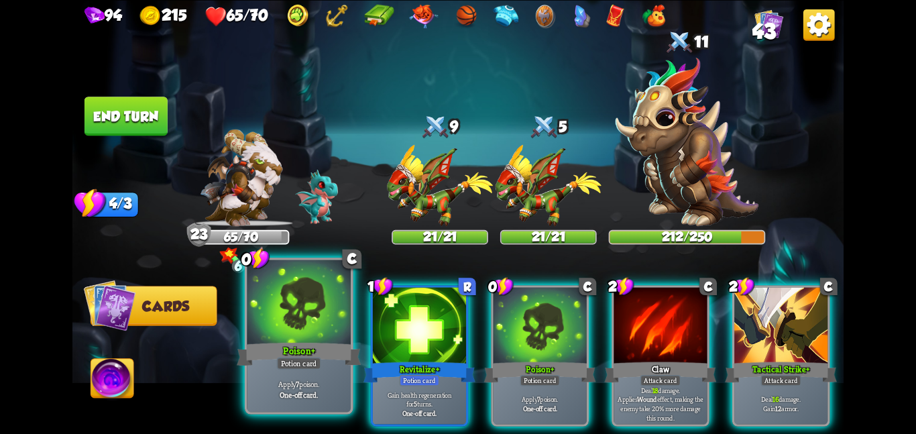
click at [260, 326] on div at bounding box center [299, 303] width 104 height 87
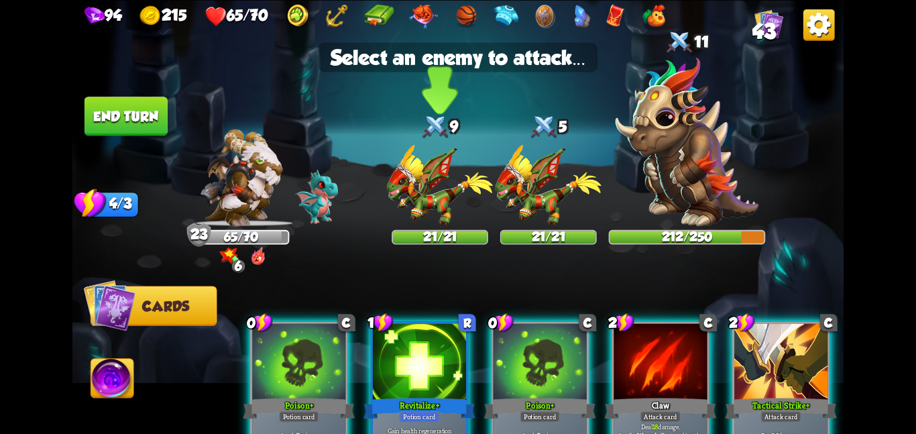
click at [443, 229] on div "21/21" at bounding box center [440, 236] width 97 height 15
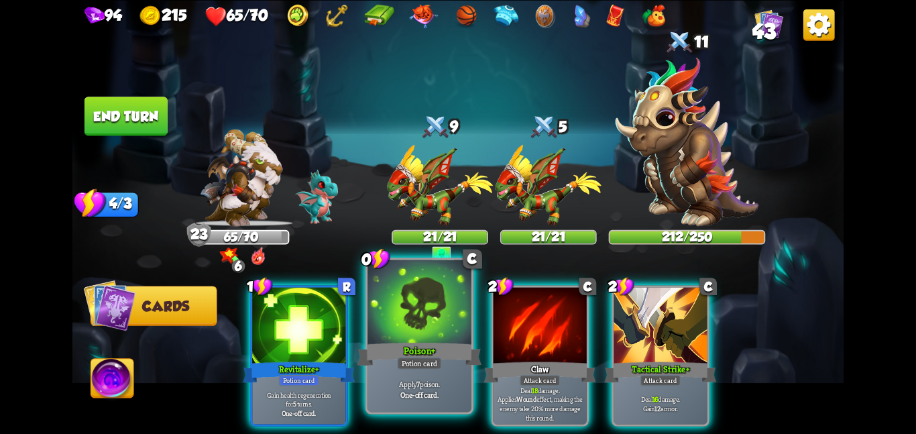
click at [429, 327] on div at bounding box center [420, 303] width 104 height 87
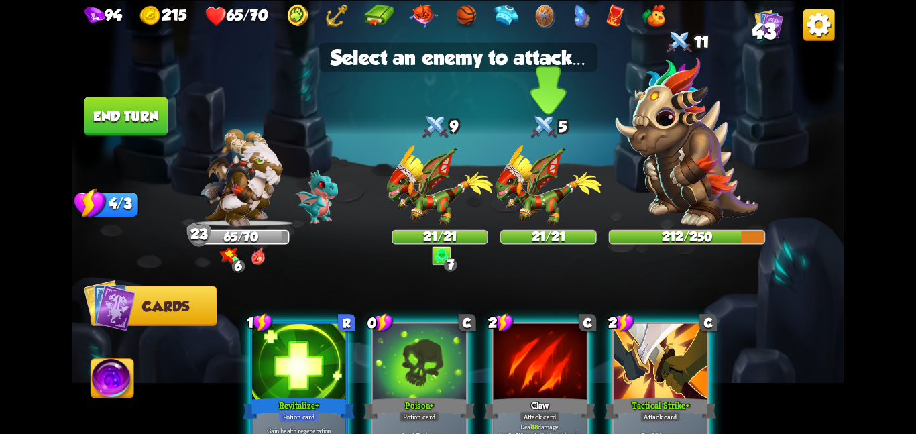
click at [522, 224] on img at bounding box center [549, 185] width 106 height 82
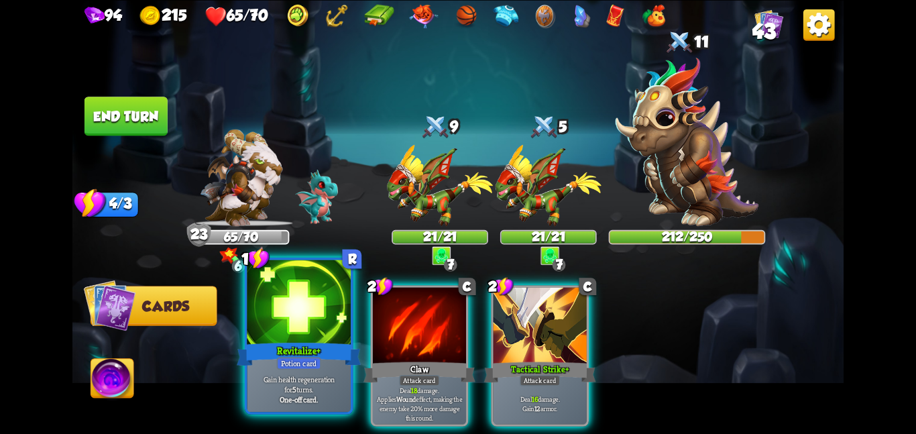
click at [320, 321] on div at bounding box center [299, 303] width 104 height 87
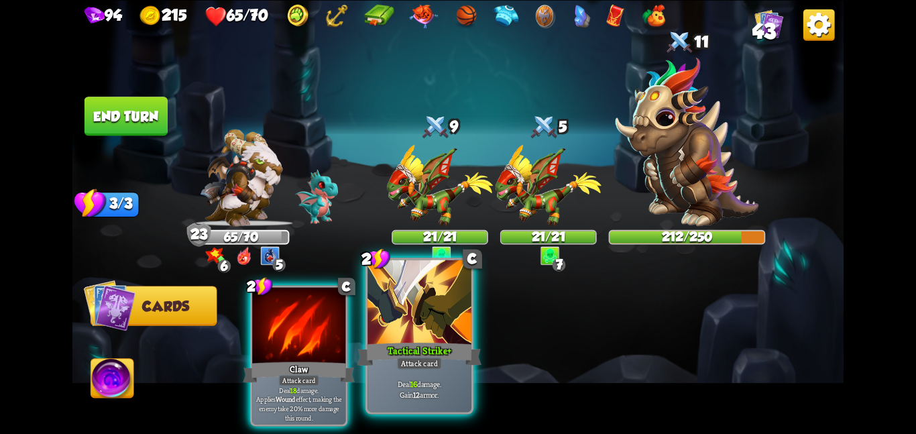
click at [446, 310] on div at bounding box center [420, 303] width 104 height 87
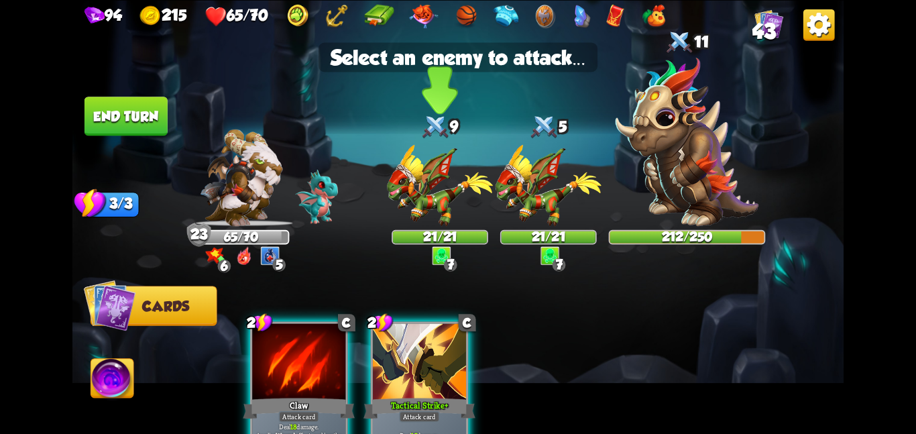
click at [447, 179] on img at bounding box center [440, 185] width 106 height 82
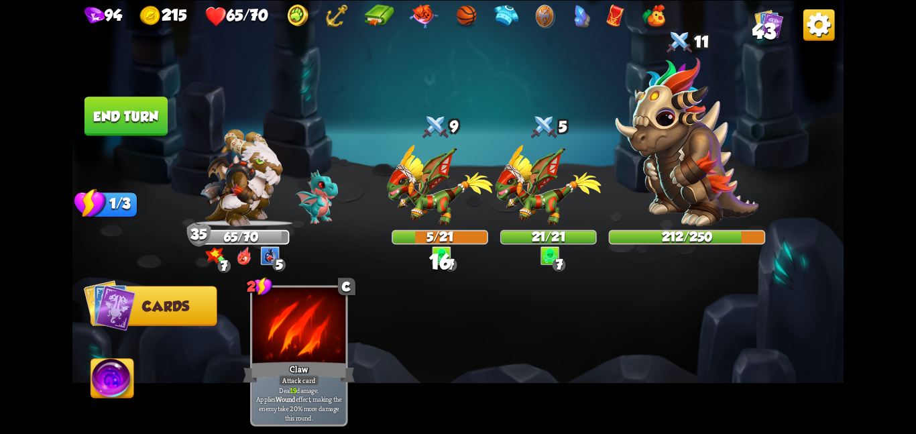
click at [111, 97] on button "End turn" at bounding box center [126, 116] width 83 height 39
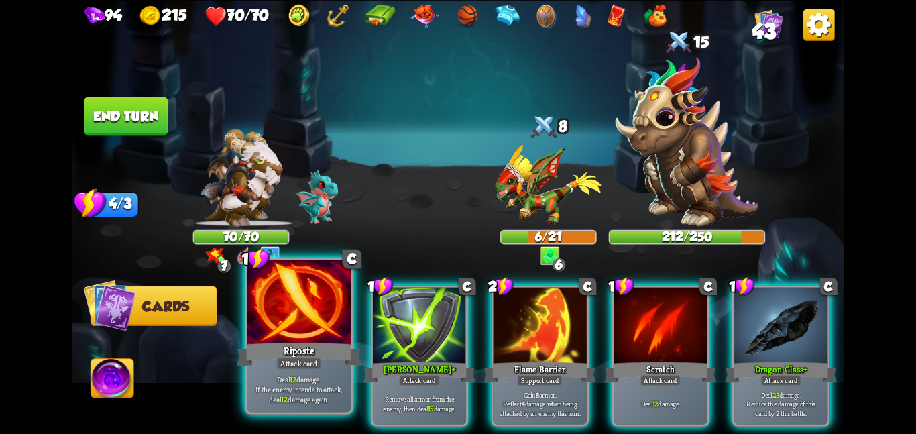
click at [329, 329] on div at bounding box center [299, 303] width 104 height 87
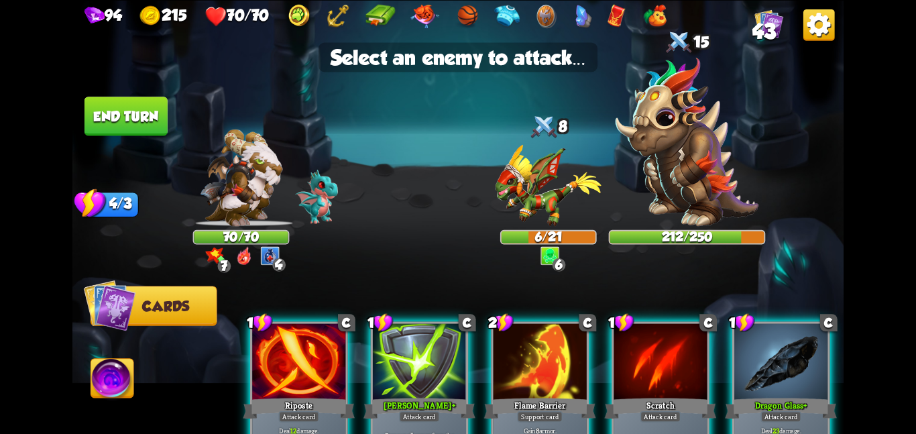
click at [323, 346] on div at bounding box center [298, 362] width 93 height 78
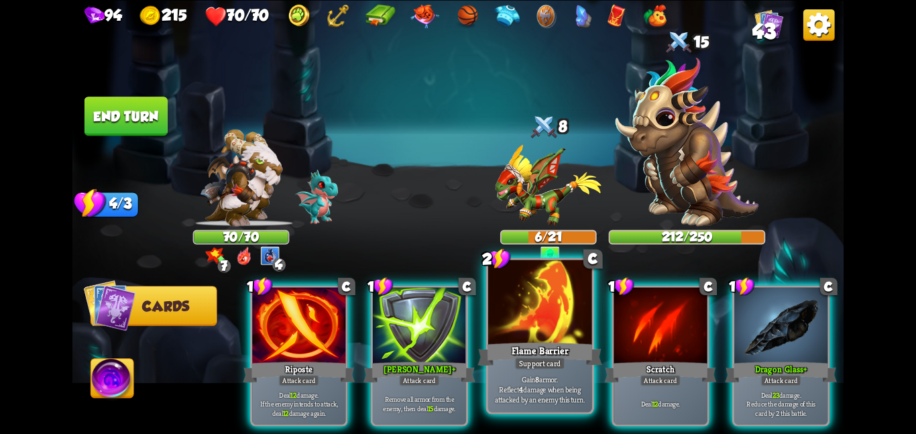
click at [547, 384] on p "Gain 8 armor. Reflect 4 damage when being attacked by an enemy this turn." at bounding box center [540, 389] width 99 height 31
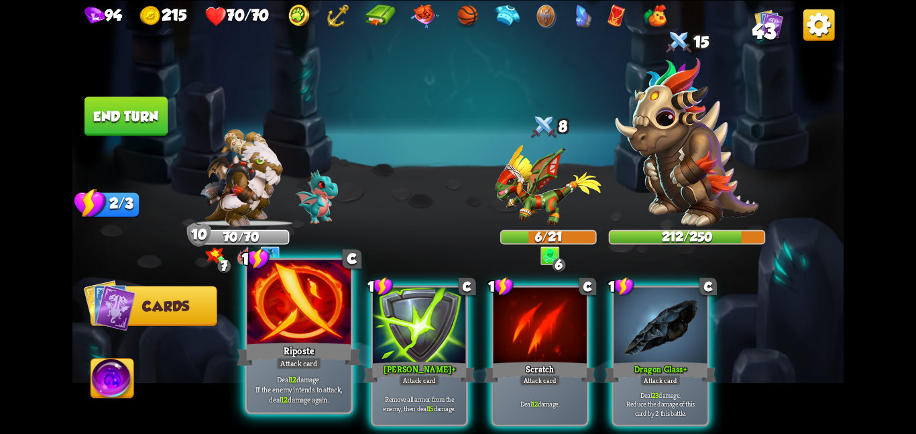
click at [288, 322] on div at bounding box center [299, 303] width 104 height 87
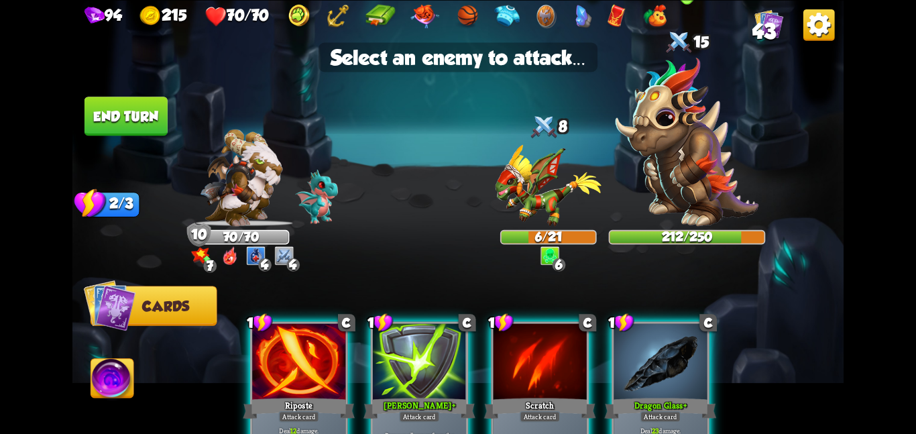
click at [703, 137] on img at bounding box center [687, 141] width 143 height 169
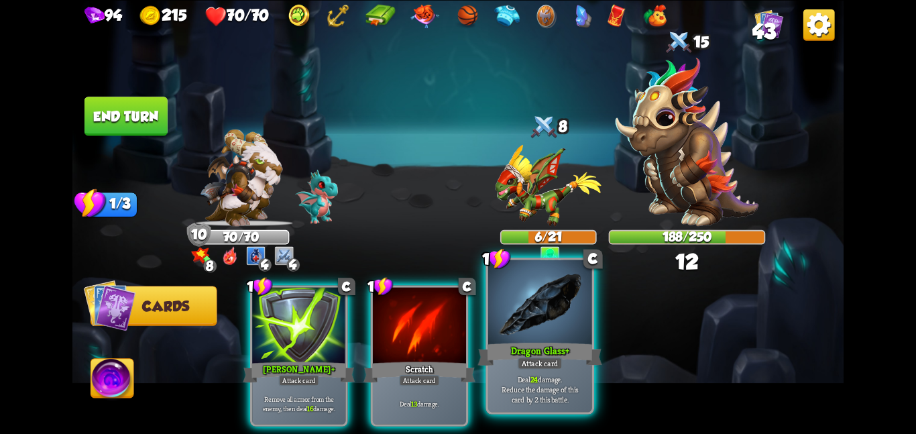
click at [535, 361] on div "Attack card" at bounding box center [540, 363] width 45 height 13
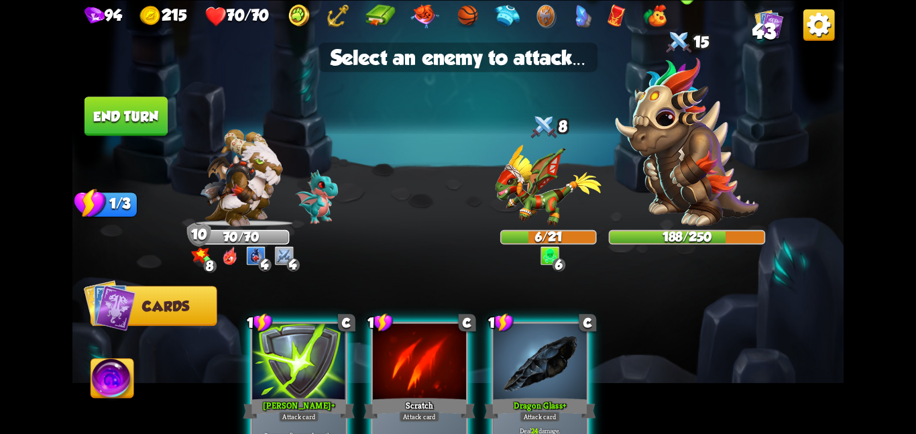
click at [648, 195] on img at bounding box center [687, 141] width 143 height 169
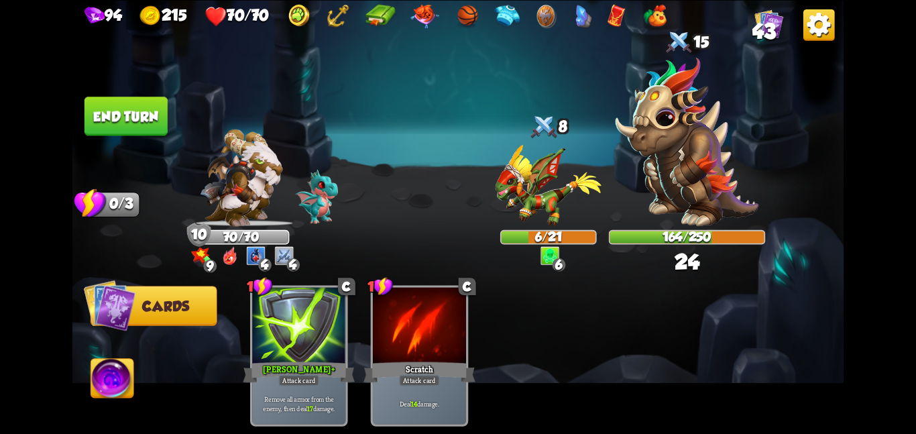
click at [156, 91] on img at bounding box center [457, 217] width 771 height 434
click at [153, 100] on button "End turn" at bounding box center [126, 116] width 83 height 39
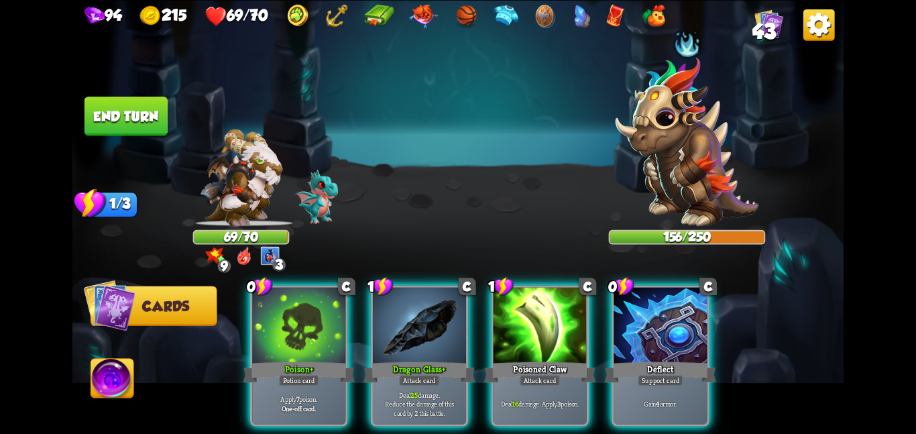
click at [242, 327] on div "0 C Poison + Potion card Apply 7 poison. One-off card. 1 C Dragon Glass + Attac…" at bounding box center [535, 337] width 617 height 193
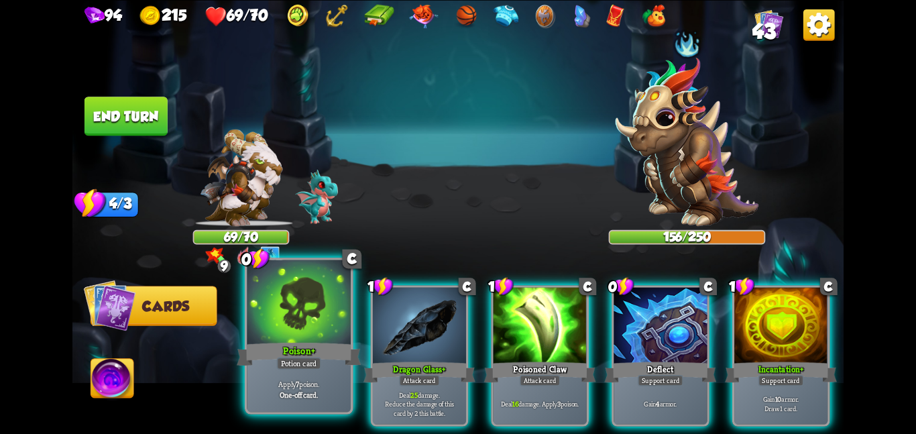
click at [273, 325] on div at bounding box center [299, 303] width 104 height 87
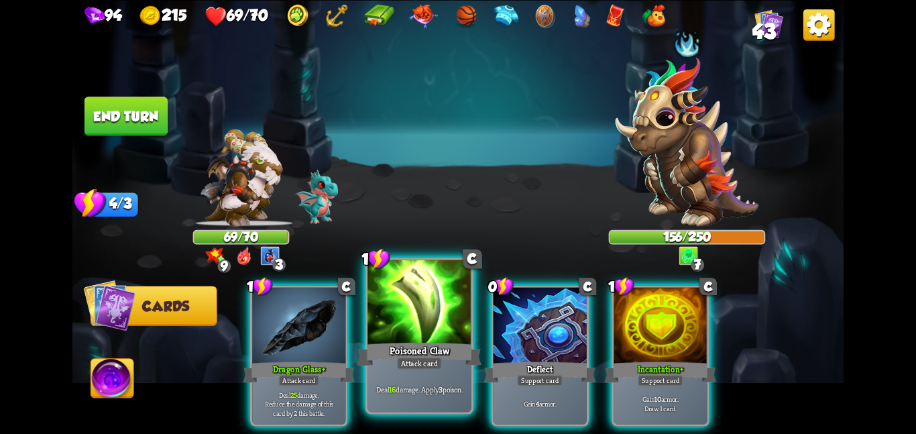
click at [384, 354] on div "Poisoned Claw" at bounding box center [420, 354] width 124 height 28
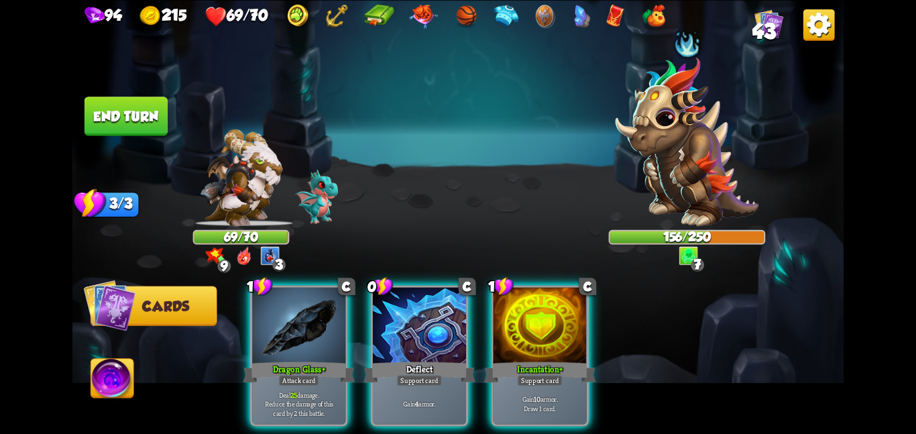
click at [384, 360] on div "Deflect" at bounding box center [420, 372] width 112 height 25
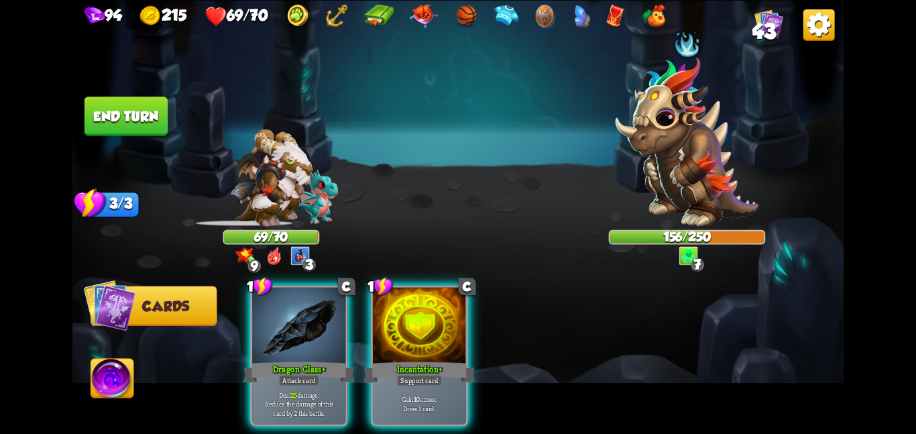
click at [384, 360] on div "Incantation +" at bounding box center [420, 372] width 112 height 25
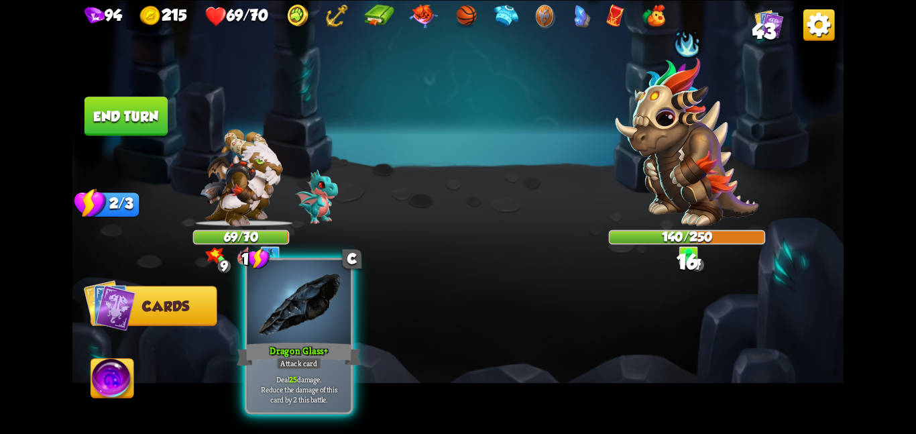
click at [323, 345] on div "Dragon Glass +" at bounding box center [299, 354] width 124 height 28
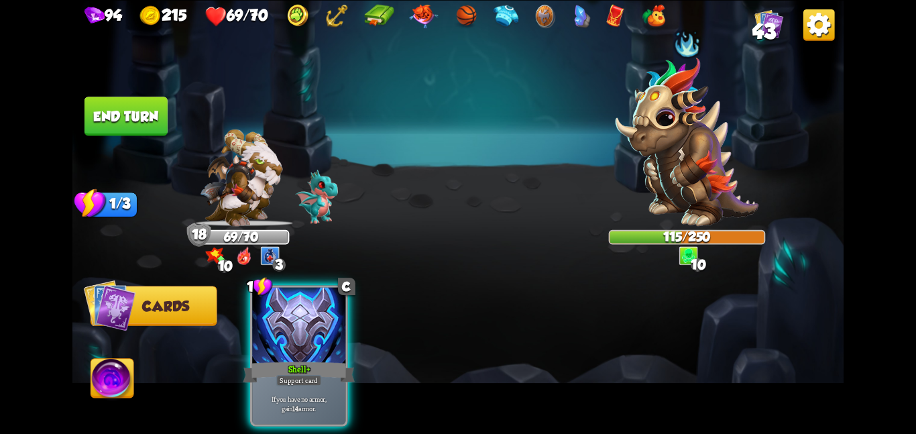
click at [155, 85] on img at bounding box center [457, 217] width 771 height 434
click at [154, 110] on button "End turn" at bounding box center [126, 116] width 83 height 39
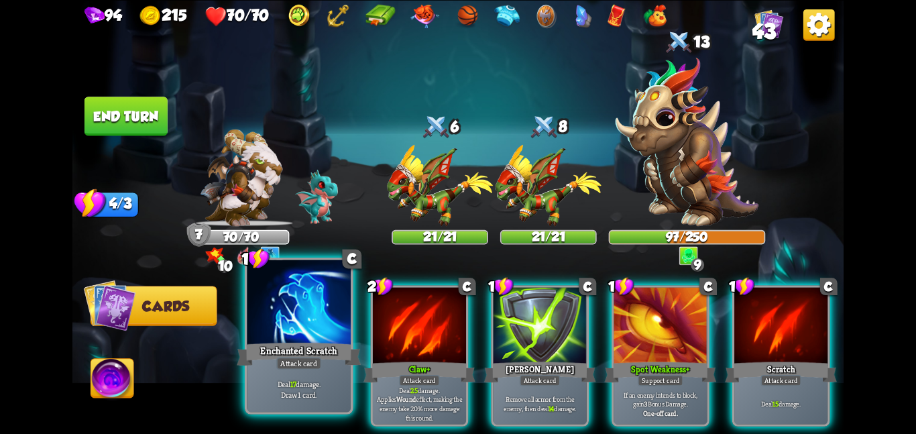
click at [309, 322] on div at bounding box center [299, 303] width 104 height 87
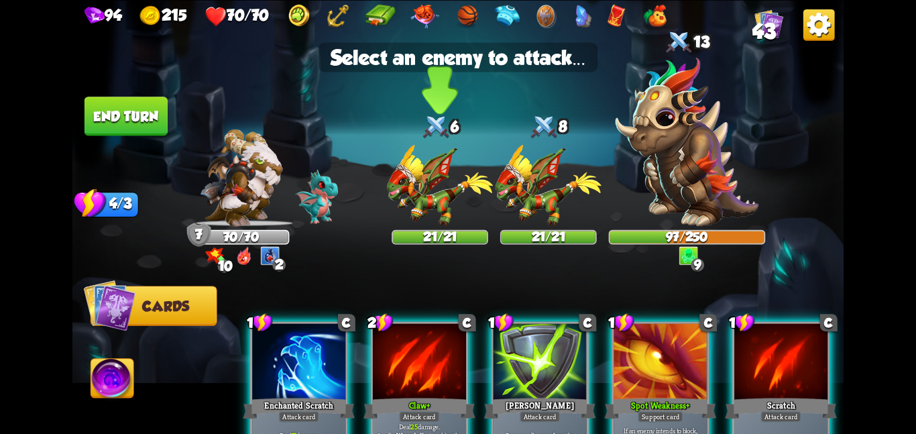
click at [447, 225] on img at bounding box center [440, 185] width 106 height 82
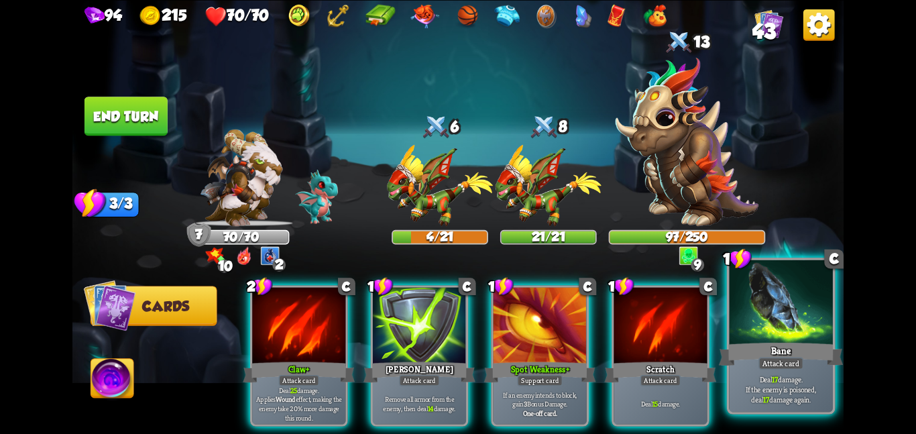
click at [741, 299] on div at bounding box center [781, 303] width 104 height 87
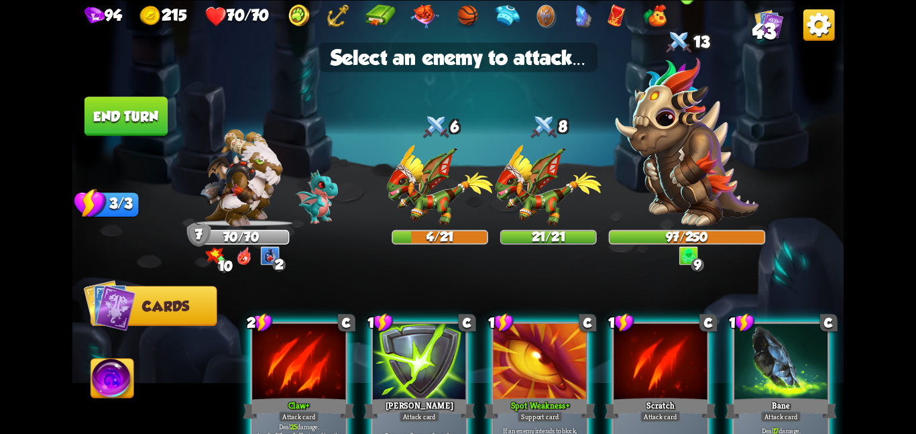
click at [659, 146] on img at bounding box center [687, 141] width 143 height 169
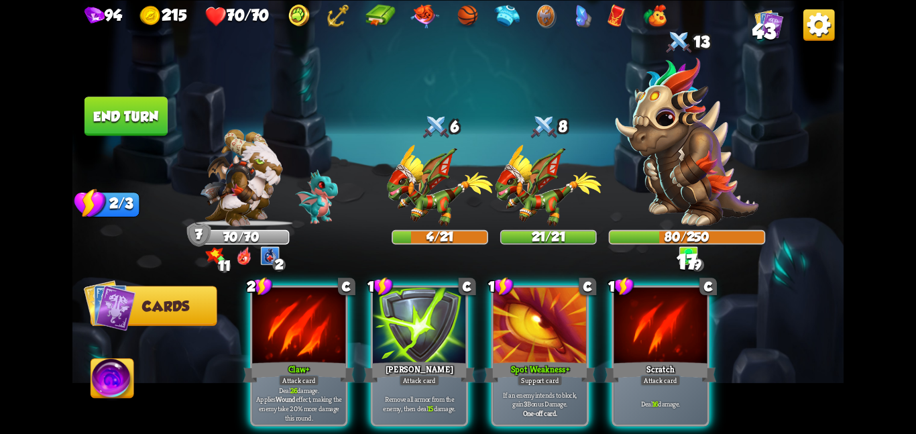
click at [126, 117] on button "End turn" at bounding box center [126, 116] width 83 height 39
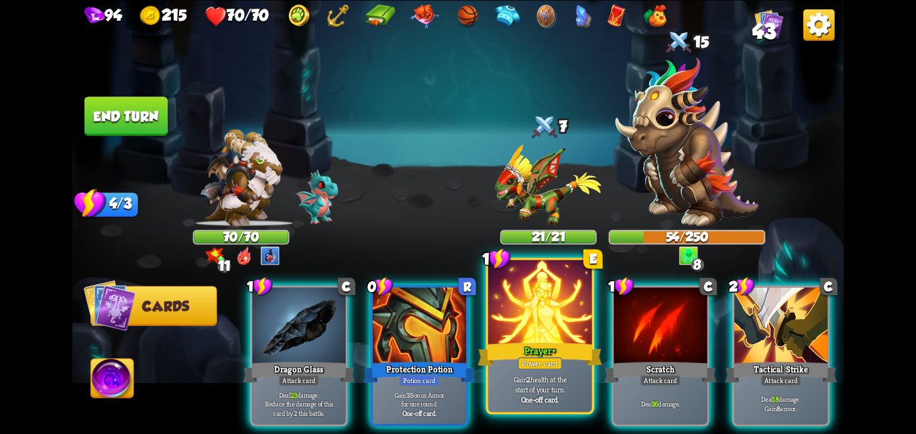
click at [537, 352] on div "Prayer +" at bounding box center [540, 354] width 124 height 28
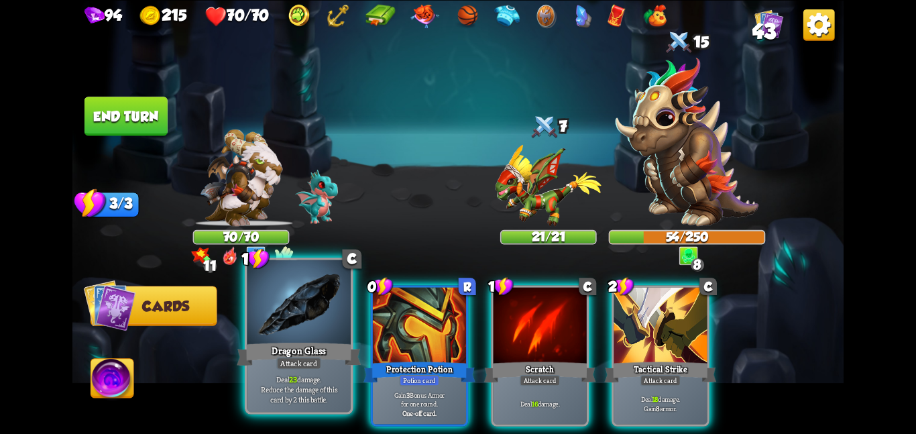
click at [338, 316] on div at bounding box center [299, 303] width 104 height 87
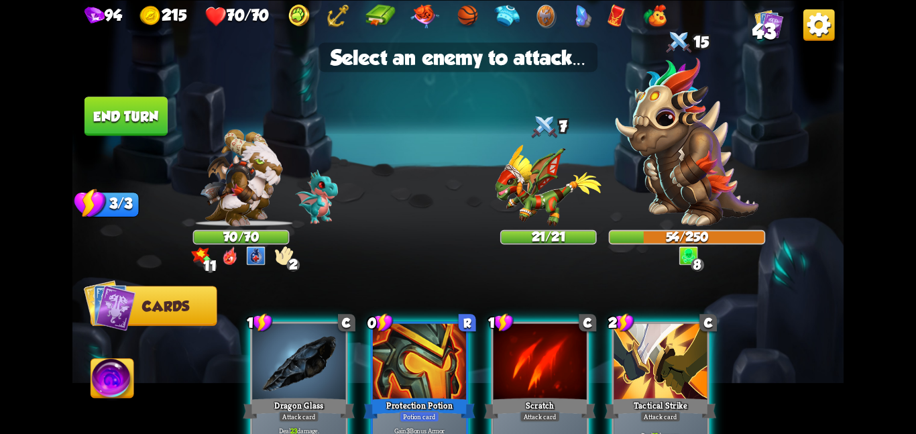
click at [338, 316] on div "C" at bounding box center [346, 322] width 17 height 17
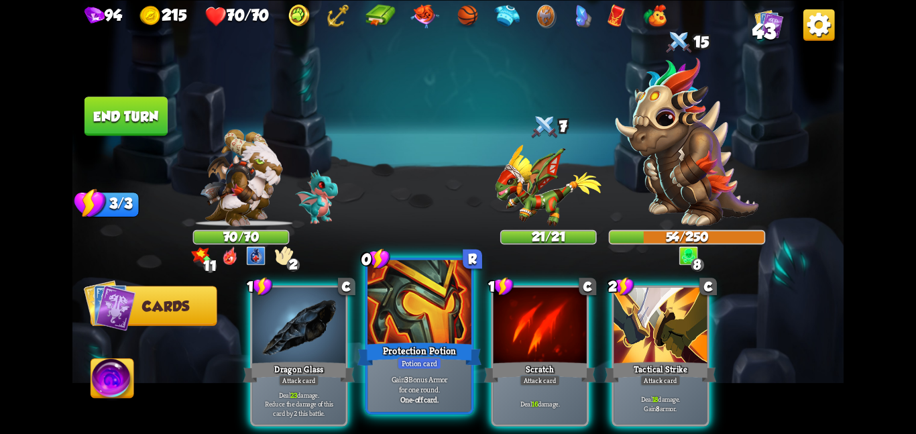
click at [420, 327] on div at bounding box center [420, 303] width 104 height 87
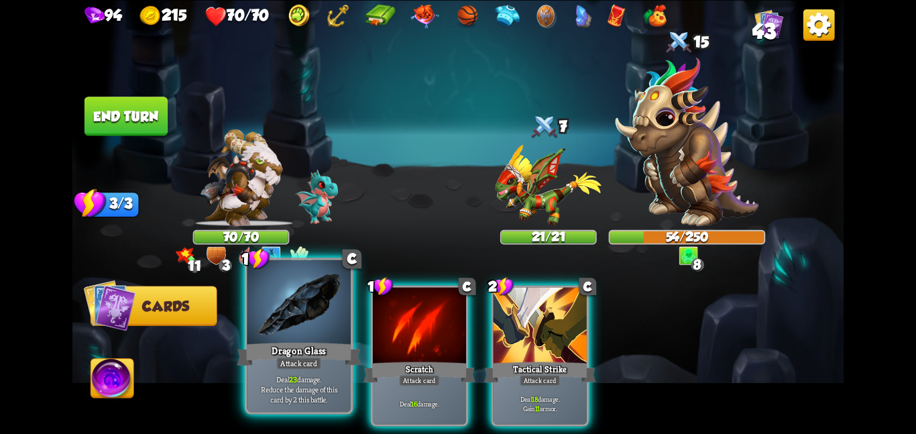
click at [295, 351] on div "Dragon Glass" at bounding box center [299, 354] width 124 height 28
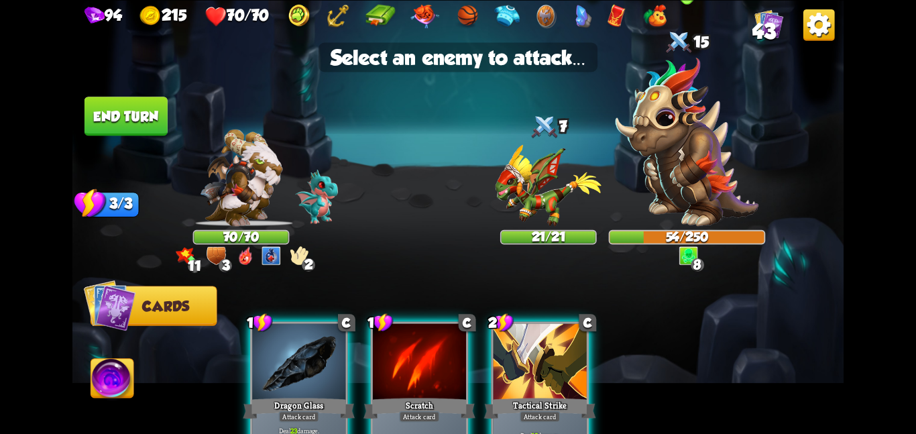
click at [675, 193] on img at bounding box center [687, 141] width 143 height 169
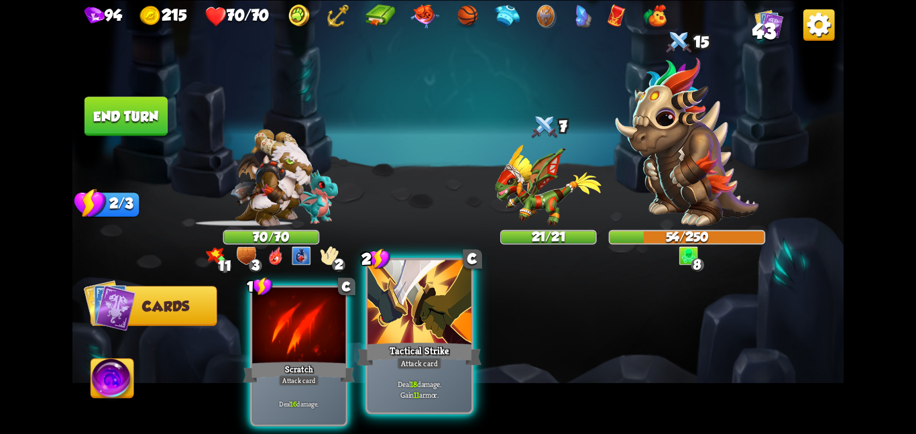
click at [375, 359] on div "Tactical Strike" at bounding box center [420, 354] width 124 height 28
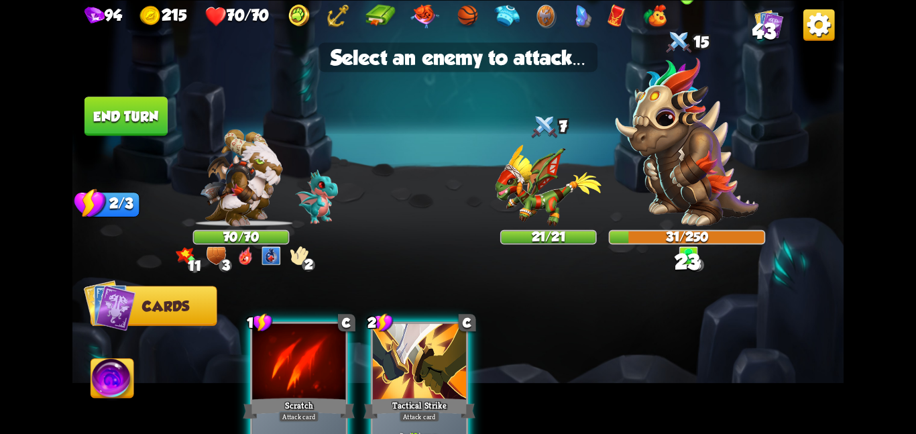
click at [702, 192] on img at bounding box center [687, 141] width 143 height 169
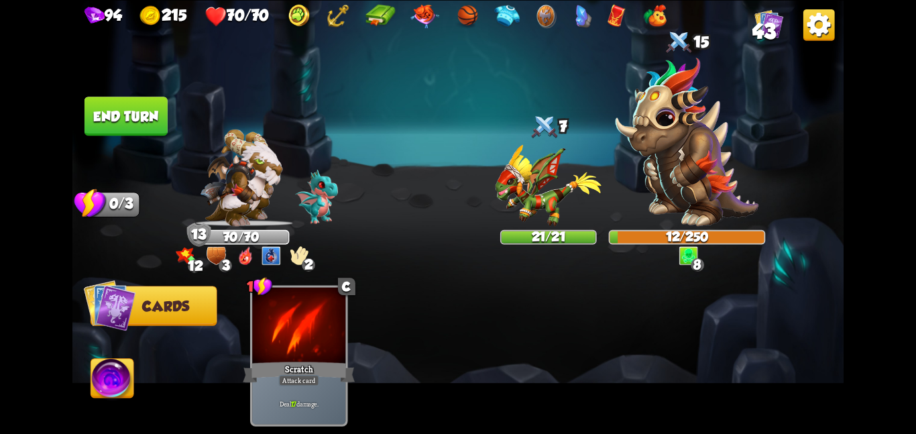
click at [107, 376] on img at bounding box center [112, 381] width 43 height 44
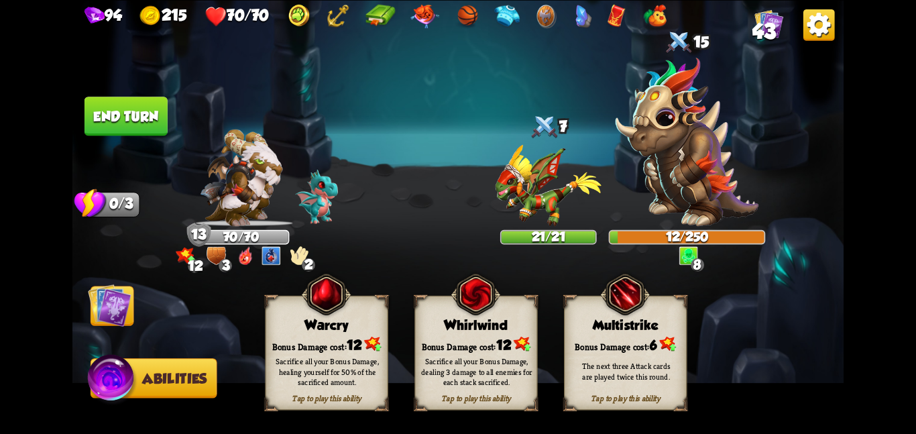
click at [458, 330] on div "Tap to play this ability Whirlwind Bonus Damage cost: 12 Sacrifice all your Bon…" at bounding box center [476, 352] width 123 height 115
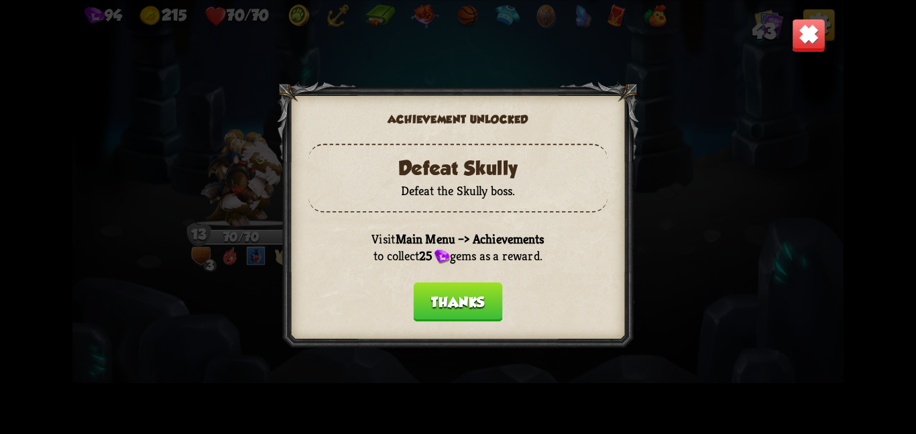
click at [476, 297] on button "Thanks" at bounding box center [458, 301] width 89 height 39
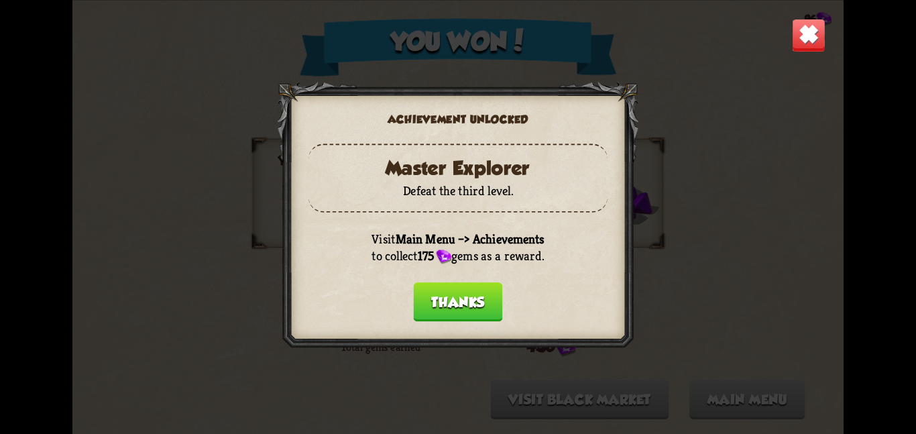
click at [476, 297] on button "Thanks" at bounding box center [458, 301] width 89 height 39
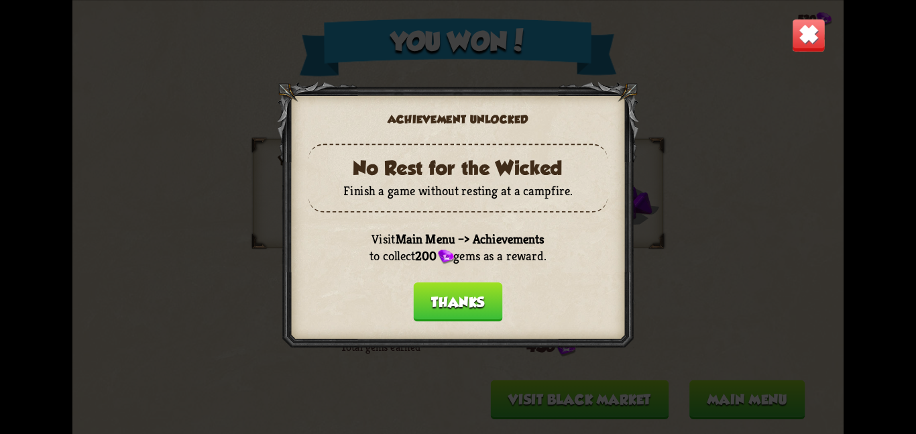
click at [476, 297] on button "Thanks" at bounding box center [458, 301] width 89 height 39
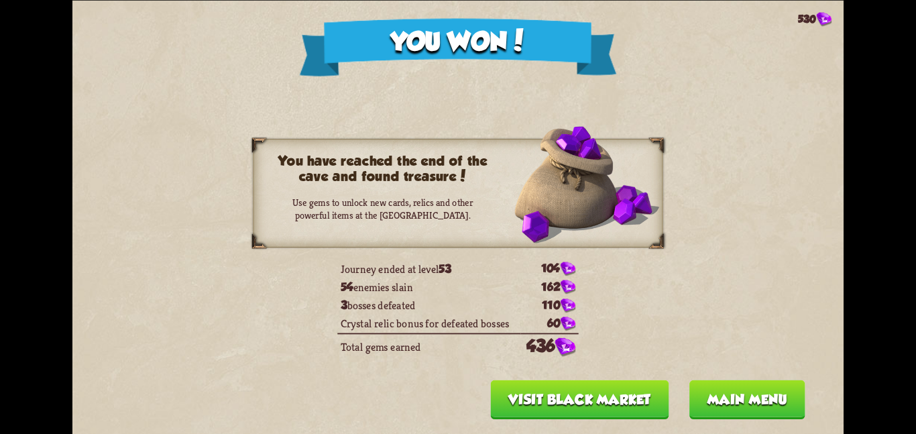
click at [592, 394] on button "Visit Black Market" at bounding box center [580, 399] width 178 height 39
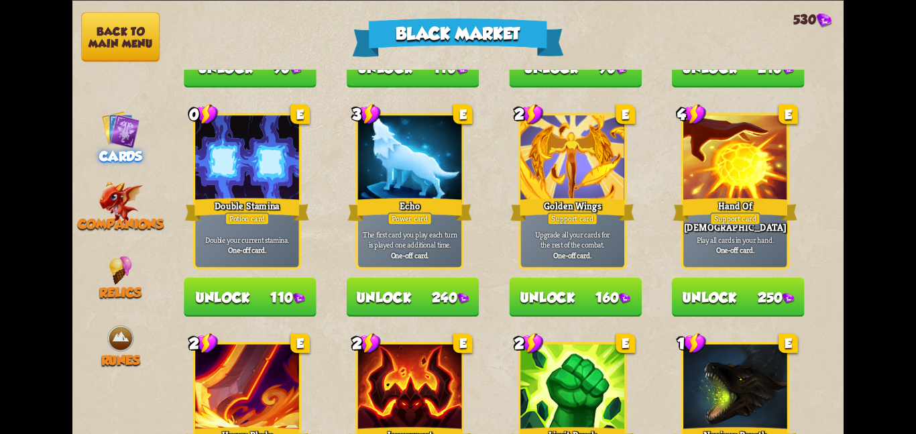
scroll to position [1002, 0]
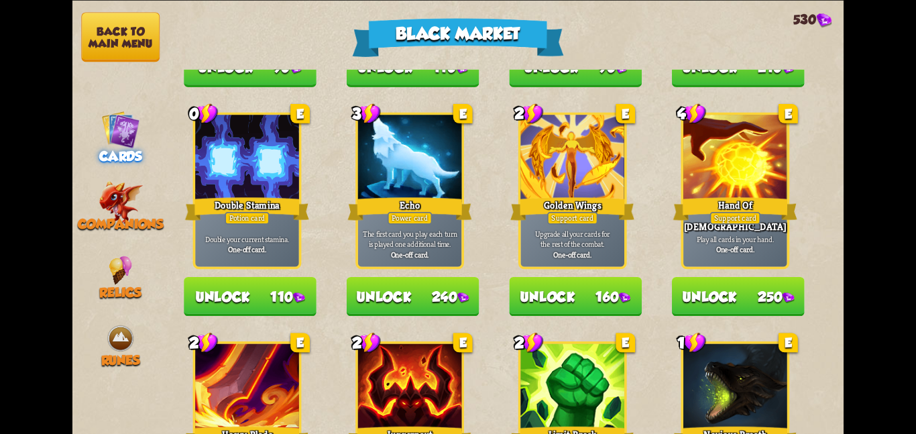
click at [212, 280] on button "Unlock 110" at bounding box center [250, 295] width 133 height 39
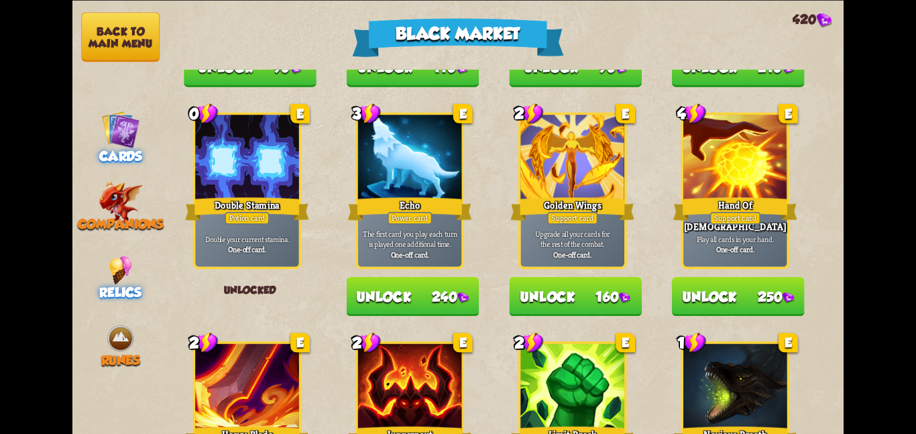
click at [103, 263] on div "Relics" at bounding box center [120, 278] width 97 height 44
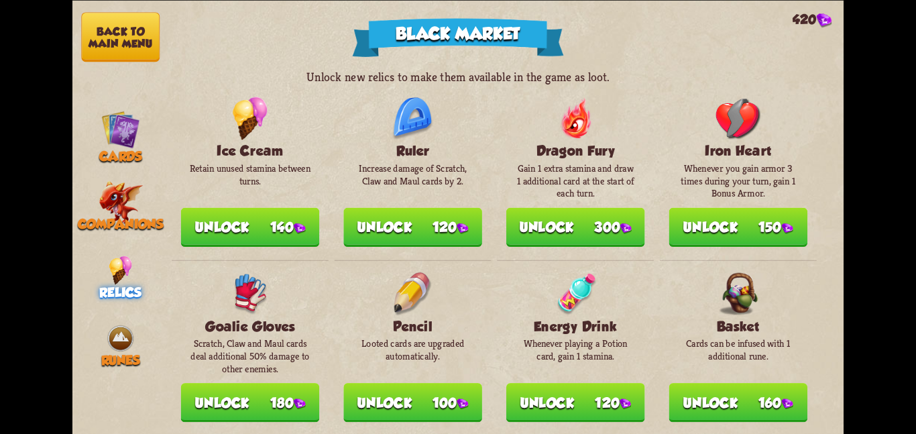
click at [264, 215] on button "Unlock 140" at bounding box center [250, 226] width 139 height 39
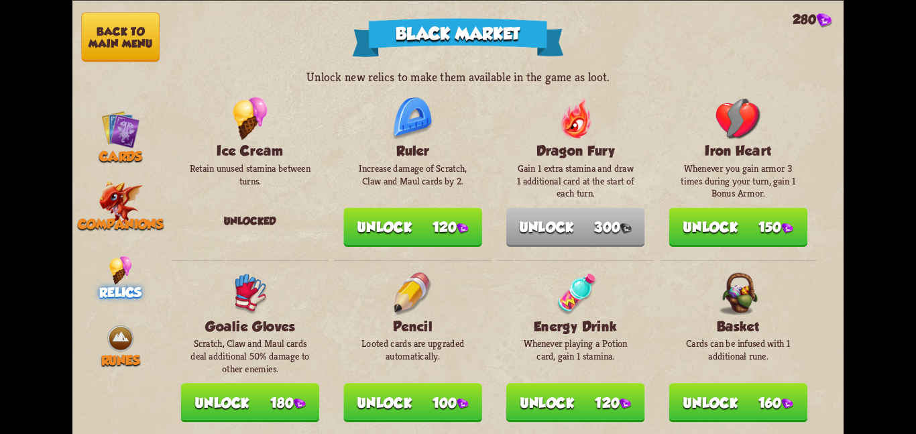
click at [111, 27] on button "Back to main menu" at bounding box center [120, 37] width 78 height 50
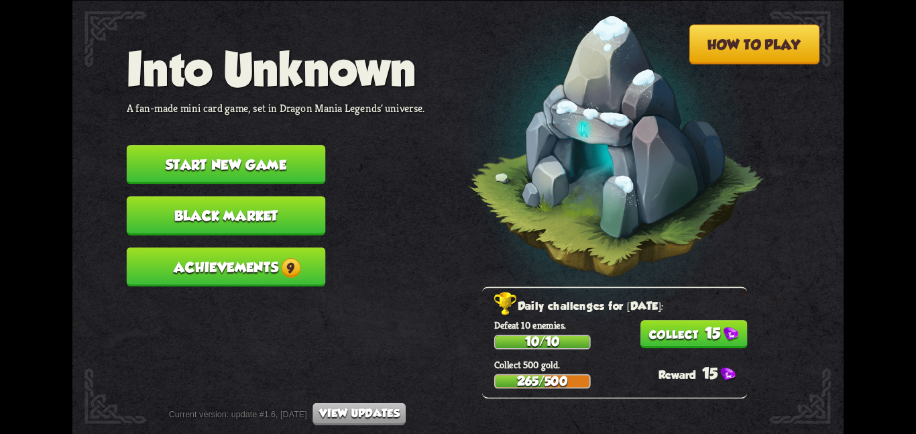
click at [215, 247] on button "Achievements 9" at bounding box center [226, 266] width 199 height 39
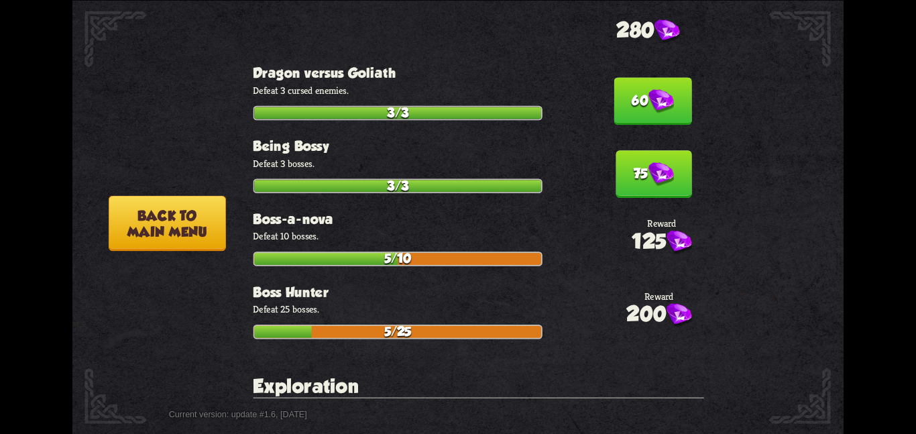
scroll to position [447, 0]
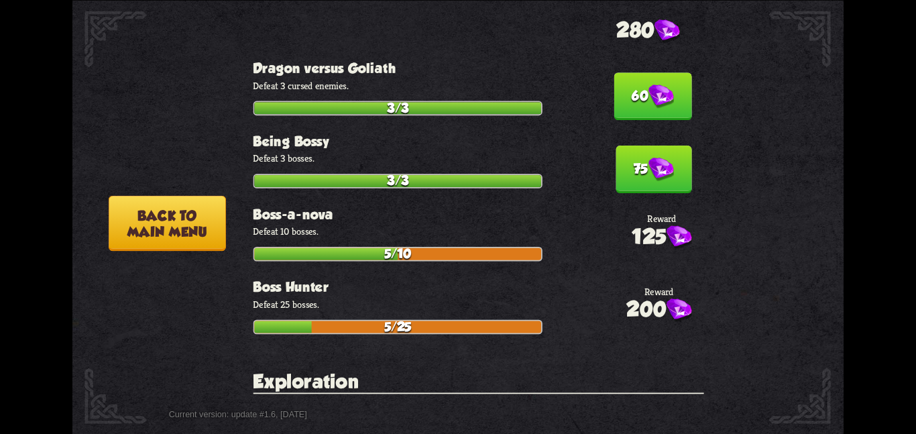
click at [625, 88] on button "60" at bounding box center [653, 96] width 78 height 48
click at [629, 133] on h3 "Being Bossy" at bounding box center [478, 140] width 451 height 15
click at [630, 146] on button "75" at bounding box center [654, 170] width 76 height 48
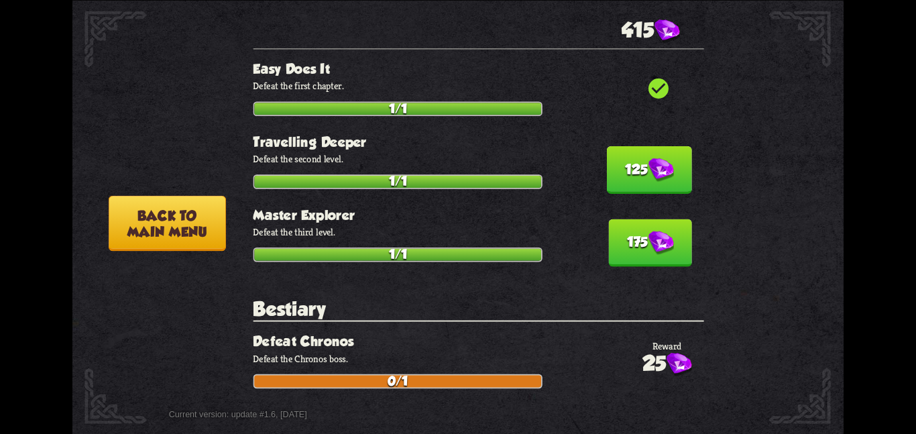
scroll to position [832, 0]
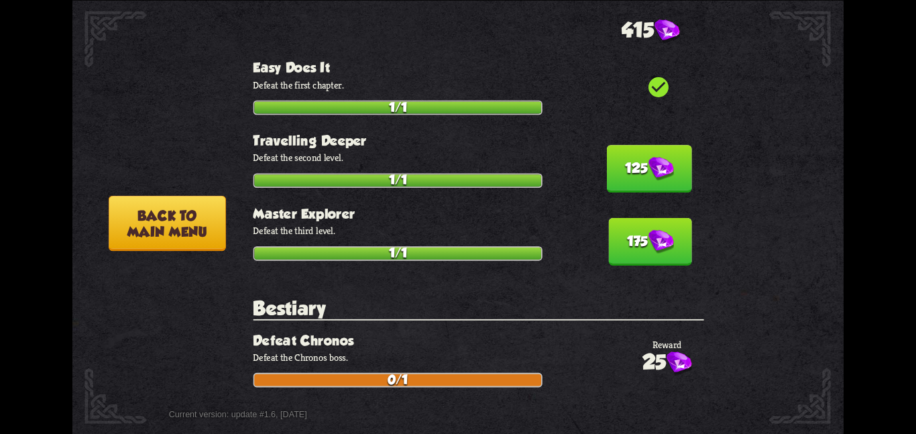
click at [630, 145] on button "125" at bounding box center [649, 169] width 85 height 48
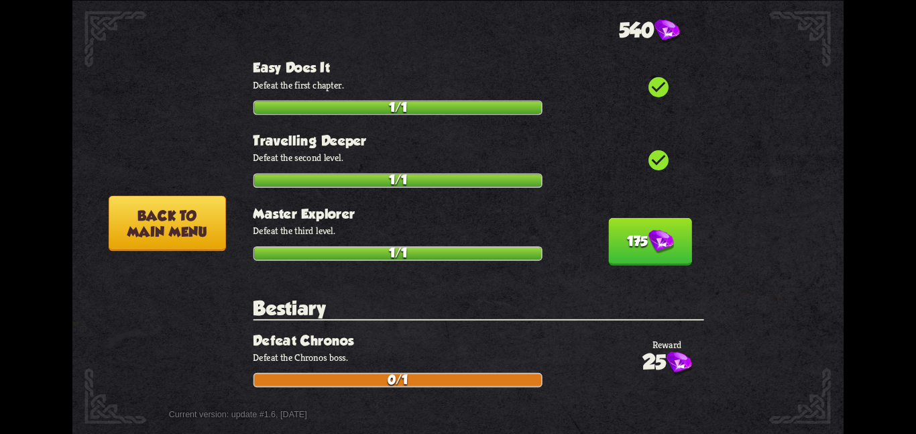
click at [632, 217] on button "175" at bounding box center [650, 241] width 83 height 48
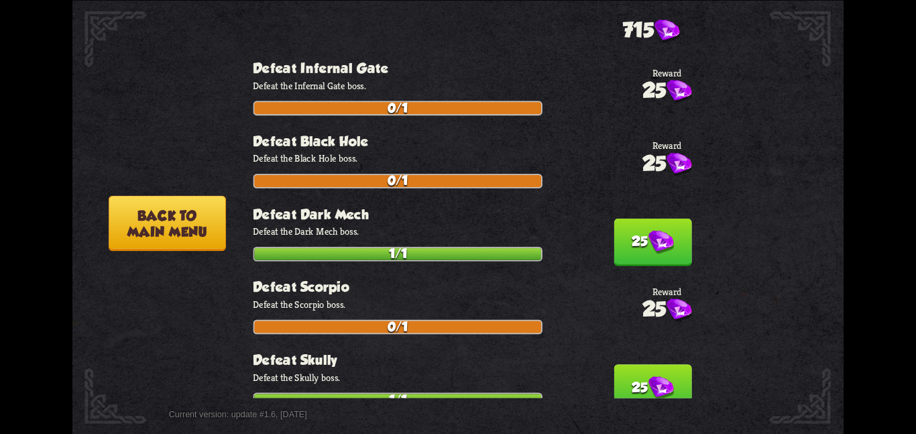
scroll to position [1468, 0]
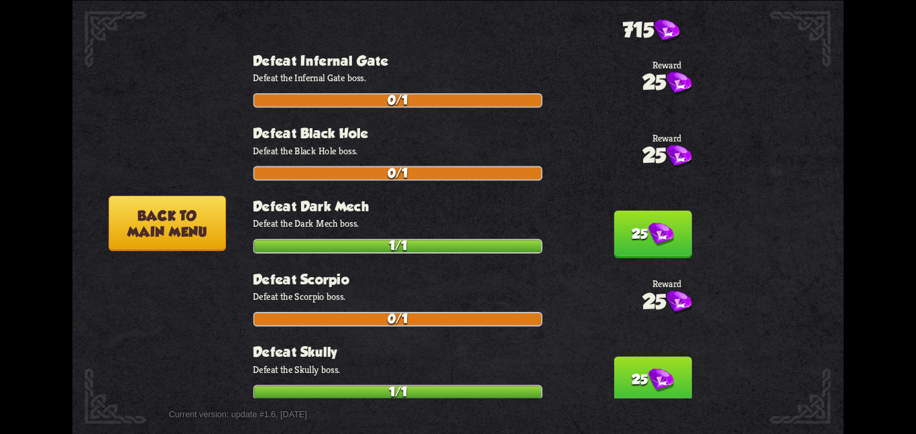
click at [632, 193] on section "Bestiary 25 Defeat Chronos Defeat the Chronos boss. 0/1 check_circle Defeat [PE…" at bounding box center [478, 135] width 451 height 820
click at [646, 211] on button "25" at bounding box center [653, 235] width 78 height 48
click at [652, 368] on img at bounding box center [661, 380] width 25 height 24
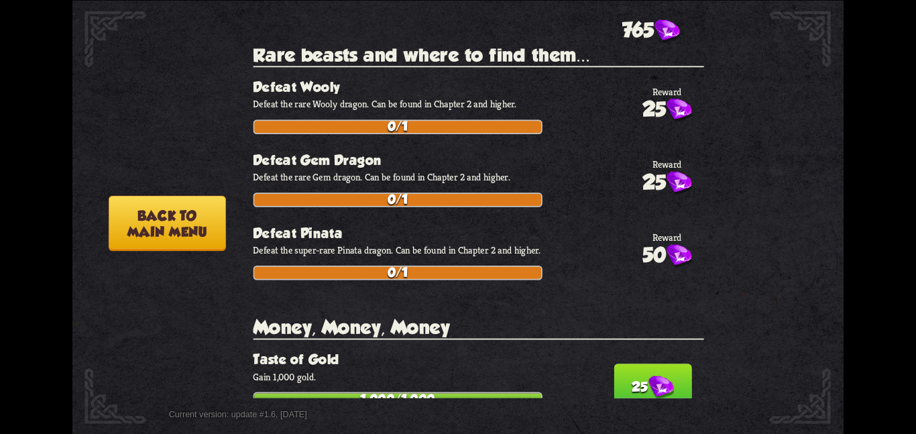
click at [652, 364] on button "25" at bounding box center [653, 388] width 78 height 48
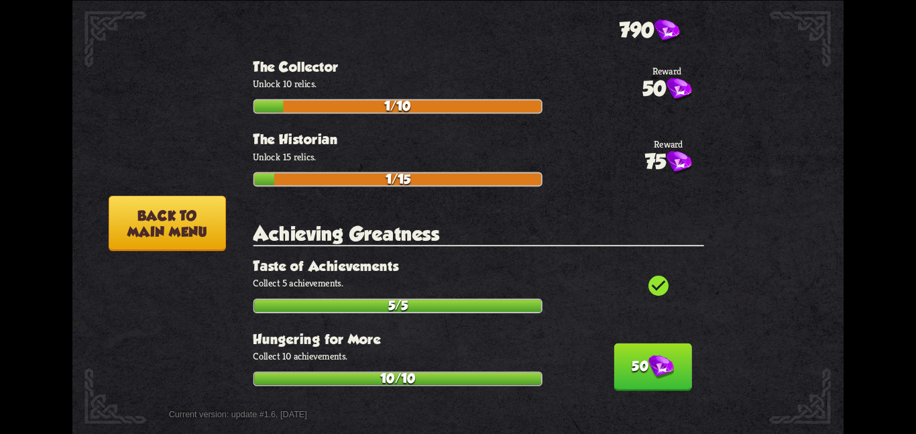
click at [649, 355] on img at bounding box center [661, 367] width 25 height 24
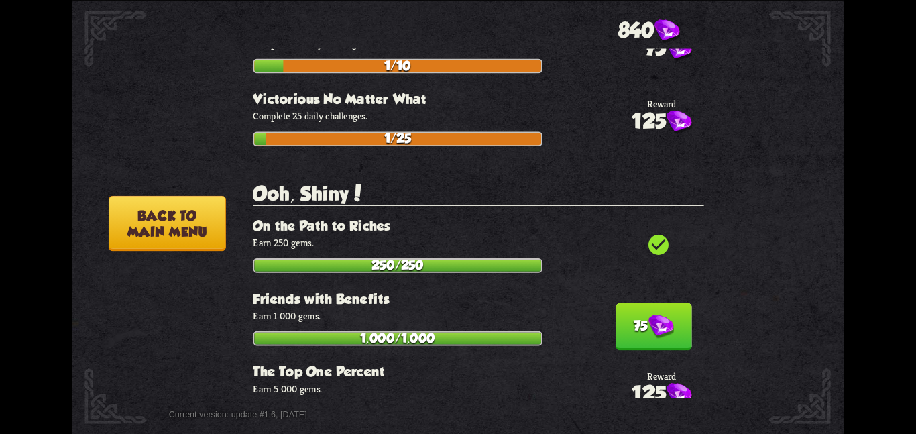
click at [649, 315] on img at bounding box center [661, 327] width 25 height 24
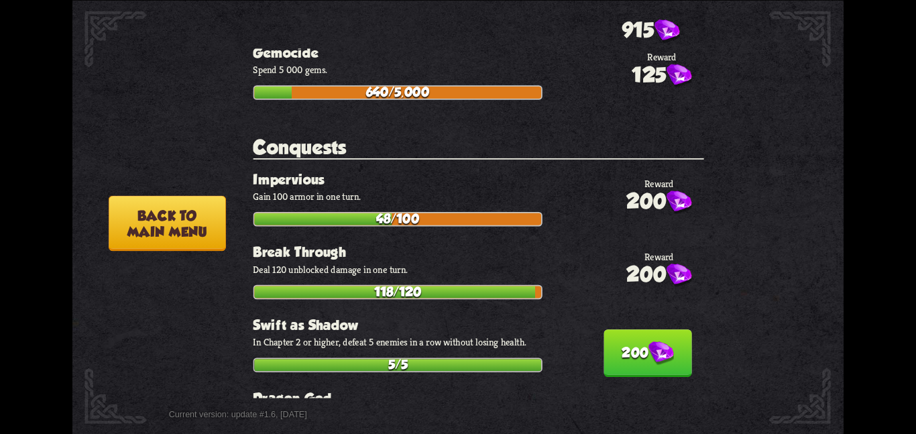
click at [649, 341] on img at bounding box center [661, 353] width 25 height 24
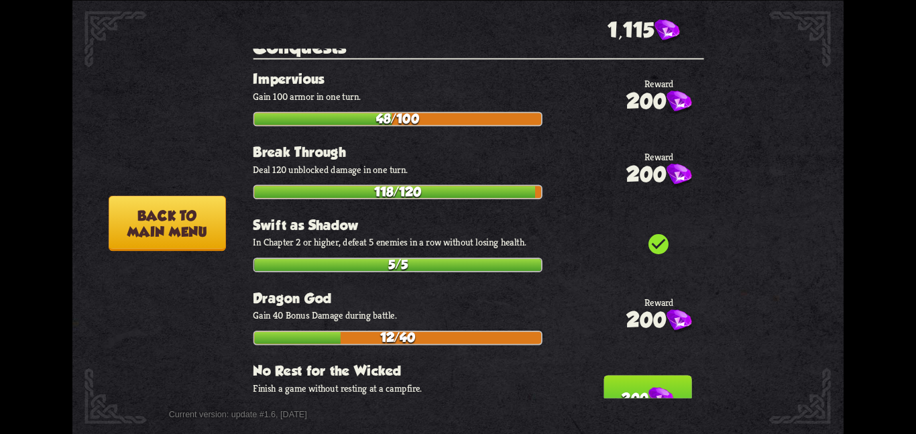
scroll to position [4469, 0]
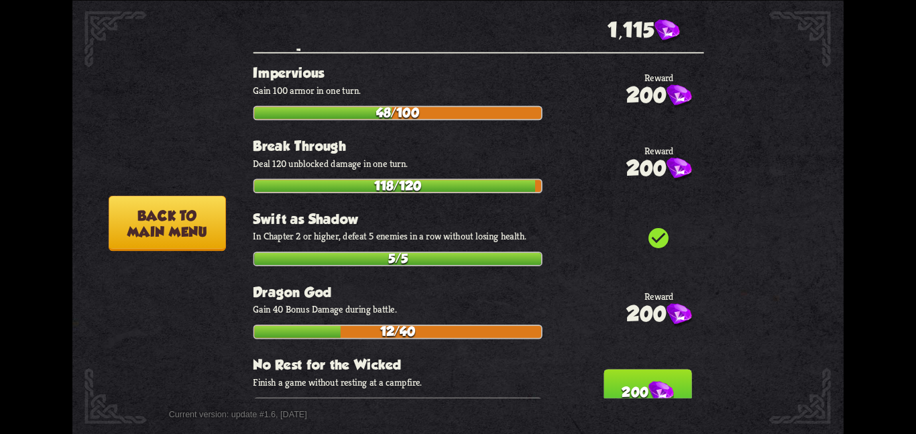
click at [648, 357] on h3 "No Rest for the Wicked" at bounding box center [478, 364] width 451 height 15
click at [646, 369] on button "200" at bounding box center [648, 393] width 88 height 48
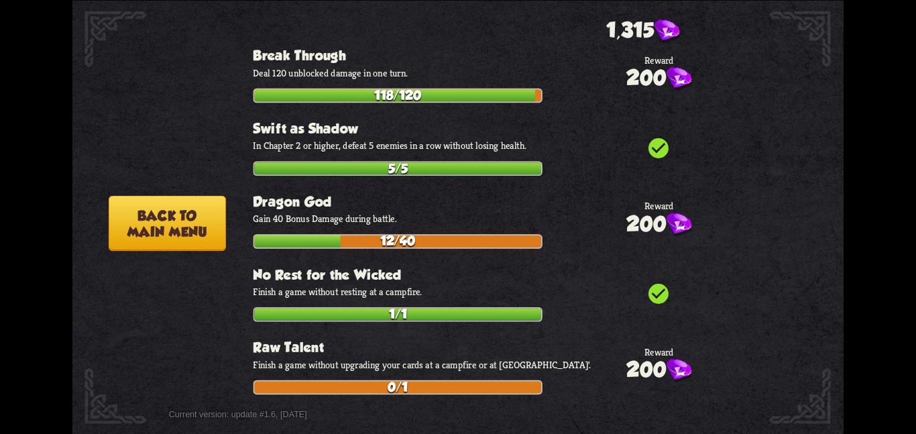
click at [125, 229] on button "Back to main menu" at bounding box center [167, 223] width 117 height 56
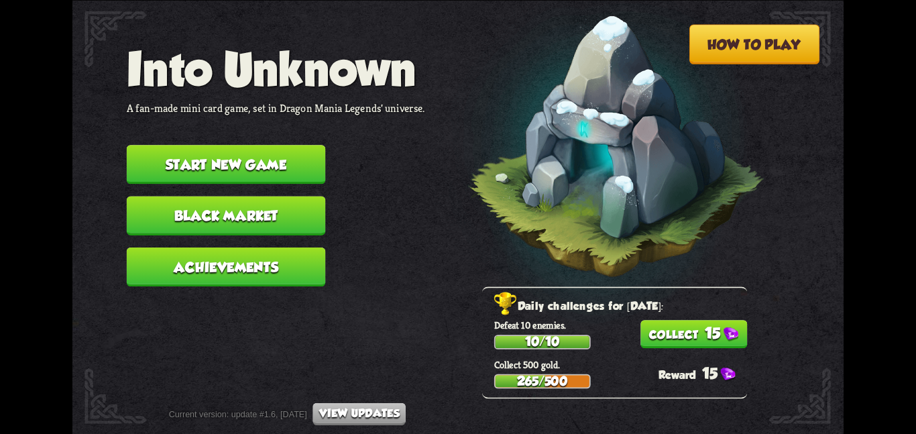
click at [651, 335] on button "15" at bounding box center [694, 334] width 107 height 28
click at [276, 204] on button "Black Market" at bounding box center [226, 215] width 199 height 39
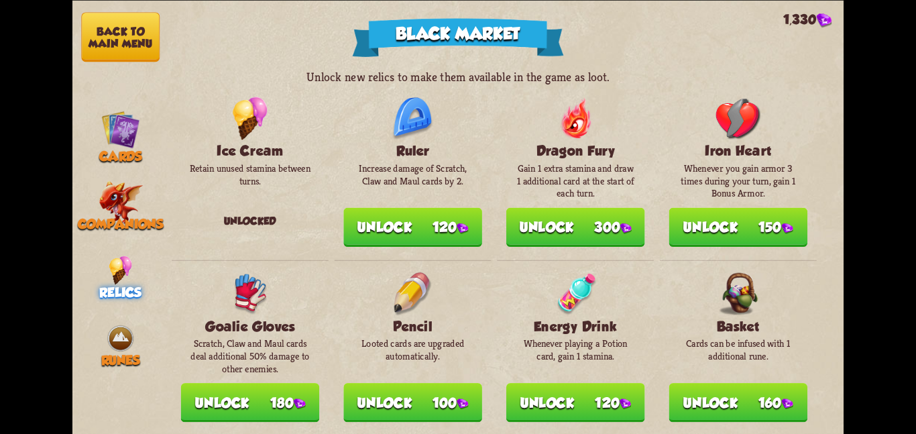
click at [537, 238] on button "Unlock 300" at bounding box center [575, 226] width 139 height 39
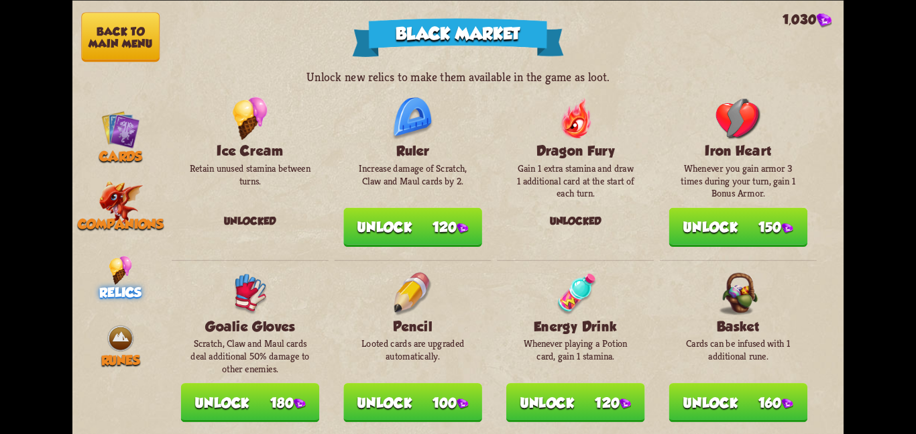
click at [555, 386] on button "Unlock 120" at bounding box center [575, 402] width 139 height 39
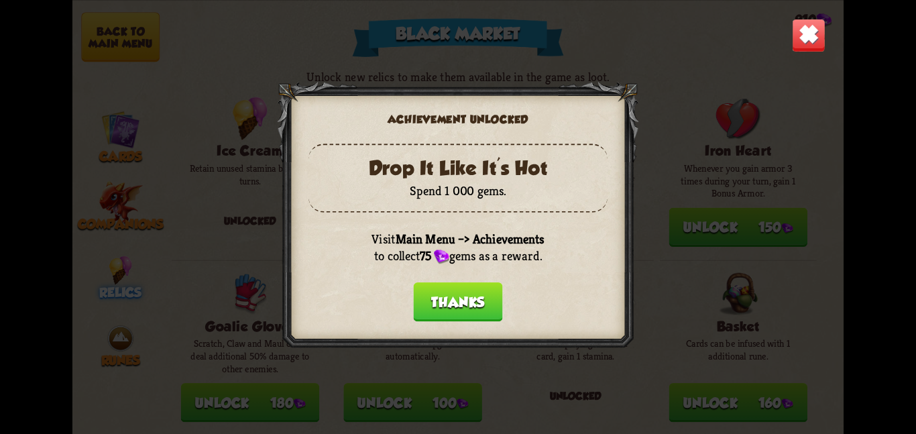
click at [453, 301] on button "Thanks" at bounding box center [458, 301] width 89 height 39
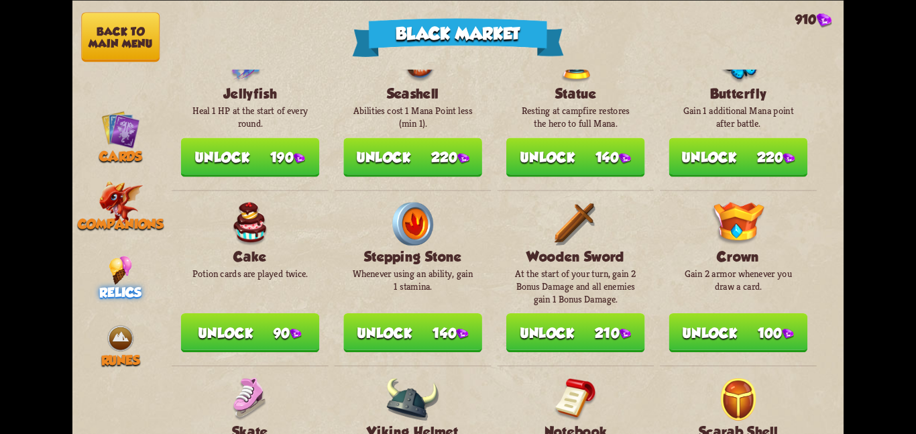
scroll to position [460, 0]
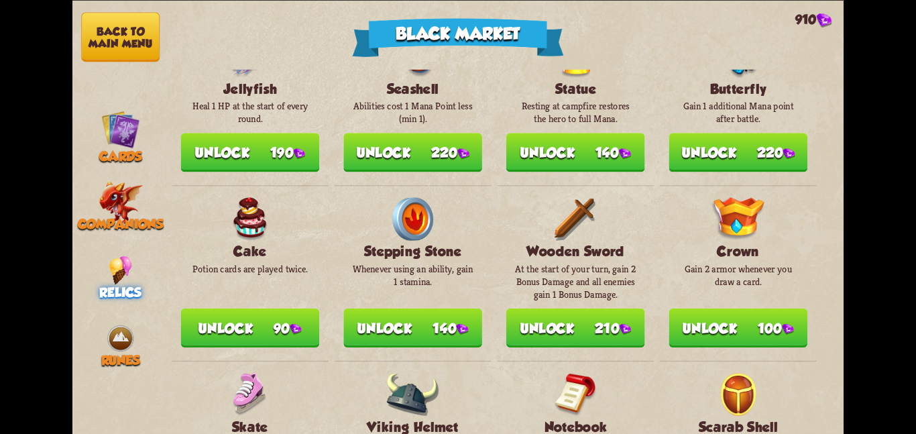
click at [288, 319] on button "Unlock 90" at bounding box center [250, 327] width 139 height 39
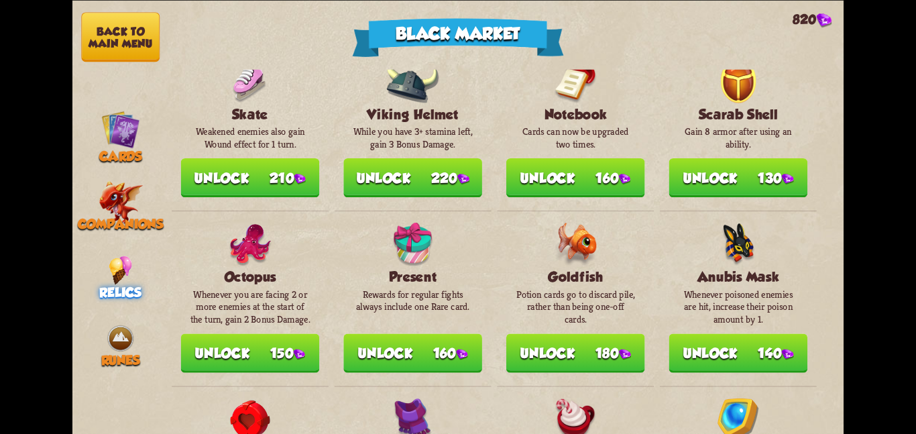
scroll to position [814, 0]
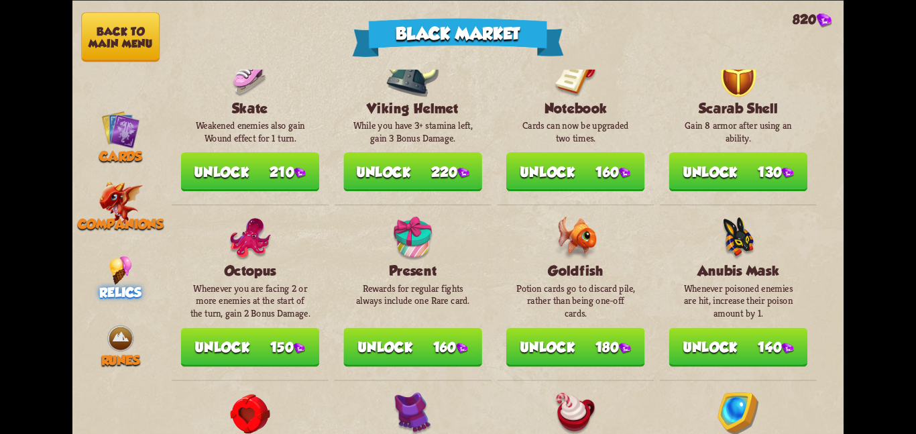
click at [576, 339] on button "Unlock 180" at bounding box center [575, 346] width 139 height 39
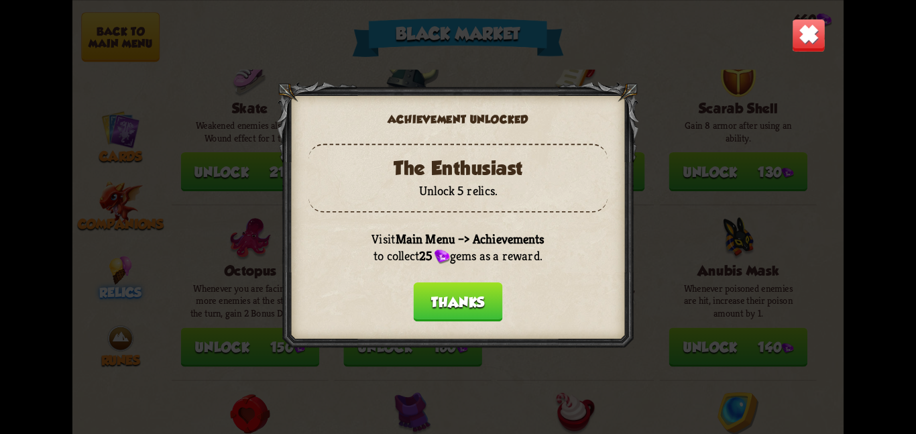
click at [456, 290] on button "Thanks" at bounding box center [458, 301] width 89 height 39
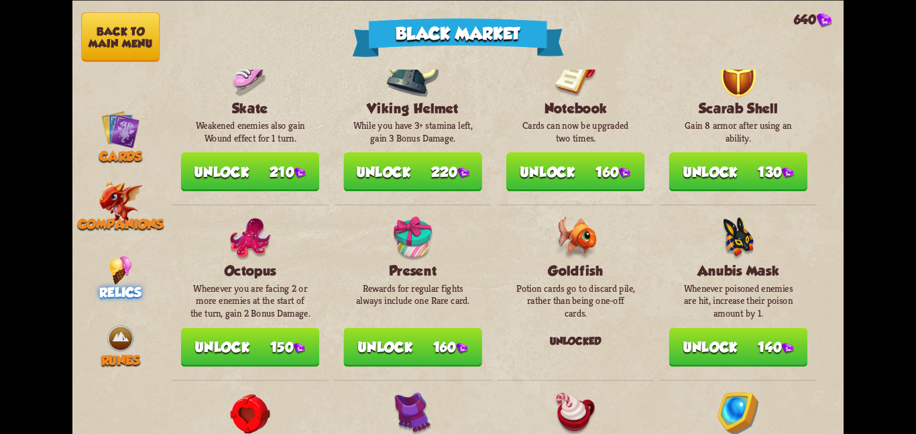
click at [728, 340] on button "Unlock 140" at bounding box center [739, 346] width 139 height 39
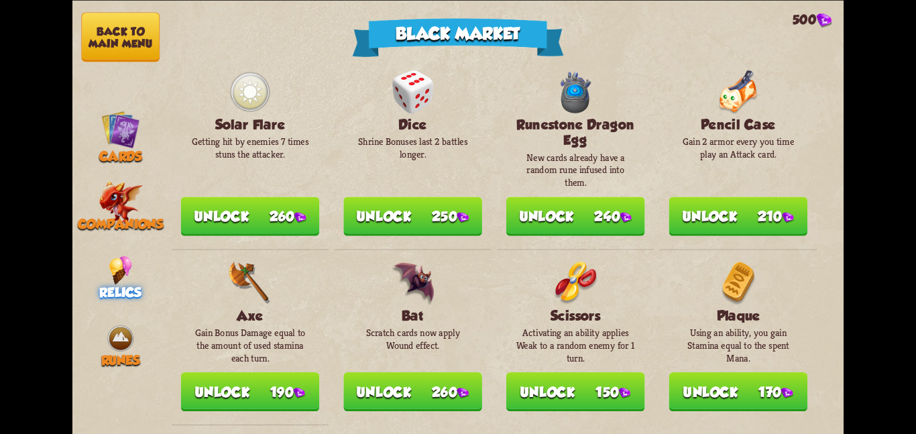
scroll to position [1530, 0]
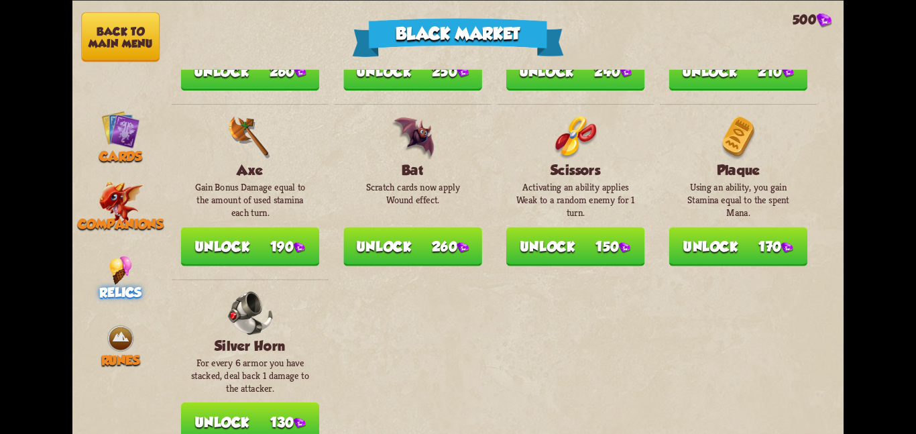
click at [249, 413] on button "Unlock 130" at bounding box center [250, 421] width 139 height 39
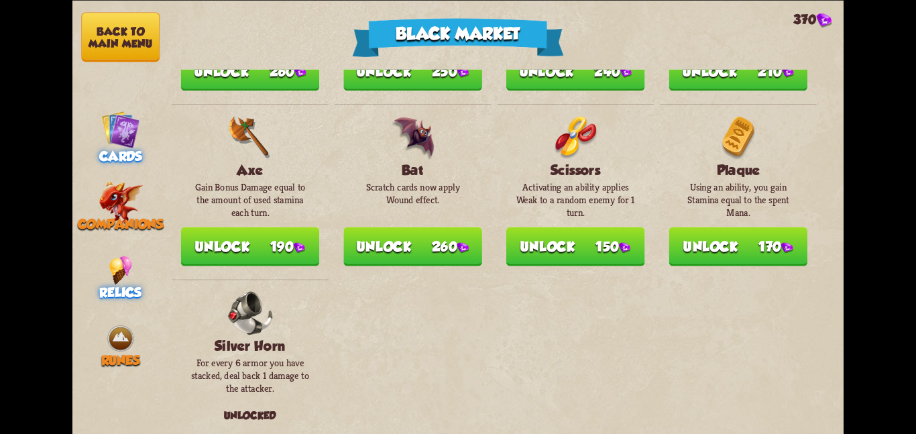
click at [122, 141] on img at bounding box center [120, 129] width 39 height 39
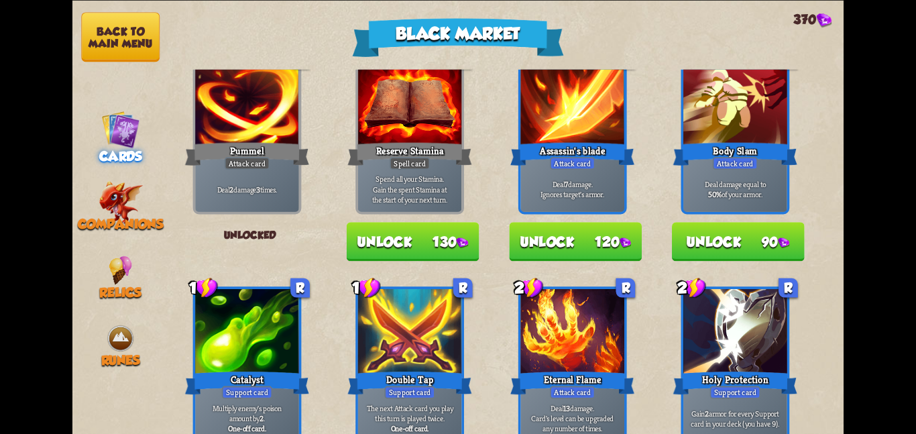
scroll to position [46, 0]
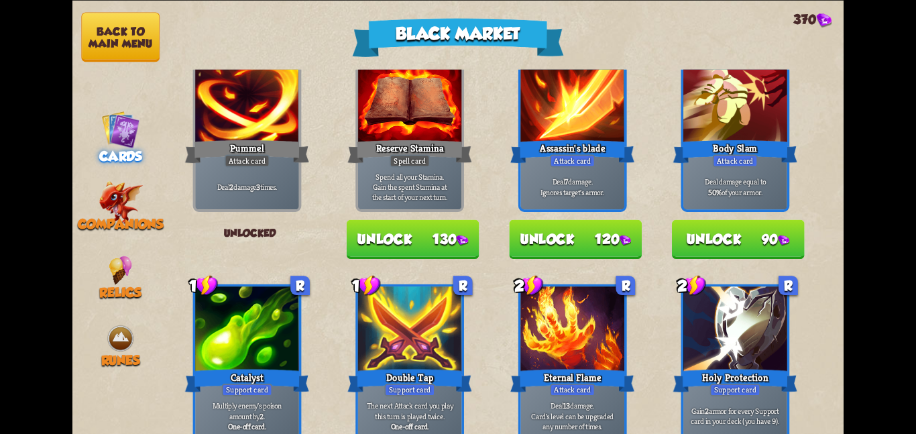
click at [716, 230] on button "Unlock 90" at bounding box center [738, 238] width 133 height 39
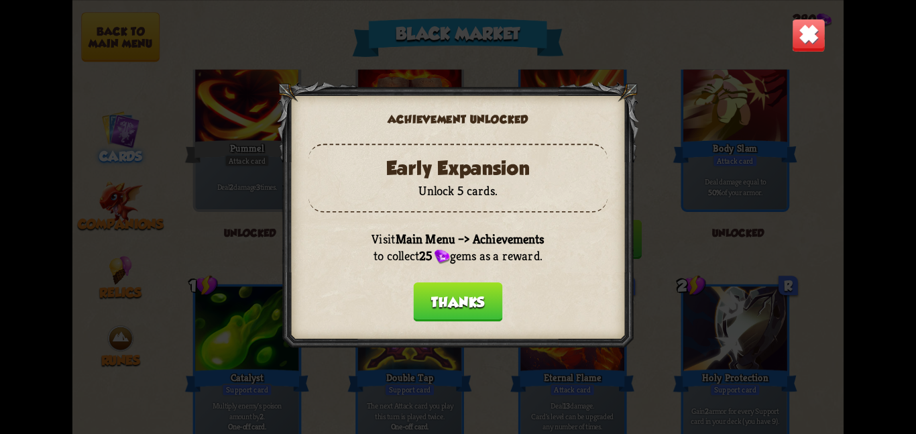
click at [470, 289] on button "Thanks" at bounding box center [458, 301] width 89 height 39
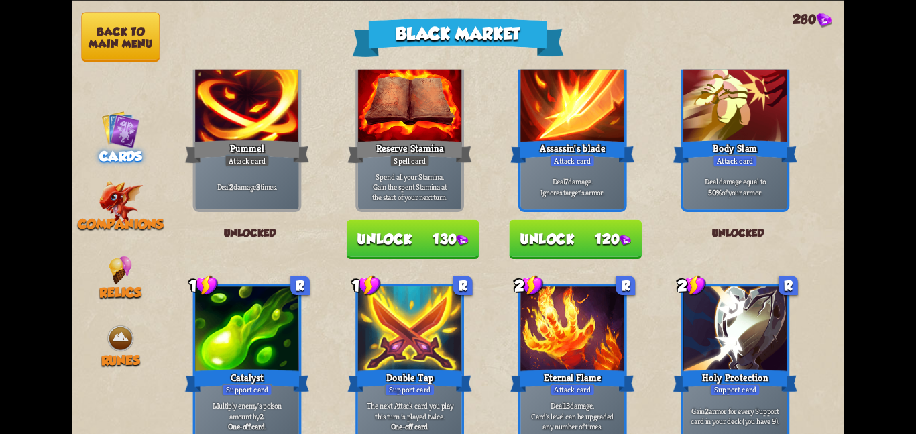
click at [563, 227] on button "Unlock 120" at bounding box center [575, 238] width 133 height 39
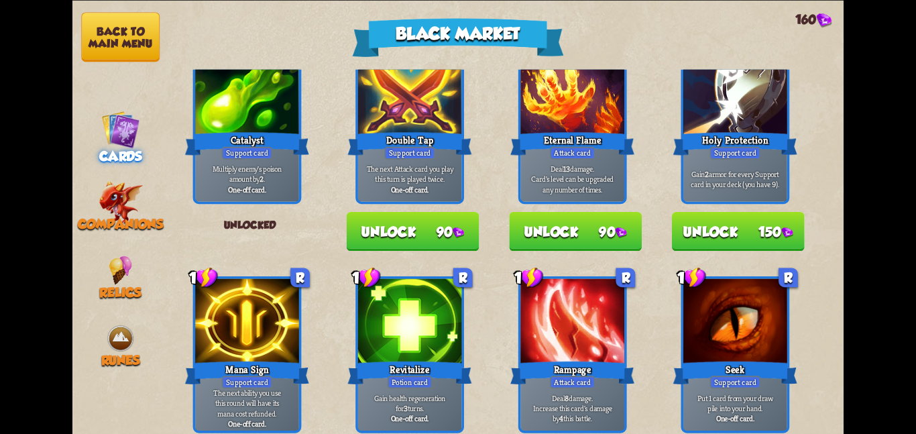
scroll to position [327, 0]
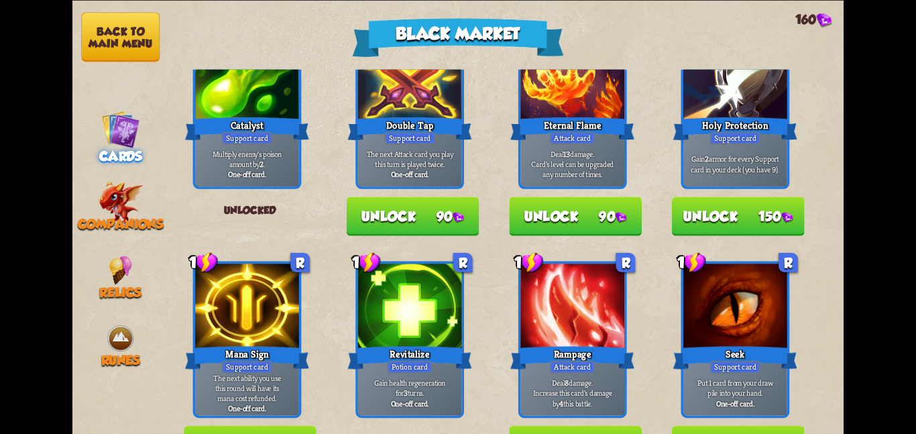
click at [583, 217] on button "Unlock 90" at bounding box center [575, 216] width 133 height 39
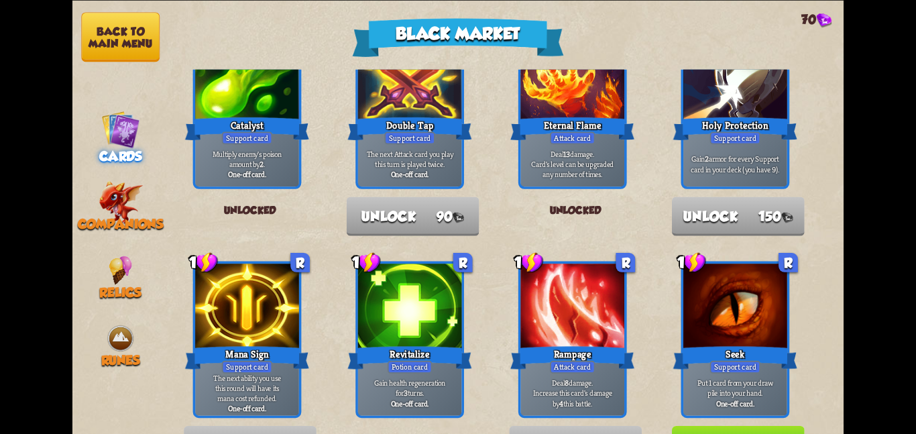
click at [84, 23] on button "Back to main menu" at bounding box center [120, 37] width 78 height 50
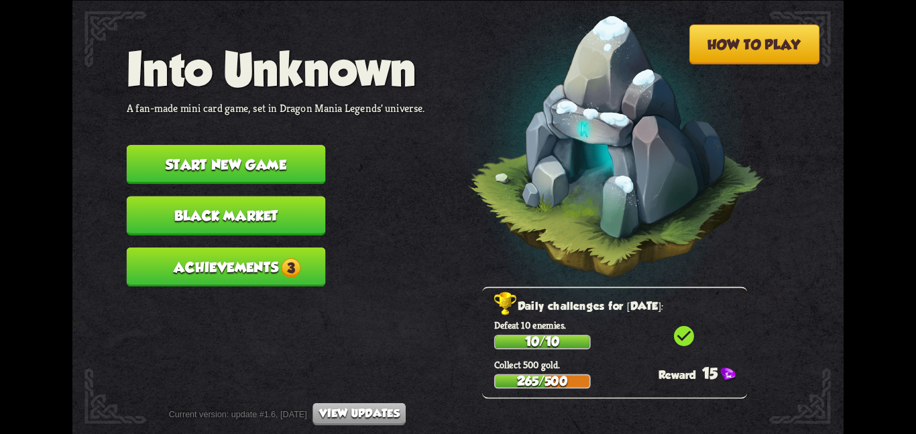
click at [184, 248] on button "Achievements 3" at bounding box center [226, 266] width 199 height 39
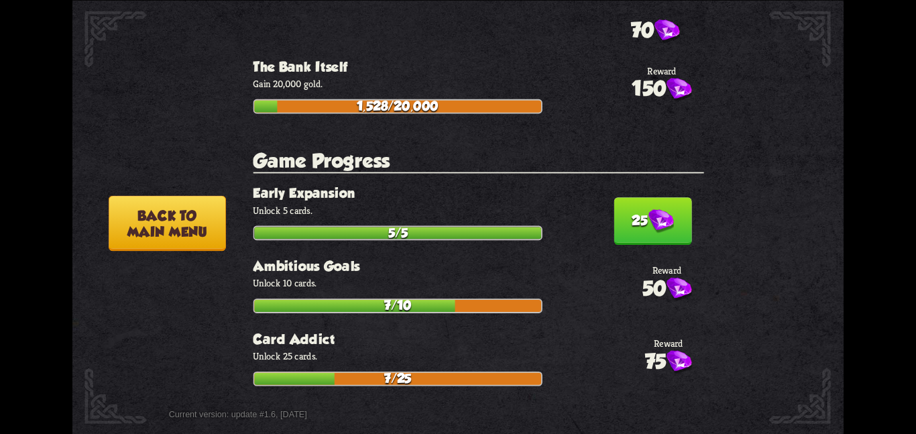
scroll to position [2635, 0]
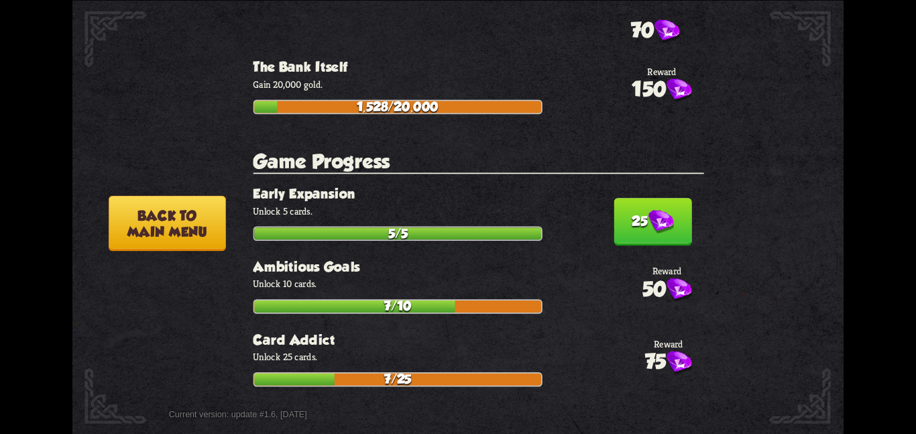
click at [638, 198] on button "25" at bounding box center [653, 222] width 78 height 48
click at [627, 417] on button "25" at bounding box center [653, 441] width 78 height 48
click at [647, 419] on icon "check_circle" at bounding box center [659, 431] width 24 height 24
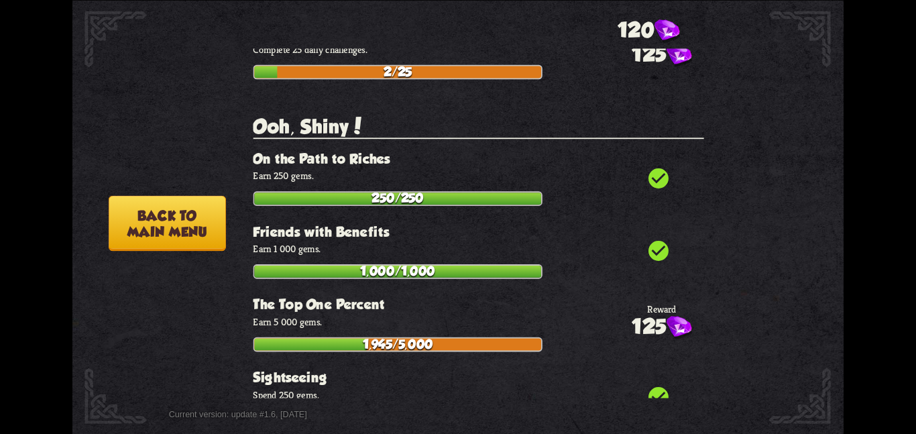
scroll to position [3794, 0]
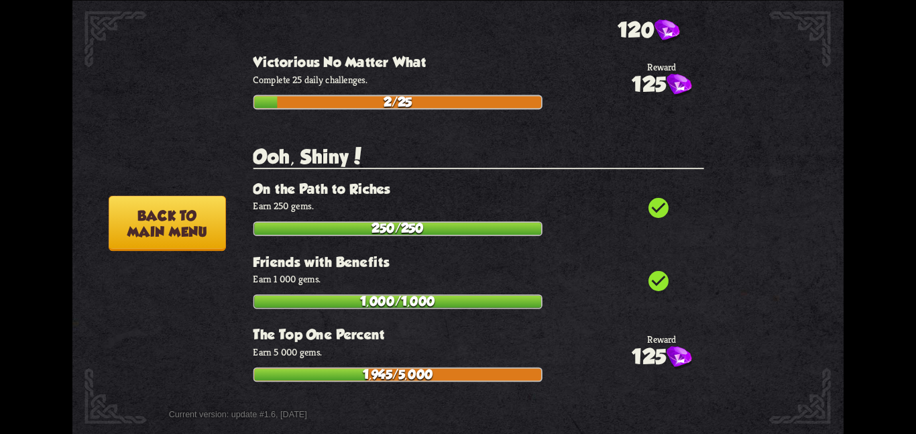
click at [221, 213] on button "Back to main menu" at bounding box center [167, 223] width 117 height 56
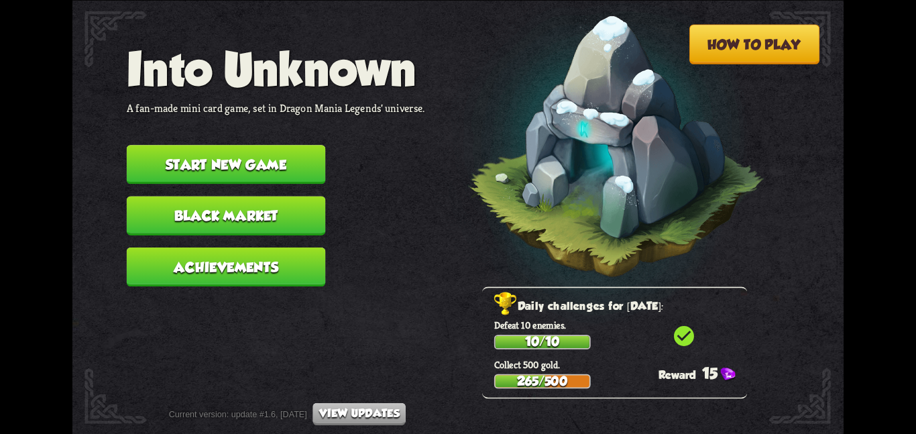
click at [174, 205] on button "Black Market" at bounding box center [226, 215] width 199 height 39
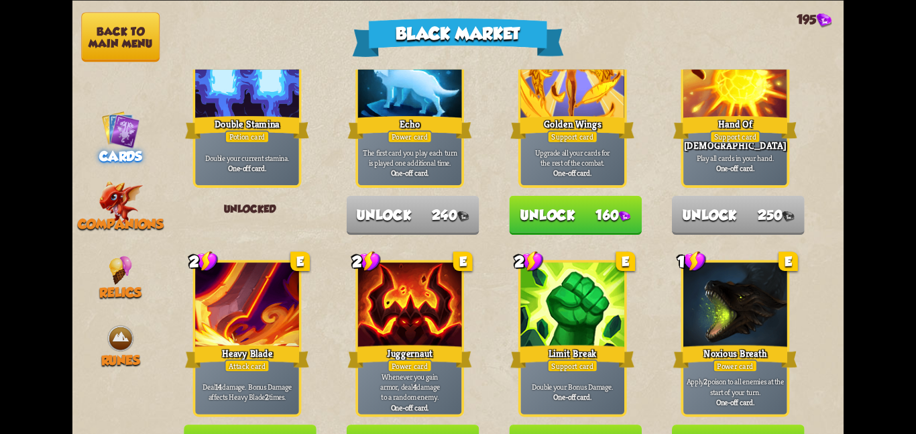
scroll to position [1086, 0]
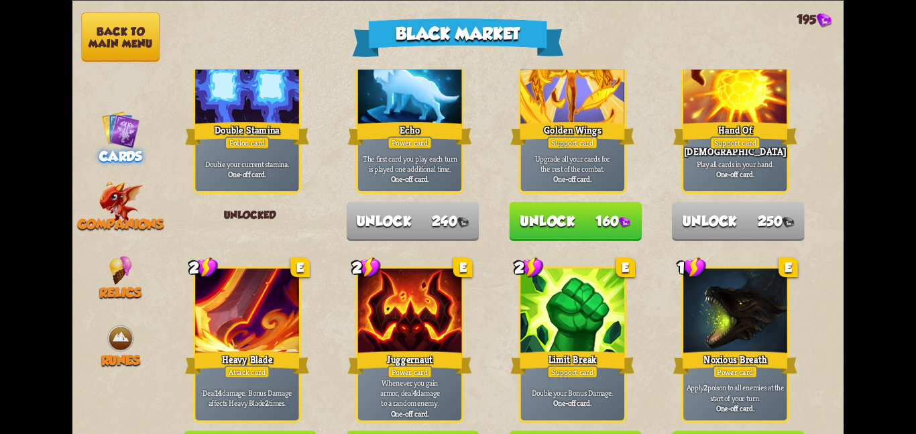
click at [529, 231] on button "Unlock 160" at bounding box center [575, 220] width 133 height 39
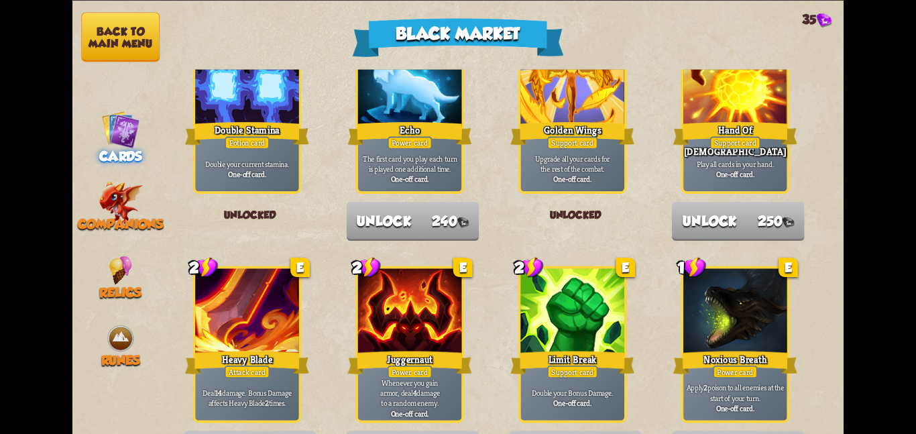
click at [116, 32] on button "Back to main menu" at bounding box center [120, 37] width 78 height 50
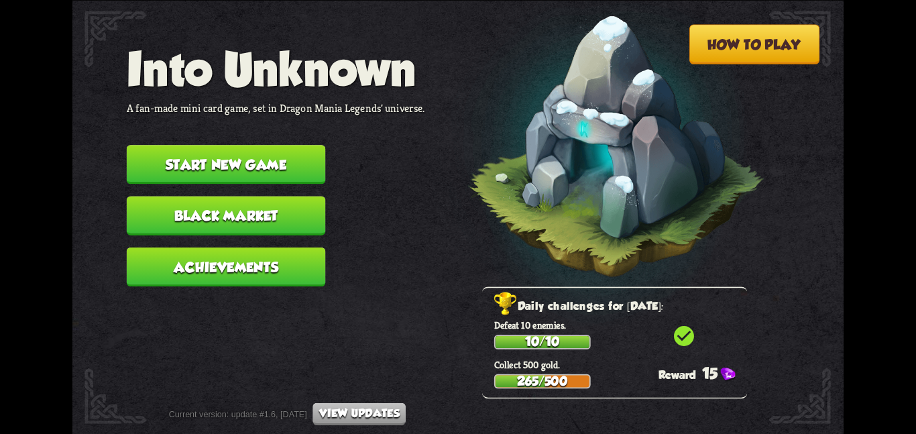
click at [201, 145] on button "Start new game" at bounding box center [226, 164] width 199 height 39
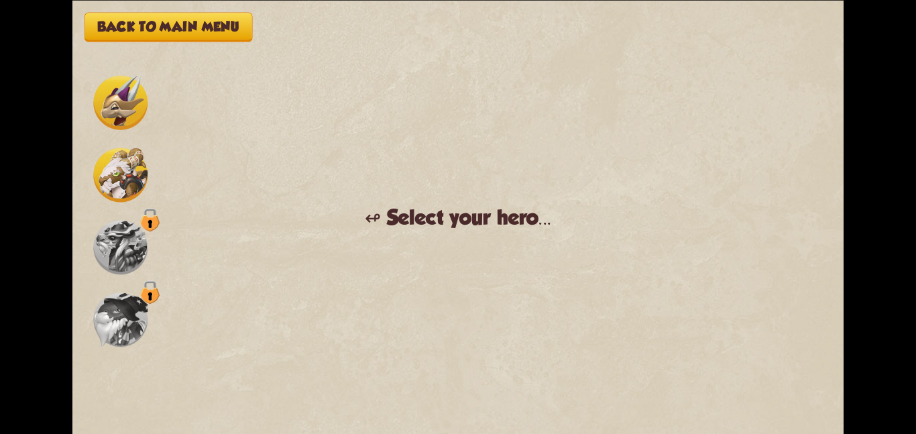
click at [149, 174] on div at bounding box center [121, 175] width 60 height 60
click at [135, 175] on img at bounding box center [120, 175] width 54 height 54
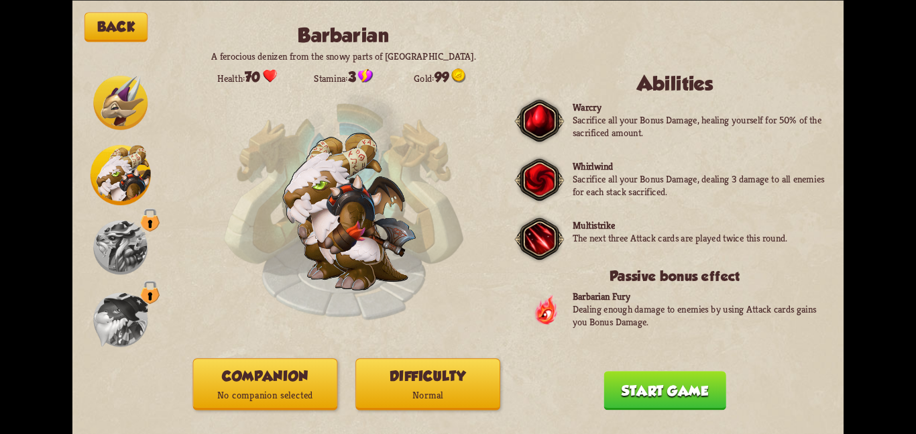
click at [435, 375] on button "Difficulty Normal" at bounding box center [428, 384] width 145 height 52
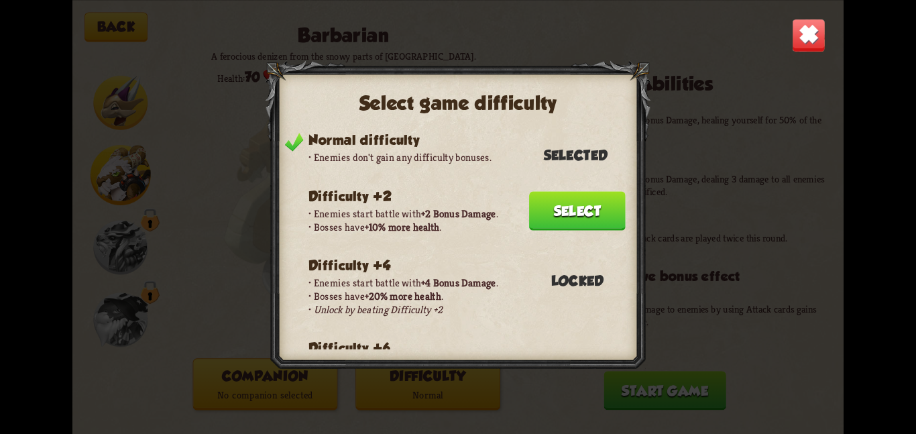
click at [577, 194] on button "Select" at bounding box center [577, 210] width 97 height 39
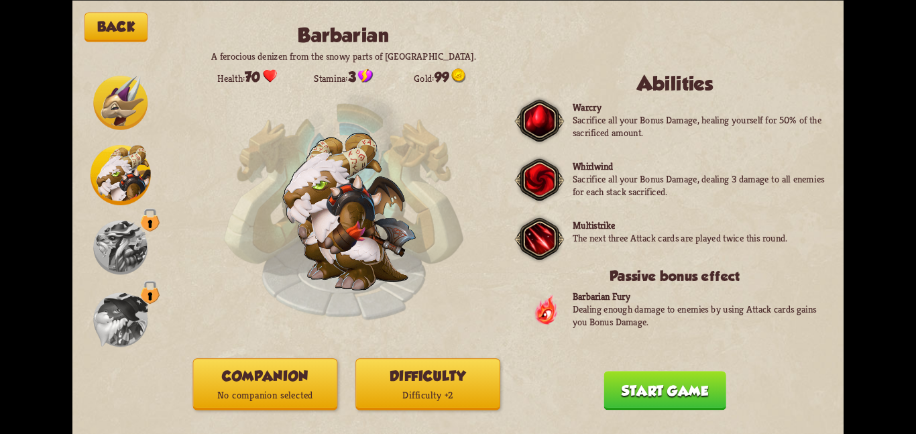
click at [274, 372] on button "Companion No companion selected" at bounding box center [265, 384] width 145 height 52
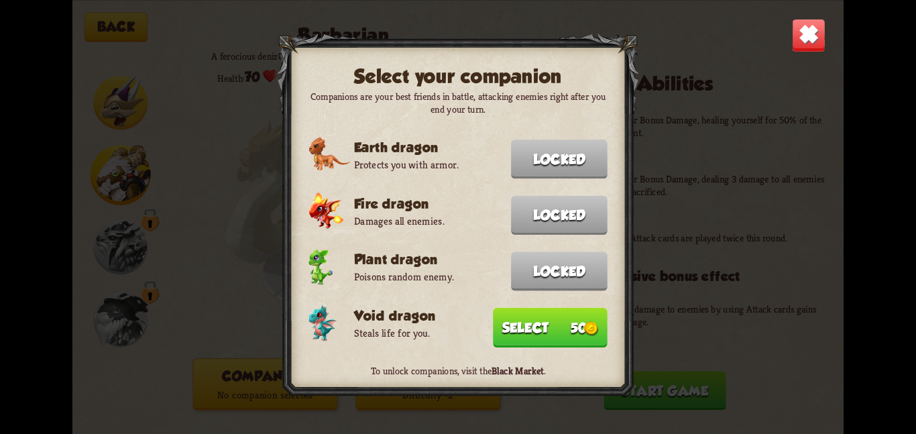
click at [567, 316] on button "Select 50" at bounding box center [550, 327] width 115 height 40
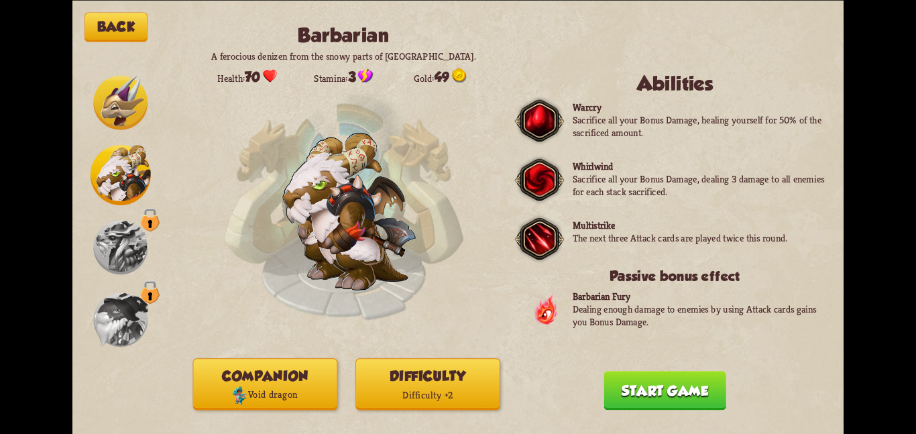
click at [620, 391] on button "Start game" at bounding box center [665, 390] width 122 height 39
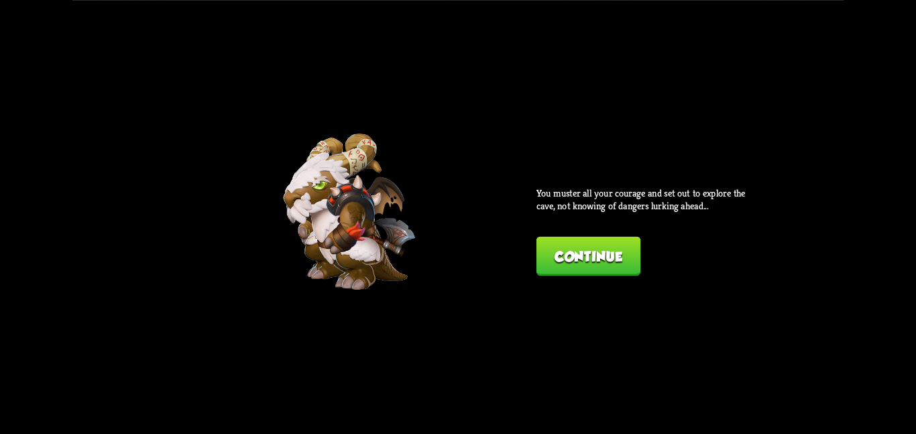
click at [555, 246] on button "Continue" at bounding box center [589, 255] width 104 height 39
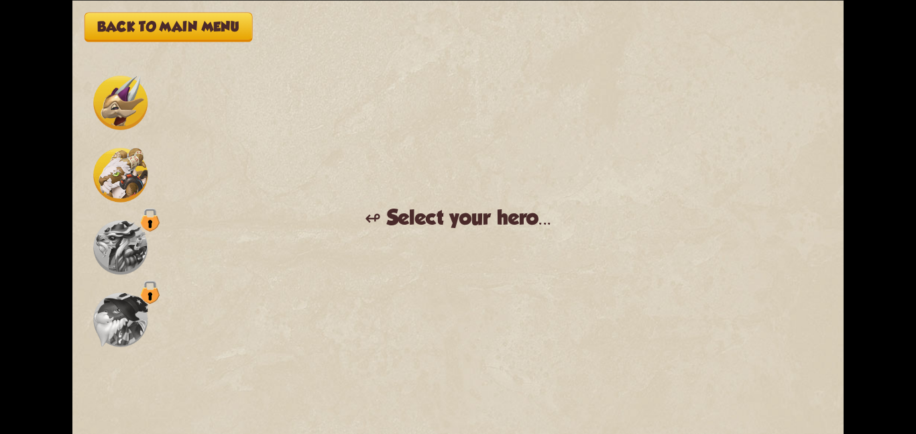
click at [125, 170] on img at bounding box center [120, 175] width 54 height 54
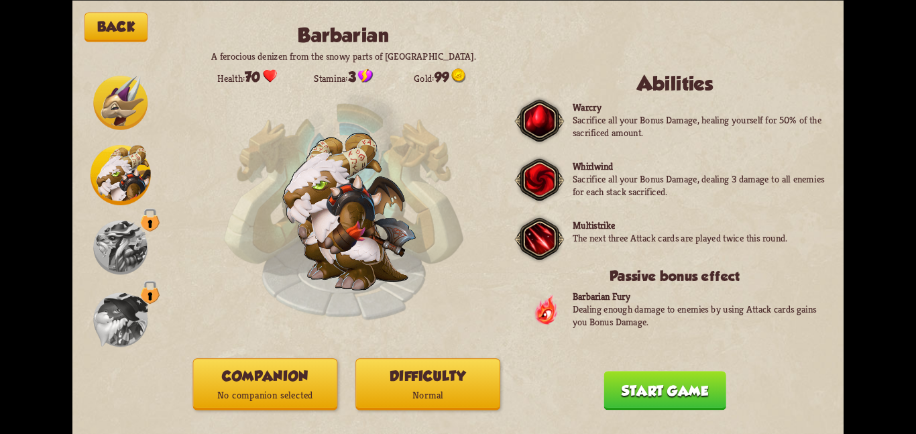
click at [233, 399] on p "No companion selected" at bounding box center [266, 394] width 144 height 19
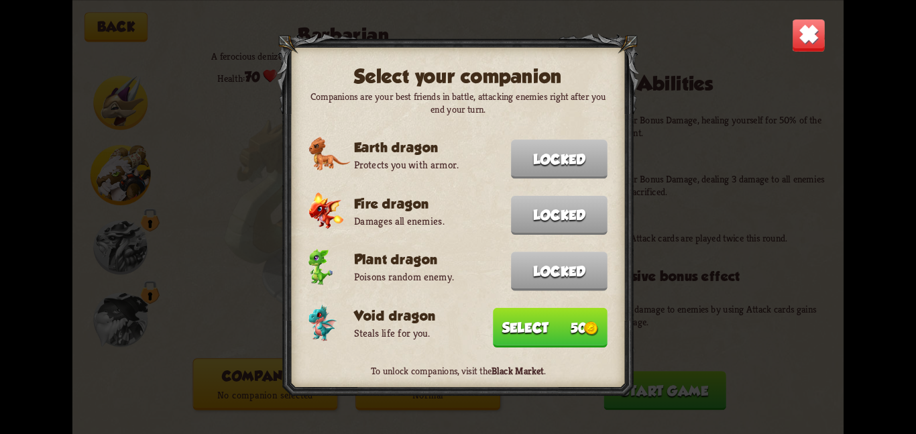
click at [506, 327] on button "Select 50" at bounding box center [550, 327] width 115 height 40
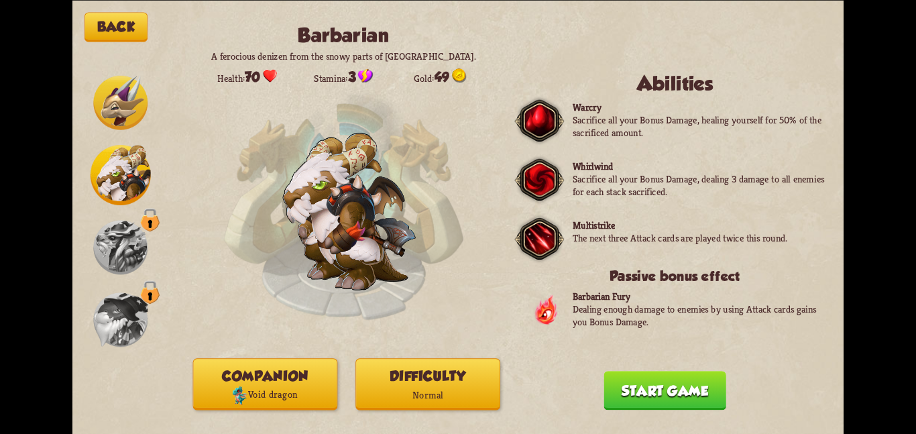
click at [420, 392] on p "Normal" at bounding box center [428, 394] width 144 height 19
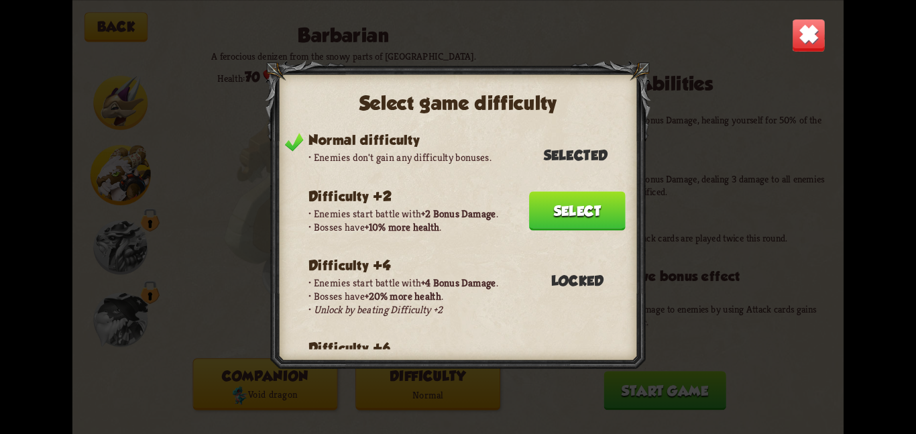
click at [555, 209] on button "Select" at bounding box center [577, 210] width 97 height 39
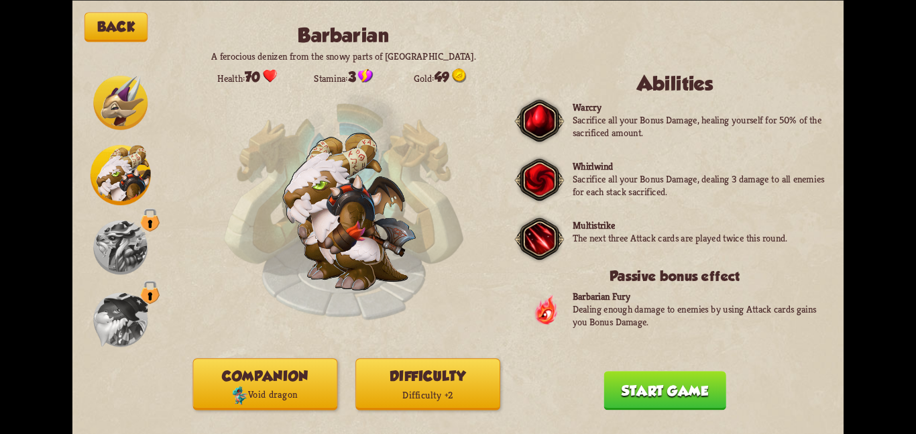
click at [644, 394] on button "Start game" at bounding box center [665, 390] width 122 height 39
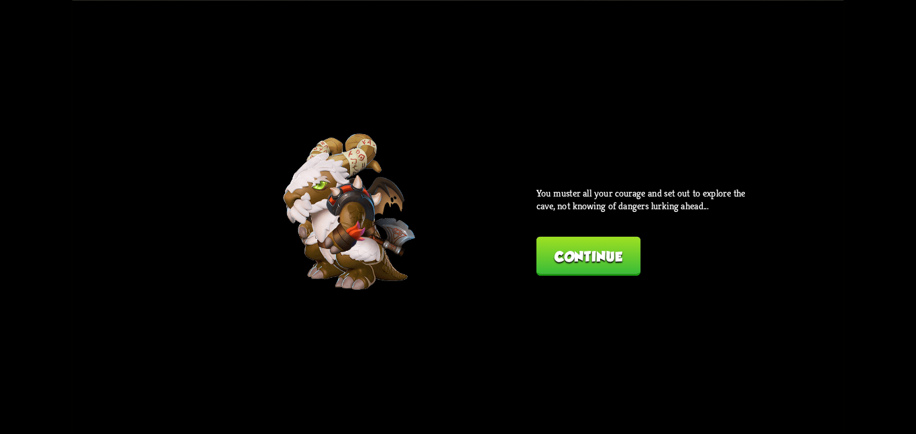
click at [592, 256] on button "Continue" at bounding box center [589, 255] width 104 height 39
